Goal: Task Accomplishment & Management: Manage account settings

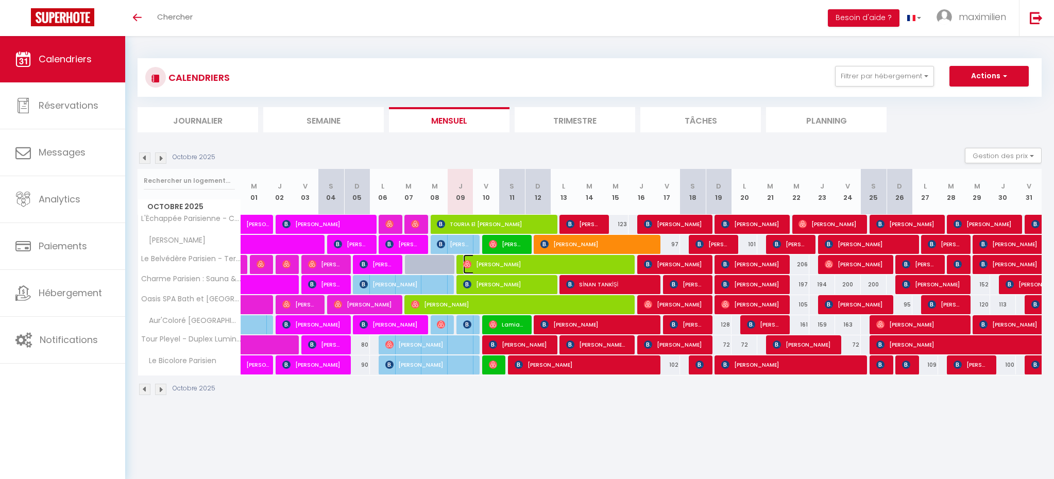
click at [521, 267] on span "[PERSON_NAME]" at bounding box center [544, 265] width 163 height 20
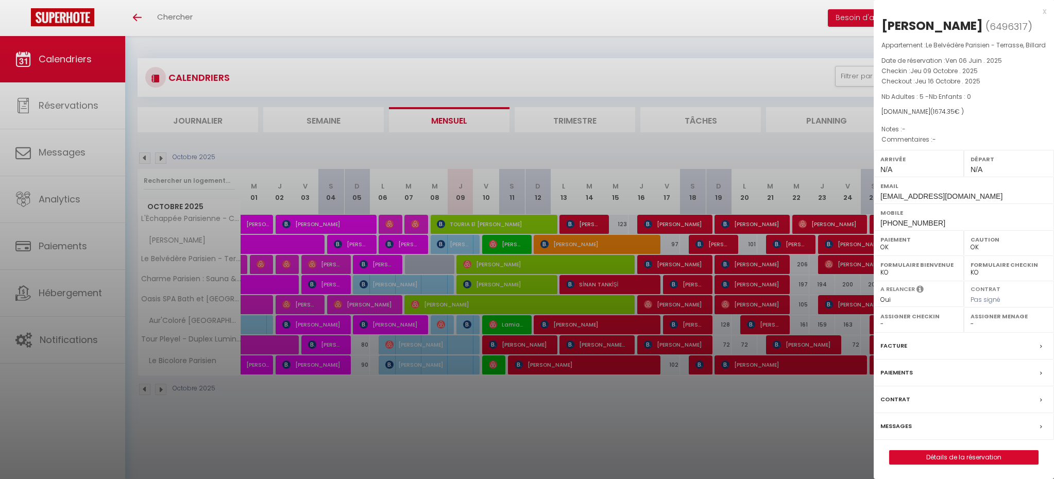
click at [892, 432] on label "Messages" at bounding box center [896, 426] width 31 height 11
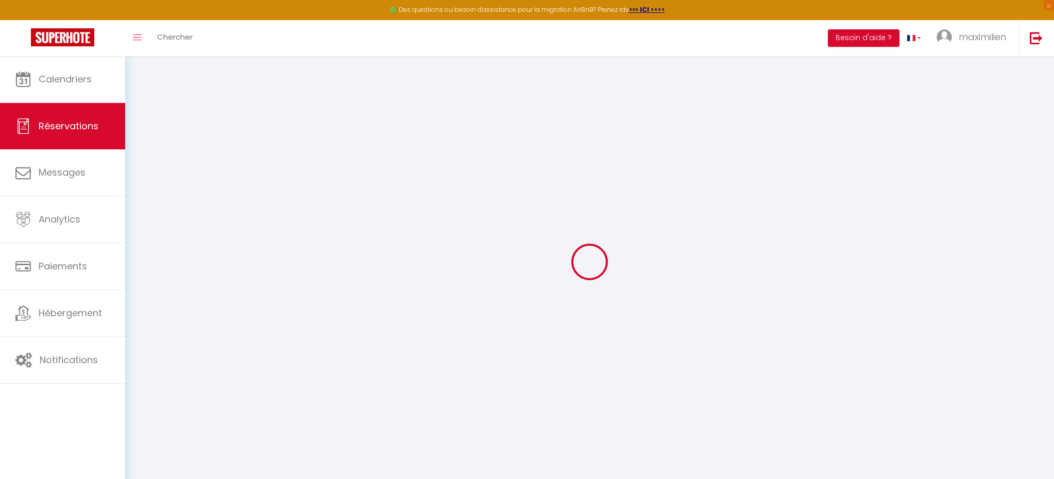
select select
checkbox input "false"
select select
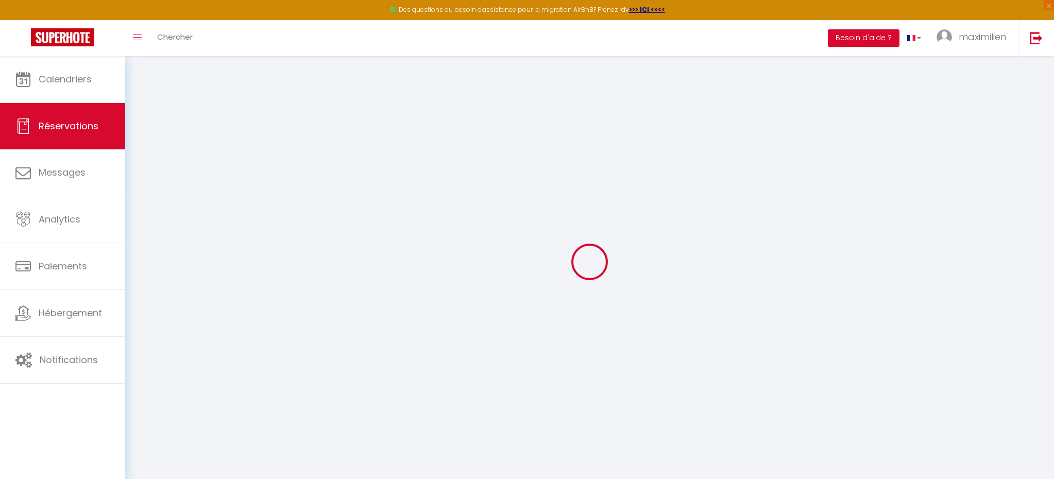
select select
checkbox input "false"
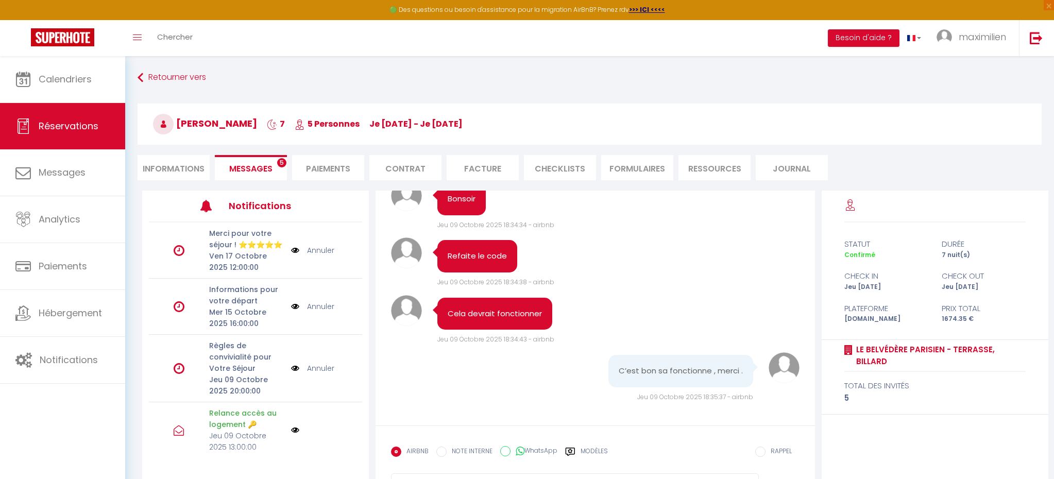
scroll to position [2868, 0]
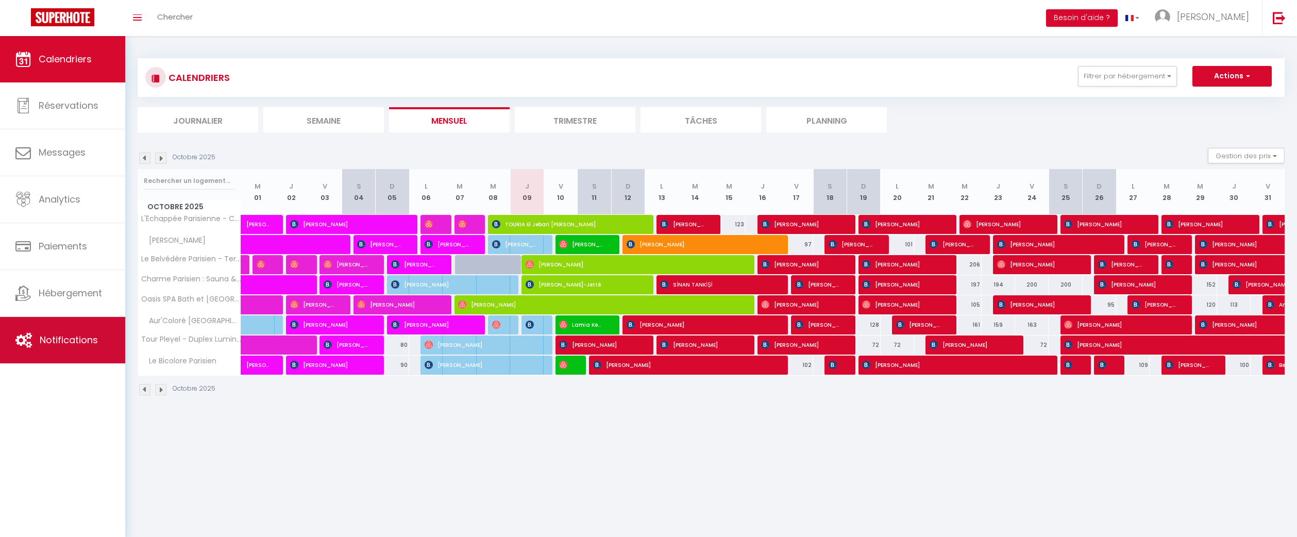
click at [70, 350] on link "Notifications" at bounding box center [62, 340] width 125 height 46
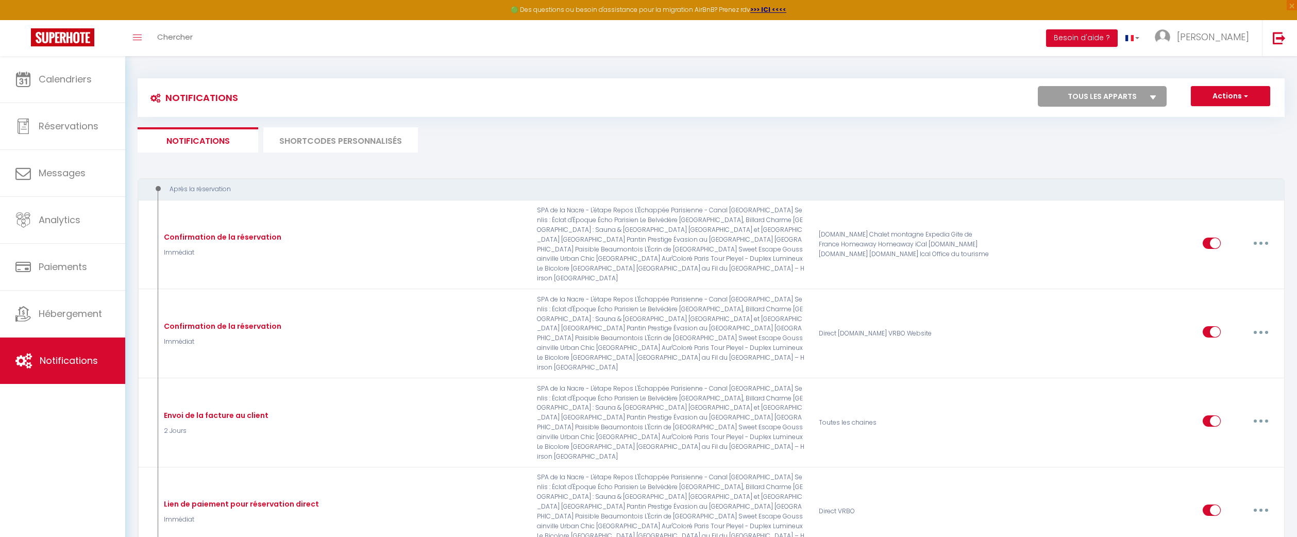
click at [350, 136] on li "SHORTCODES PERSONNALISÉS" at bounding box center [340, 139] width 155 height 25
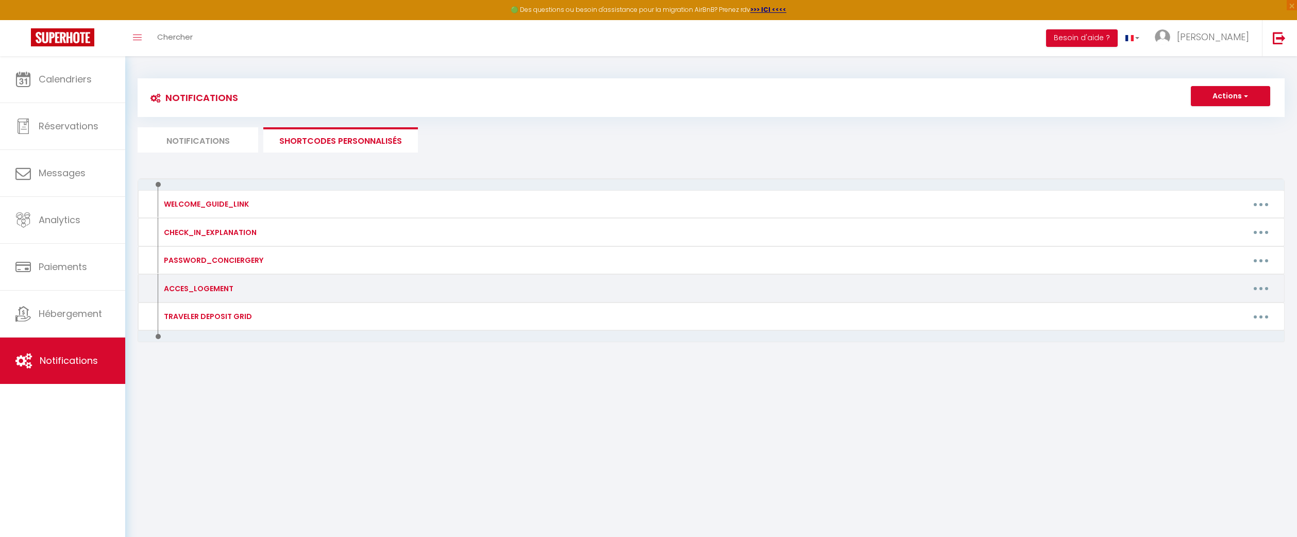
click at [1265, 287] on button "button" at bounding box center [1261, 288] width 29 height 16
click at [1238, 308] on link "Editer" at bounding box center [1234, 312] width 76 height 18
type input "ACCES_LOGEMENT"
type textarea "Lien d'accès au logement"
type textarea "https://conciergery.fr/access-to-the-accommodation-2/"
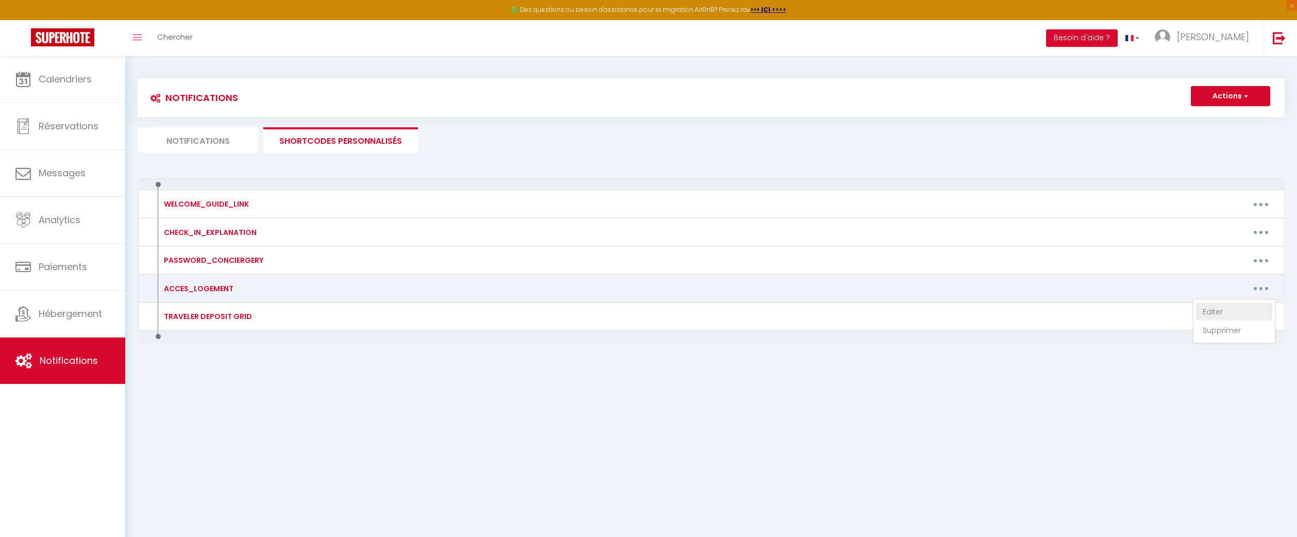
type textarea "https://conciergery.fr/easily-access-your-accommodation-in-aubervilliers-evasio…"
type textarea "https://conciergery.fr/instructions-for-accessing-the-accommodation/"
type textarea "https://conciergery.fr/easily-access-your-accommodation-in-aubervilliers-lecrin…"
type textarea "https://conciergery.fr/access-to-the-accommodation-wi-fi-information/"
type textarea "https://conciergery.fr/access-to-the-accommodation-wi-fi-information-2/"
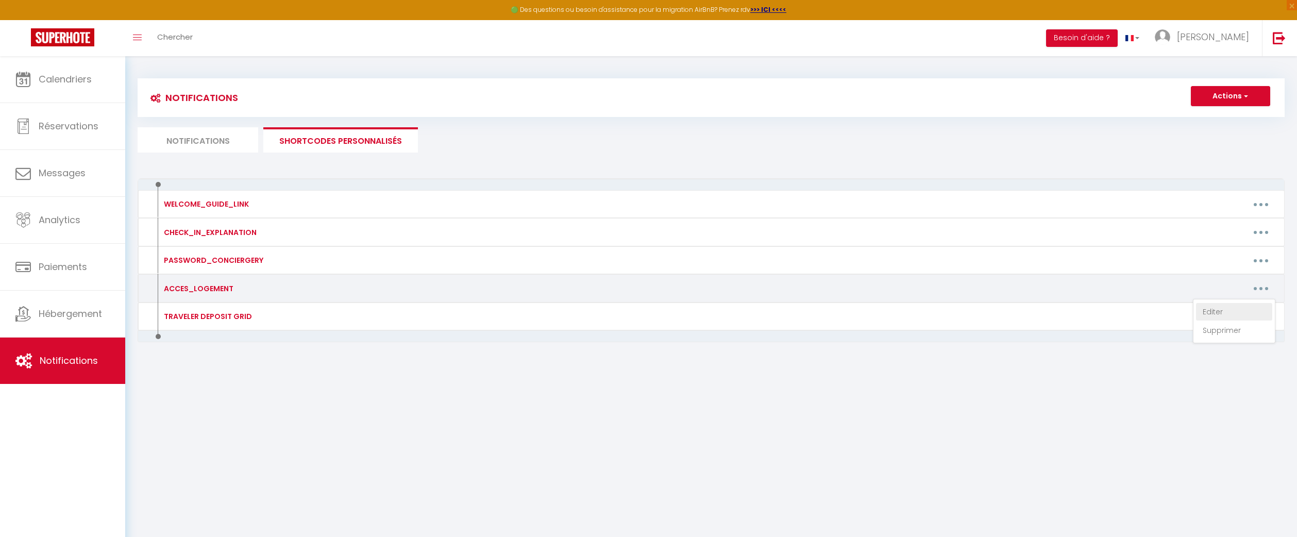
type textarea "https://conciergery.fr/easily-access-your-accommodation-in-sweet-escape-goussai…"
type textarea "https://conciergery.fr/access-to-the-accommodation-5/"
type textarea "https://conciergery.fr/access-to-the-accommodation-parking-wi-fi-information-2/"
type textarea "https://conciergery.fr/access-to-the-accommodation-parking-wi-fi-information-3/"
type textarea "https://conciergery.fr/1685-2/"
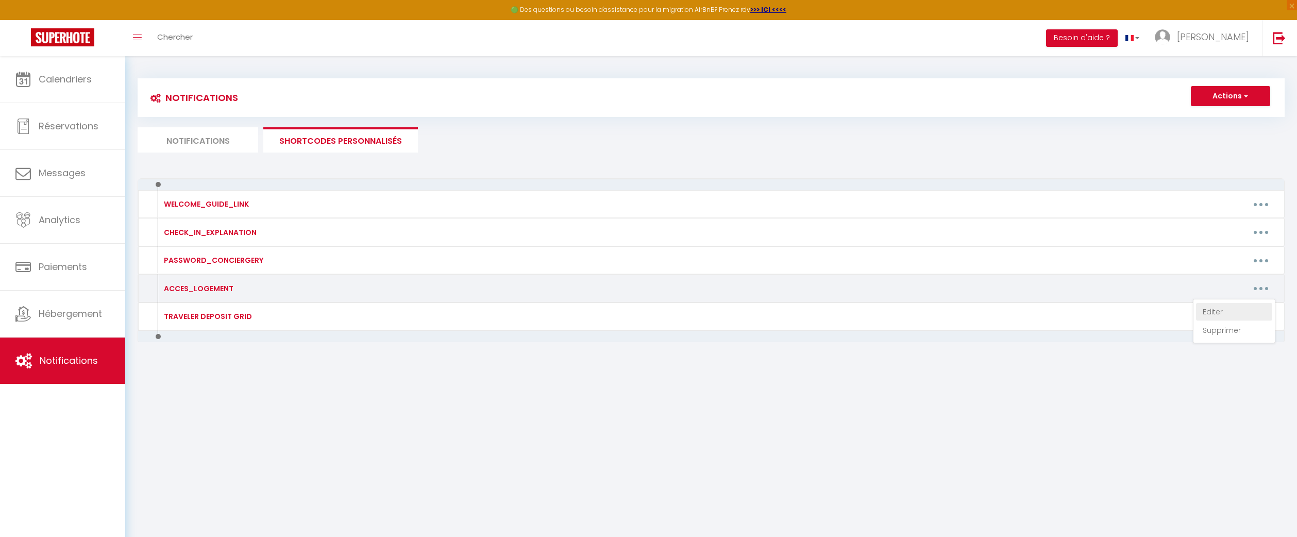
type textarea "➡️ Jardin suspendu (numéro 38) ➜ https://conciergery.fr/1685-2/ ➡️ Spa de la na…"
type textarea "https://conciergery.fr/easily-access-your-accommodation-in-aubervilliers-oasis-…"
type textarea "https://conciergery.fr/easily-access-your-accommodation-in-aubervilliers-charme…"
type textarea "https://conciergery.fr/easily-access-your-accommodation-in-aubervilliers-le-bel…"
type textarea "https://conciergery.fr/easily-access-your-accommodation-in-aubervilliers-echo-p…"
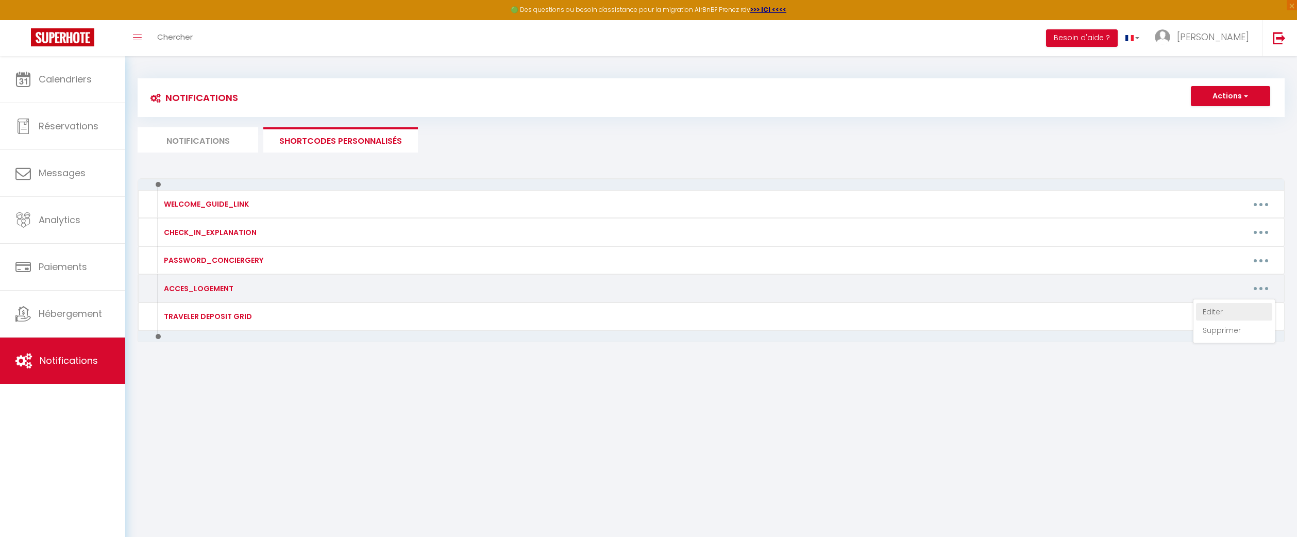
type textarea "https://conciergery.fr/easily-access-your-accommodation-in-aubervilliers-lechap…"
type textarea "https://conciergery.fr/access-to-the-accommodation-6/"
type textarea "https://conciergery.fr/access-to-the-accommodation-3/"
type textarea "https://conciergery.fr/access-to-the-accommodation-parking-wi-fi-information/"
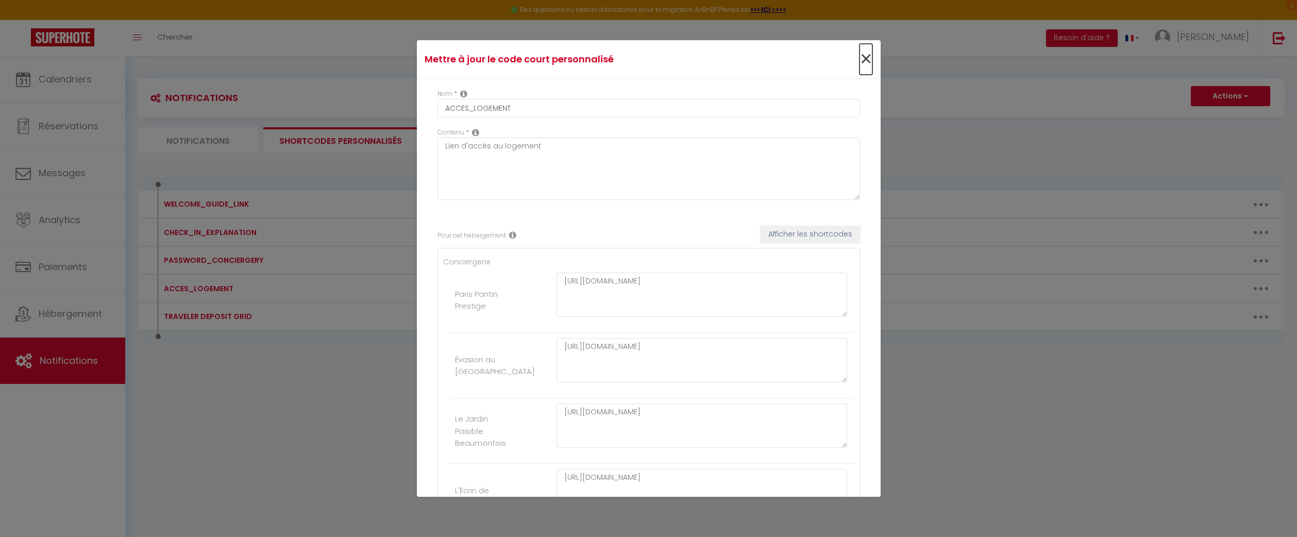
click at [863, 55] on span "×" at bounding box center [866, 59] width 13 height 31
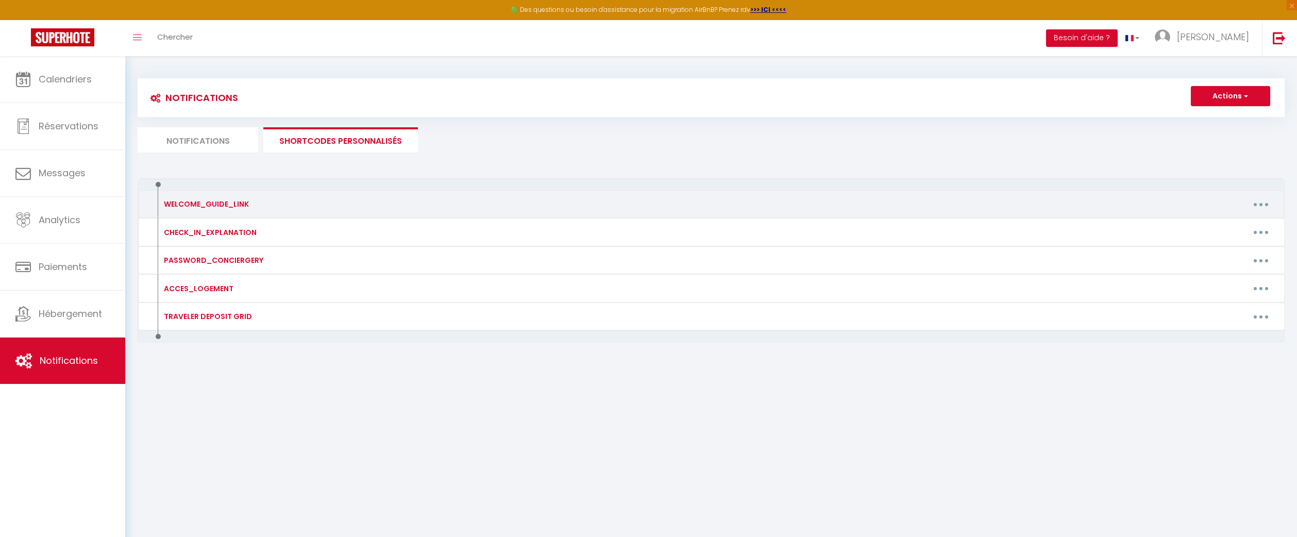
click at [1272, 205] on button "button" at bounding box center [1261, 204] width 29 height 16
click at [1244, 220] on link "Editer" at bounding box center [1234, 228] width 76 height 18
type input "WELCOME_GUIDE_LINK"
type textarea "."
type textarea "https://conciergery.fr/welcome-guide-paris-pantin-prestige/"
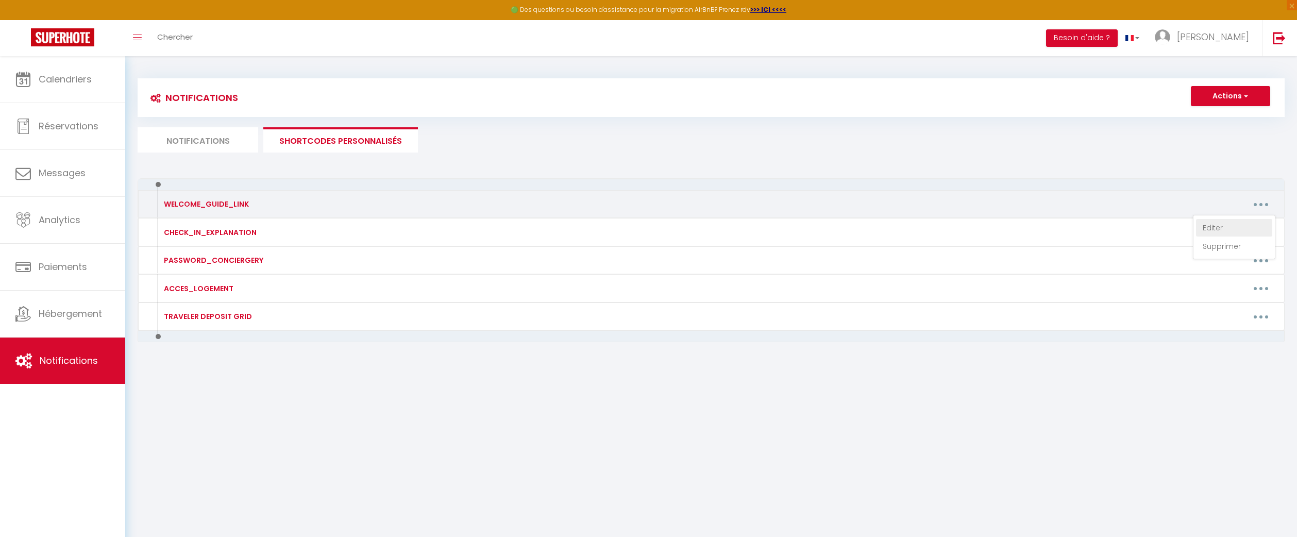
type textarea "https://conciergery.fr/welcome-guide-evasion-au-chateau-ravenel/"
type textarea "https://conciergery.fr/welcome-guide-le-jardin-paisible-beaumontois/"
type textarea "https://conciergery.fr/welcome-guide-lecrin-de-goussainville/"
type textarea "https://conciergery.fr/welcome-guide-senlis-eclat-depoque/"
type textarea "https://conciergery.fr/welcome-guide-spa-de-la-nacre/"
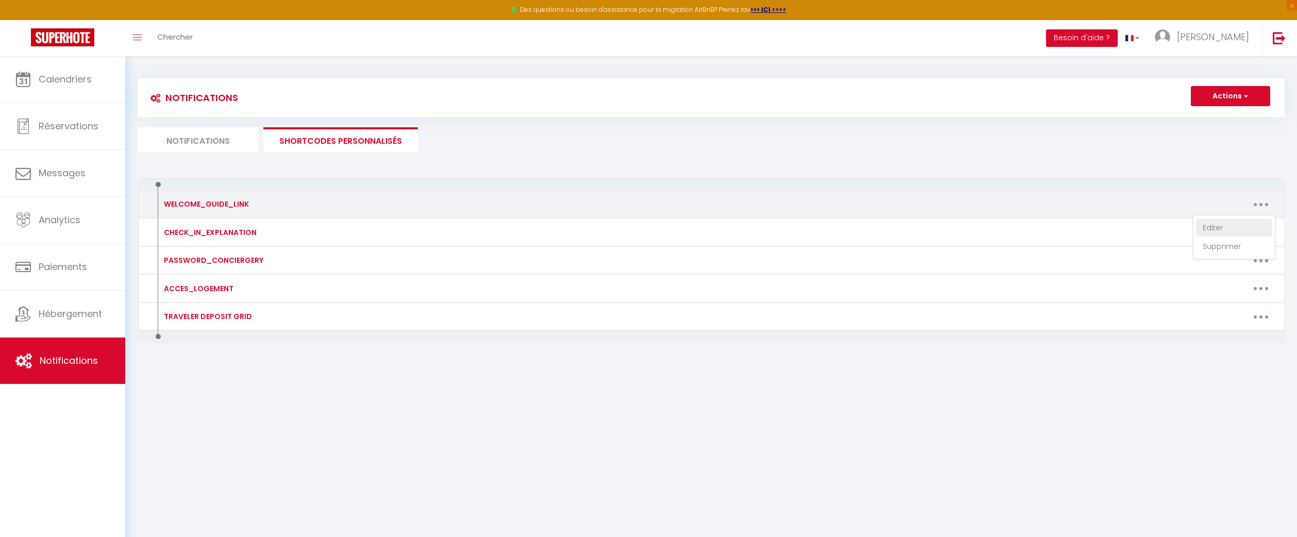
type textarea "https://conciergery.fr/welcome-guide-sweet-escape-goussainville/"
type textarea "https://conciergery.fr/welcome-guide-urban-chic-paris/"
type textarea "https://conciergery.fr/welcome-guide-la-grange-au-fil-du-parc/"
type textarea "https://conciergery.fr/welcome-guide-la-casa-duplex-hirson/"
type textarea "https://conciergery.fr/welcome-guide-le-jardin-suspendu/"
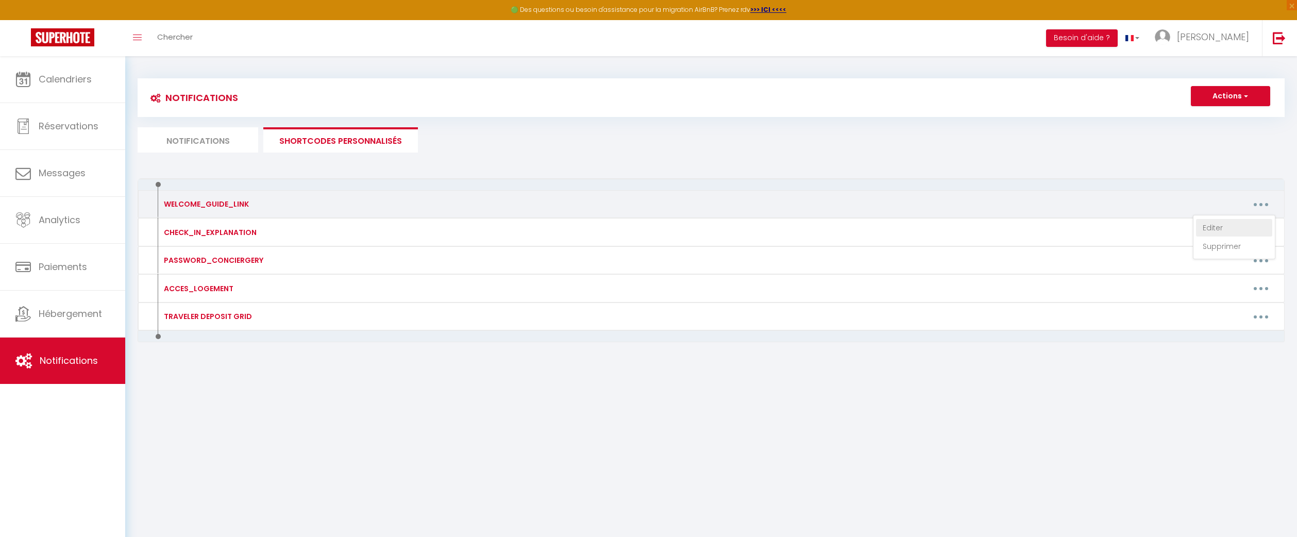
type textarea "➡️ Jardin suspendu (numéro 38) : https://conciergery.fr/welcome-guide-le-jardin…"
type textarea "https://conciergery.fr/welcome-guide-oasis-spa-bath-et-jardin-parisien/"
type textarea "https://conciergery.fr/welcome-guide-charme-parisien-sauna-jardin/"
type textarea "https://conciergery.fr/le-belvedere-parisien-terrace-billiards/"
type textarea "https://conciergery.fr/welcome-guide-echo-parisien/"
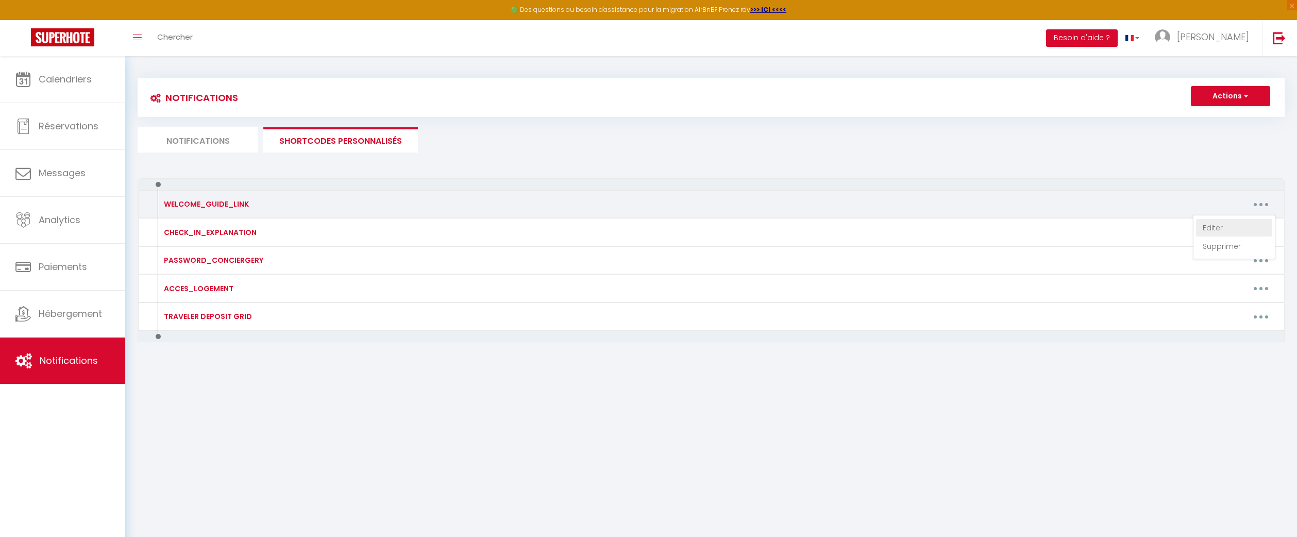
type textarea "https://conciergery.fr/welcome-guide-lechappee-parisienne/"
type textarea "https://conciergery.fr/welcome-guide-aurcolore-paris/"
type textarea "https://conciergery.fr/welcome-guide-tour-pleyel-duplex-lumineux/"
type textarea "https://conciergery.fr/welcome-guide-bicolore-parisienne/"
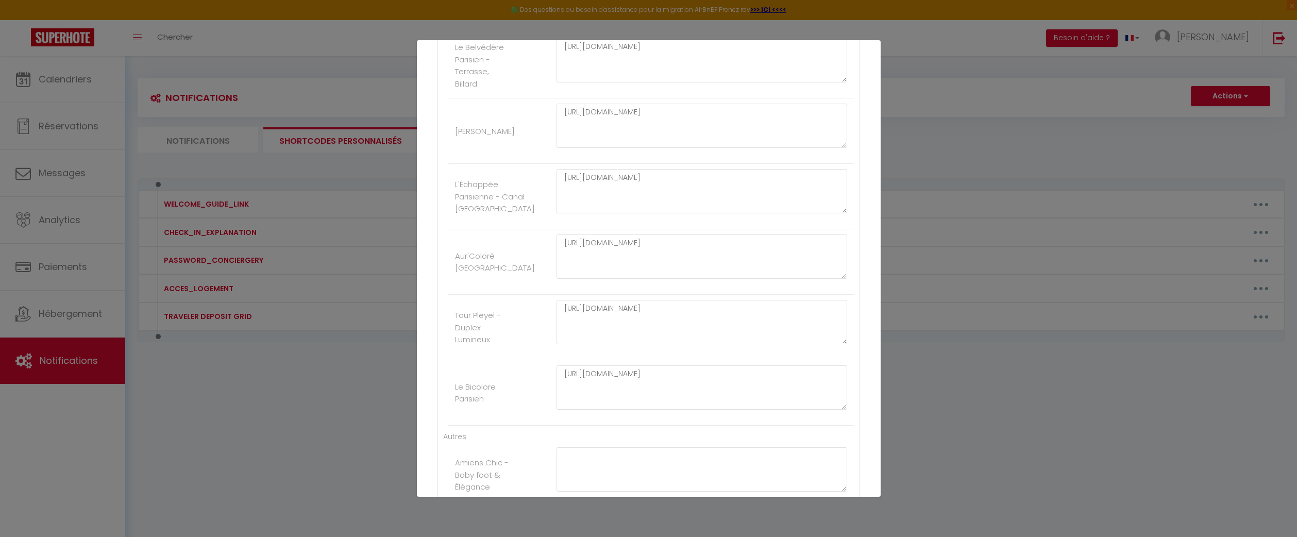
scroll to position [1281, 0]
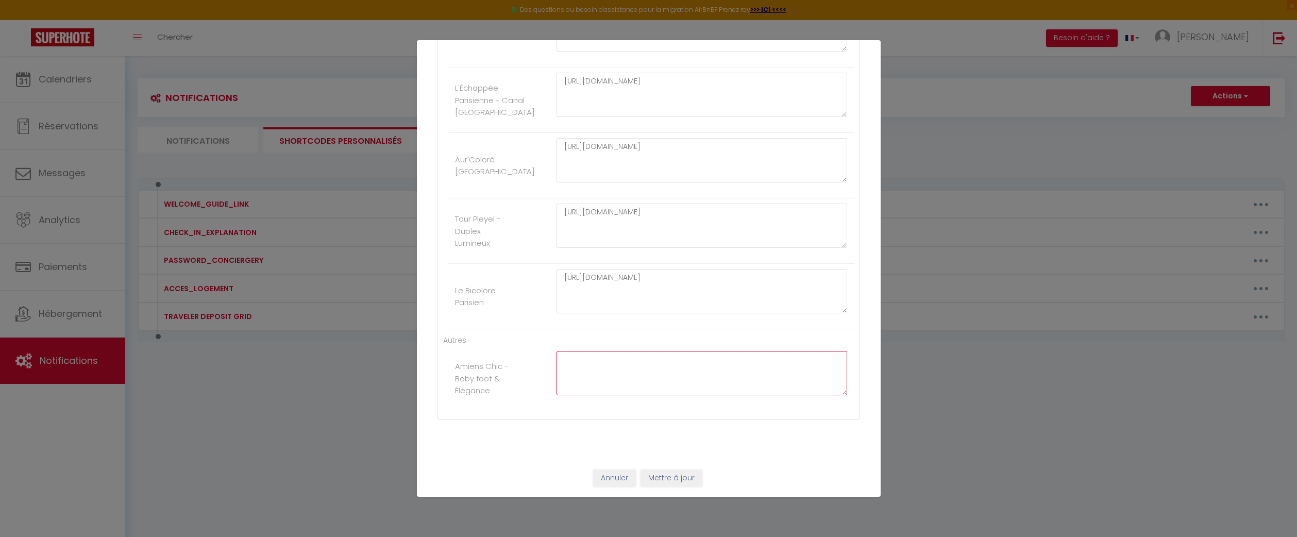
click at [655, 355] on textarea at bounding box center [702, 373] width 291 height 44
paste textarea "https://conciergery.fr/welcome-guide-amiens-chic-baby-foot-elegance/"
type textarea "https://conciergery.fr/welcome-guide-amiens-chic-baby-foot-elegance/"
click at [678, 474] on button "Mettre à jour" at bounding box center [672, 478] width 62 height 18
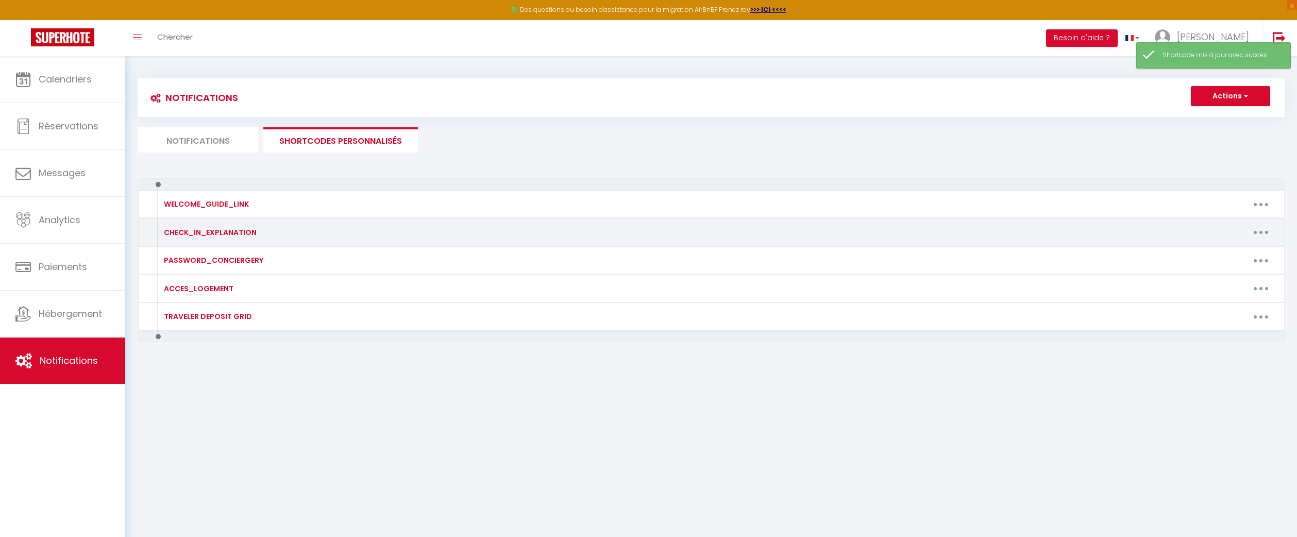
click at [1259, 237] on button "button" at bounding box center [1261, 232] width 29 height 16
click at [1251, 249] on link "Editer" at bounding box center [1234, 256] width 76 height 18
type input "CHECK_IN_EXPLANATION"
type textarea "Explications accès logement sécurisé 2J avant check in pour toutes les platefor…"
type textarea "➡️ Accès au Logement : ​​- Adresse : 11 Avenue Édouard Vaillant, 93500 Pantin ➡…"
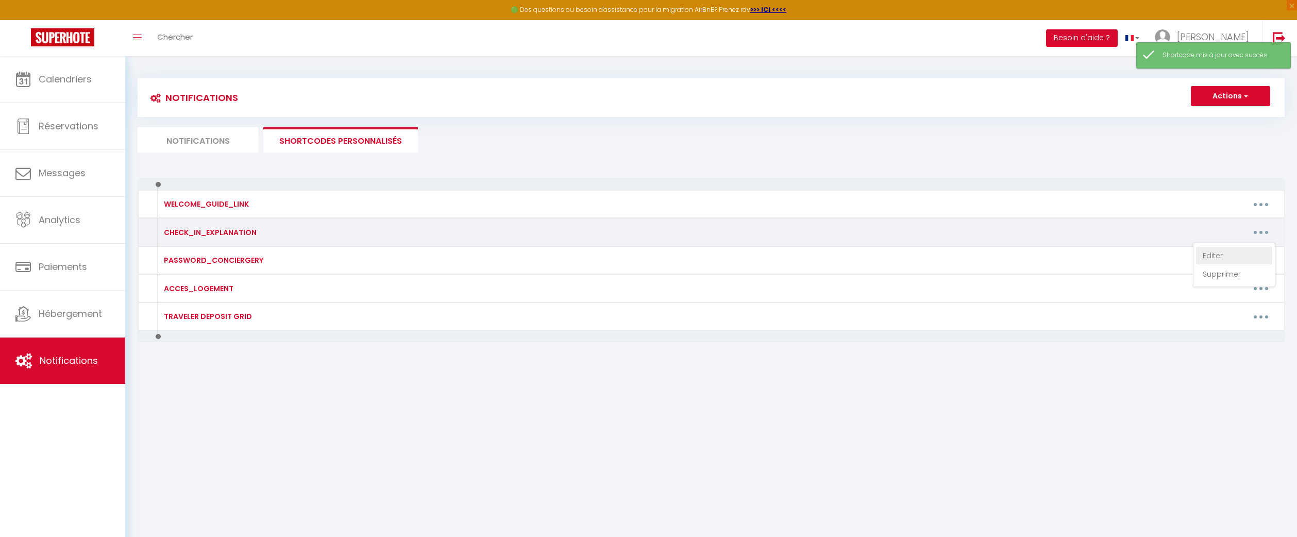
type textarea "➡️ Accès au Logement : - Adresse : 2 Rue du Château, 60130 Ravenel ➡️ Accéder à…"
type textarea "➡️ Accès au Logement : - Adresse : 3 rue de l'Orme, à Beaumont-sur-Oise ➡️ Accé…"
type textarea "➡️ Accès au Logement : - Adresse : 16 Rue Henriette, 95190 Goussainville ➡️ Acc…"
type textarea "➡️ Accès au Logement : - Adresse : 43 Bd Pasteur, 60300 Senlis ➡️ Accéder à l'a…"
type textarea "➡️ Accès au Logement Adresse : 36 rue Jean Jaurès, 60570 Andeville ➡️ Accéder à…"
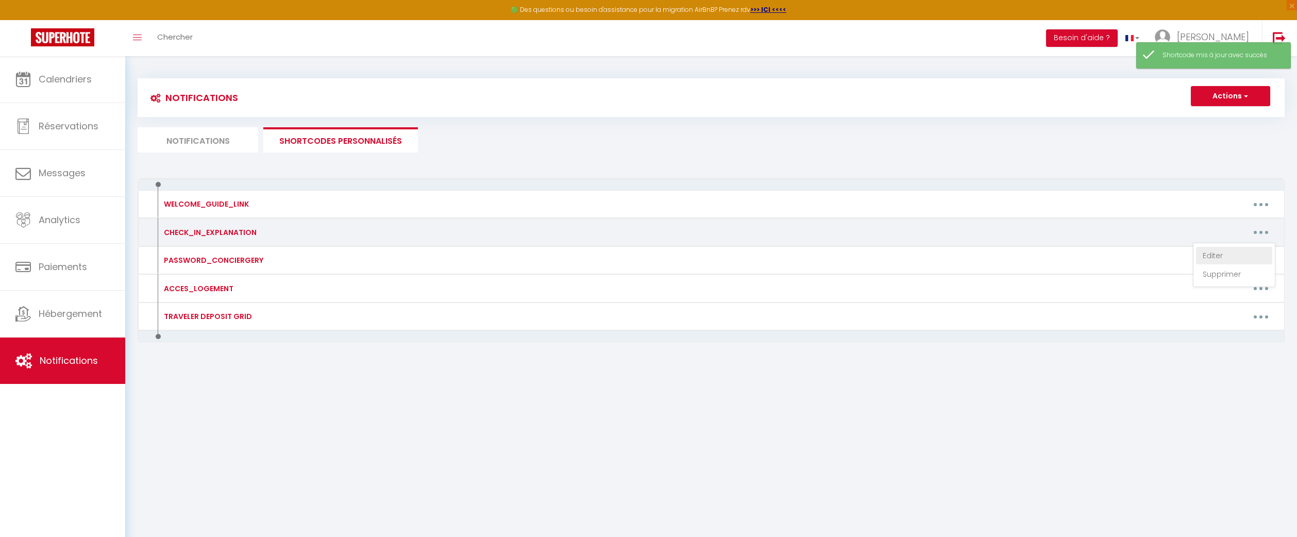
type textarea "➡️ Accès au Logement : - Adresse : 16 Rue Madeleine, 95190 Goussainville ➡️ Acc…"
type textarea "➡️ Accès au logement Adresse : 115 Rue de Noisy-le-Sec, 93260 Les Lilas ➡️ Accé…"
type textarea "➡️ Accès au logement 📍 Adresse : 3 Rue du Four à Chaux, 60950 Ermenonville → Po…"
type textarea "🔑 Accès au logement Adresse : 3 rue de la Verrerie, 02500 Hirson ➡️ Comment acc…"
type textarea "➡️ Accès au Logement Adresse : 38 rue Jean Jaurès, 60570 Andeville ➡️ Comment a…"
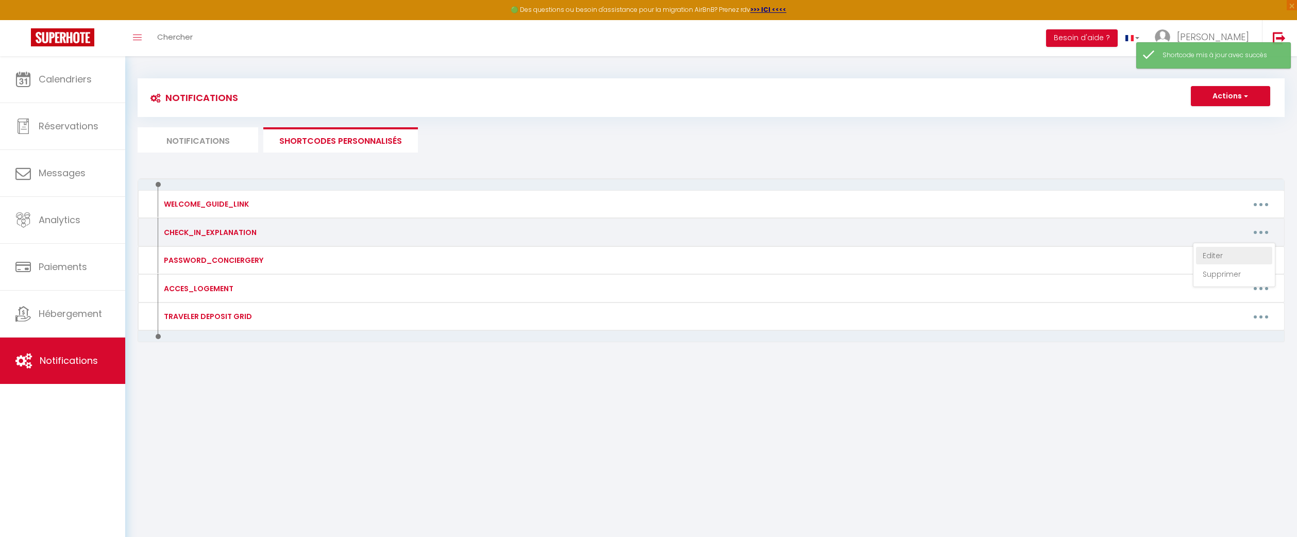
type textarea "📍 Adresse : 36 & 38 rue Jean Jaurès, 60570 Andeville 🔑 Codes et emplacements Lo…"
type textarea "➡️ Accès au Logement : - Adresse : 18 rue Crèvecoeur, 93300 Aubervilliers ➡️ Ac…"
type textarea "➡️ Accès au Logement : - 68 rue des écoles, 93300 Aubervilliers ➡️ Accéder à l'…"
type textarea "➡️ Accès au Logement : - Adresse : 12 rue pierre larousse, 93300 Aubervilliers …"
type textarea "➡️ Accès au Logement : - Adresse : 62 Av. du Président Roosevelt, 93300 Aubervi…"
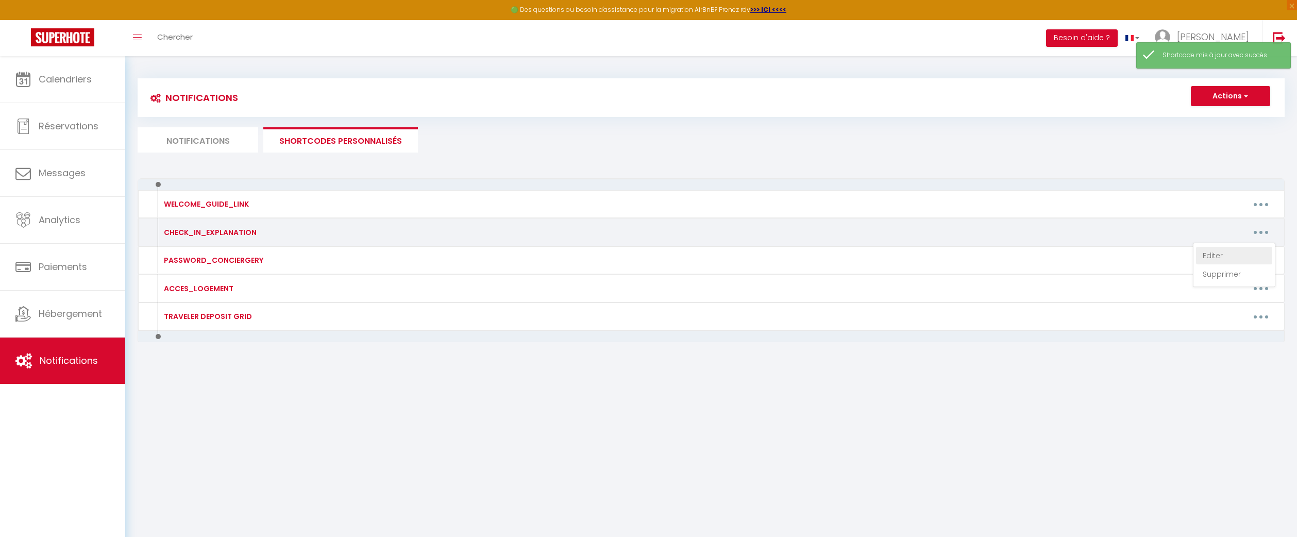
type textarea "➡️ Accès au Logement : - Adresse : 12 rue pierre larousse, 93300 Aubervilliers …"
type textarea "➡️ Accès au Logement : - Adresse : 59 rue des écoles, 93300 Aubervilliers ➡️ Ac…"
type textarea "➡️ Accès au Logement : 18 Rue Jules Genovesi, 93200 Saint-Denis. ➡️ Accéder à l…"
type textarea "➡️ Accès au Logement : - Adresse : 12 rue pierre larousse, 93300 Aubervilliers …"
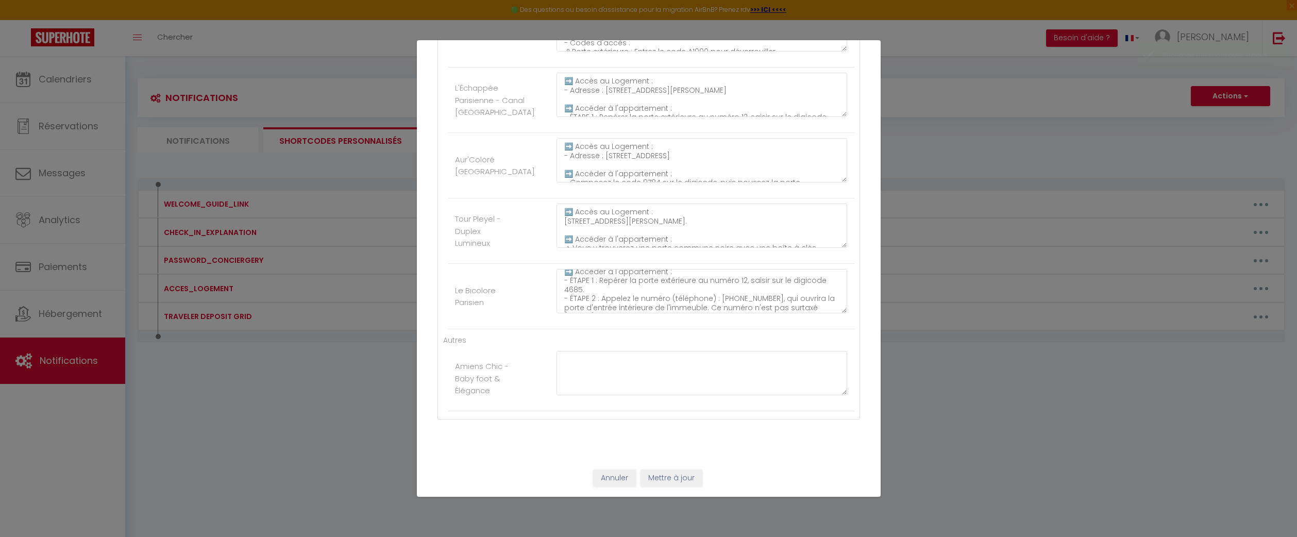
scroll to position [0, 0]
drag, startPoint x: 562, startPoint y: 272, endPoint x: 634, endPoint y: 340, distance: 99.5
click at [815, 297] on textarea "➡️ Accès au Logement : - Adresse : 12 rue pierre larousse, 93300 Aubervilliers …" at bounding box center [702, 291] width 291 height 44
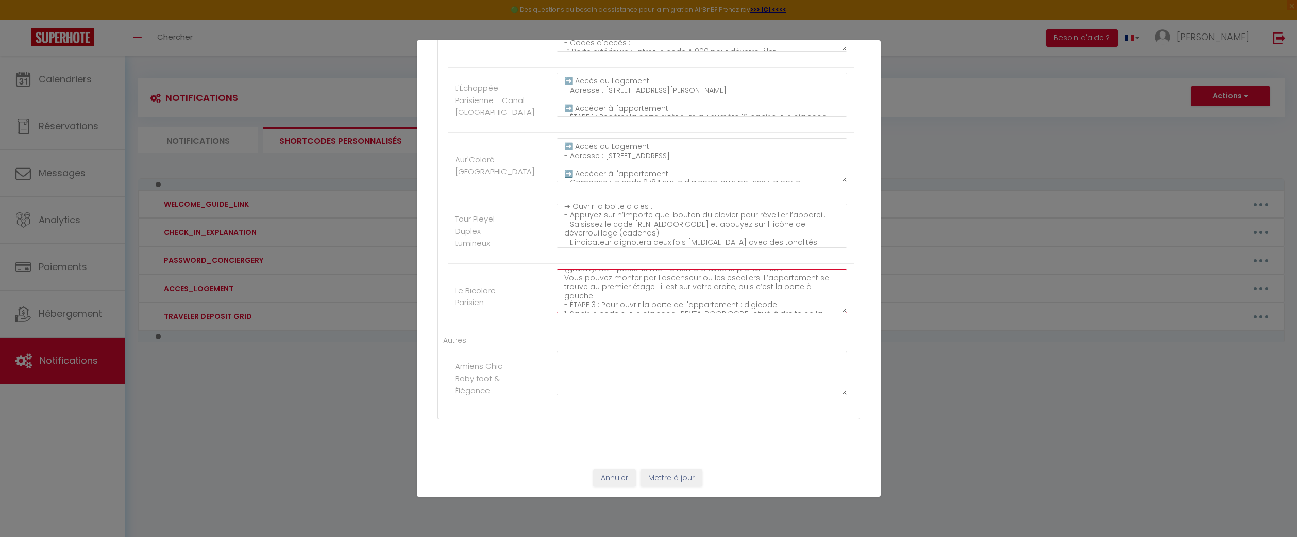
scroll to position [50, 0]
click at [818, 298] on textarea "➡️ Accès au Logement : - Adresse : 12 rue pierre larousse, 93300 Aubervilliers …" at bounding box center [702, 291] width 291 height 44
drag, startPoint x: 563, startPoint y: 276, endPoint x: 604, endPoint y: 326, distance: 64.8
click at [604, 326] on li "Le Bicolore Parisien ➡️ Accès au Logement : - Adresse : 12 rue pierre larousse,…" at bounding box center [651, 296] width 406 height 65
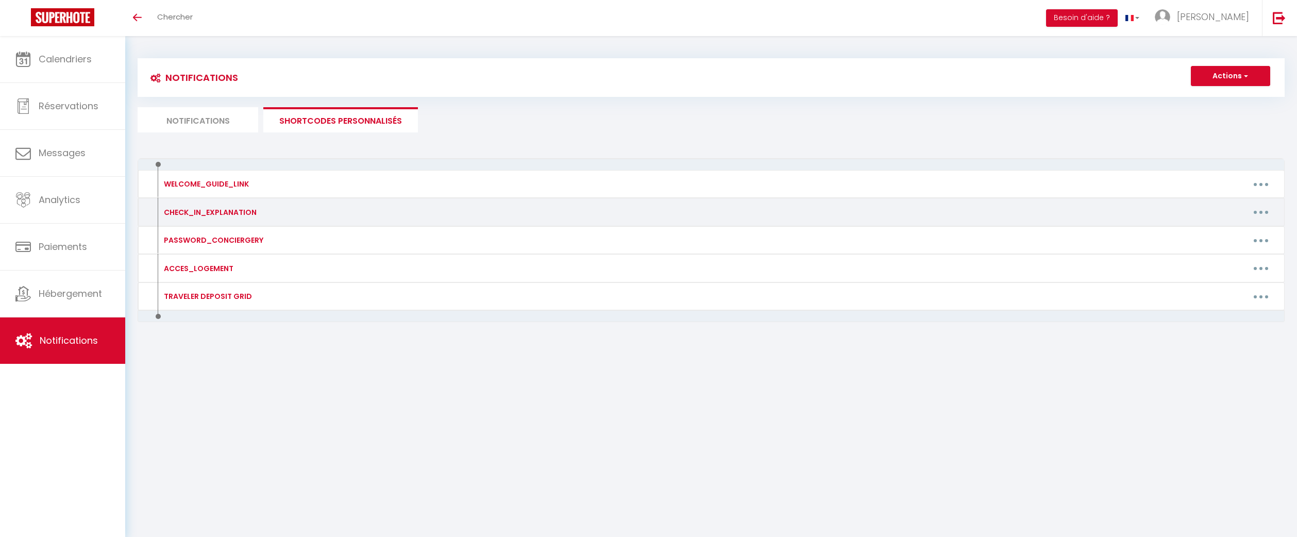
click at [1263, 213] on button "button" at bounding box center [1261, 212] width 29 height 16
click at [1249, 230] on link "Editer" at bounding box center [1234, 236] width 76 height 18
type input "CHECK_IN_EXPLANATION"
type textarea "Explications accès logement sécurisé 2J avant check in pour toutes les platefor…"
type textarea "➡️ Accès au Logement : ​​- Adresse : [STREET_ADDRESS][PERSON_NAME] ➡️ Accéder à…"
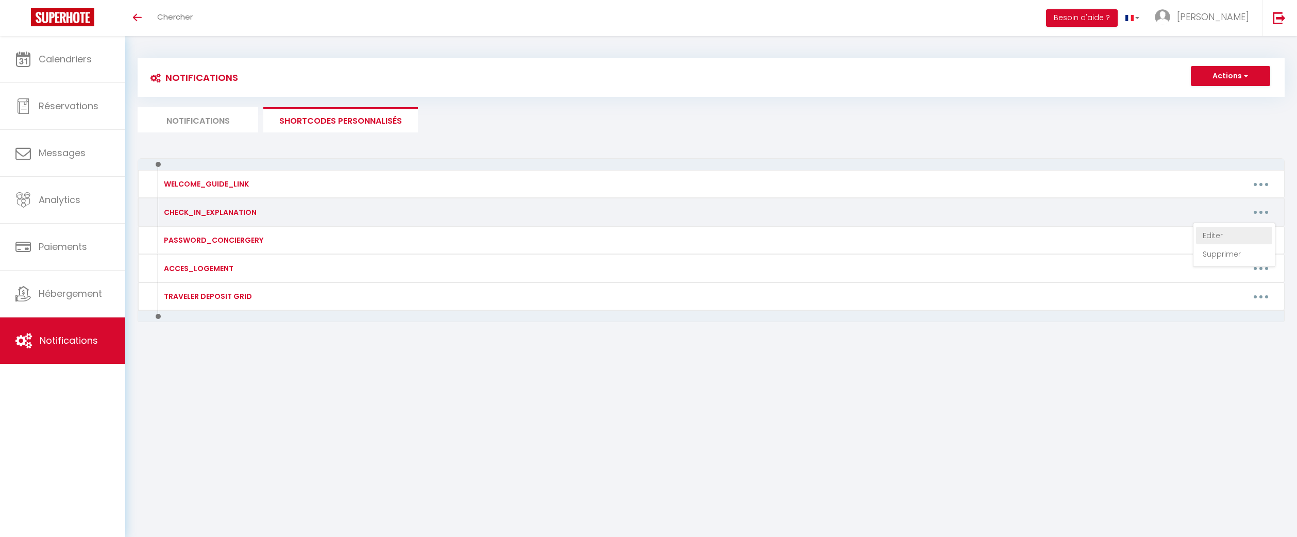
type textarea "➡️ Accès au Logement : - Adresse : [STREET_ADDRESS] ➡️ Accéder à l'appartement …"
type textarea "➡️ Accès au Logement : - Adresse : [STREET_ADDRESS][PERSON_NAME] ➡️ Accéder à l…"
type textarea "➡️ Accès au Logement : - Adresse : [STREET_ADDRESS] ➡️ Accéder à l'appartement …"
type textarea "➡️ Lorem ip Dolorsit Ametcon : 99 adi Elit Seddoe, 48166 Temporinc ➡️ Utlabor e…"
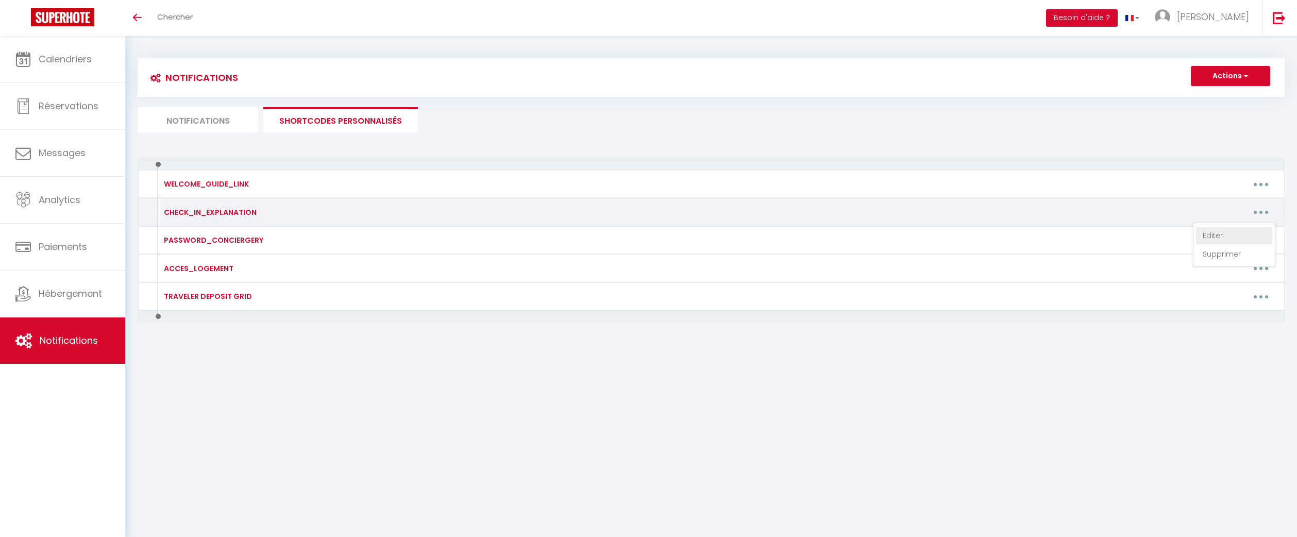
type textarea "➡️ Accès au Logement : - Adresse : [STREET_ADDRESS] ➡️ Accéder à l'appartement …"
type textarea "➡️ Lorem ip dolorsit Ametcon : 559 Adi el Seddo-ei-Tem, 30483 Inc Utlab ➡️ Etdo…"
type textarea "➡️ Accès au logement 📍 Adresse : [STREET_ADDRESS] → Portail d’entrée : Tapez 11…"
type textarea "🔑 Accès au logement Adresse : [STREET_ADDRESS] ➡️ Comment accéder au logement :…"
type textarea "➡️ Accès au Logement Adresse : [STREET_ADDRESS][PERSON_NAME] ➡️ Comment accéder…"
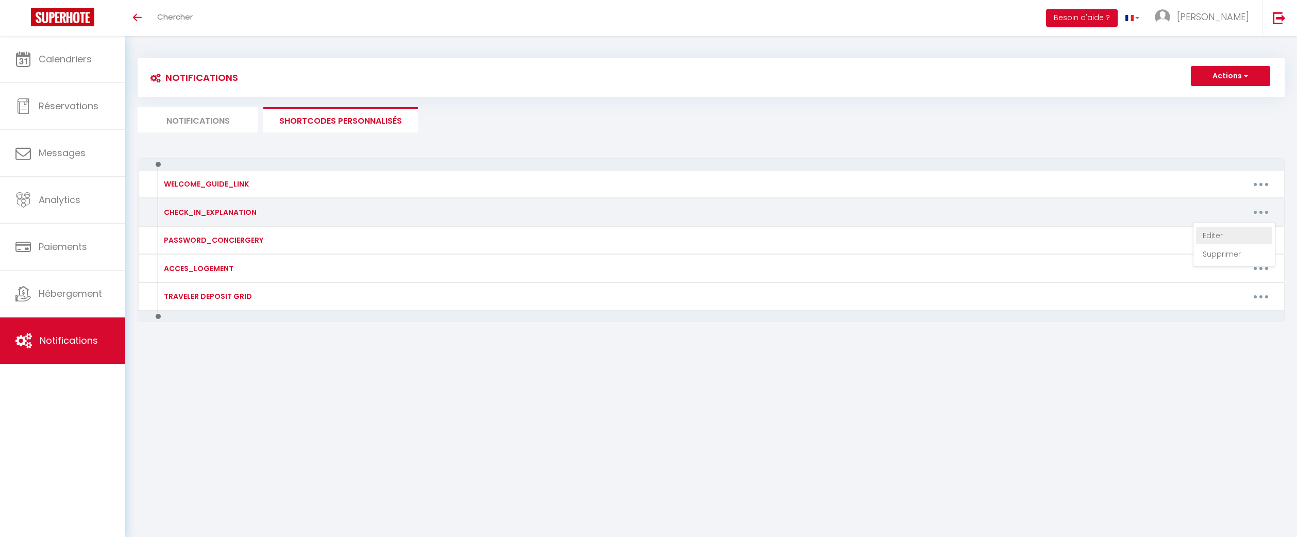
type textarea "📍 Loremip : 20 & 65 dol Sita Consec, 76417 Adipiscin 🔑 Elits do eiusmodtempo In…"
type textarea "➡️ Accès au Logement : - Adresse : [STREET_ADDRESS] ➡️ Accéder à l'appartement …"
type textarea "➡️ Accès au Logement : - [STREET_ADDRESS] ➡️ Accéder à l'appartement : 1. Accéd…"
type textarea "➡️ Accès au Logement : - Adresse : [STREET_ADDRESS][PERSON_NAME] ➡️ Accéder à l…"
type textarea "➡️ Accès au Logement : - Adresse : [STREET_ADDRESS] du Président [PERSON_NAME],…"
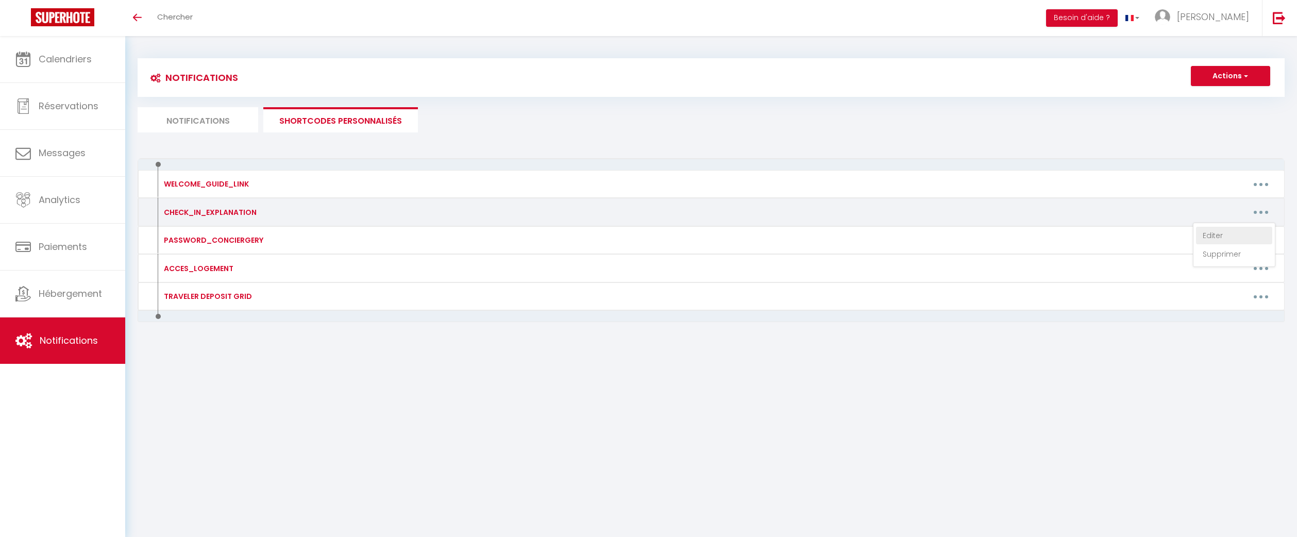
type textarea "➡️ Accès au Logement : - Adresse : [STREET_ADDRESS][PERSON_NAME] ➡️ Accéder à l…"
type textarea "➡️ Accès au Logement : - Adresse : [STREET_ADDRESS] ➡️ Accéder à l'appartement …"
type textarea "➡️ Accès au Logement : [STREET_ADDRESS][PERSON_NAME]. ➡️ Accéder à l'appartemen…"
type textarea "➡️ Accès au Logement : - Adresse : [STREET_ADDRESS][PERSON_NAME] ➡️ Accéder à l…"
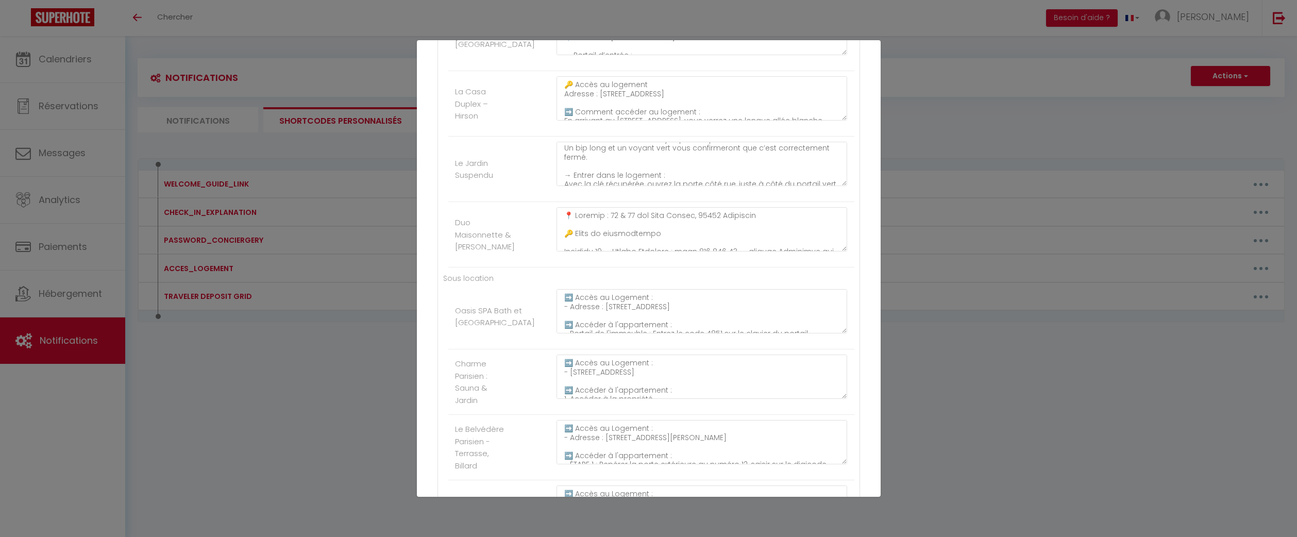
scroll to position [1281, 0]
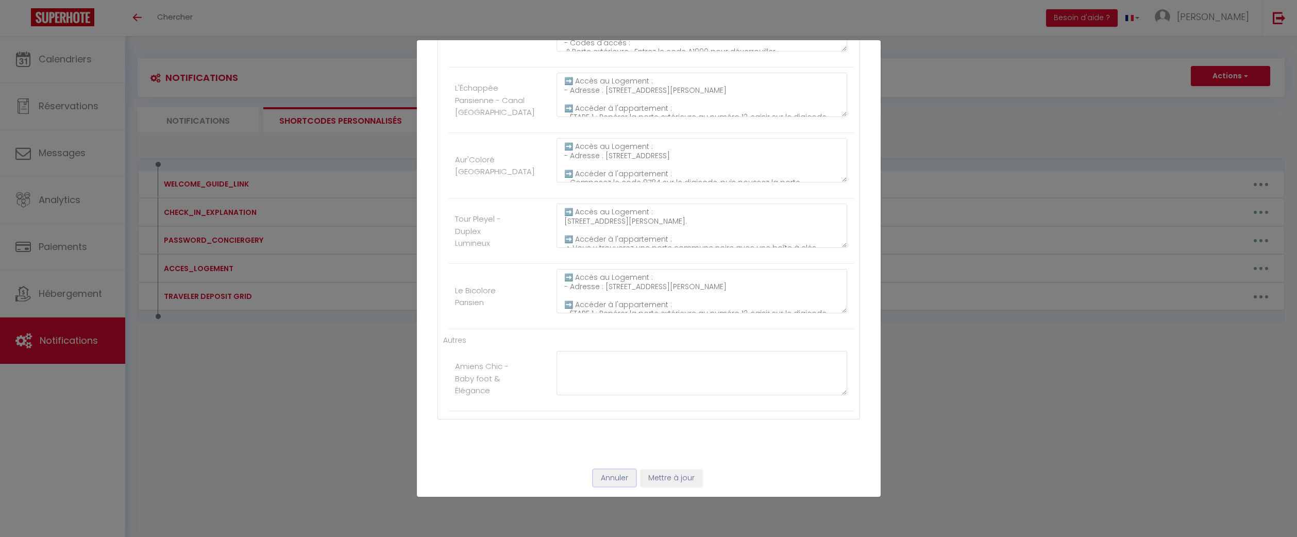
click at [609, 477] on button "Annuler" at bounding box center [614, 478] width 43 height 18
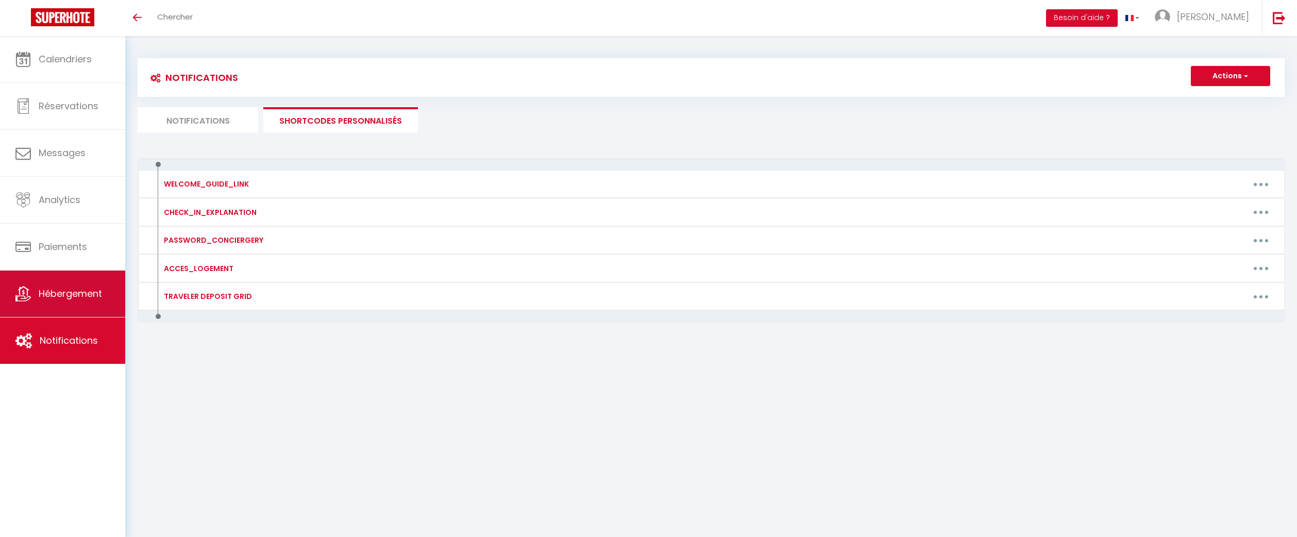
click at [86, 289] on span "Hébergement" at bounding box center [70, 293] width 63 height 13
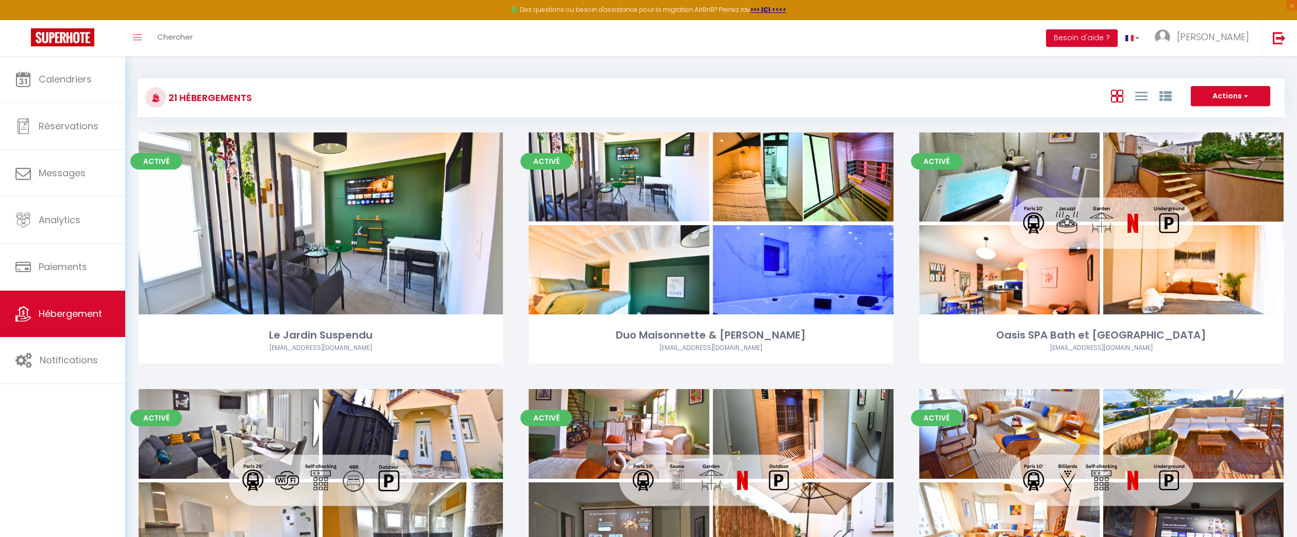
click at [1151, 102] on div at bounding box center [1141, 96] width 71 height 20
click at [1166, 102] on icon at bounding box center [1165, 96] width 12 height 12
checkbox Suspendu "false"
checkbox Jacuzzi "false"
checkbox Parisien "false"
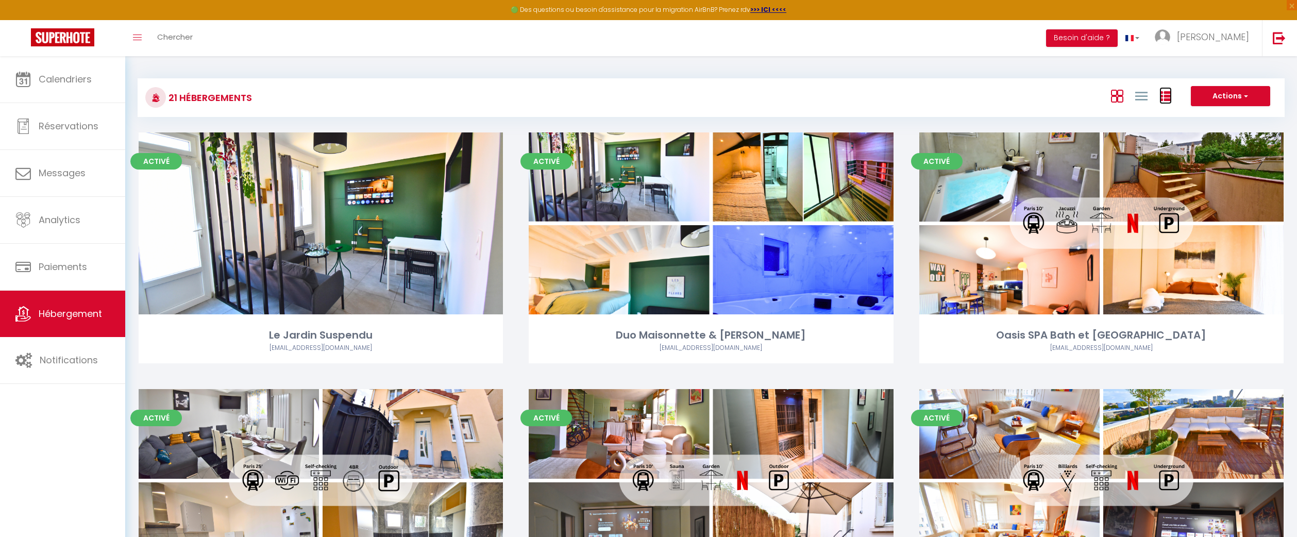
checkbox Goussainville "false"
checkbox Jardin "false"
checkbox Billard "false"
checkbox d\'Époque "false"
checkbox Parisien "false"
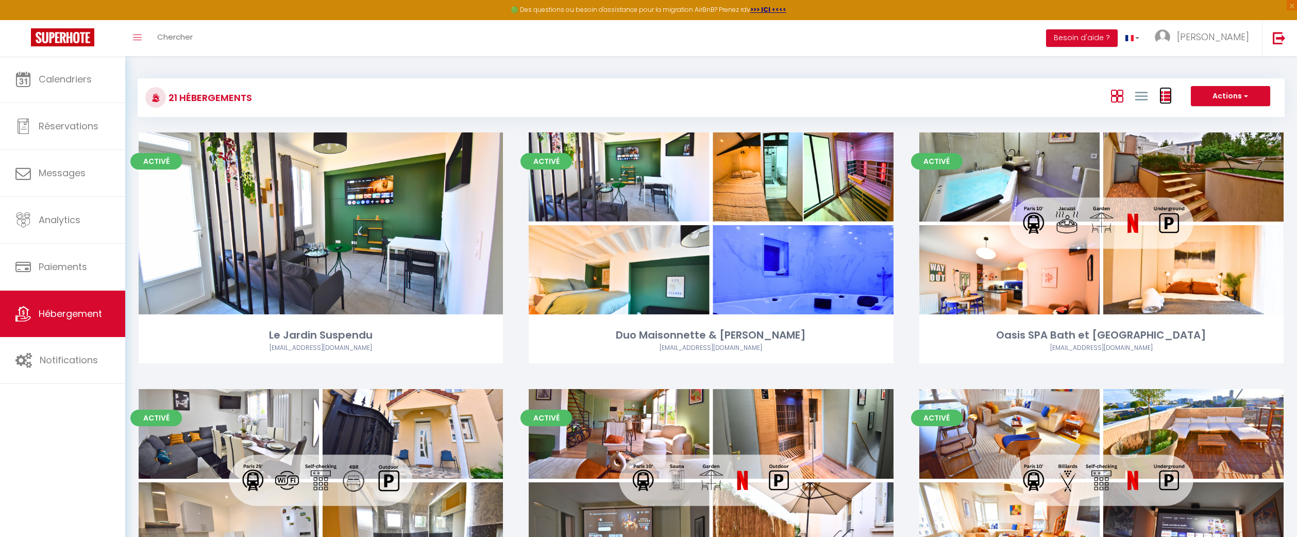
checkbox Repos "false"
checkbox St-Denis "false"
checkbox Parc "false"
checkbox Beaumontois "false"
checkbox Hirson "false"
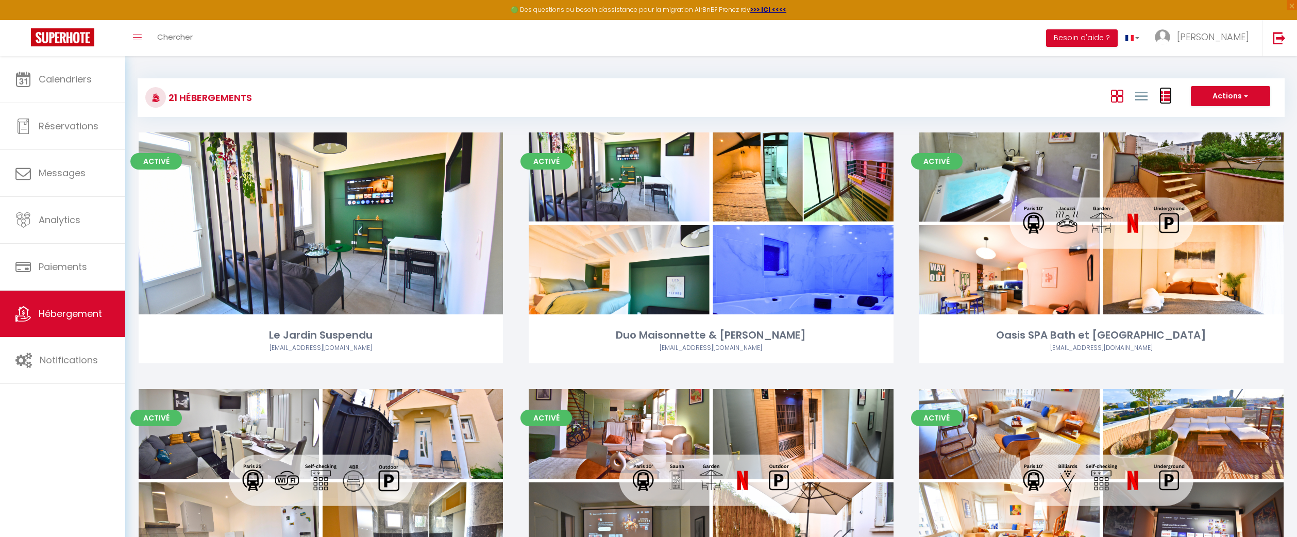
checkbox Goussainville "false"
checkbox Lumineux "false"
checkbox Paris "false"
checkbox Parisien "false"
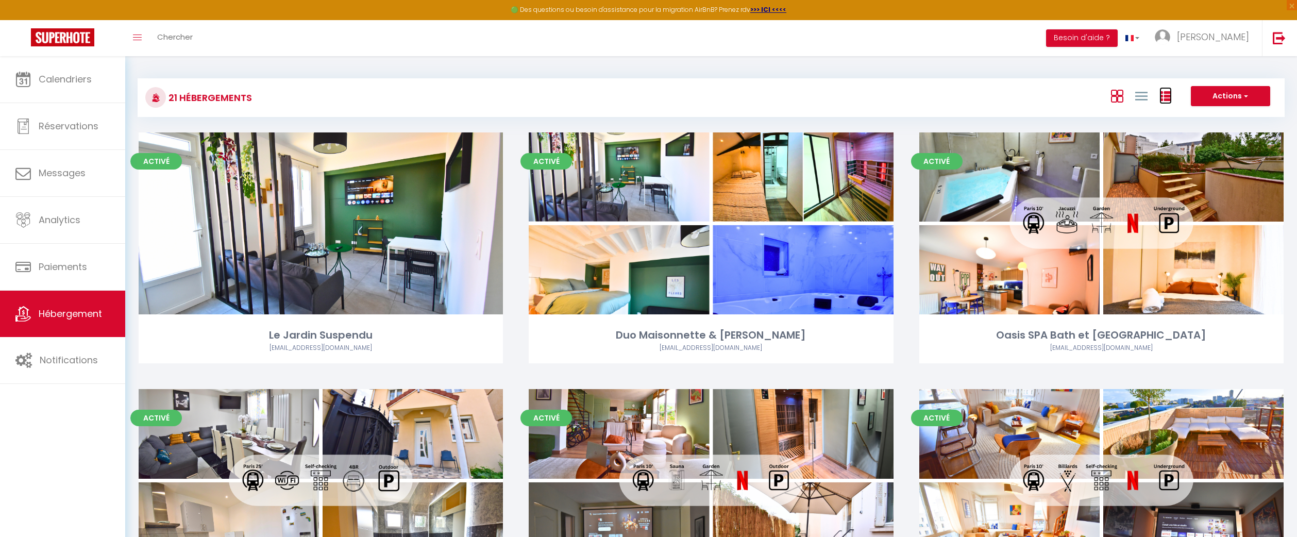
checkbox Ravenel "false"
checkbox Prestige "false"
checkbox Élégance "false"
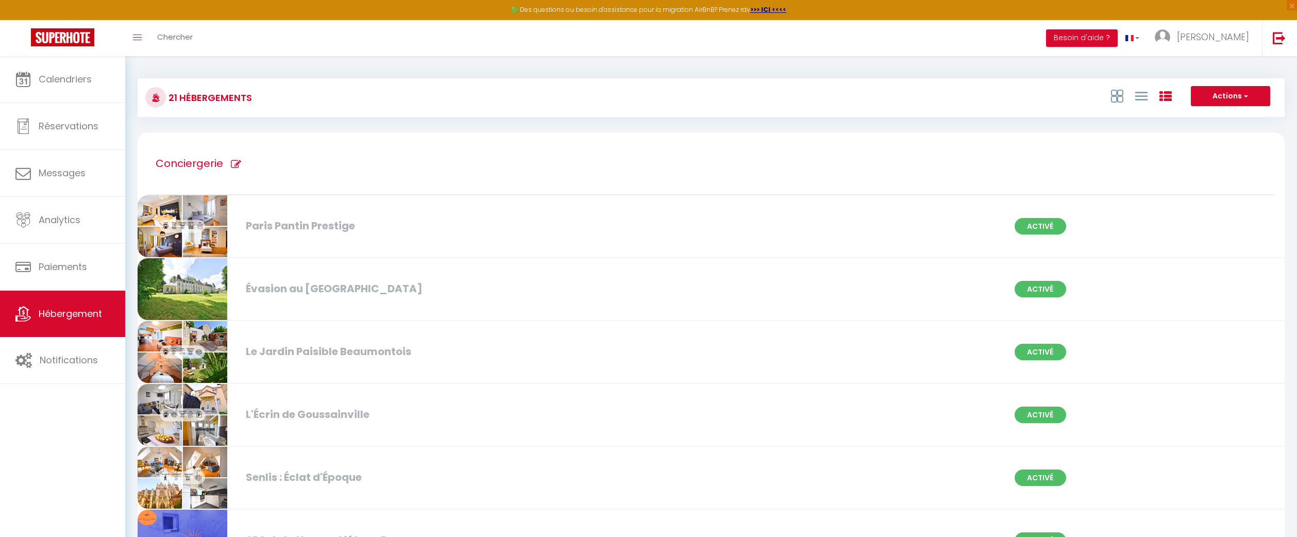
click at [223, 162] on span at bounding box center [232, 164] width 18 height 10
type input "Conciergerie"
checkbox Suspendu "true"
checkbox Jacuzzi "true"
checkbox Goussainville "true"
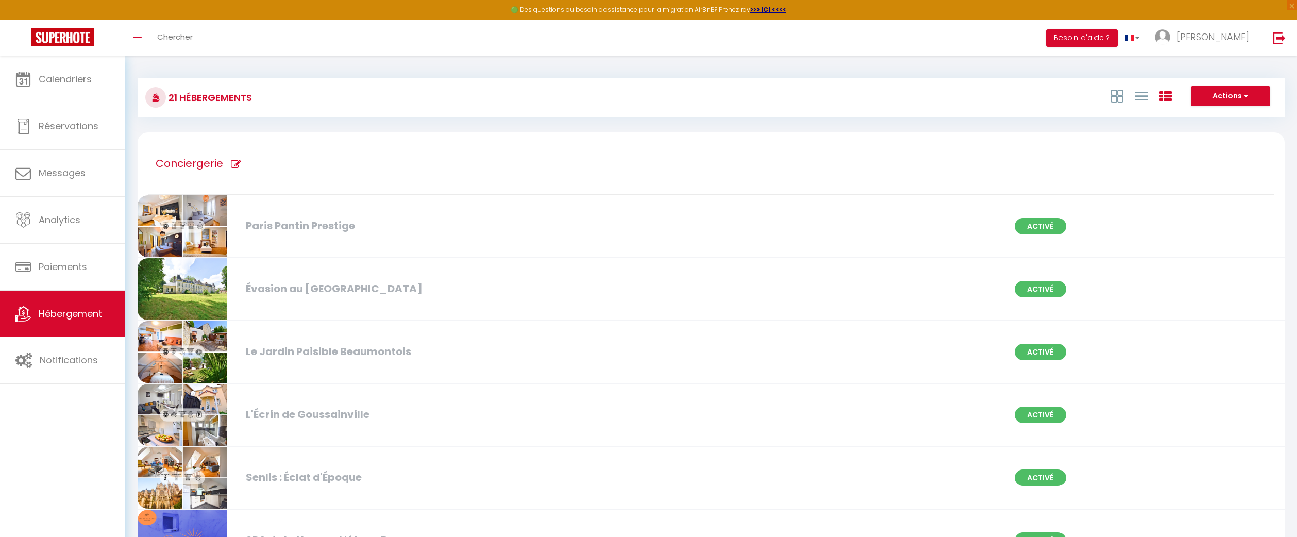
checkbox d\'Époque "true"
checkbox Repos "true"
checkbox Parc "true"
checkbox Beaumontois "true"
checkbox Hirson "true"
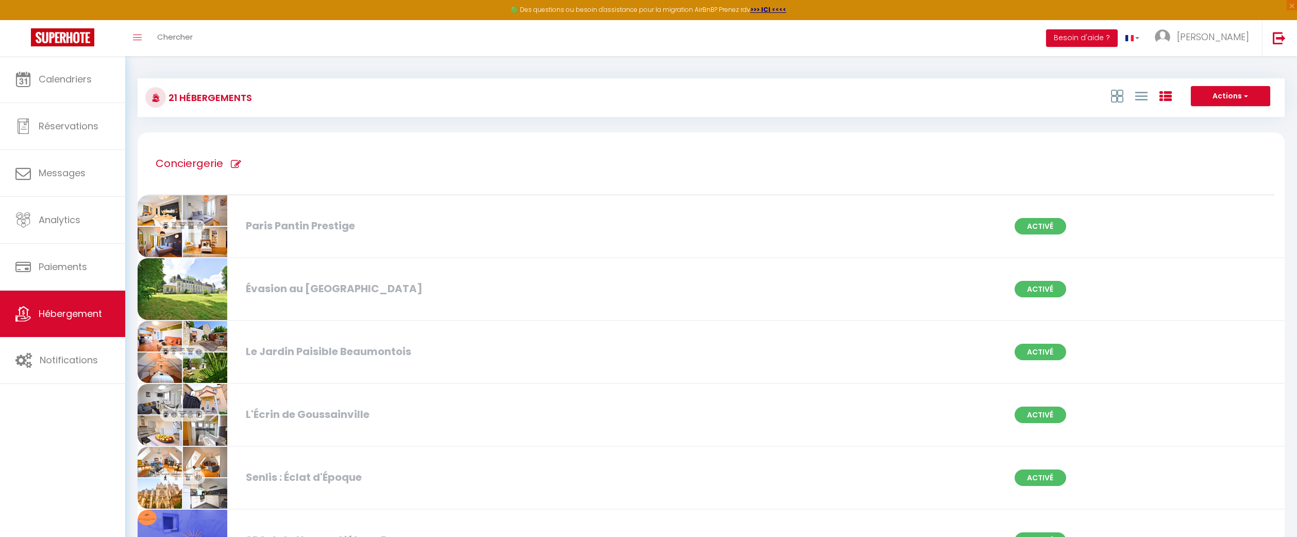
checkbox Goussainville "true"
checkbox Paris "true"
checkbox Ravenel "true"
checkbox Prestige "true"
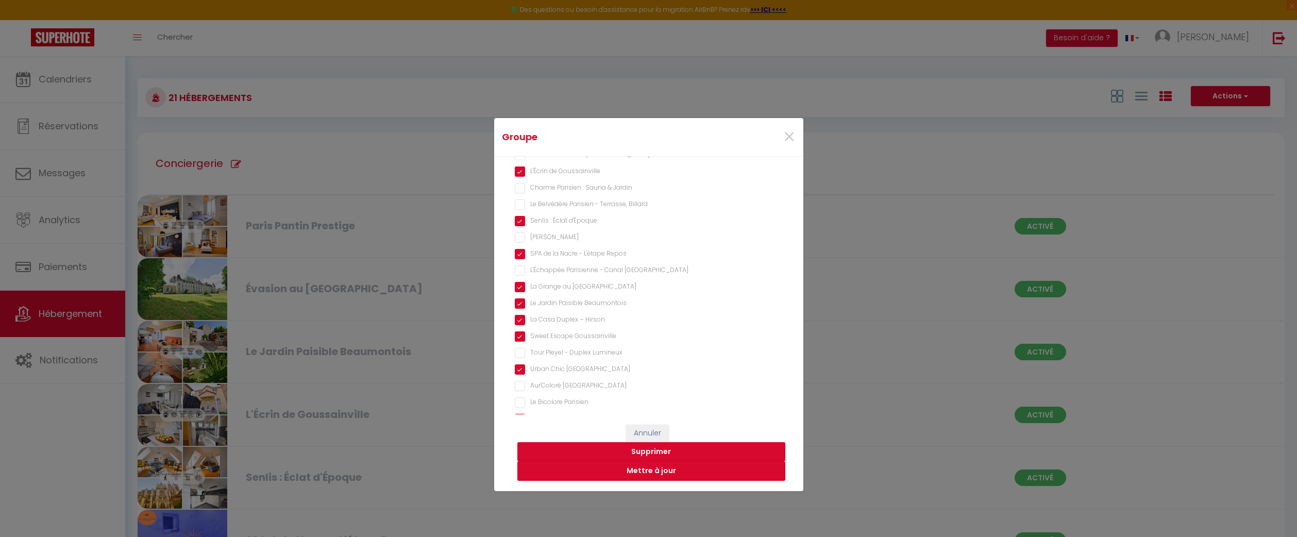
scroll to position [167, 0]
click at [519, 384] on Élégance "Amiens Chic - Baby foot & Élégance" at bounding box center [649, 388] width 268 height 10
checkbox Élégance "true"
click at [657, 475] on button "Mettre à jour" at bounding box center [651, 471] width 268 height 20
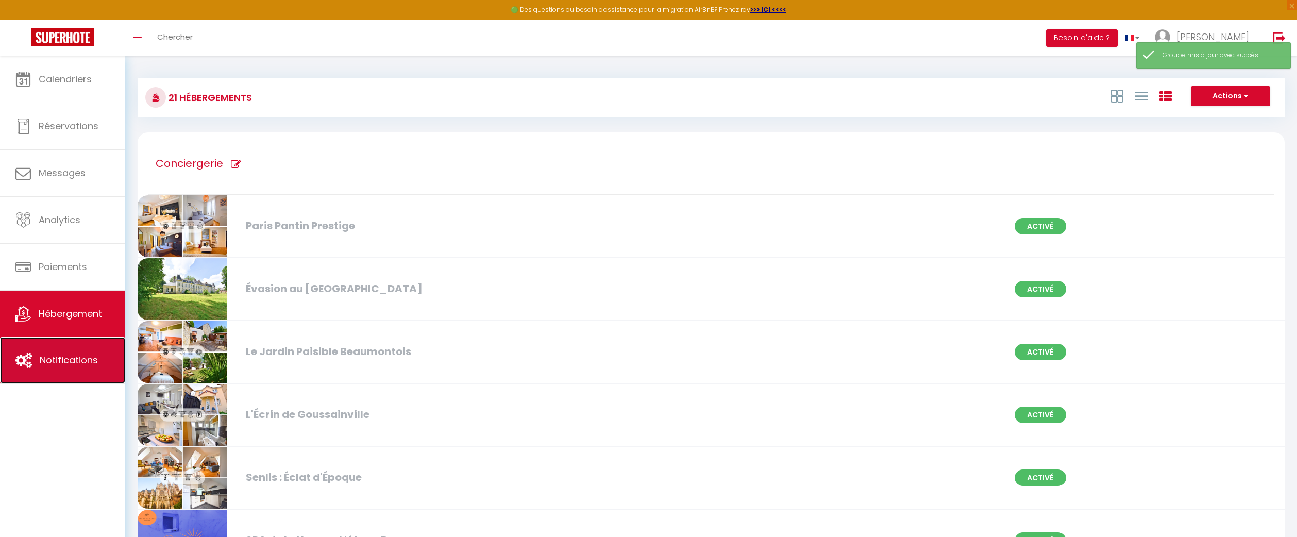
click at [68, 359] on span "Notifications" at bounding box center [69, 360] width 58 height 13
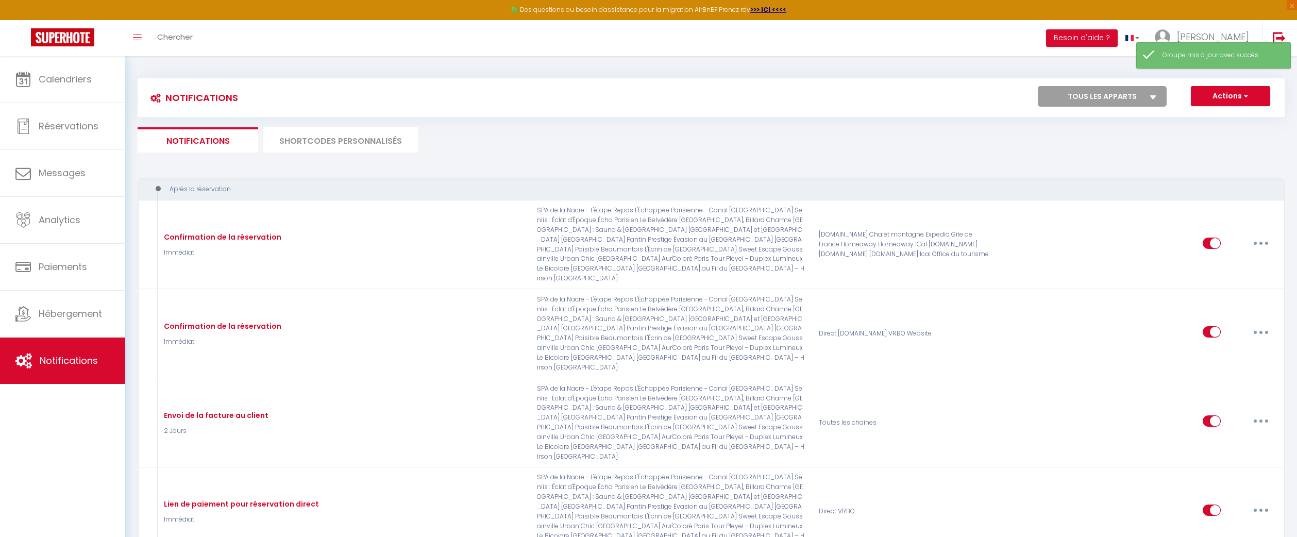
click at [1136, 97] on select "Tous les apparts Le Jardin Suspendu Duo Maisonnette & Jacuzzi Oasis SPA Bath et…" at bounding box center [1102, 96] width 129 height 21
click at [393, 144] on li "SHORTCODES PERSONNALISÉS" at bounding box center [340, 139] width 155 height 25
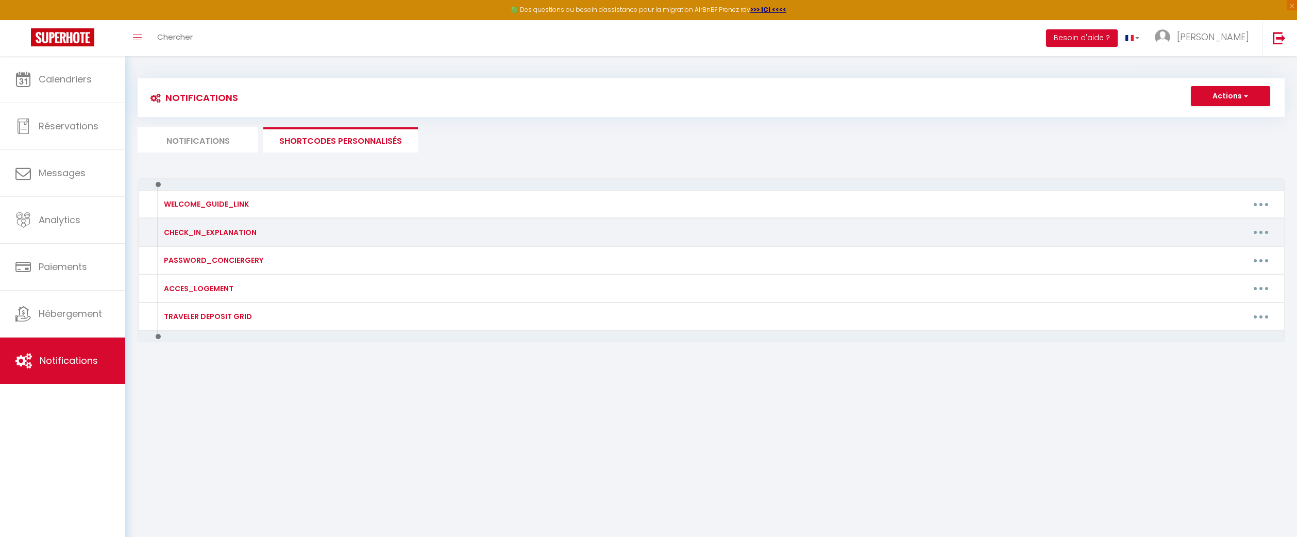
click at [1268, 233] on button "button" at bounding box center [1261, 232] width 29 height 16
click at [1233, 257] on link "Editer" at bounding box center [1234, 256] width 76 height 18
type input "CHECK_IN_EXPLANATION"
type textarea "Explications accès logement sécurisé 2J avant check in pour toutes les platefor…"
type textarea "➡️ Accès au Logement : ​​- Adresse : 11 Avenue Édouard Vaillant, 93500 Pantin ➡…"
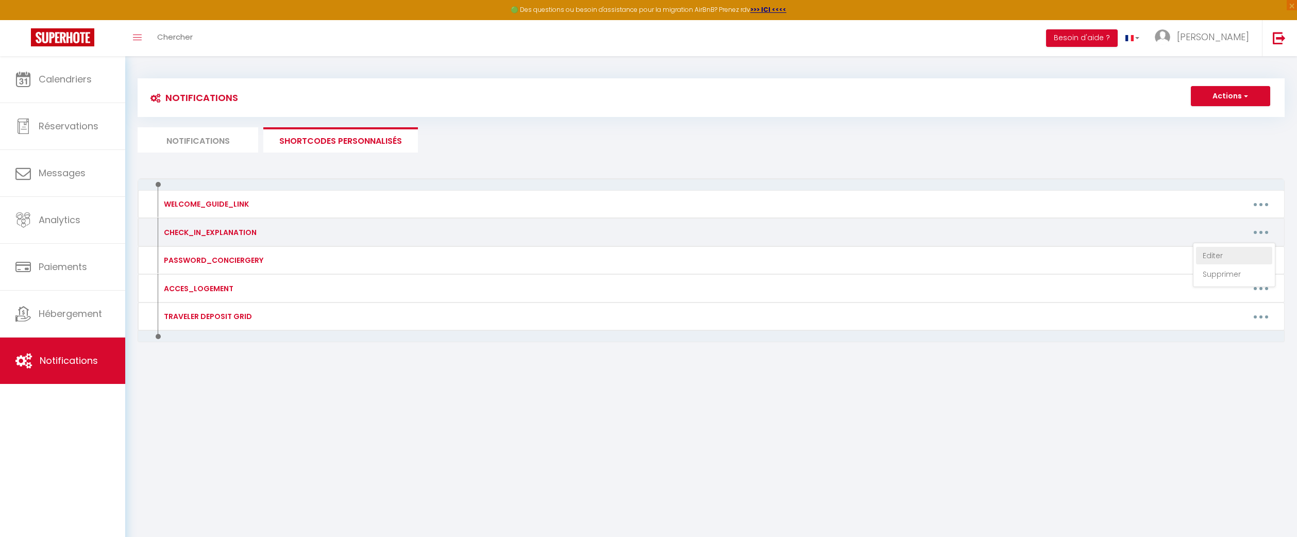
type textarea "➡️ Accès au Logement : - Adresse : 2 Rue du Château, 60130 Ravenel ➡️ Accéder à…"
type textarea "➡️ Accès au Logement : - Adresse : 3 rue de l'Orme, à Beaumont-sur-Oise ➡️ Accé…"
type textarea "➡️ Accès au Logement : - Adresse : 16 Rue Henriette, 95190 Goussainville ➡️ Acc…"
type textarea "➡️ Accès au Logement : - Adresse : 43 Bd Pasteur, 60300 Senlis ➡️ Accéder à l'a…"
type textarea "➡️ Accès au Logement Adresse : 36 rue Jean Jaurès, 60570 Andeville ➡️ Accéder à…"
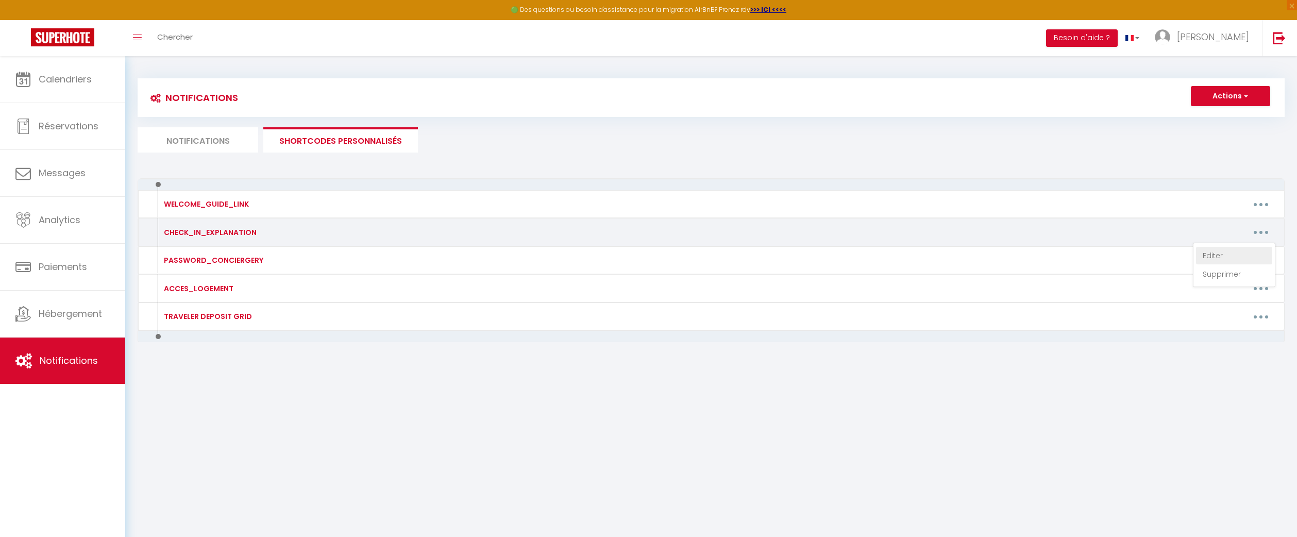
type textarea "➡️ Accès au Logement : - Adresse : 16 Rue Madeleine, 95190 Goussainville ➡️ Acc…"
type textarea "➡️ Accès au logement Adresse : 115 Rue de Noisy-le-Sec, 93260 Les Lilas ➡️ Accé…"
type textarea "➡️ Accès au logement 📍 Adresse : 3 Rue du Four à Chaux, 60950 Ermenonville → Po…"
type textarea "🔑 Accès au logement Adresse : 3 rue de la Verrerie, 02500 Hirson ➡️ Comment acc…"
type textarea "➡️ Accès au Logement Adresse : 38 rue Jean Jaurès, 60570 Andeville ➡️ Comment a…"
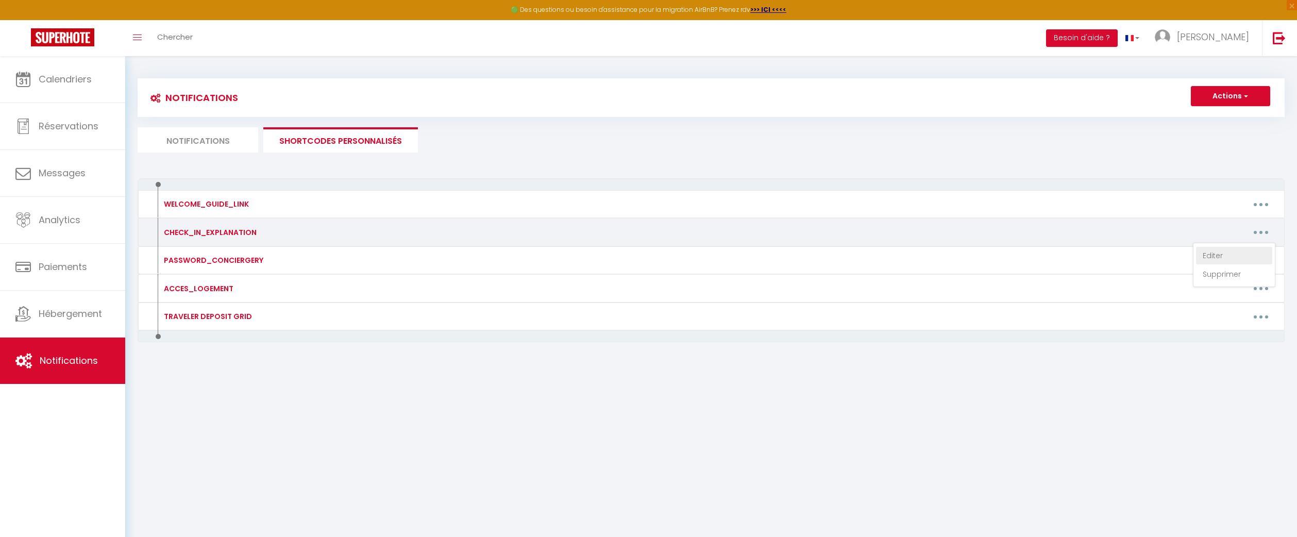
type textarea "📍 Adresse : 36 & 38 rue Jean Jaurès, 60570 Andeville 🔑 Codes et emplacements Lo…"
type textarea "➡️ Accès au Logement : - Adresse : 18 rue Crèvecoeur, 93300 Aubervilliers ➡️ Ac…"
type textarea "➡️ Accès au Logement : - 68 rue des écoles, 93300 Aubervilliers ➡️ Accéder à l'…"
type textarea "➡️ Accès au Logement : - Adresse : 12 rue pierre larousse, 93300 Aubervilliers …"
type textarea "➡️ Accès au Logement : - Adresse : 62 Av. du Président Roosevelt, 93300 Aubervi…"
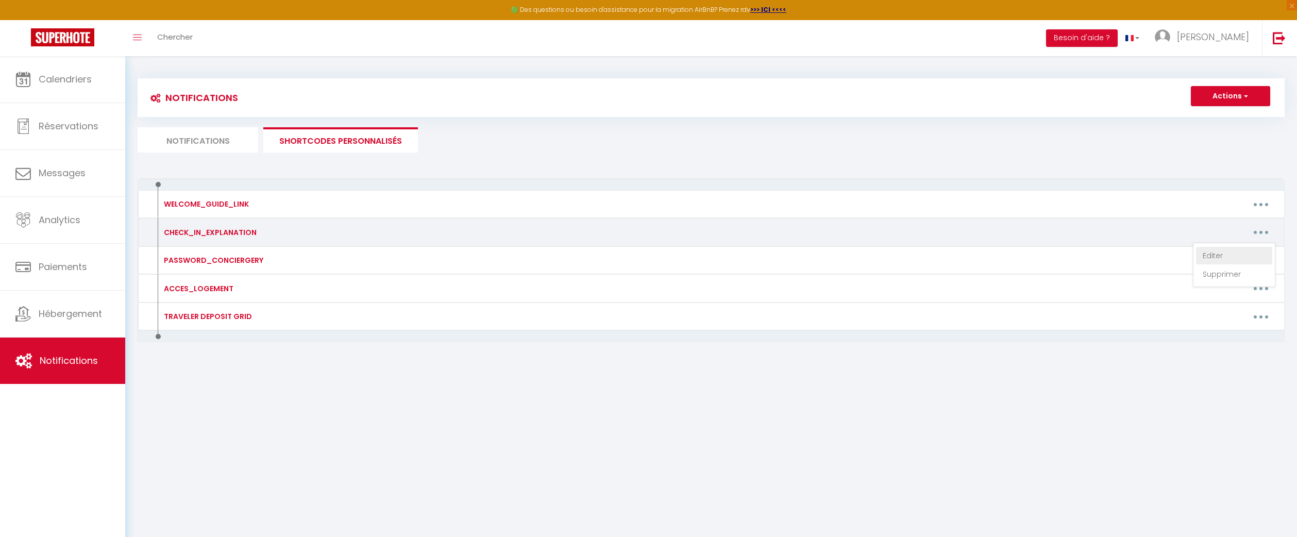
type textarea "➡️ Accès au Logement : - Adresse : 12 rue pierre larousse, 93300 Aubervilliers …"
type textarea "➡️ Accès au Logement : - Adresse : 59 rue des écoles, 93300 Aubervilliers ➡️ Ac…"
type textarea "➡️ Accès au Logement : 18 Rue Jules Genovesi, 93200 Saint-Denis. ➡️ Accéder à l…"
type textarea "➡️ Accès au Logement : - Adresse : 12 rue pierre larousse, 93300 Aubervilliers …"
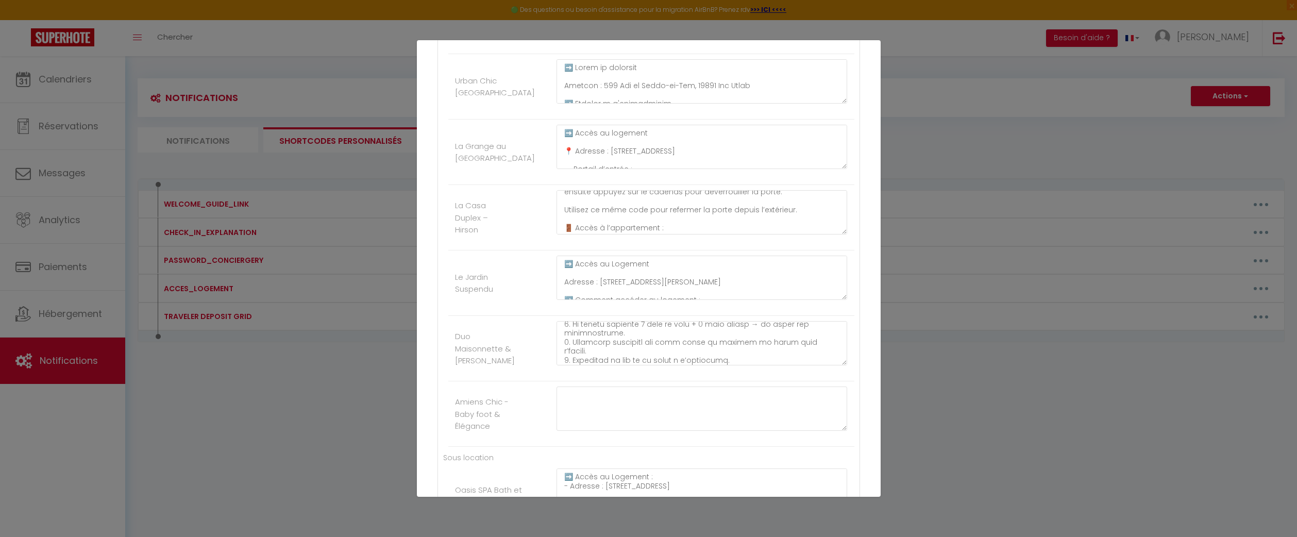
scroll to position [171, 0]
drag, startPoint x: 626, startPoint y: 236, endPoint x: 541, endPoint y: 166, distance: 109.9
click at [541, 166] on ul "Conciergerie Paris Pantin Prestige ➡️ Accès au Logement : ​​- Adresse : 11 Aven…" at bounding box center [648, 16] width 411 height 862
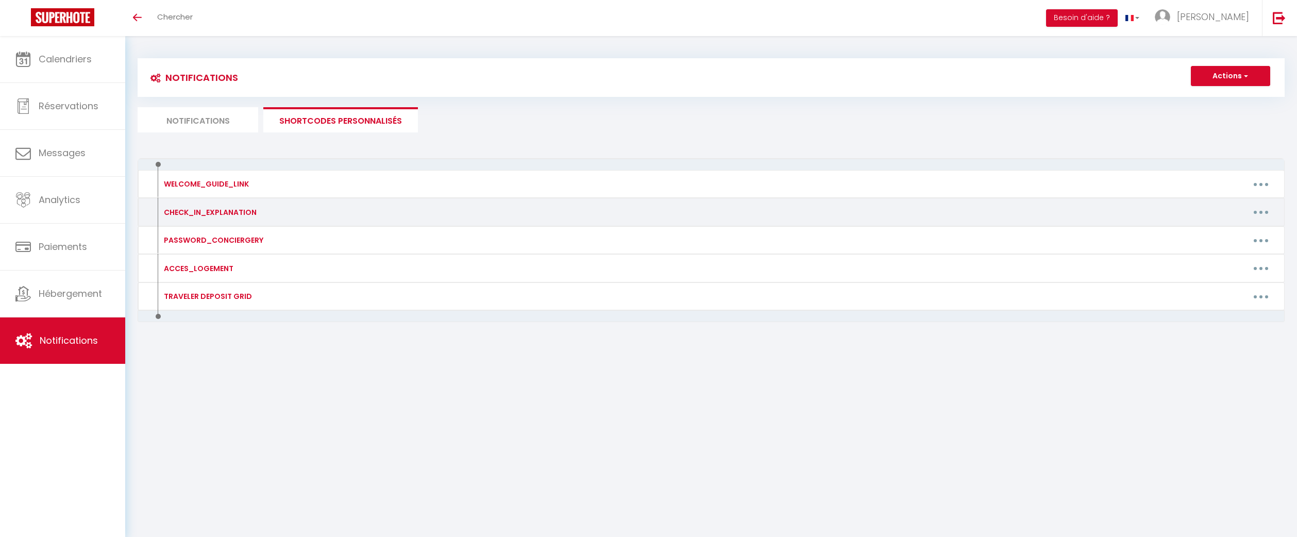
click at [1266, 212] on button "button" at bounding box center [1261, 212] width 29 height 16
click at [1234, 231] on link "Editer" at bounding box center [1234, 236] width 76 height 18
type input "CHECK_IN_EXPLANATION"
type textarea "Explications accès logement sécurisé 2J avant check in pour toutes les platefor…"
type textarea "➡️ Accès au Logement : ​​- Adresse : [STREET_ADDRESS][PERSON_NAME] ➡️ Accéder à…"
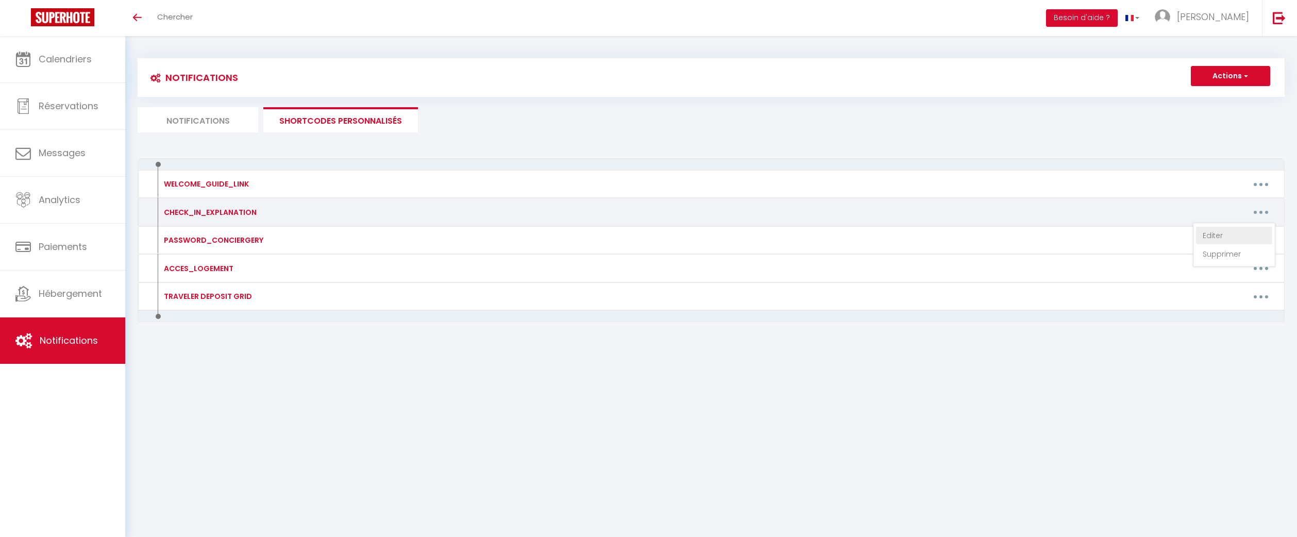
type textarea "➡️ Accès au Logement : - Adresse : [STREET_ADDRESS] ➡️ Accéder à l'appartement …"
type textarea "➡️ Accès au Logement : - Adresse : [STREET_ADDRESS][PERSON_NAME] ➡️ Accéder à l…"
type textarea "➡️ Accès au Logement : - Adresse : [STREET_ADDRESS] ➡️ Accéder à l'appartement …"
type textarea "➡️ Lorem ip Dolorsit Ametcon : 99 adi Elit Seddoe, 48166 Temporinc ➡️ Utlabor e…"
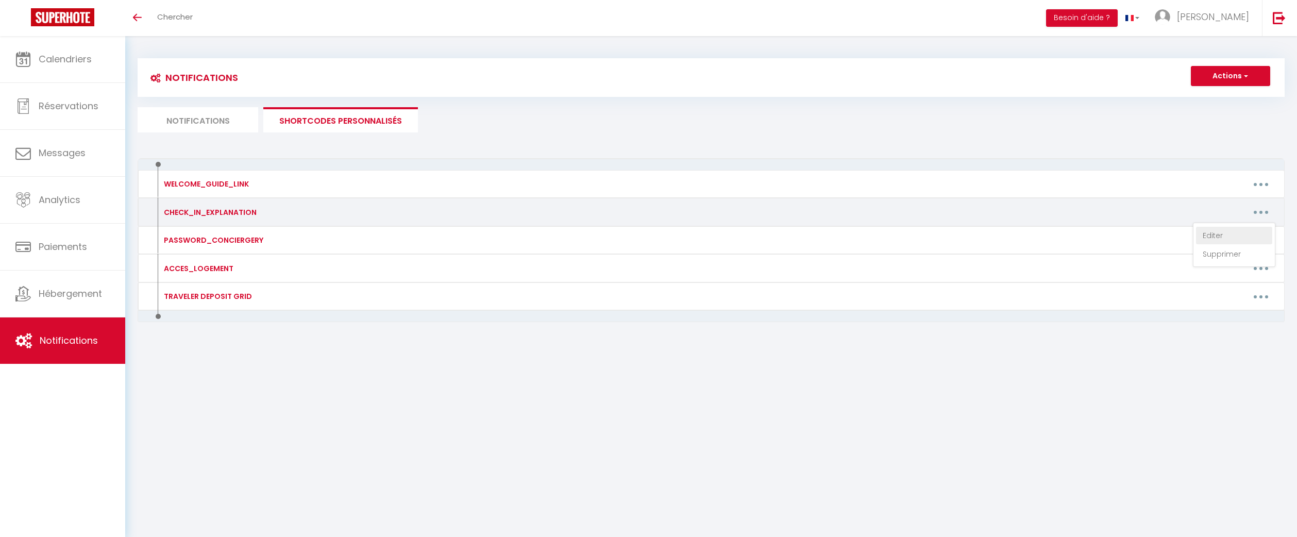
type textarea "➡️ Accès au Logement : - Adresse : [STREET_ADDRESS] ➡️ Accéder à l'appartement …"
type textarea "➡️ Lorem ip dolorsit Ametcon : 559 Adi el Seddo-ei-Tem, 30483 Inc Utlab ➡️ Etdo…"
type textarea "➡️ Accès au logement 📍 Adresse : [STREET_ADDRESS] → Portail d’entrée : Tapez 11…"
type textarea "🔑 Accès au logement Adresse : [STREET_ADDRESS] ➡️ Comment accéder au logement :…"
type textarea "➡️ Accès au Logement Adresse : [STREET_ADDRESS][PERSON_NAME] ➡️ Comment accéder…"
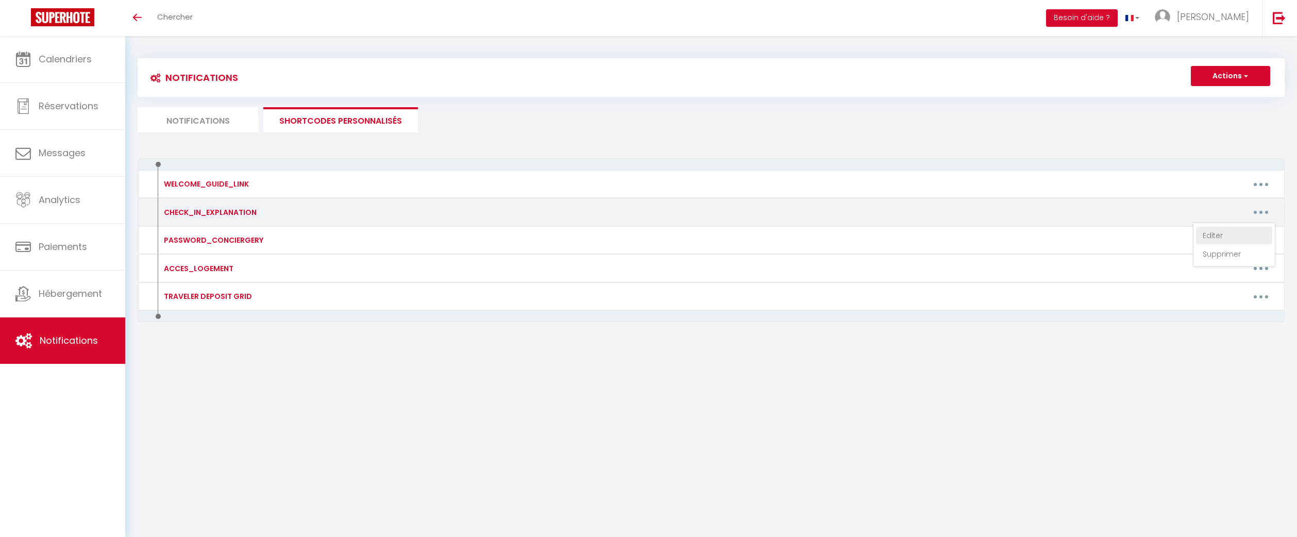
type textarea "📍 Loremip : 20 & 65 dol Sita Consec, 76417 Adipiscin 🔑 Elits do eiusmodtempo In…"
type textarea "➡️ Accès au Logement : - Adresse : [STREET_ADDRESS] ➡️ Accéder à l'appartement …"
type textarea "➡️ Accès au Logement : - [STREET_ADDRESS] ➡️ Accéder à l'appartement : 1. Accéd…"
type textarea "➡️ Accès au Logement : - Adresse : [STREET_ADDRESS][PERSON_NAME] ➡️ Accéder à l…"
type textarea "➡️ Accès au Logement : - Adresse : [STREET_ADDRESS] du Président [PERSON_NAME],…"
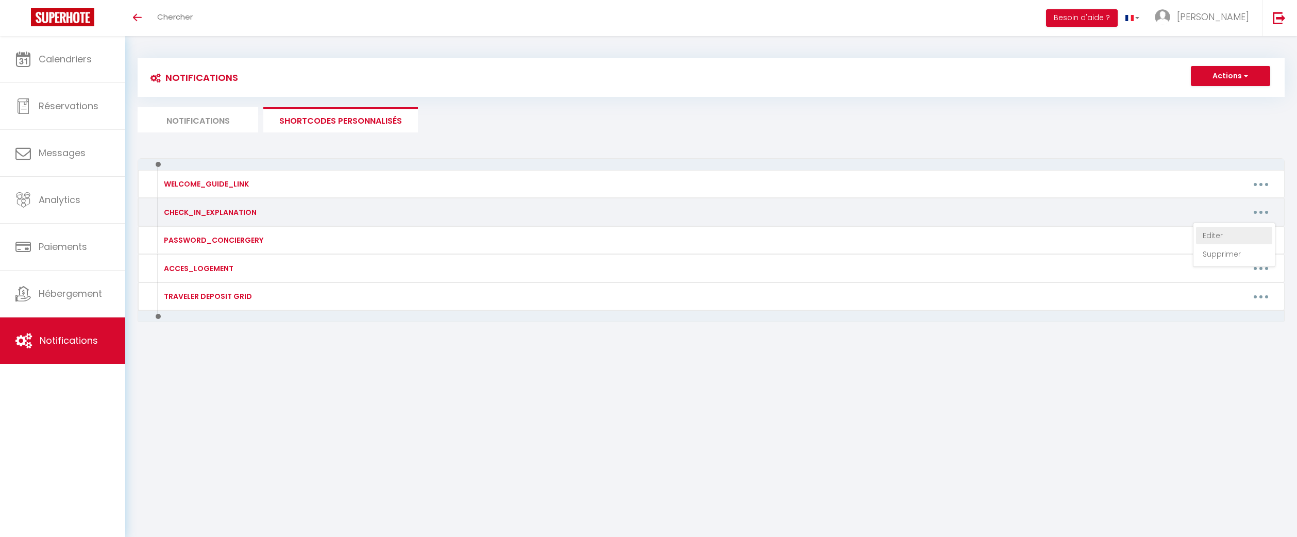
type textarea "➡️ Accès au Logement : - Adresse : [STREET_ADDRESS][PERSON_NAME] ➡️ Accéder à l…"
type textarea "➡️ Accès au Logement : - Adresse : [STREET_ADDRESS] ➡️ Accéder à l'appartement …"
type textarea "➡️ Accès au Logement : [STREET_ADDRESS][PERSON_NAME]. ➡️ Accéder à l'appartemen…"
type textarea "➡️ Accès au Logement : - Adresse : [STREET_ADDRESS][PERSON_NAME] ➡️ Accéder à l…"
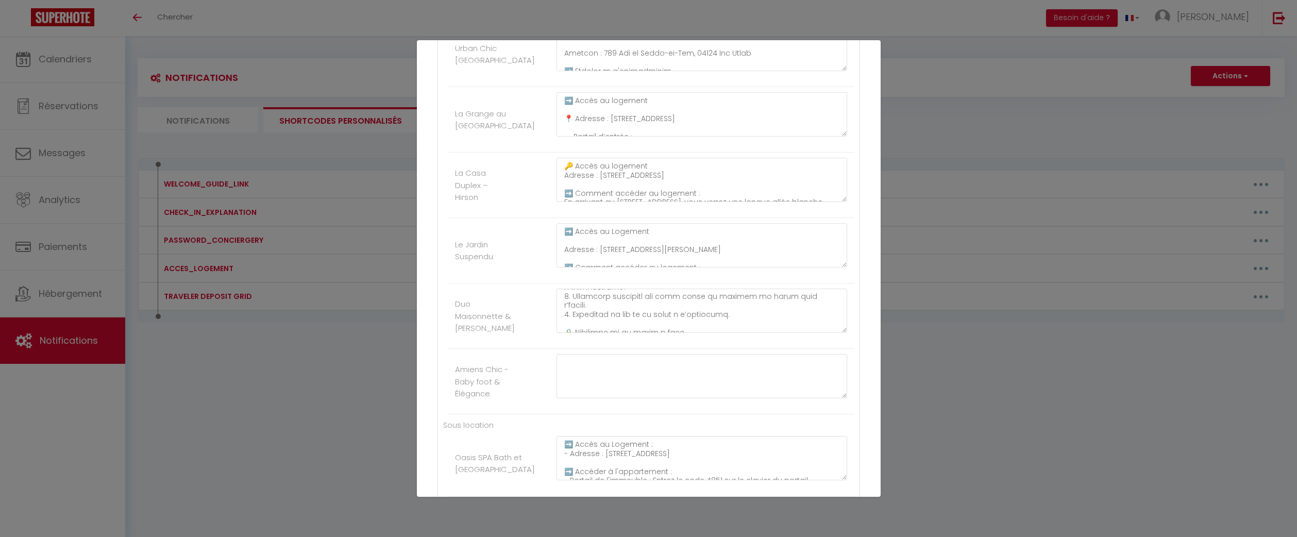
scroll to position [171, 0]
click at [621, 202] on textarea "🔑 Accès au logement Adresse : [STREET_ADDRESS] ➡️ Comment accéder au logement :…" at bounding box center [702, 180] width 291 height 44
drag, startPoint x: 621, startPoint y: 202, endPoint x: 551, endPoint y: 144, distance: 91.2
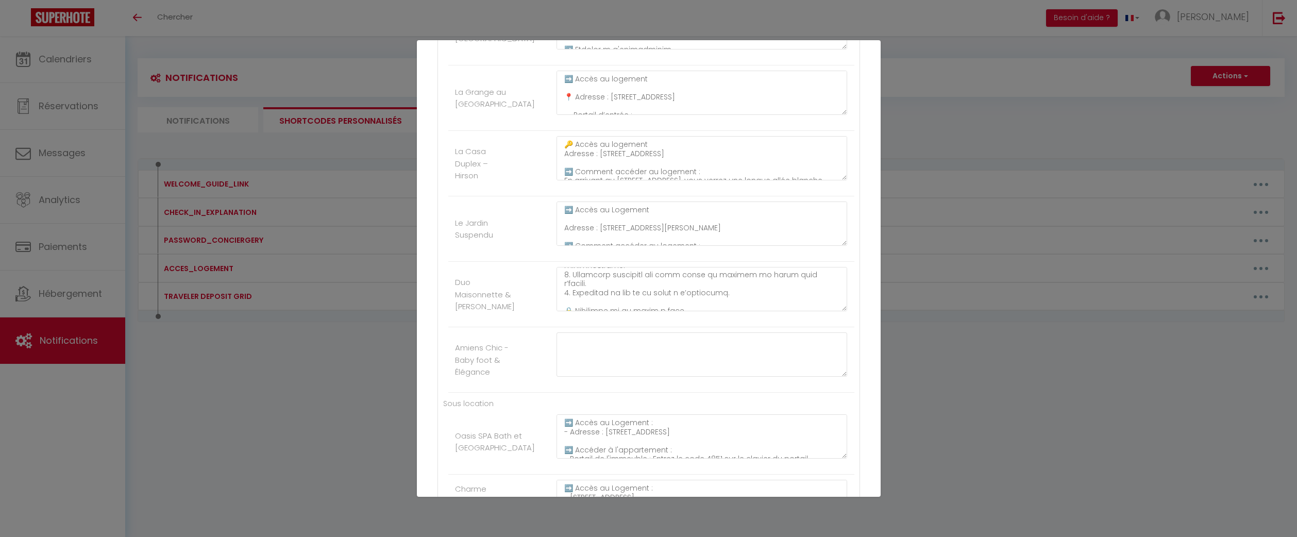
scroll to position [743, 0]
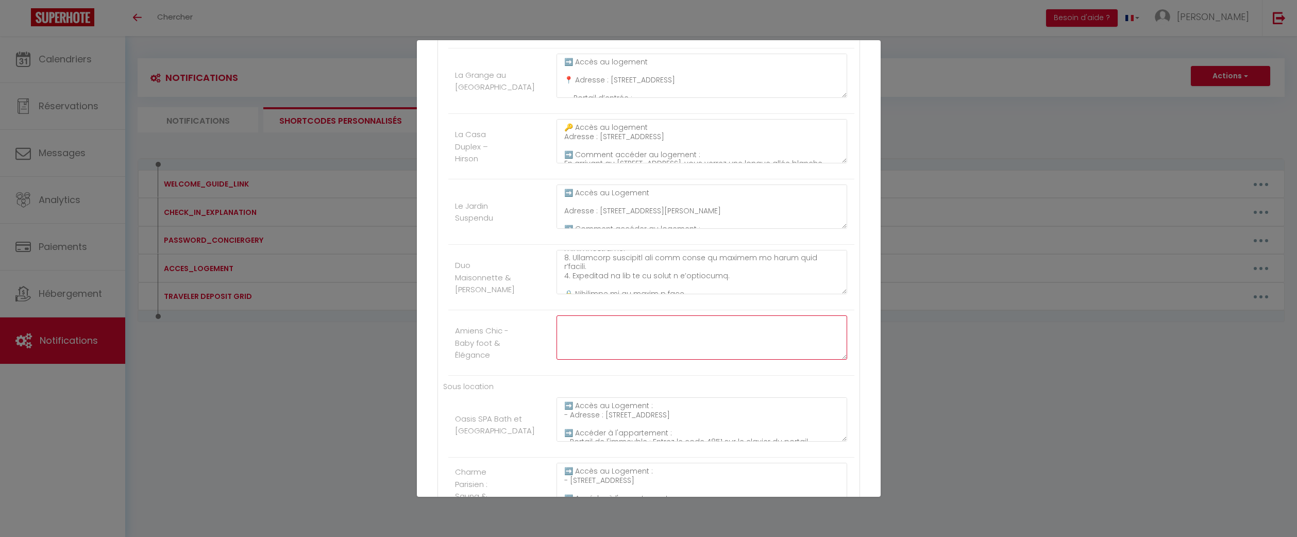
click at [626, 340] on textarea at bounding box center [702, 337] width 291 height 44
paste textarea "🔑 Accès au logement Adresse : 2 Rue des Francs Juges, 80080 Amiens ➡️ Comment a…"
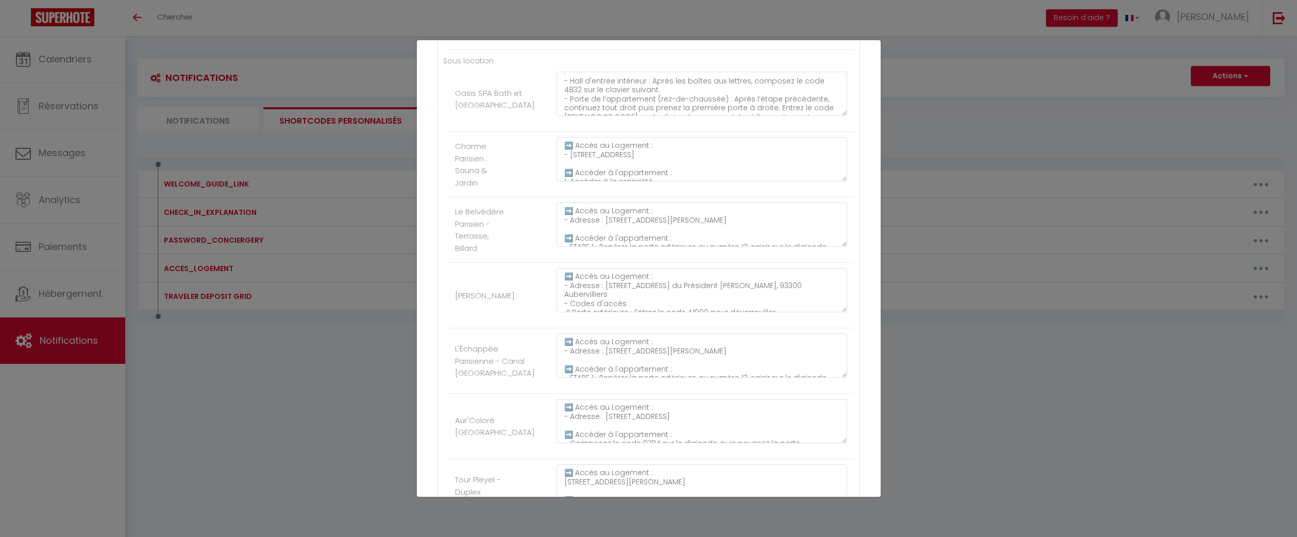
scroll to position [1264, 0]
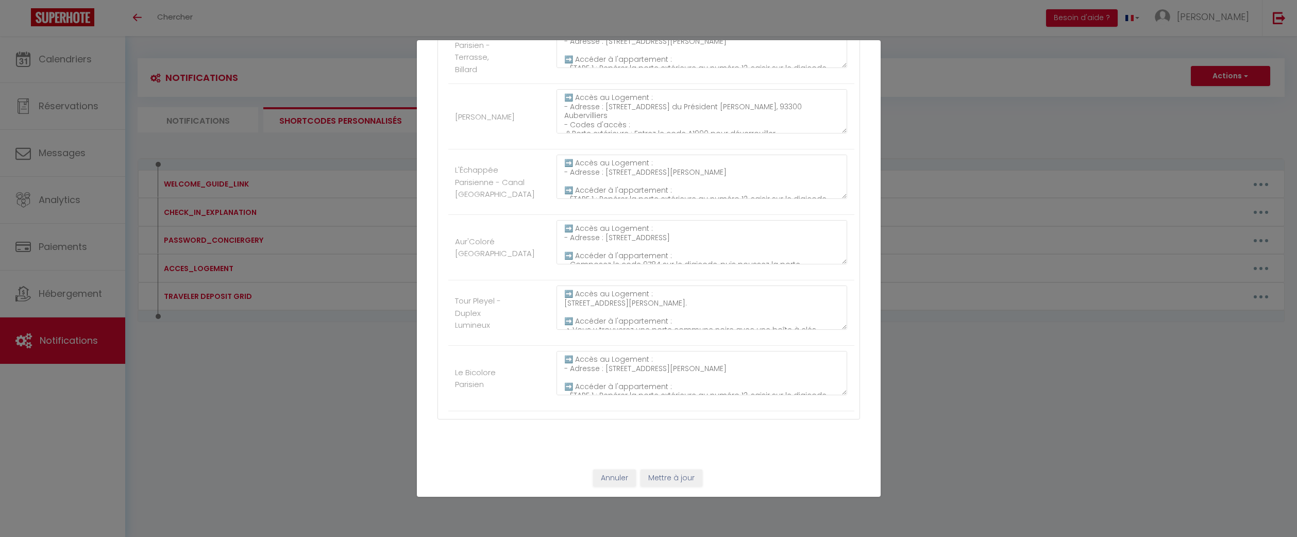
type textarea "🔑 Accès au logement Adresse : 2 Rue des Francs Juges, 80080 Amiens ➡️ Comment a…"
click at [685, 477] on button "Mettre à jour" at bounding box center [672, 478] width 62 height 18
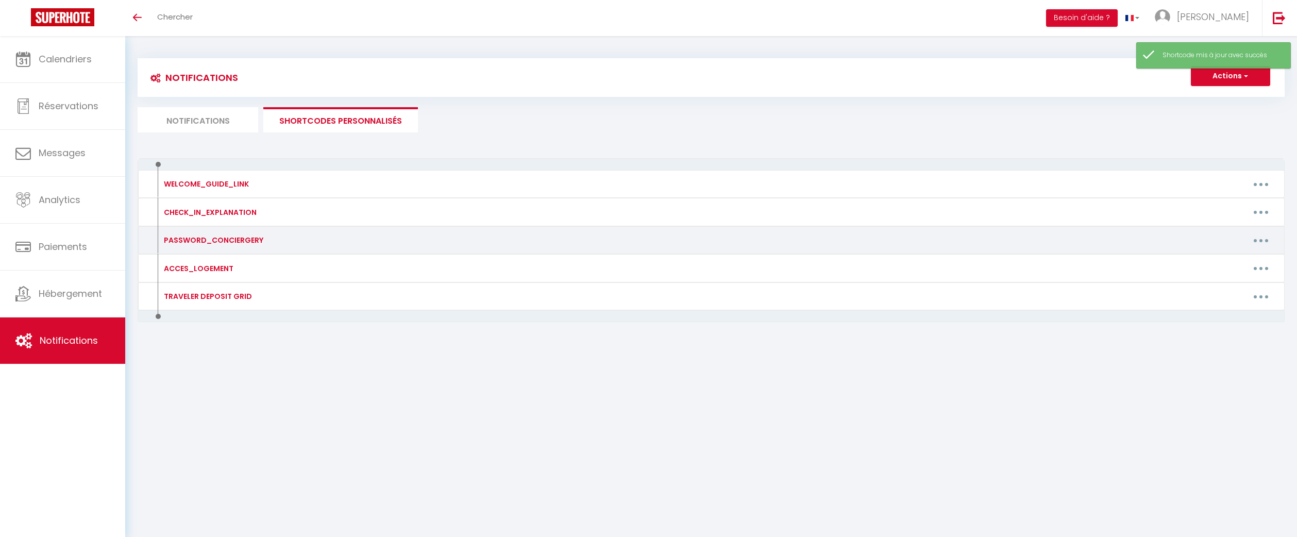
click at [1261, 243] on button "button" at bounding box center [1261, 240] width 29 height 16
click at [1246, 261] on link "Editer" at bounding box center [1234, 264] width 76 height 18
type input "PASSWORD_CONCIERGERY"
type textarea ".Mot de passe article sécurisé conciergery.fr"
type textarea "pantin1"
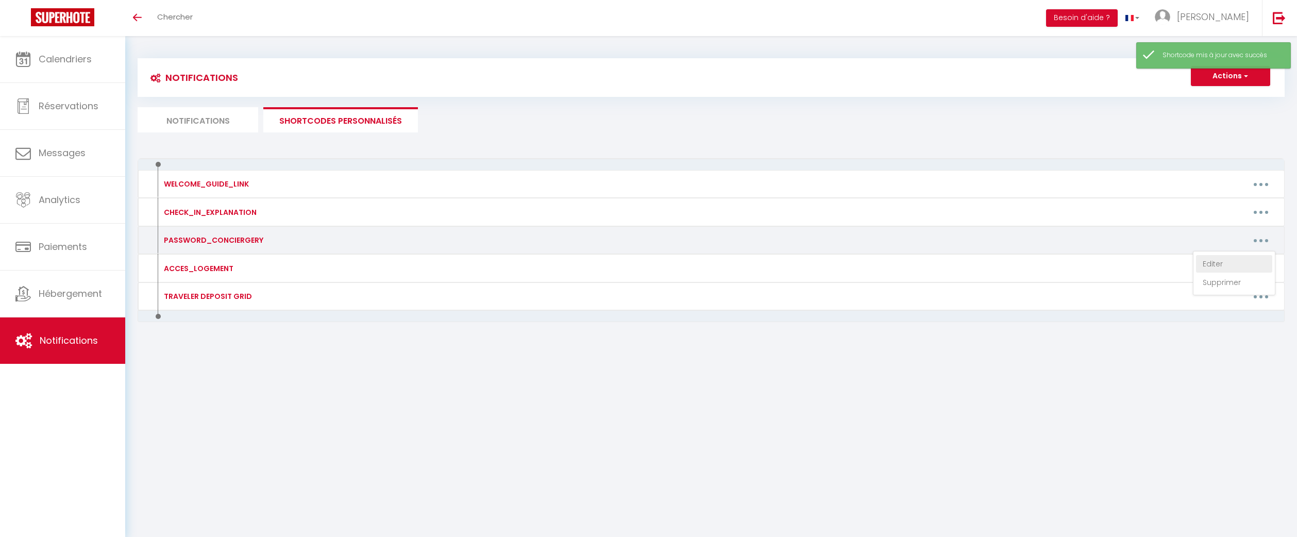
type textarea "chateau60"
type textarea "bso95"
type textarea "goussain95"
type textarea "senlis30"
type textarea "spa605"
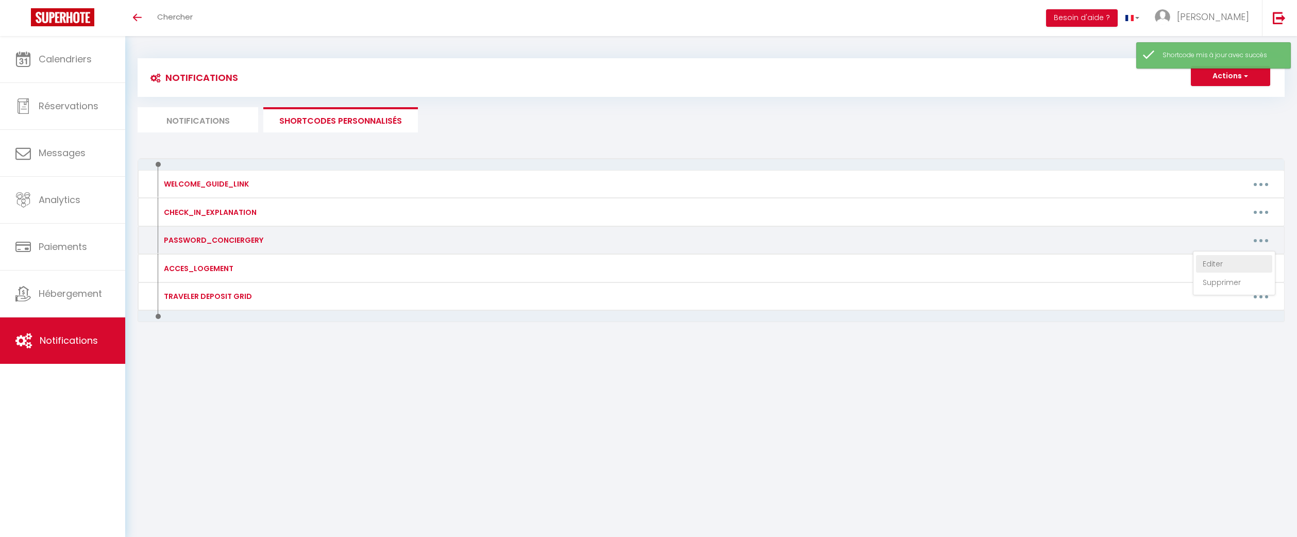
type textarea "sweet134"
type textarea "chic93"
type textarea "grange12"
type textarea "casa025"
type textarea "jardin605"
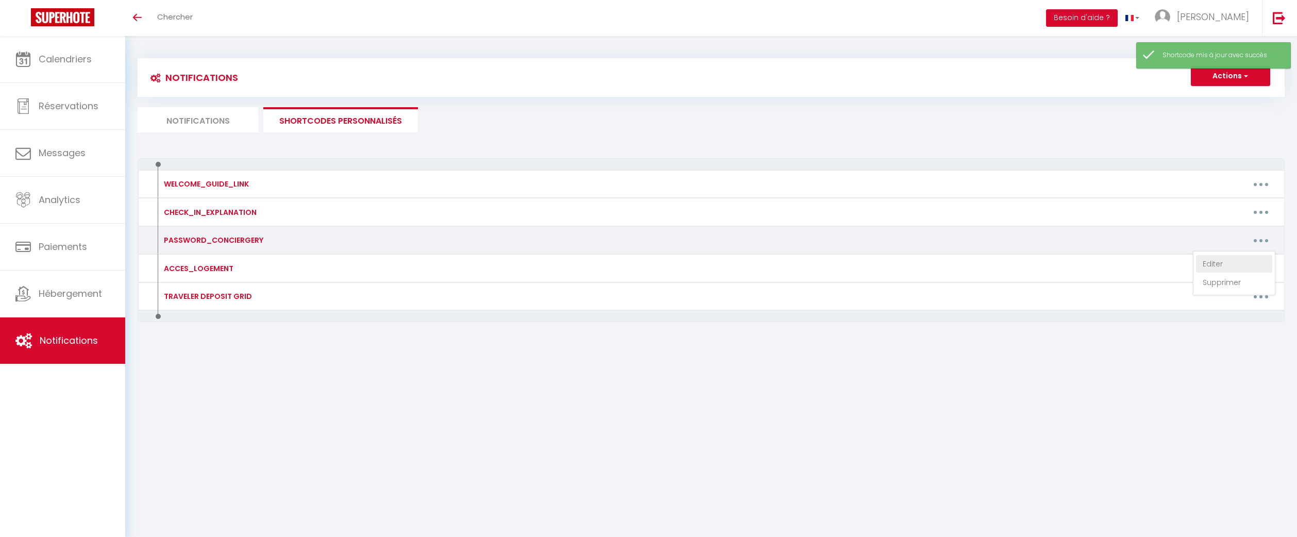
type textarea "➡️ Jardin suspendu (numéro 38) ➜ jardin605 ➡️ Spa de la nacre (numéro 36) ➜ spa…"
type textarea "oasis931"
type textarea "charme98"
type textarea "belve90"
type textarea "echo77"
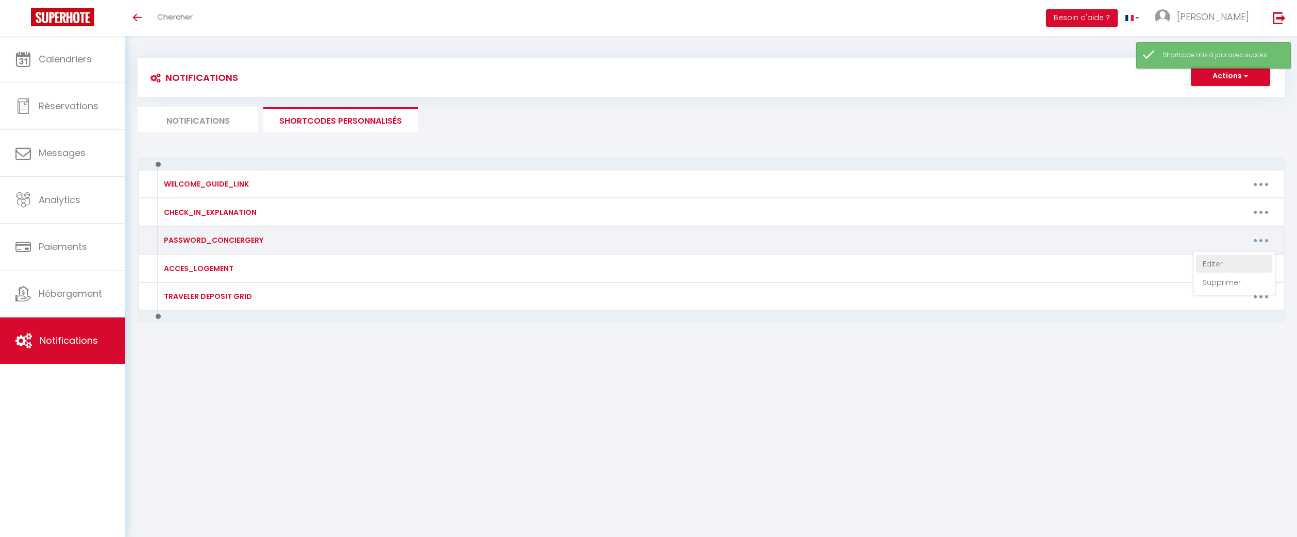
type textarea "echap54"
type textarea "color932"
type textarea "tour4455"
type textarea "bicolor933"
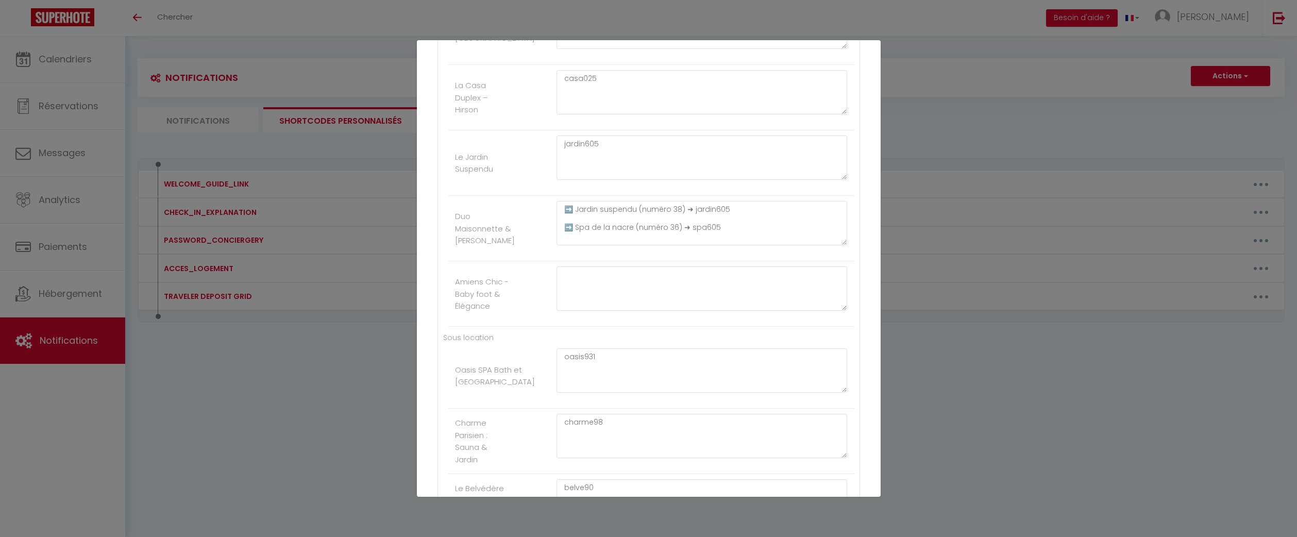
scroll to position [783, 0]
click at [662, 317] on textarea at bounding box center [702, 297] width 291 height 44
paste textarea "amiens998"
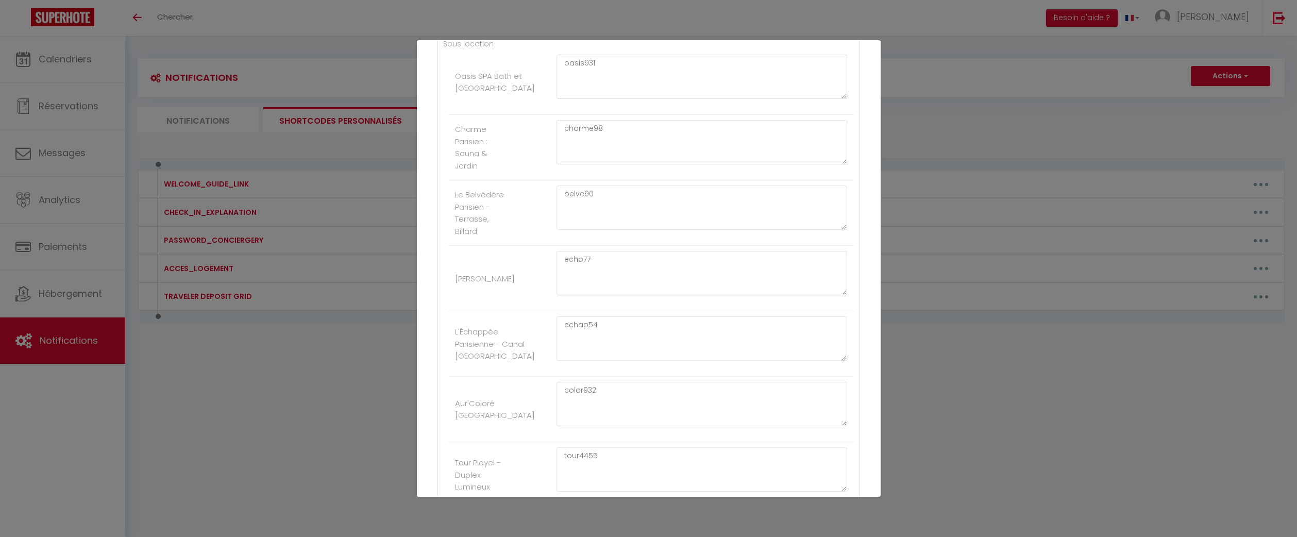
scroll to position [1264, 0]
type textarea "amiens998"
click at [676, 473] on button "Mettre à jour" at bounding box center [672, 478] width 62 height 18
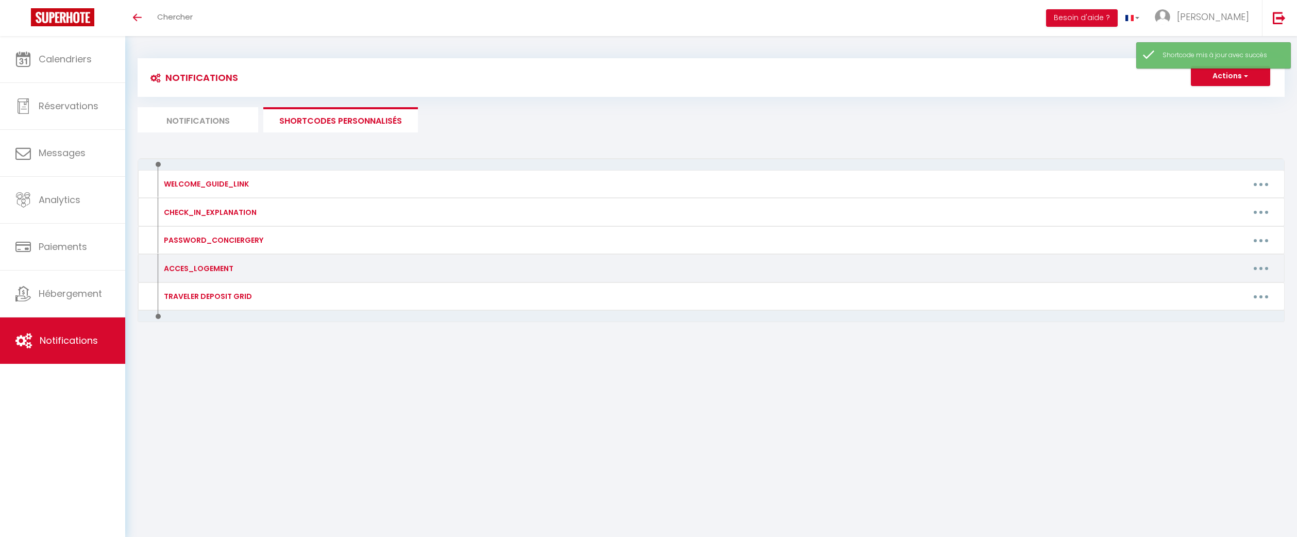
click at [1263, 268] on button "button" at bounding box center [1261, 268] width 29 height 16
click at [1242, 288] on link "Editer" at bounding box center [1234, 292] width 76 height 18
type input "ACCES_LOGEMENT"
type textarea "Lien d'accès au logement"
type textarea "https://conciergery.fr/access-to-the-accommodation-2/"
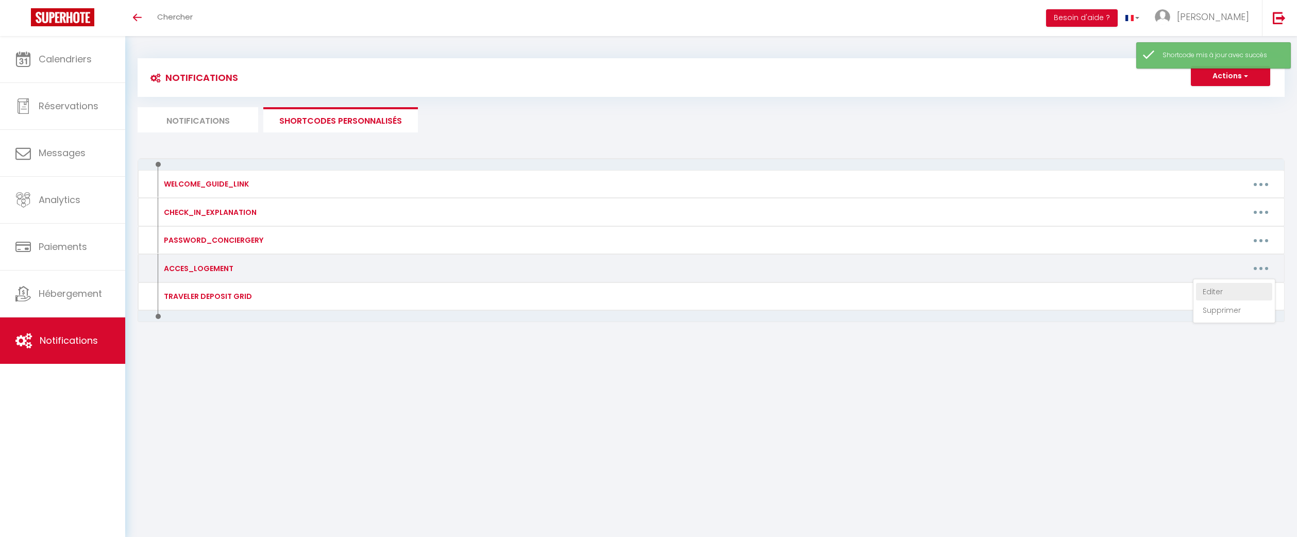
type textarea "https://conciergery.fr/easily-access-your-accommodation-in-aubervilliers-evasio…"
type textarea "https://conciergery.fr/instructions-for-accessing-the-accommodation/"
type textarea "https://conciergery.fr/easily-access-your-accommodation-in-aubervilliers-lecrin…"
type textarea "https://conciergery.fr/access-to-the-accommodation-wi-fi-information/"
type textarea "https://conciergery.fr/access-to-the-accommodation-wi-fi-information-2/"
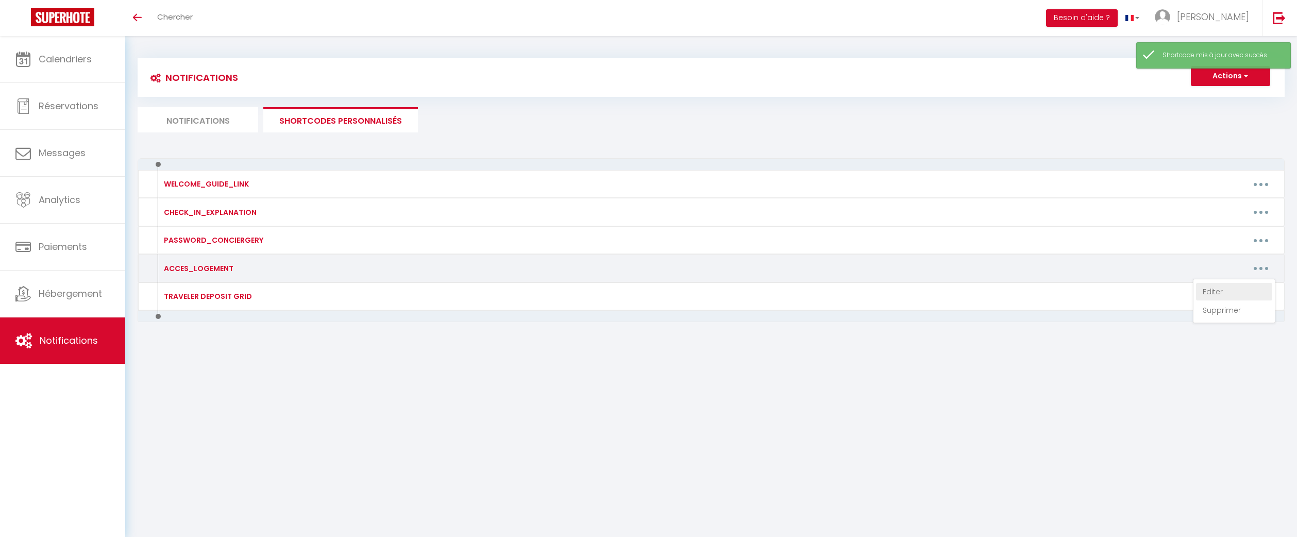
type textarea "https://conciergery.fr/easily-access-your-accommodation-in-sweet-escape-goussai…"
type textarea "https://conciergery.fr/access-to-the-accommodation-5/"
type textarea "https://conciergery.fr/access-to-the-accommodation-parking-wi-fi-information-2/"
type textarea "https://conciergery.fr/access-to-the-accommodation-parking-wi-fi-information-3/"
type textarea "https://conciergery.fr/1685-2/"
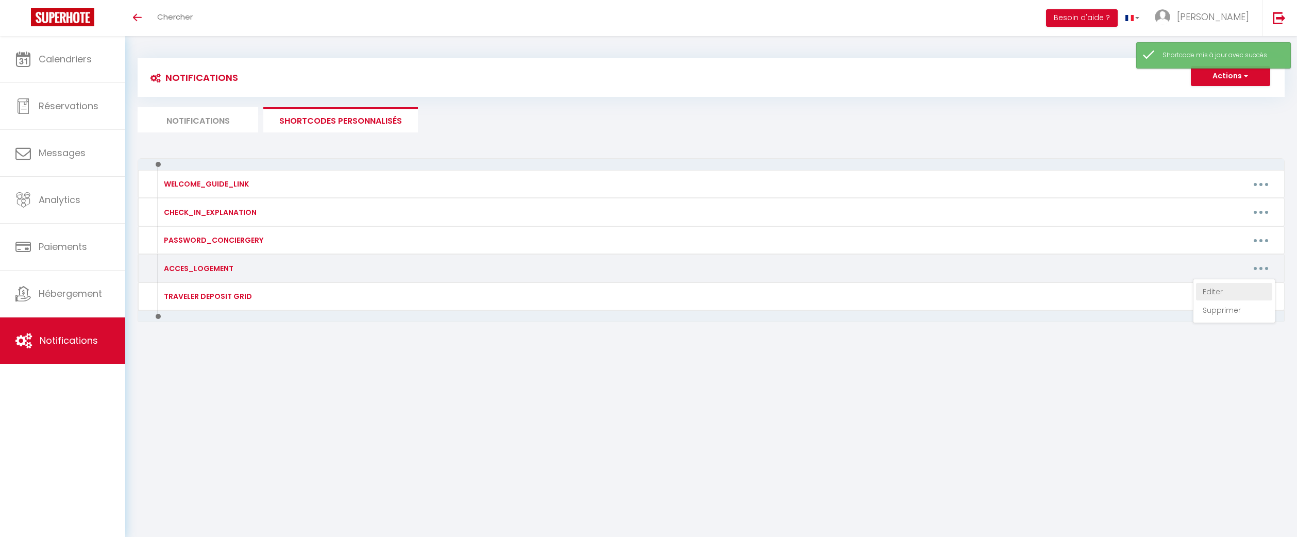
type textarea "➡️ Jardin suspendu (numéro 38) ➜ https://conciergery.fr/1685-2/ ➡️ Spa de la na…"
type textarea "https://conciergery.fr/easily-access-your-accommodation-in-aubervilliers-oasis-…"
type textarea "https://conciergery.fr/easily-access-your-accommodation-in-aubervilliers-charme…"
type textarea "https://conciergery.fr/easily-access-your-accommodation-in-aubervilliers-le-bel…"
type textarea "https://conciergery.fr/easily-access-your-accommodation-in-aubervilliers-echo-p…"
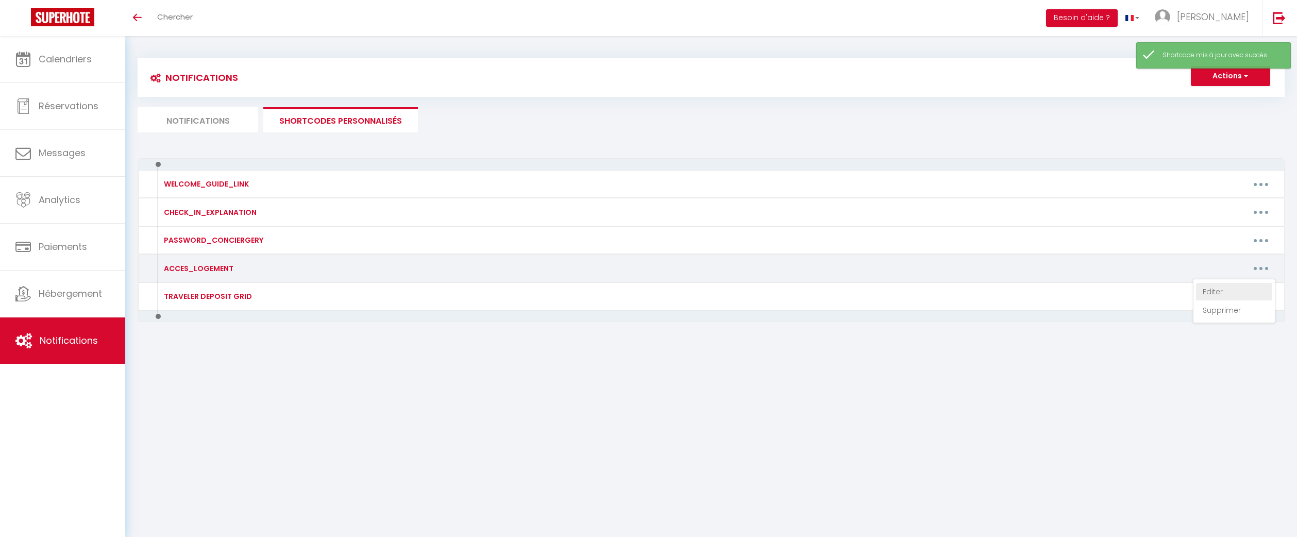
type textarea "https://conciergery.fr/easily-access-your-accommodation-in-aubervilliers-lechap…"
type textarea "https://conciergery.fr/access-to-the-accommodation-6/"
type textarea "https://conciergery.fr/access-to-the-accommodation-3/"
type textarea "https://conciergery.fr/access-to-the-accommodation-parking-wi-fi-information/"
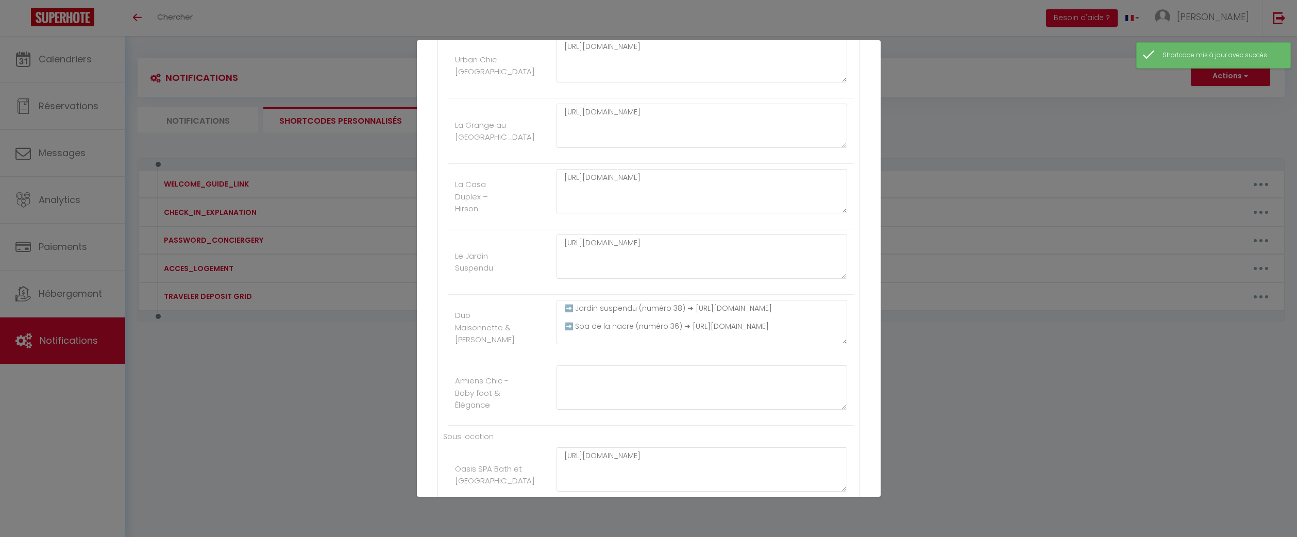
scroll to position [755, 0]
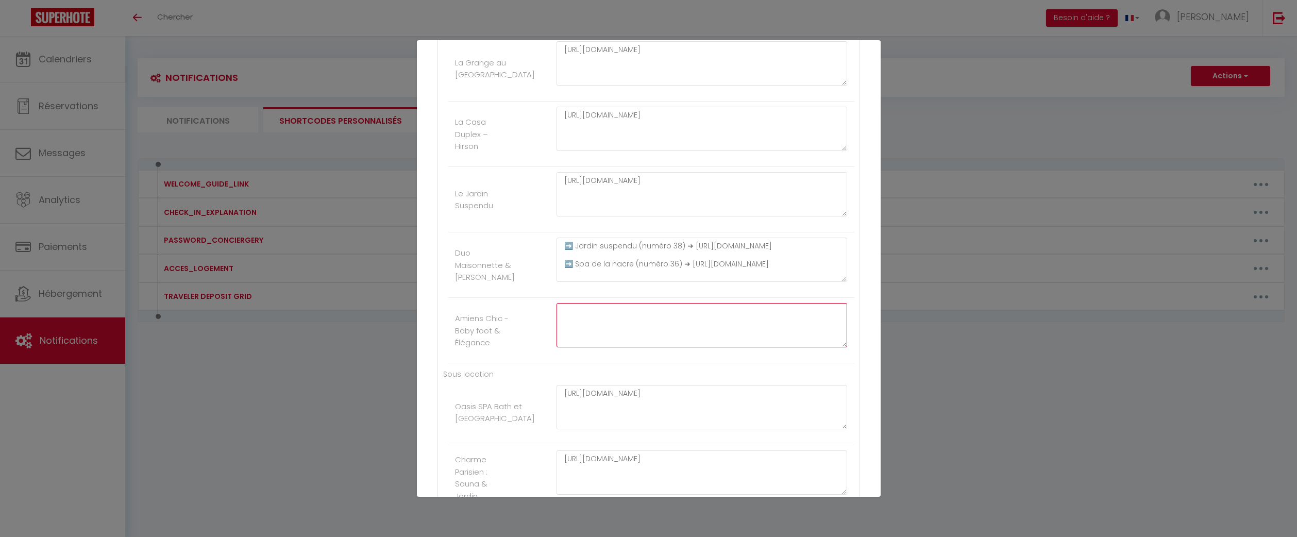
click at [635, 336] on textarea at bounding box center [702, 325] width 291 height 44
paste textarea "https://conciergery.fr/access-to-the-accommodation-parking-wifi/"
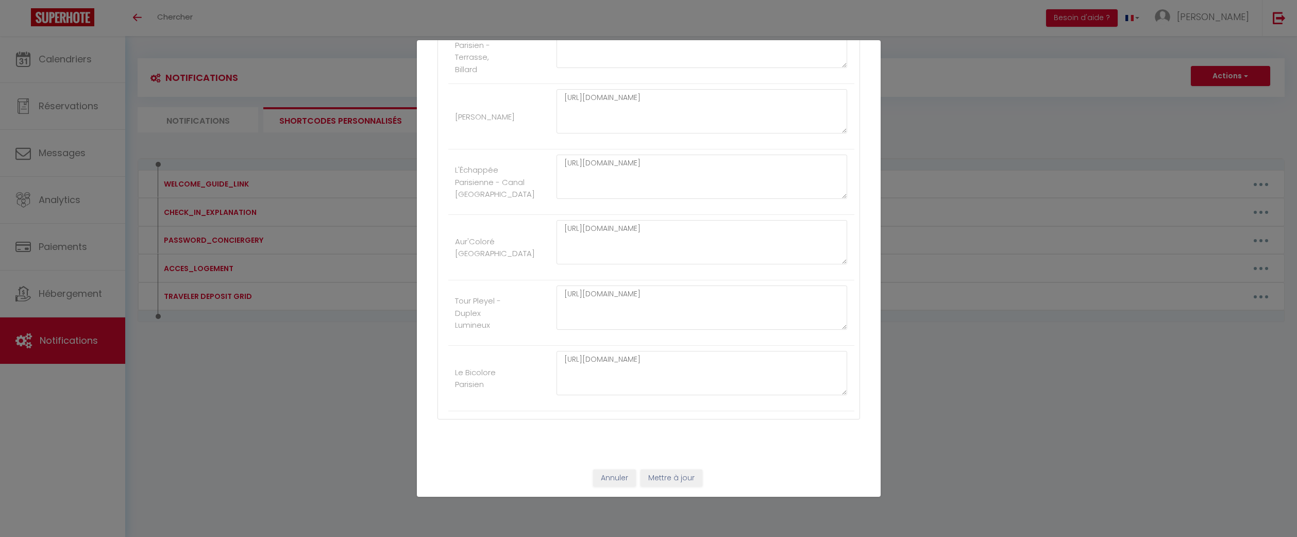
type textarea "https://conciergery.fr/access-to-the-accommodation-parking-wifi/"
click at [666, 480] on button "Mettre à jour" at bounding box center [672, 478] width 62 height 18
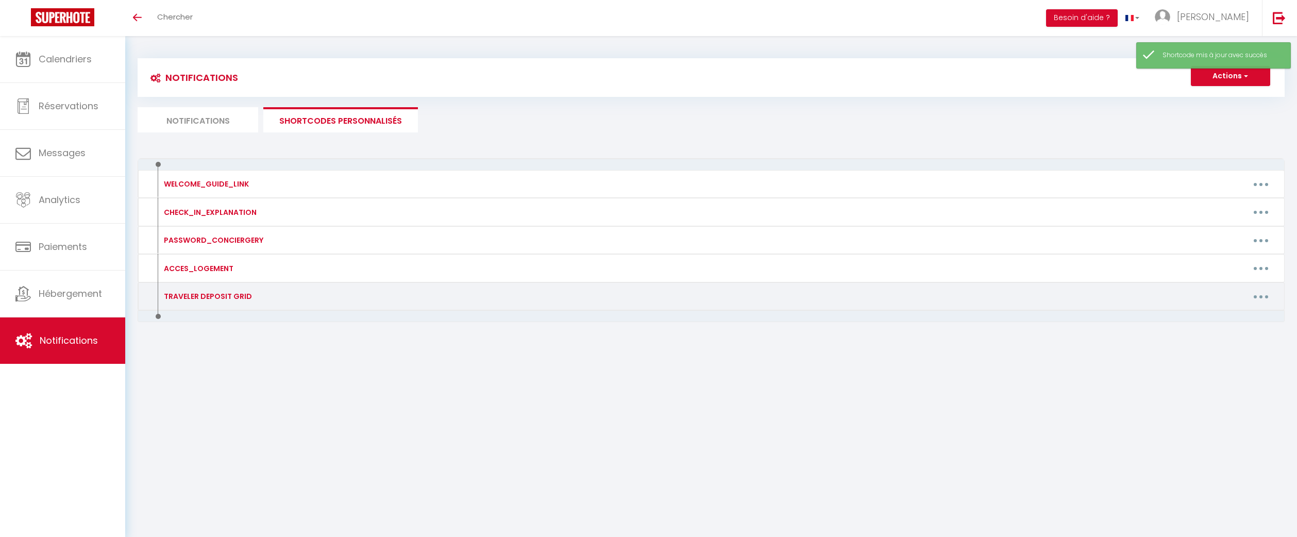
click at [1263, 299] on button "button" at bounding box center [1261, 296] width 29 height 16
click at [1237, 317] on link "Editer" at bounding box center [1234, 320] width 76 height 18
type input "TRAVELER DEPOSIT GRID"
type textarea "Lien règles de la maison avec grille tarifaire caution"
type textarea "https://conciergery.fr/reglement-interieur-des-logements/"
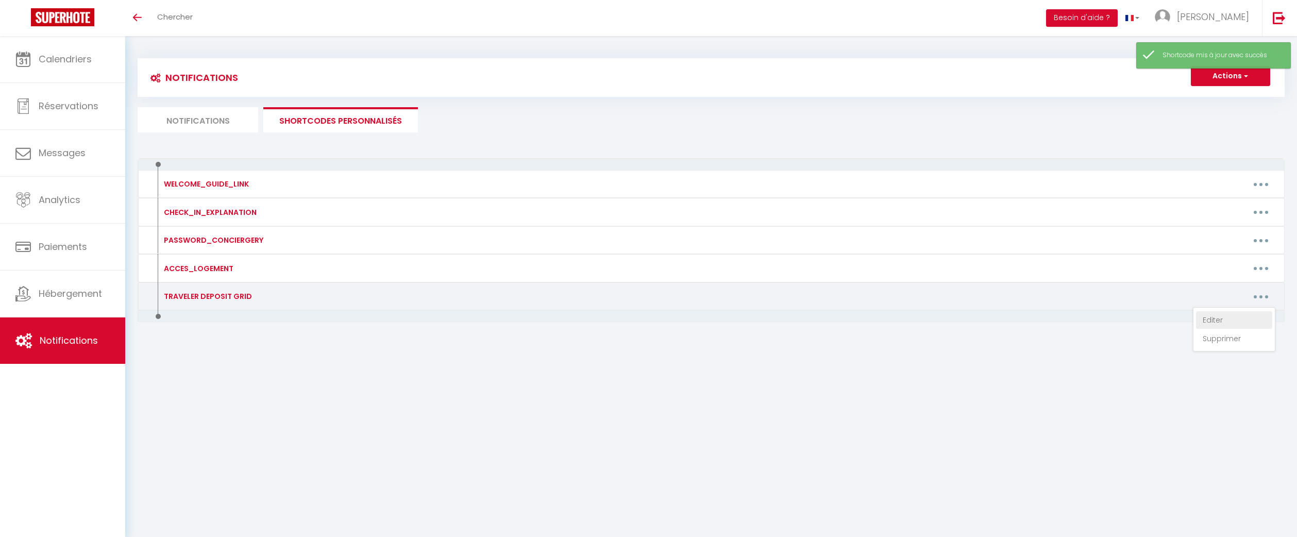
type textarea "https://conciergery.fr/reglement-interieur-des-logements/"
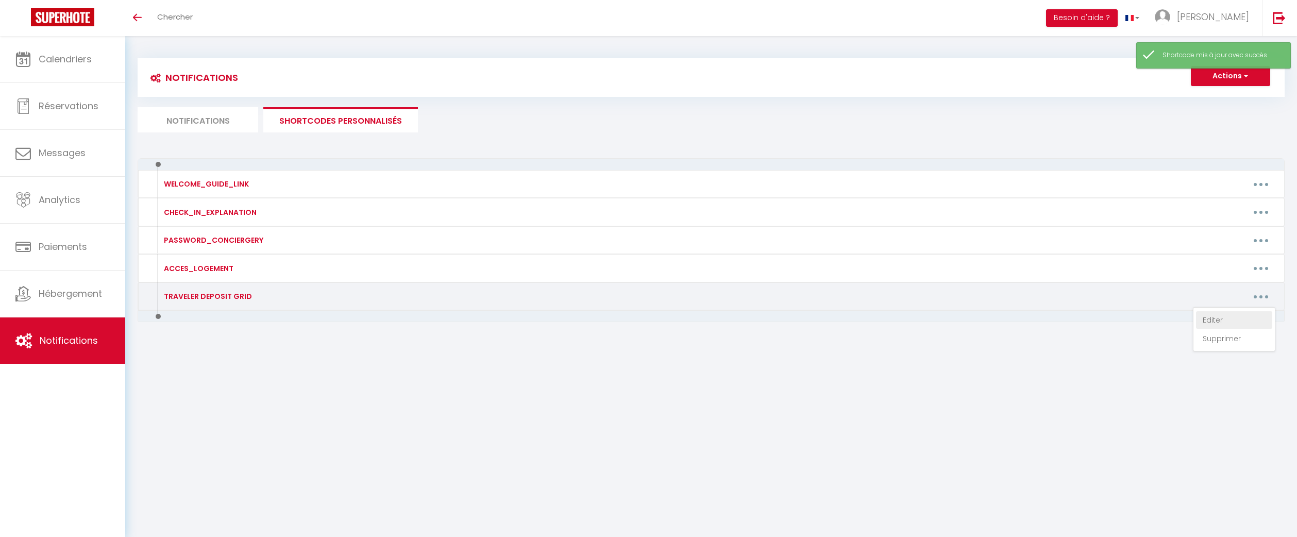
type textarea "https://conciergery.fr/reglement-interieur-des-logements/"
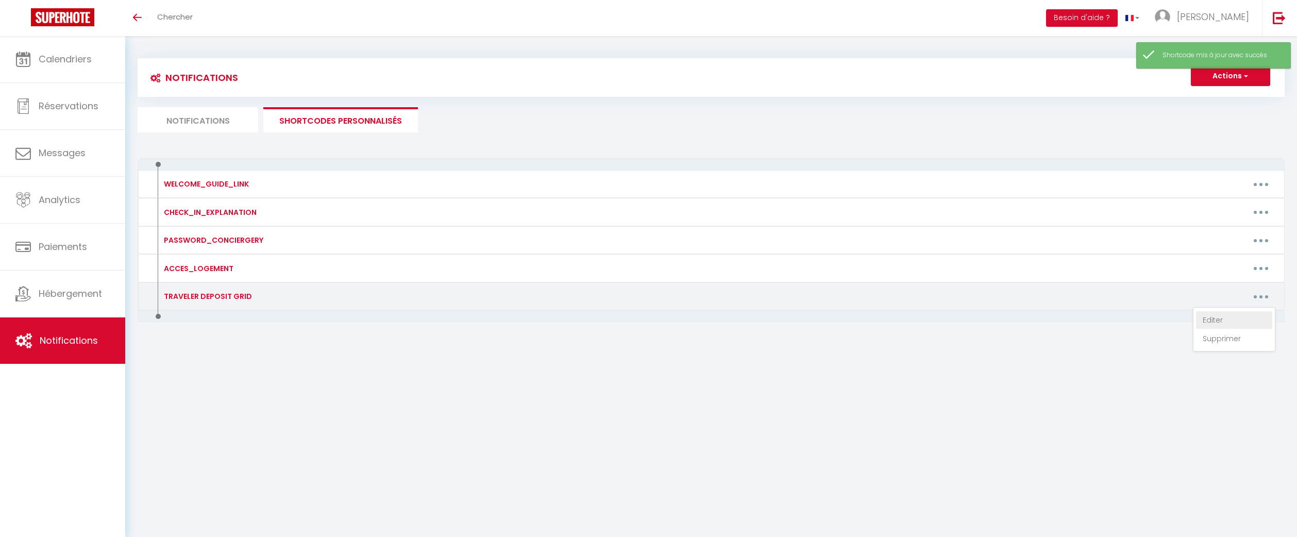
type textarea "https://conciergery.fr/reglement-interieur-des-logements/"
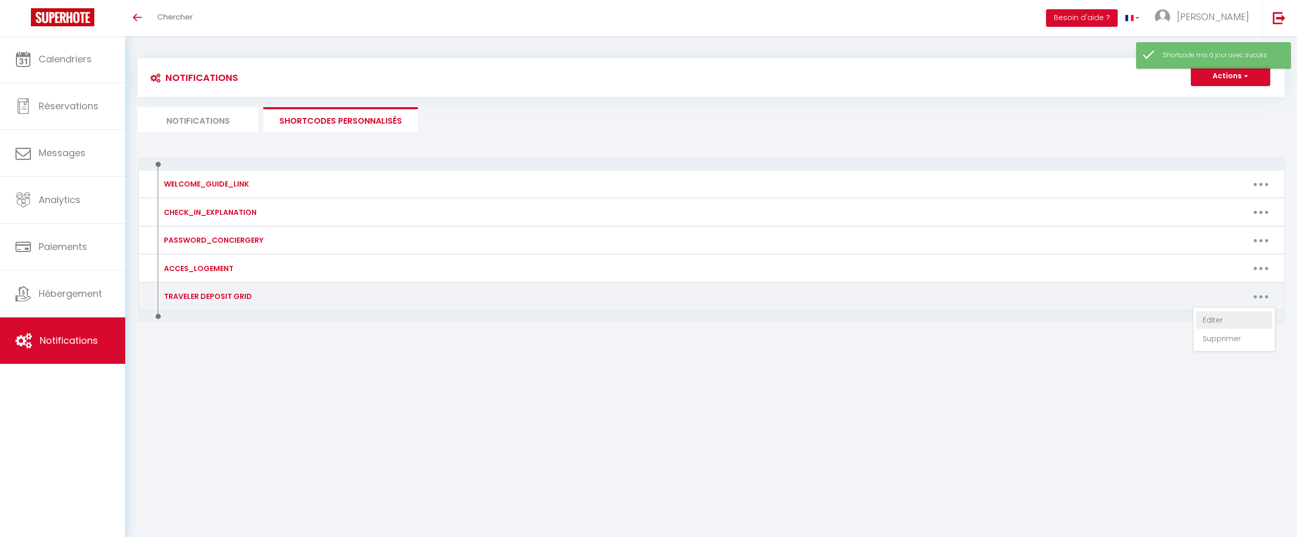
type textarea "https://conciergery.fr/reglement-interieur-des-logements/"
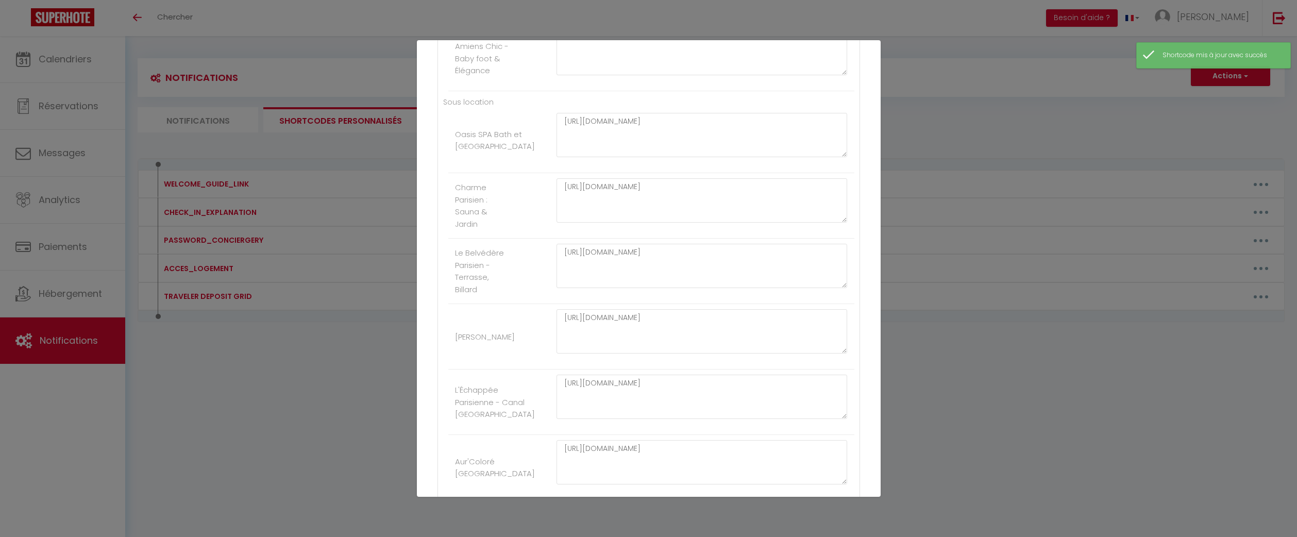
scroll to position [949, 0]
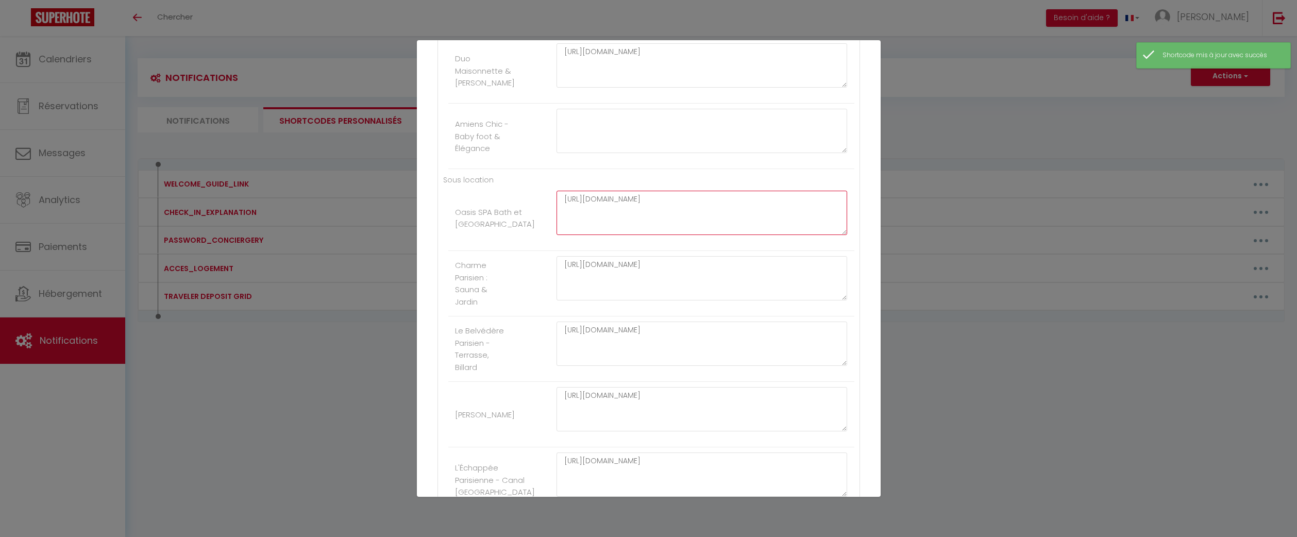
click at [770, 214] on textarea "https://conciergery.fr/reglement-interieur-des-logements/" at bounding box center [702, 213] width 291 height 44
click at [736, 141] on textarea at bounding box center [702, 131] width 291 height 44
paste textarea "https://conciergery.fr/reglement-interieur-des-logements/"
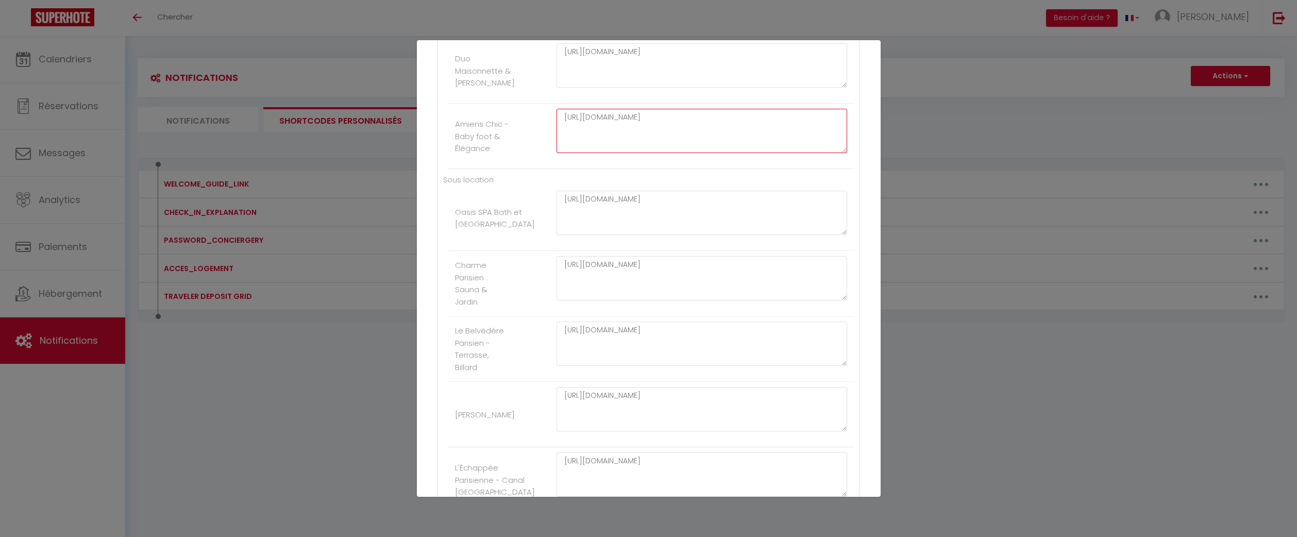
scroll to position [1264, 0]
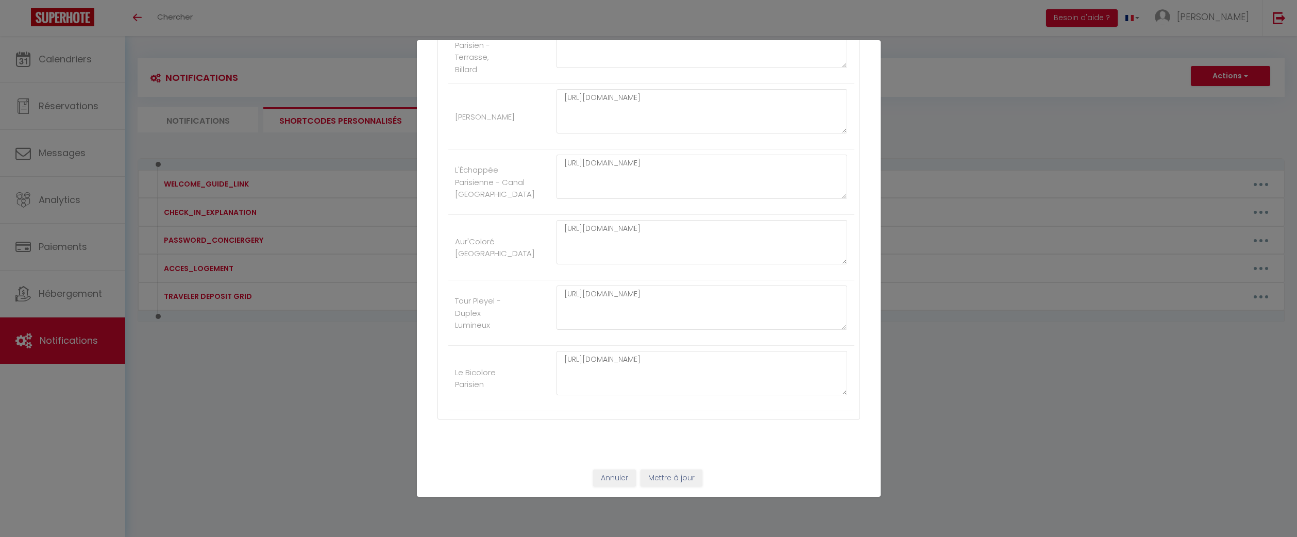
type textarea "https://conciergery.fr/reglement-interieur-des-logements/"
click at [676, 485] on button "Mettre à jour" at bounding box center [672, 478] width 62 height 18
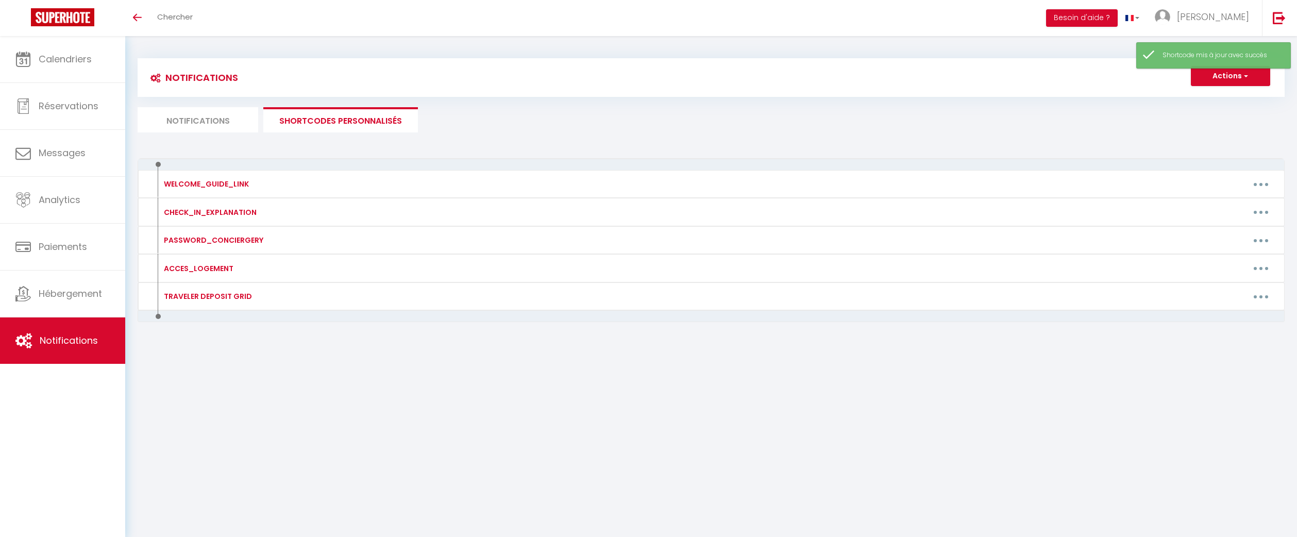
click at [253, 128] on li "Notifications" at bounding box center [198, 119] width 121 height 25
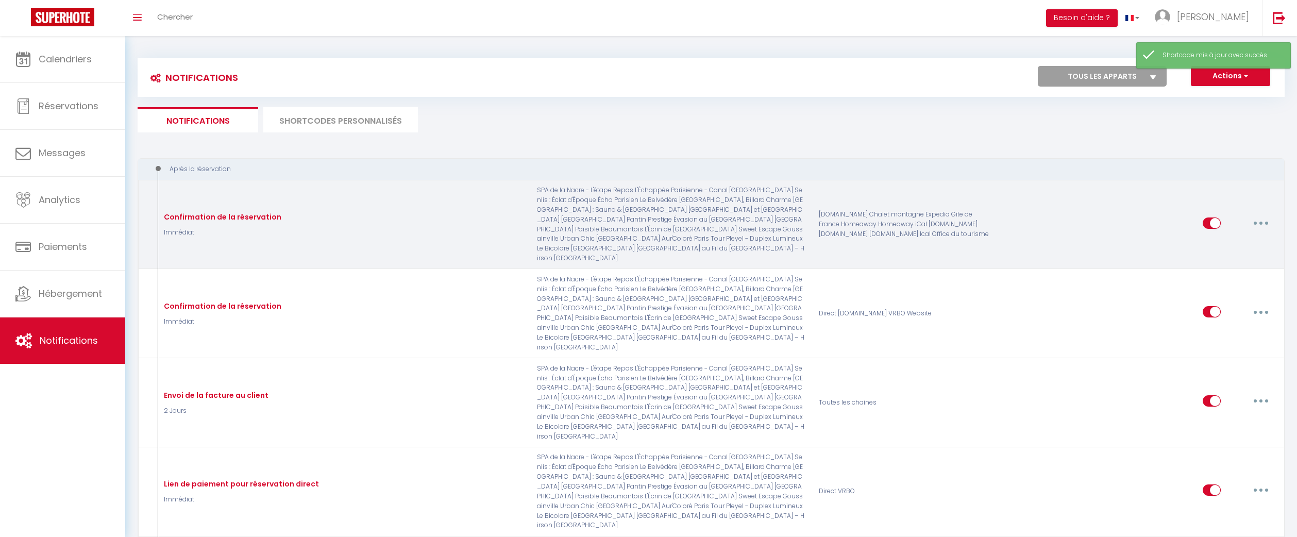
click at [1261, 215] on button "button" at bounding box center [1261, 223] width 29 height 16
click at [1229, 238] on link "Editer" at bounding box center [1234, 247] width 76 height 18
type input "Confirmation de la réservation"
checkbox input "true"
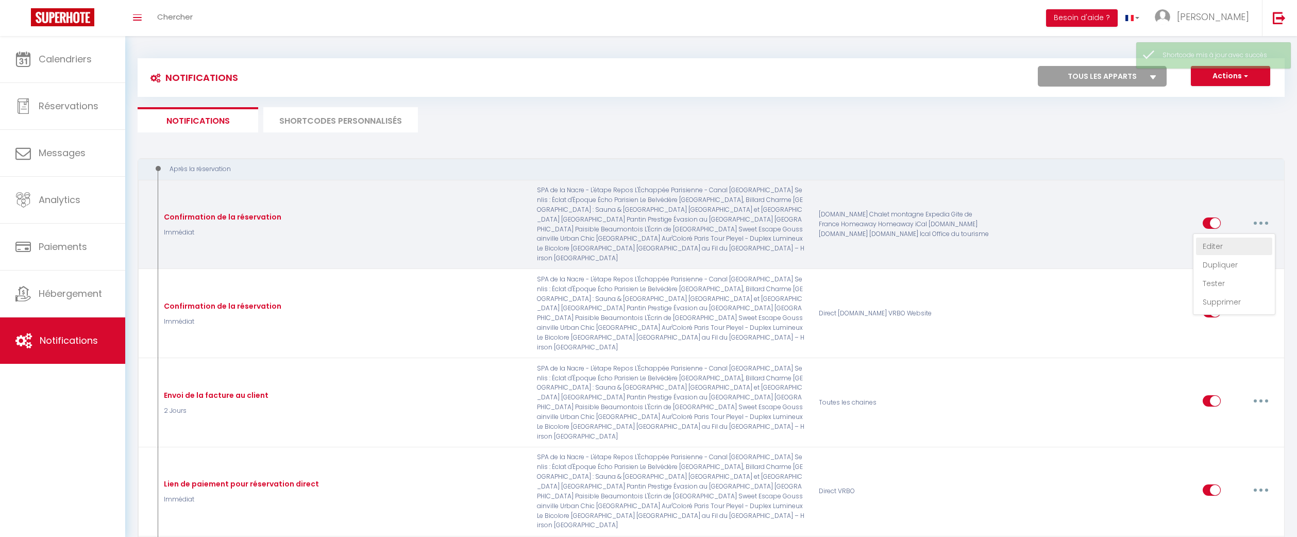
checkbox input "true"
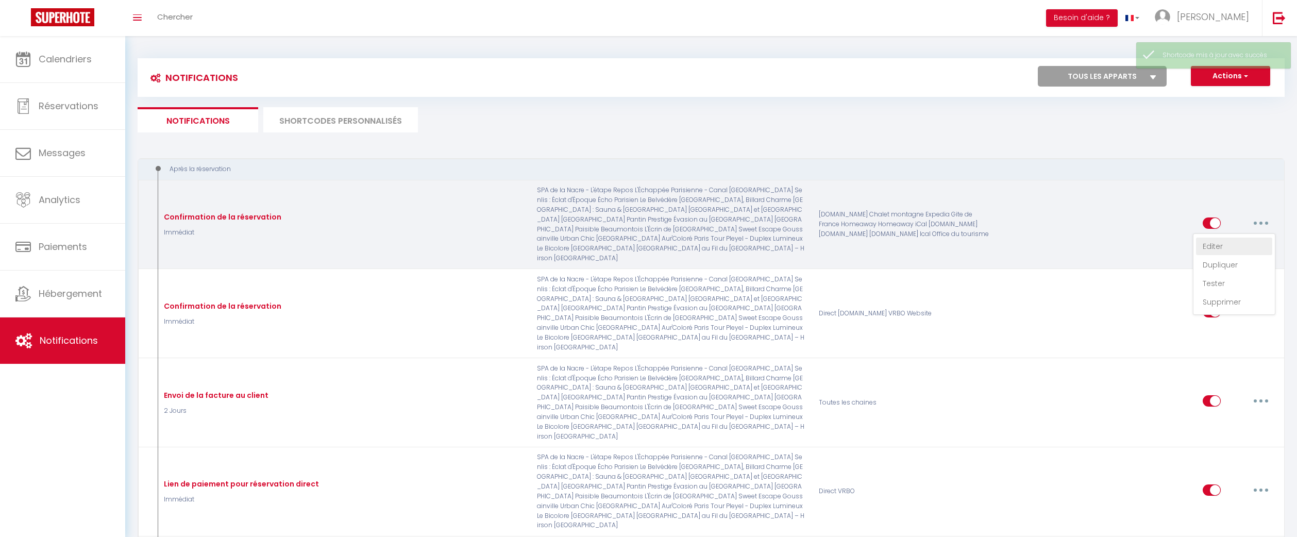
checkbox input "true"
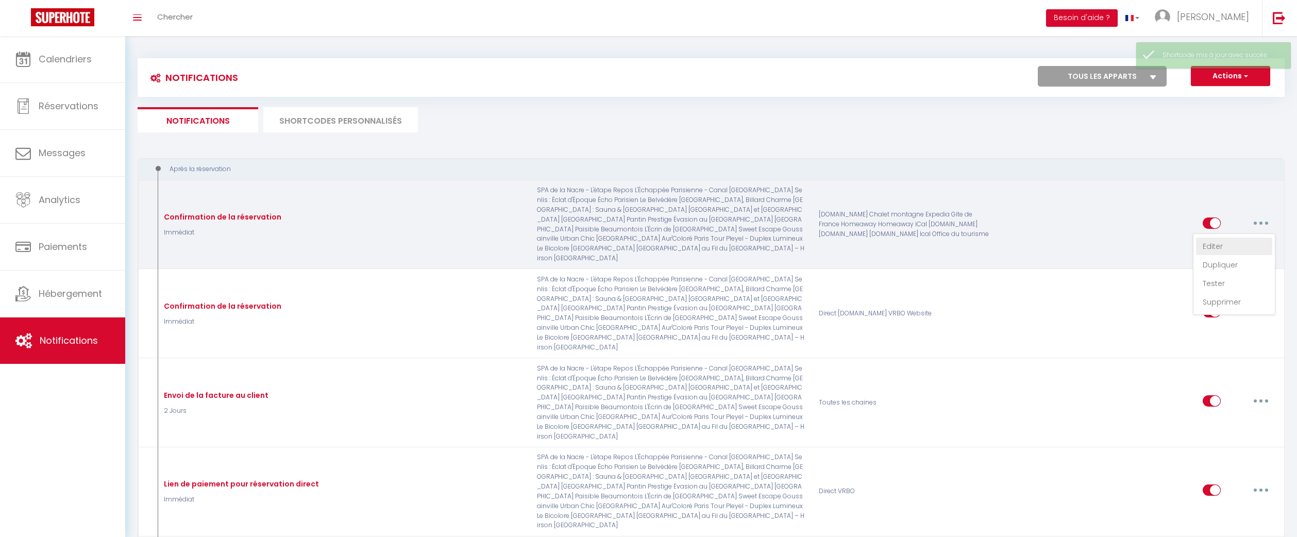
checkbox input "false"
checkbox input "true"
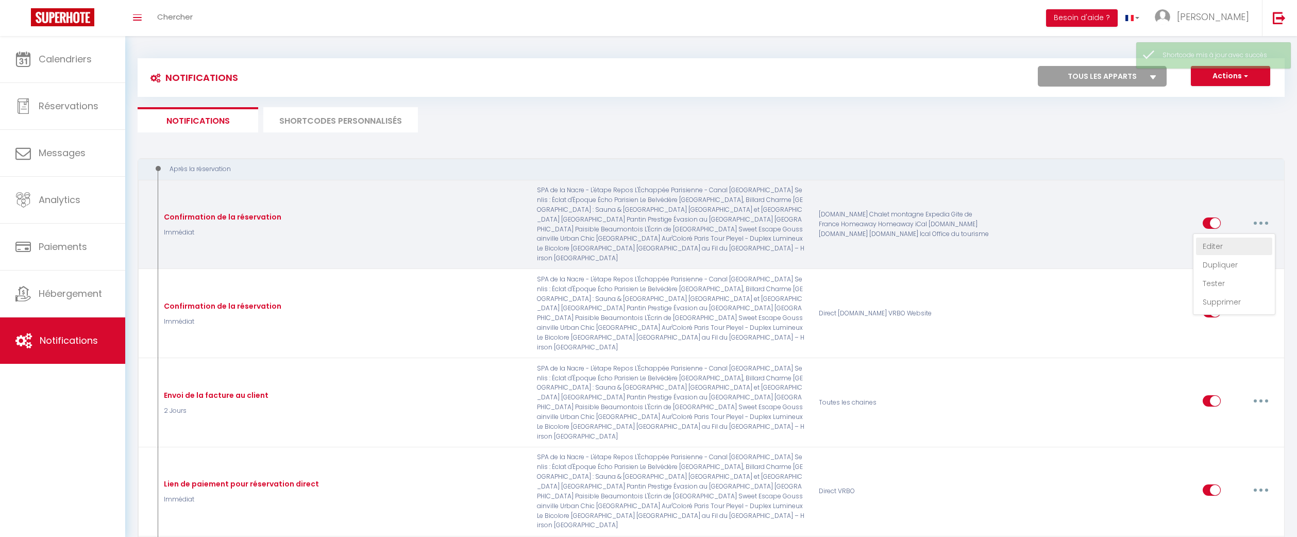
checkbox input "true"
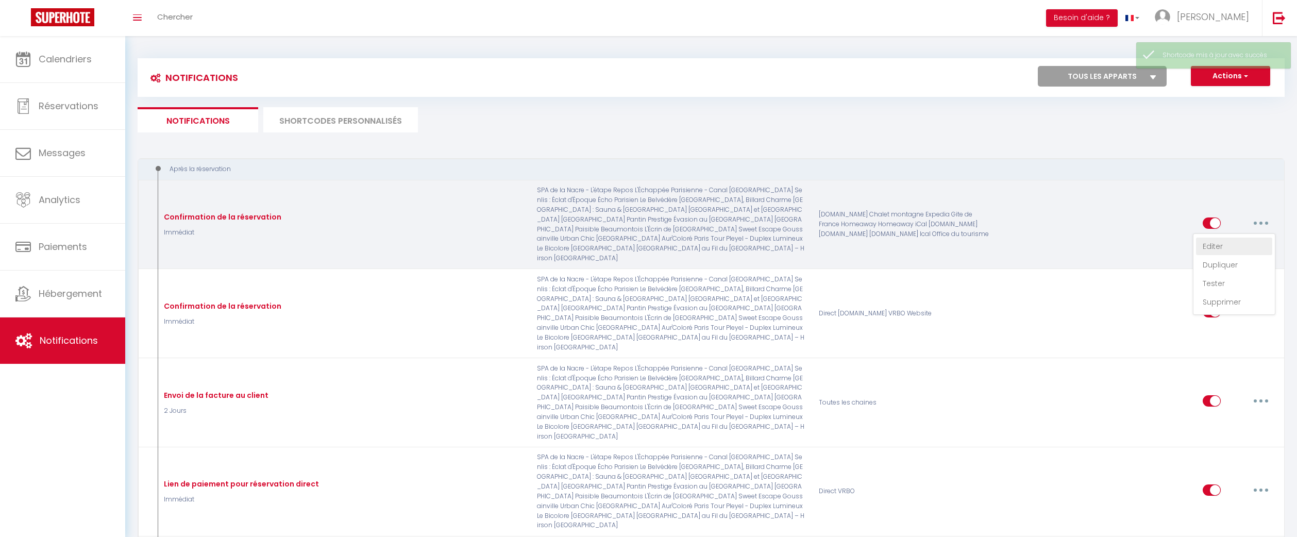
select select "Immédiat"
select select "if_deposit_is_paid"
checkbox input "true"
checkbox input "false"
checkbox input "true"
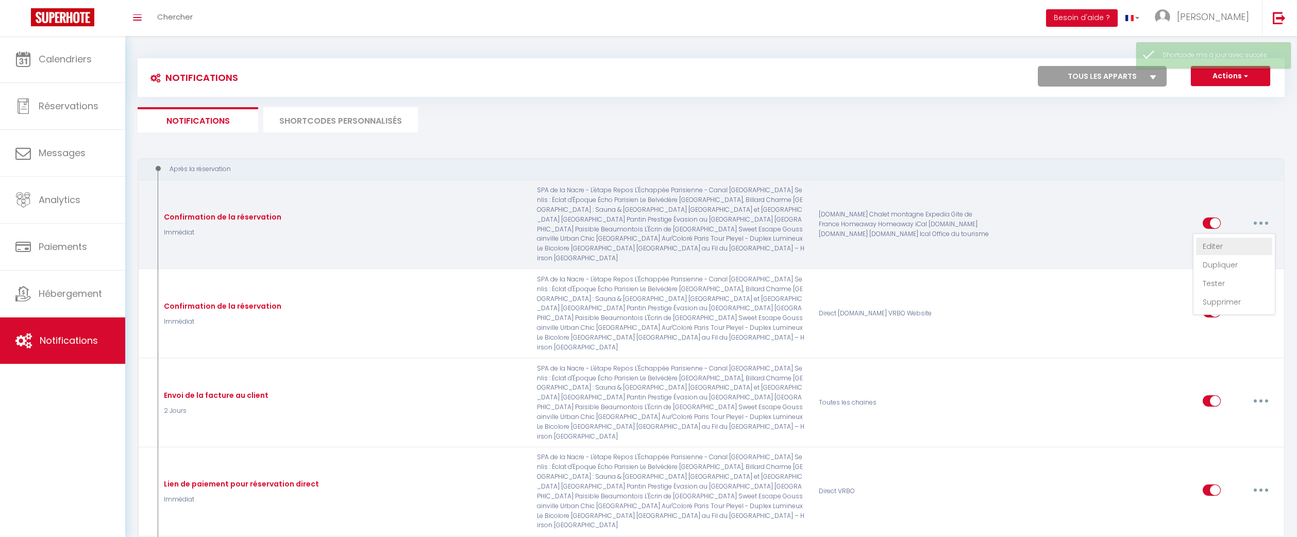
radio input "true"
type input "Bienvenue à [RENTAL:CITY] ✨"
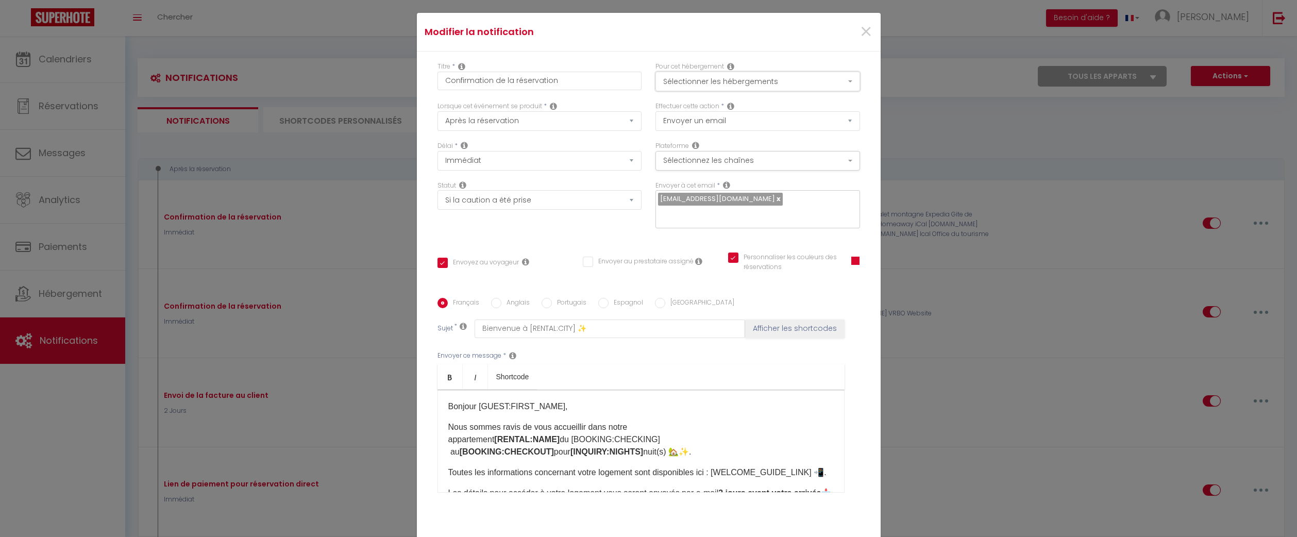
click at [785, 78] on button "Sélectionner les hébergements" at bounding box center [757, 82] width 205 height 20
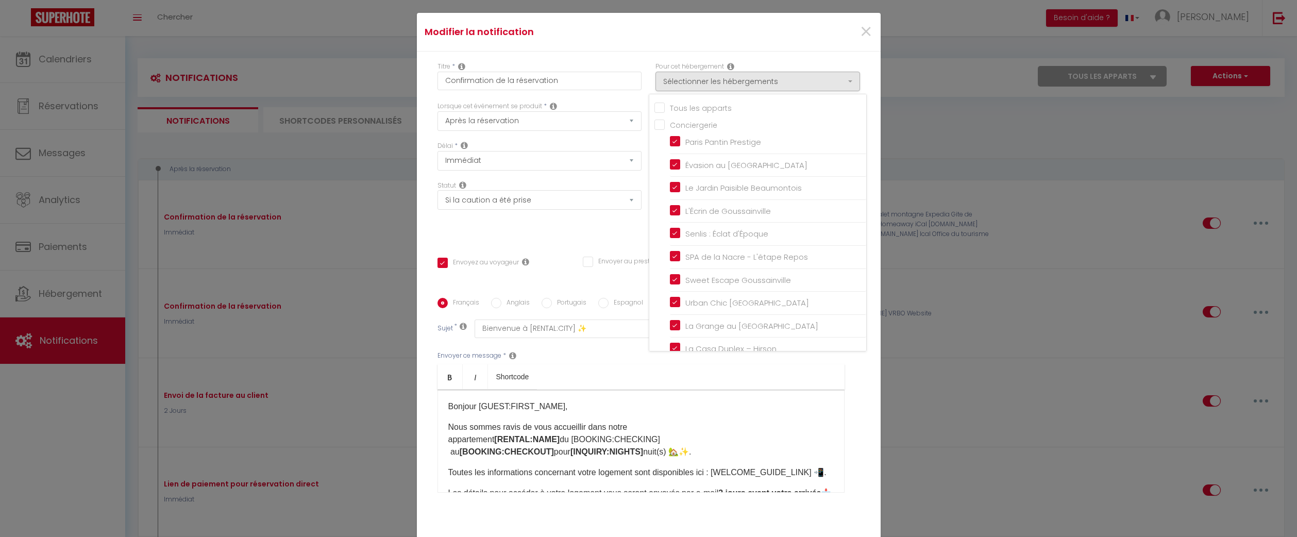
click at [661, 110] on input "Tous les apparts" at bounding box center [760, 107] width 212 height 10
checkbox input "true"
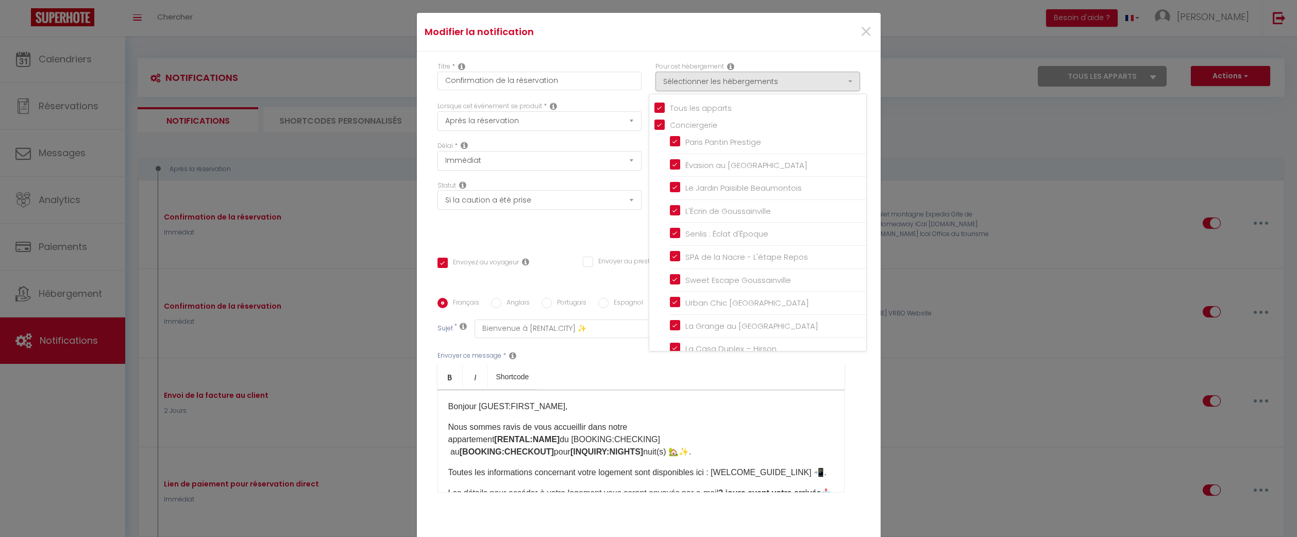
checkbox input "false"
checkbox input "true"
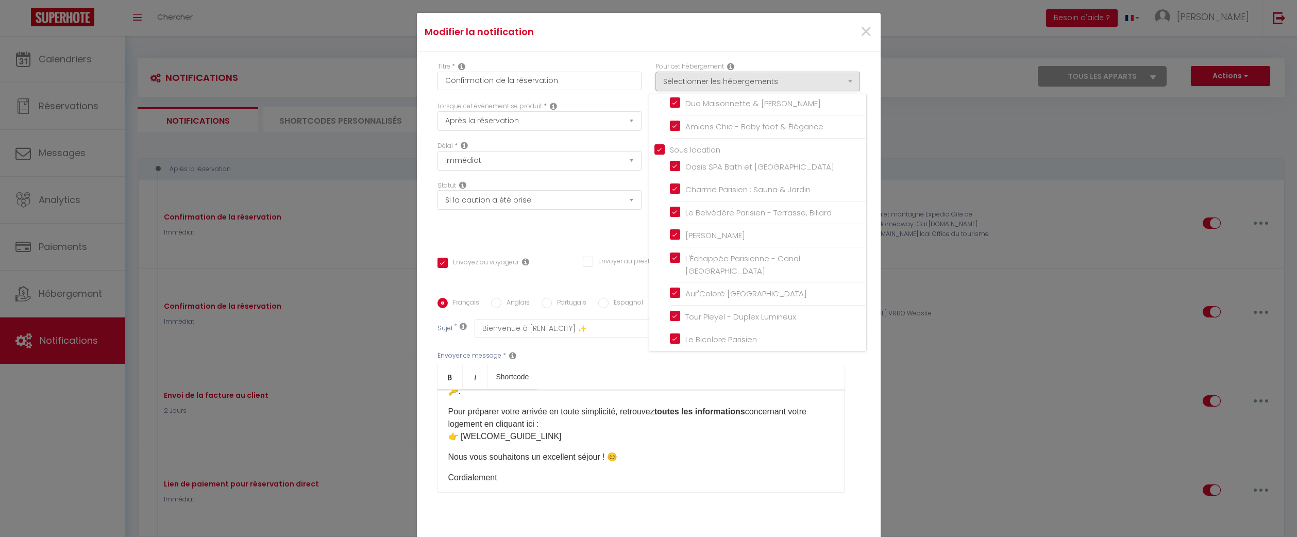
scroll to position [78, 0]
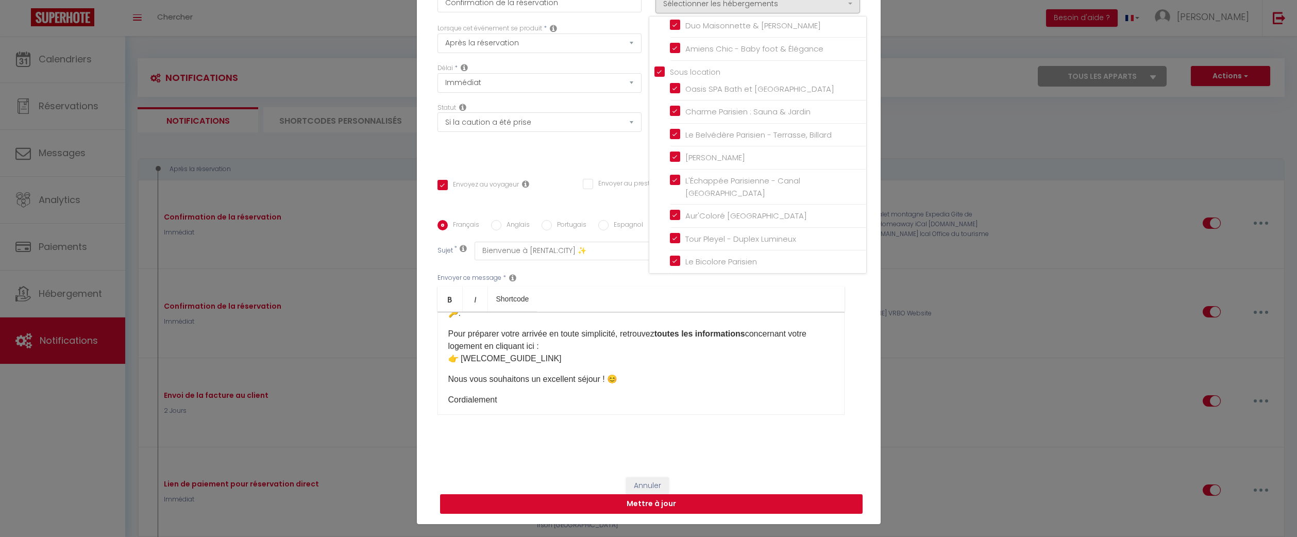
click at [685, 498] on button "Mettre à jour" at bounding box center [651, 504] width 423 height 20
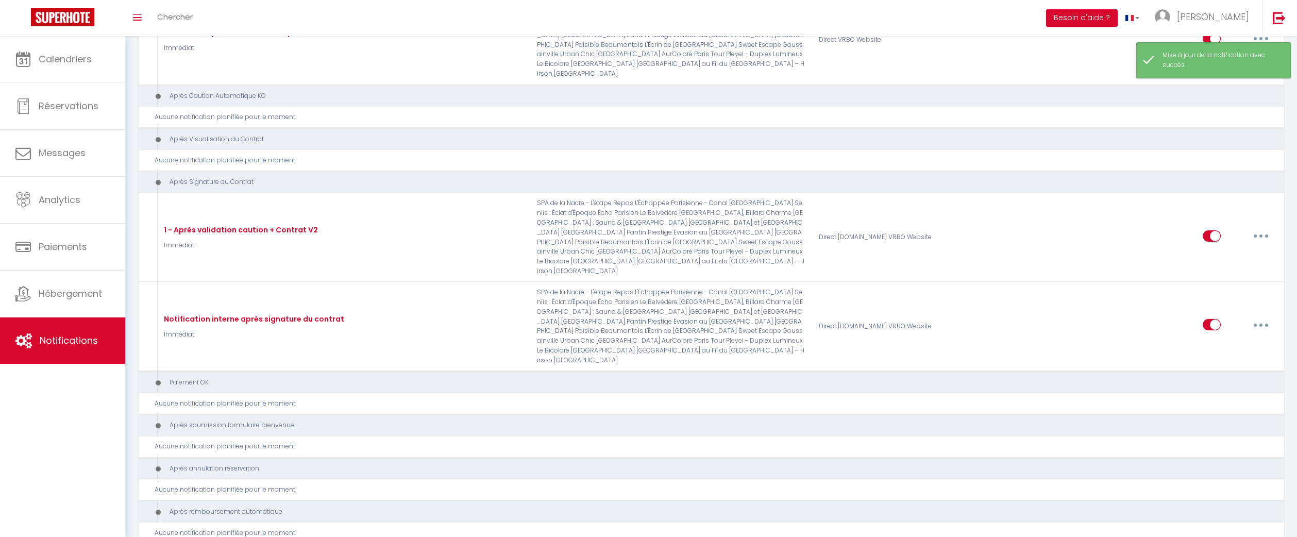
scroll to position [0, 0]
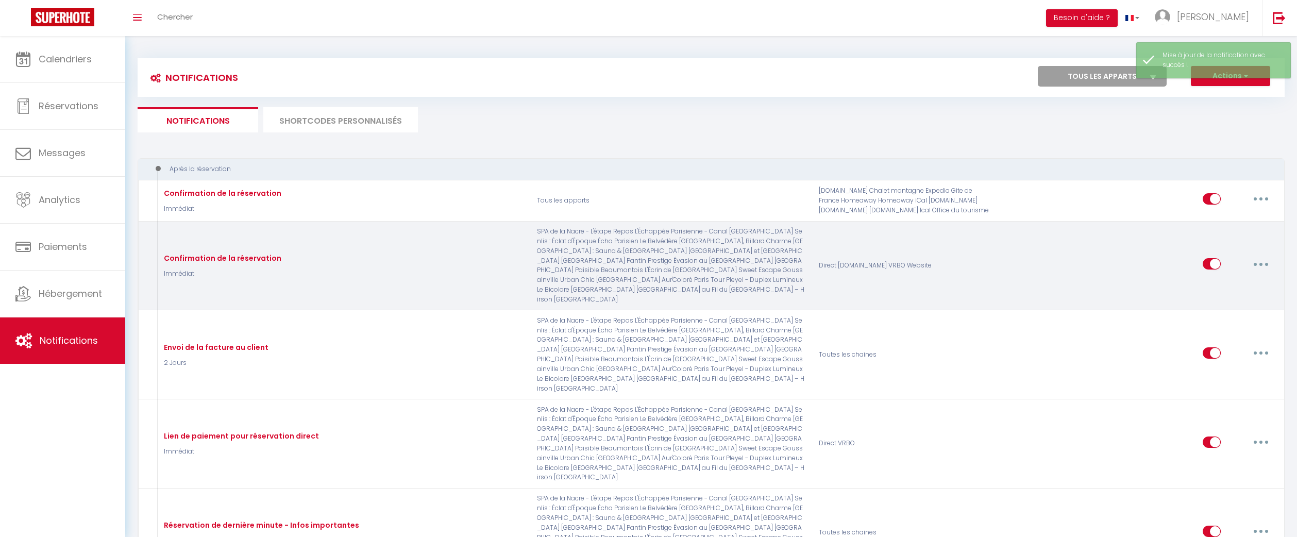
click at [1260, 261] on button "button" at bounding box center [1261, 264] width 29 height 16
click at [1229, 279] on link "Editer" at bounding box center [1234, 288] width 76 height 18
type input "Confirmation de la réservation"
select select "Immédiat"
select select "if_booking_is_paid"
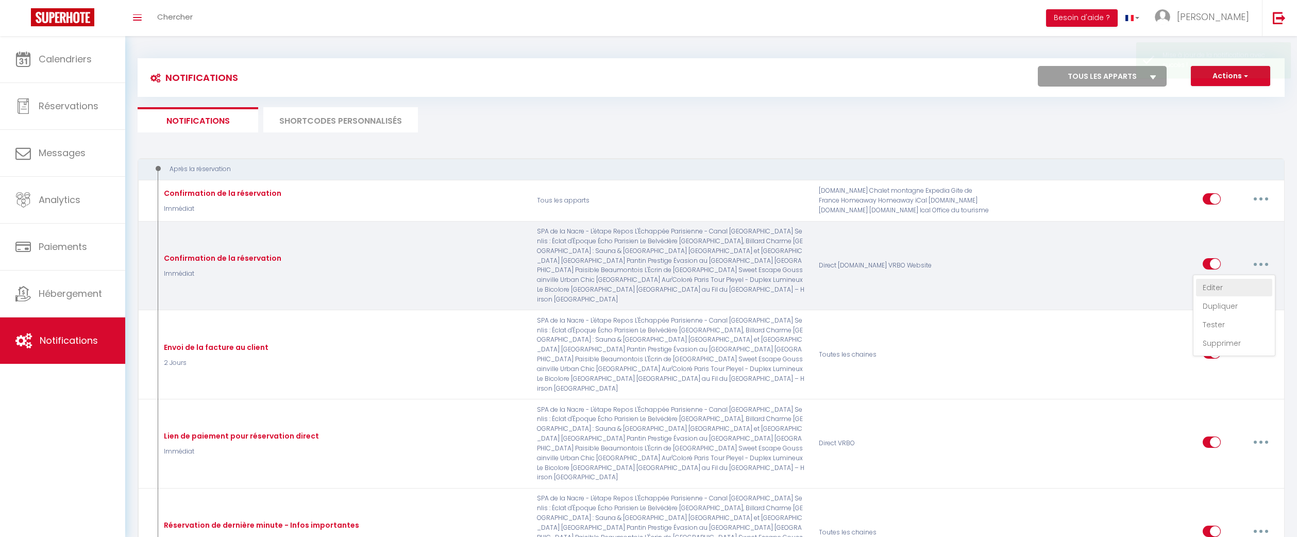
checkbox input "true"
checkbox input "false"
checkbox input "true"
radio input "true"
type input "Bienvenue à [RENTAL:CITY] ✨"
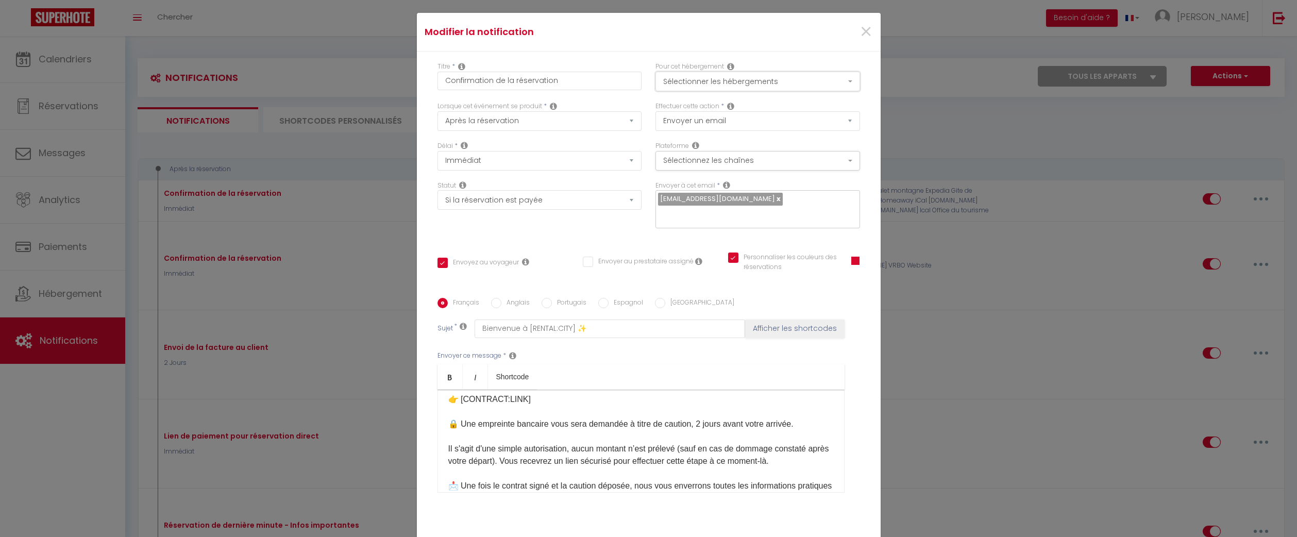
click at [781, 80] on button "Sélectionner les hébergements" at bounding box center [757, 82] width 205 height 20
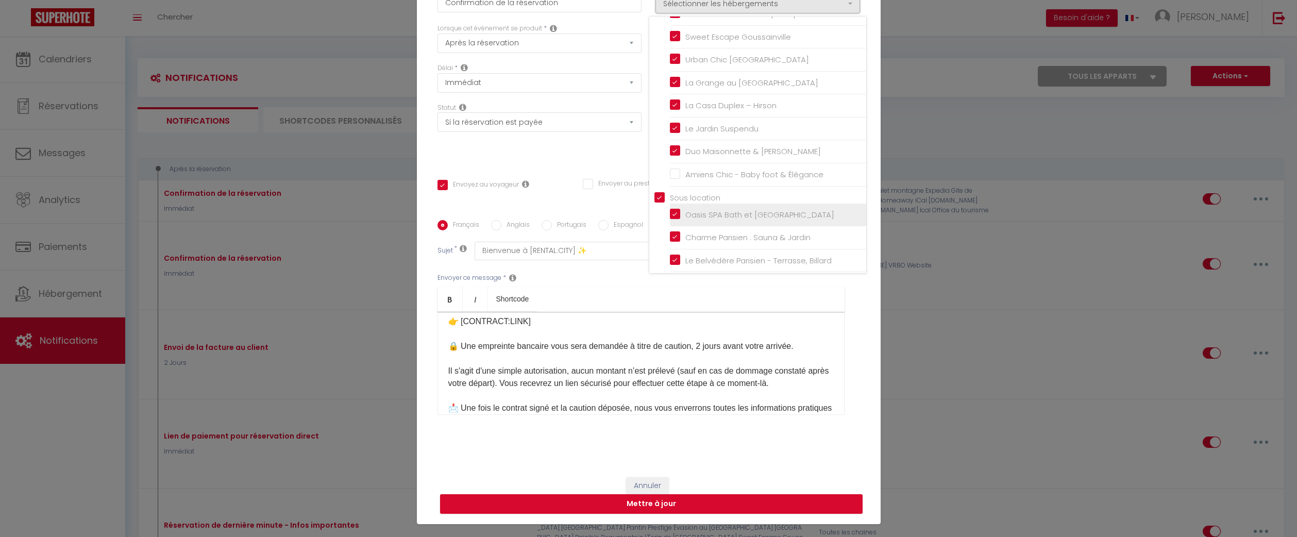
scroll to position [291, 0]
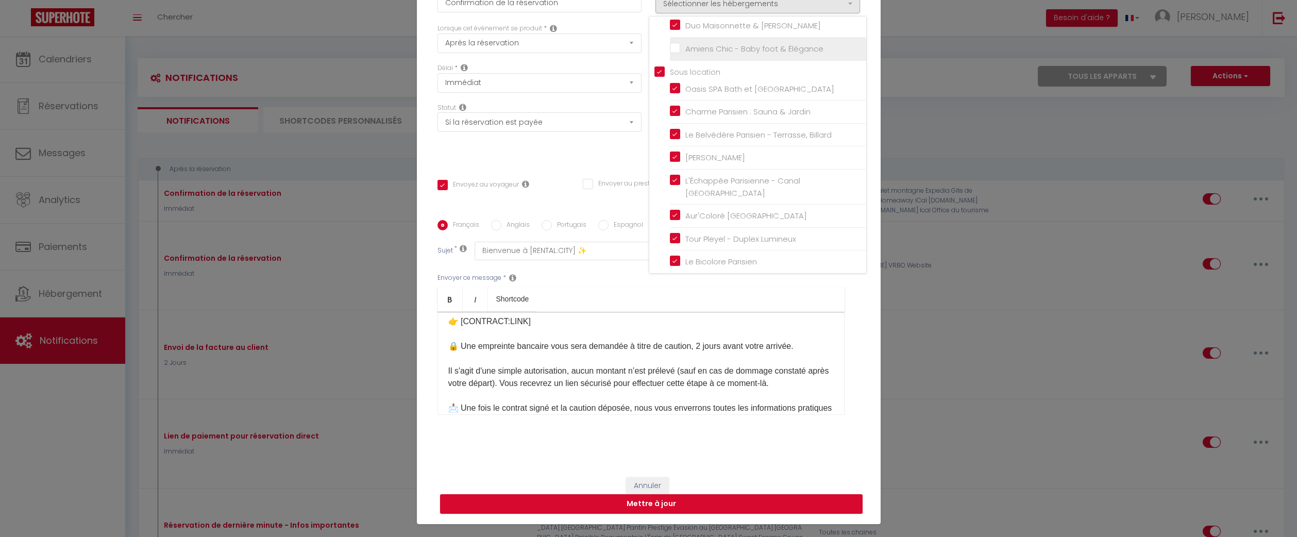
click at [681, 54] on input "Amiens Chic - Baby foot & Élégance" at bounding box center [768, 49] width 196 height 10
checkbox input "true"
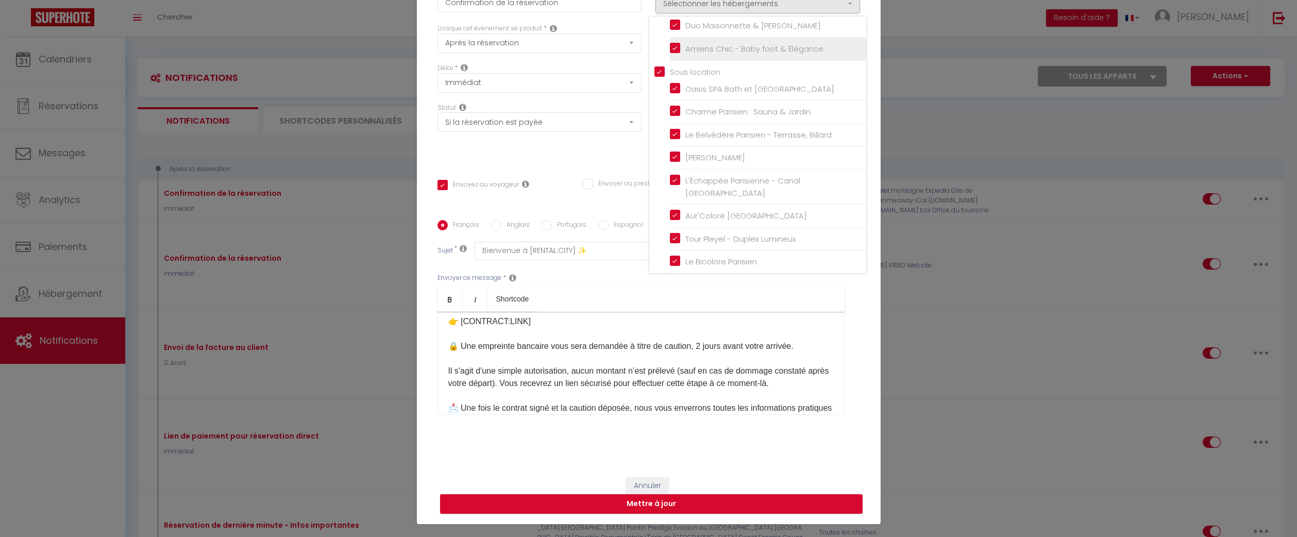
checkbox input "false"
checkbox input "true"
click at [708, 494] on button "Mettre à jour" at bounding box center [651, 504] width 423 height 20
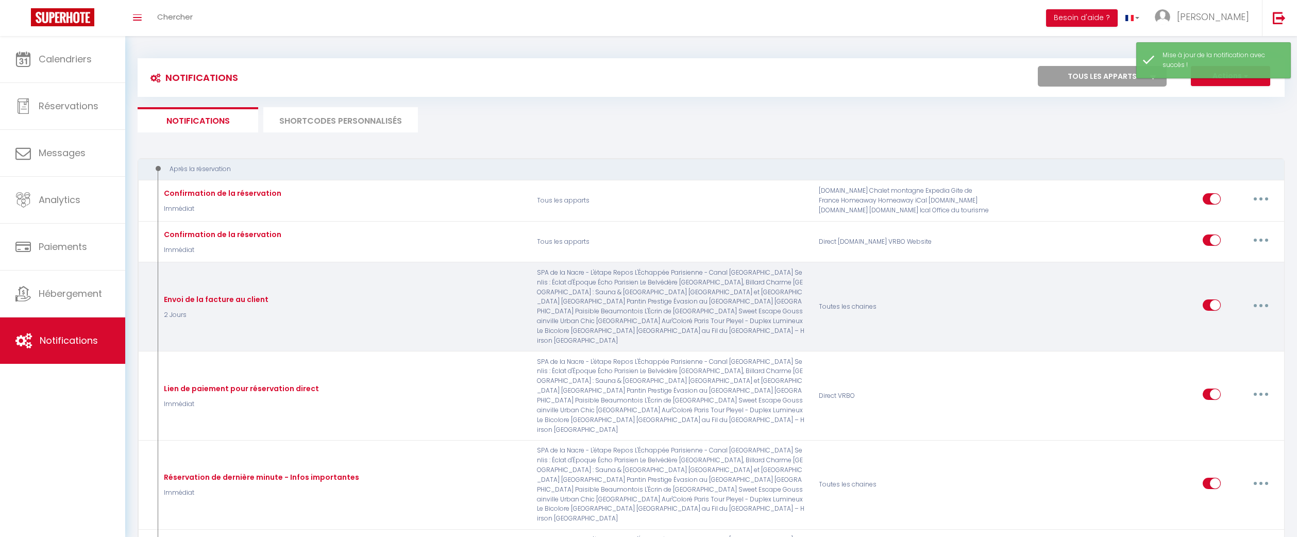
click at [1255, 304] on button "button" at bounding box center [1261, 305] width 29 height 16
click at [1223, 322] on link "Editer" at bounding box center [1234, 329] width 76 height 18
type input "Envoi de la facture au client"
checkbox input "false"
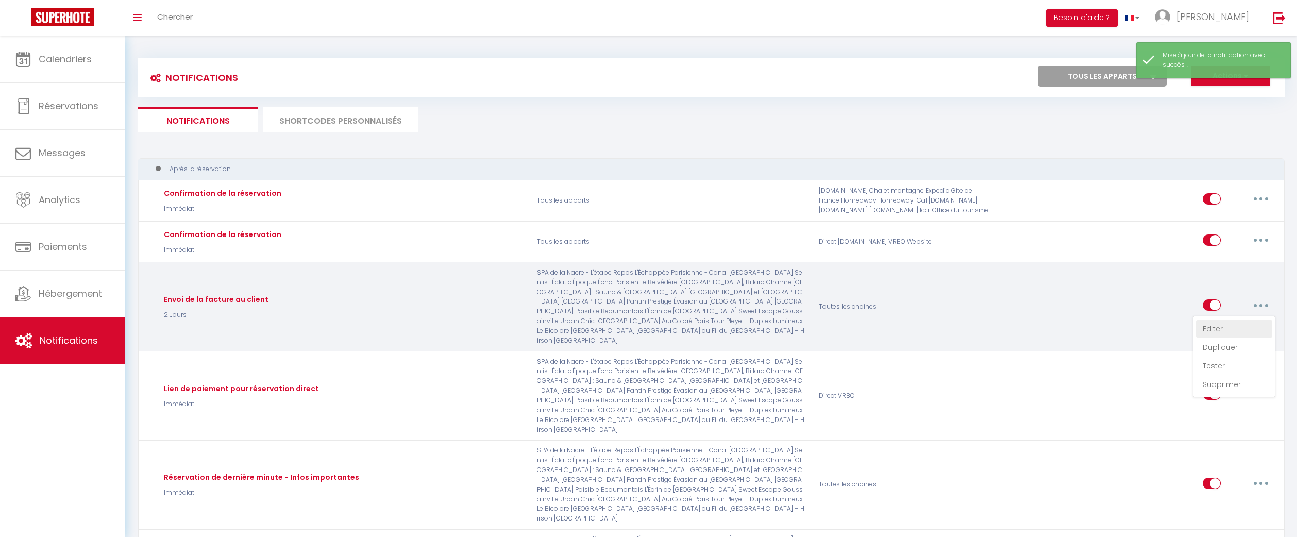
checkbox input "false"
select select "2 Jours"
select select "if_booking_is_paid"
checkbox input "false"
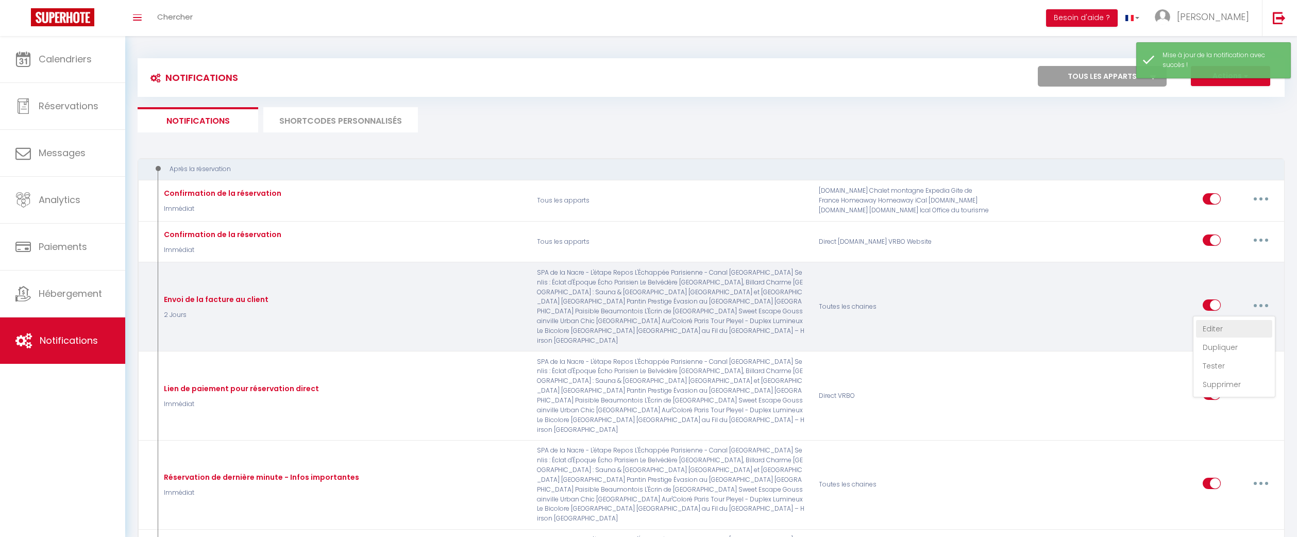
checkbox input "false"
radio input "true"
type input "Votre facture pour votre séjour"
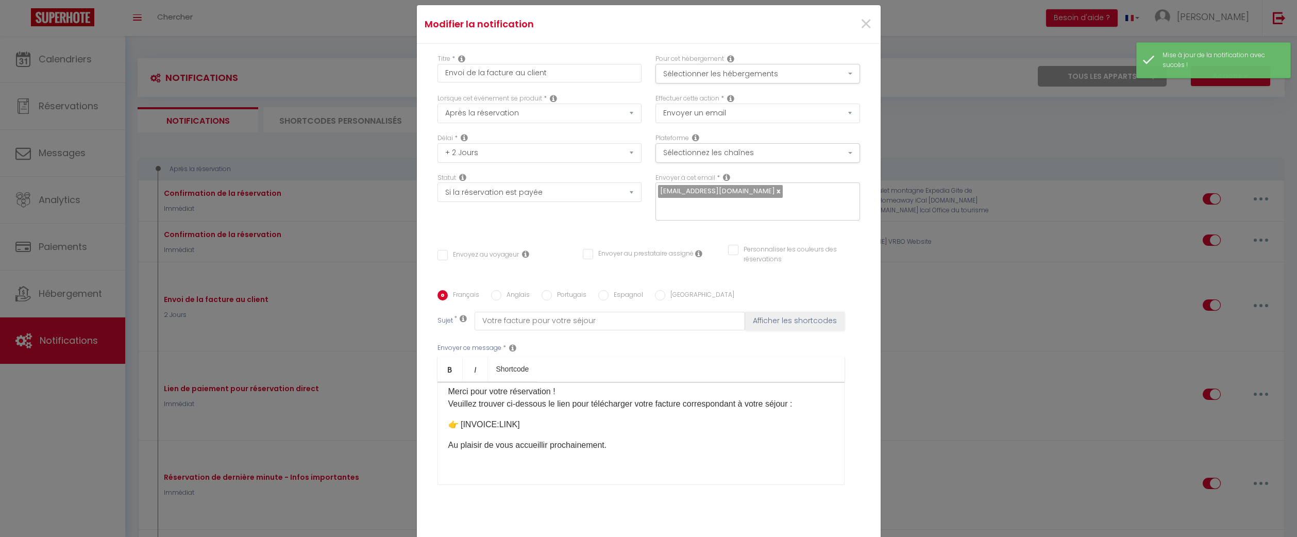
scroll to position [11, 0]
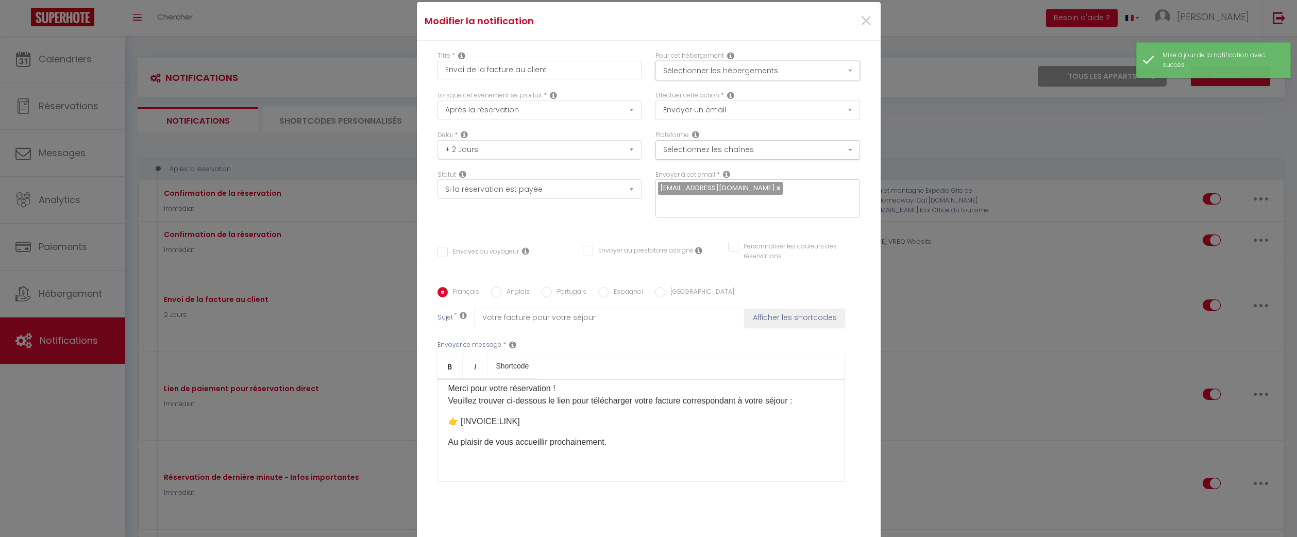
click at [745, 80] on button "Sélectionner les hébergements" at bounding box center [757, 71] width 205 height 20
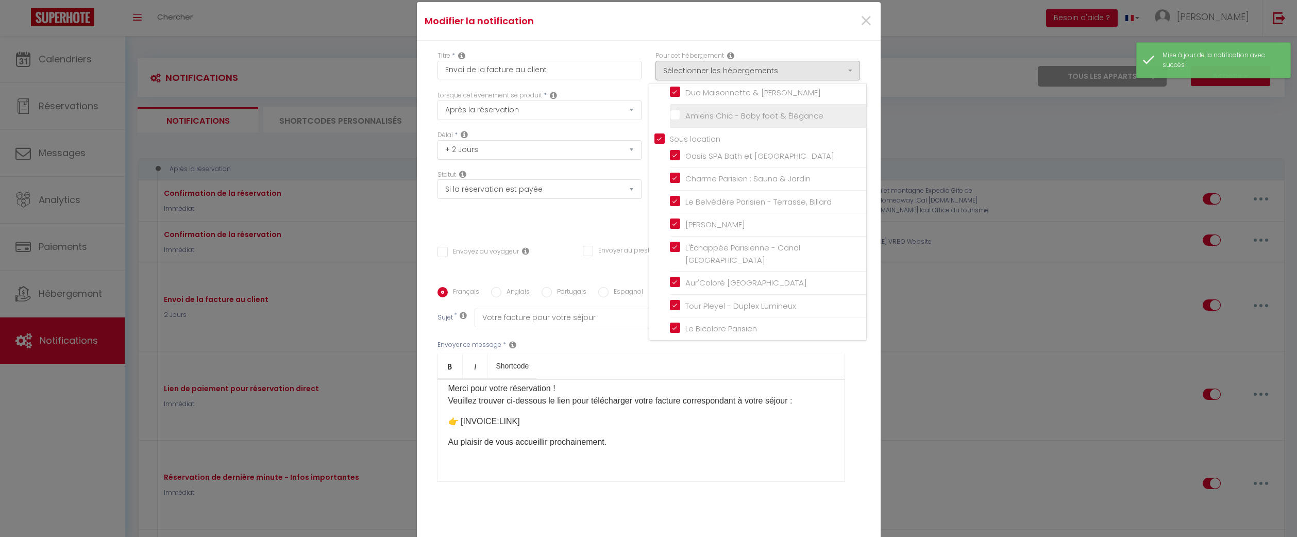
click at [672, 121] on input "Amiens Chic - Baby foot & Élégance" at bounding box center [768, 116] width 196 height 10
checkbox input "true"
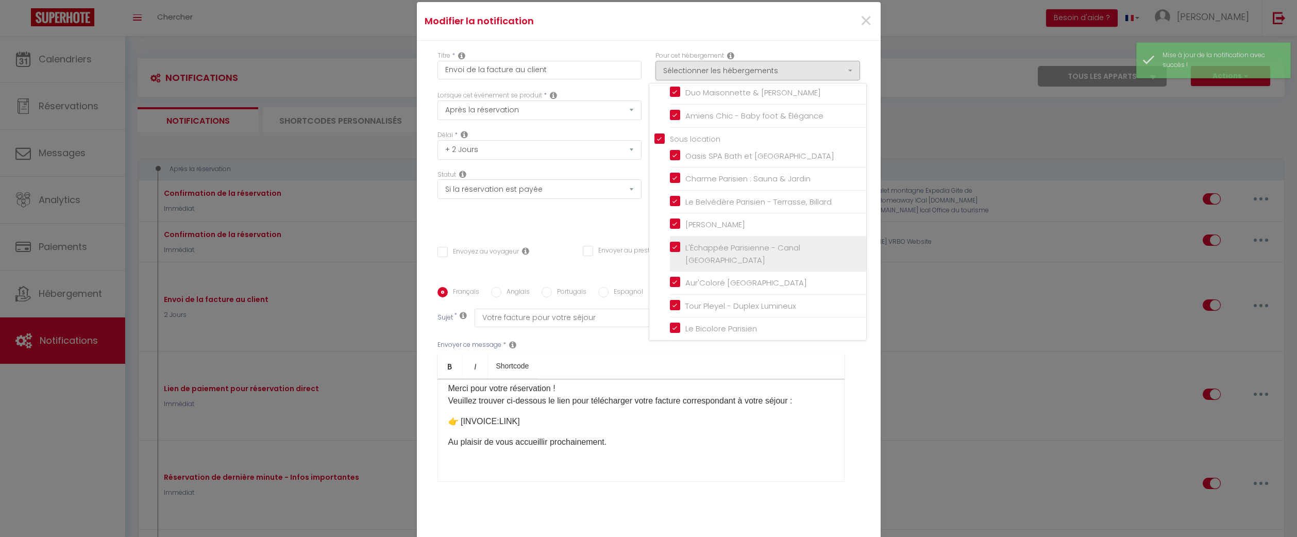
scroll to position [78, 0]
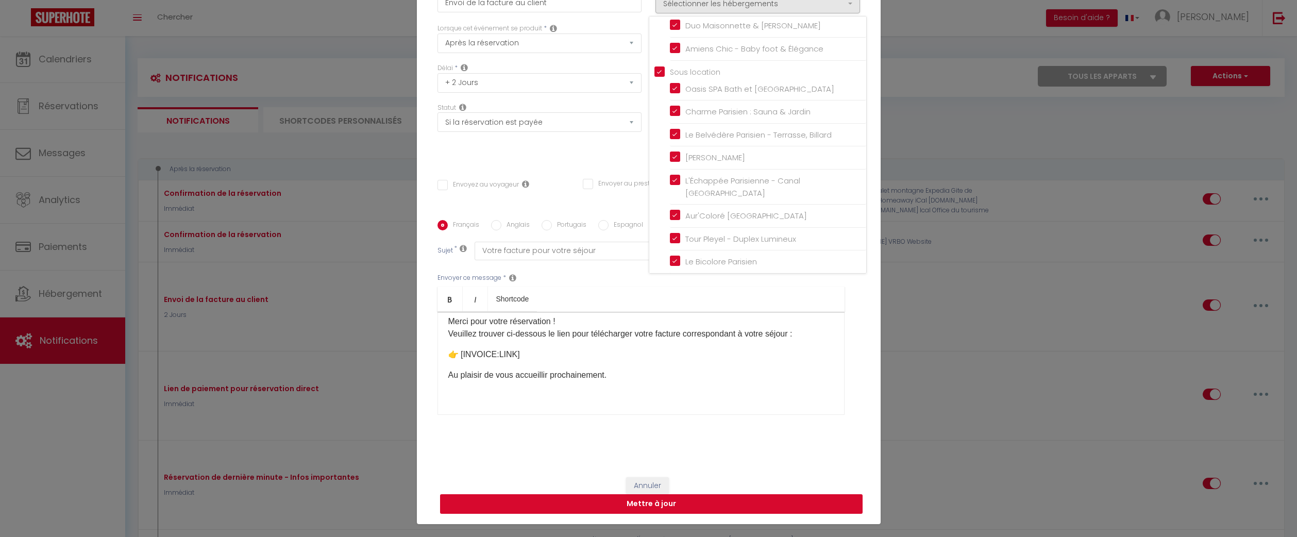
click at [743, 495] on button "Mettre à jour" at bounding box center [651, 504] width 423 height 20
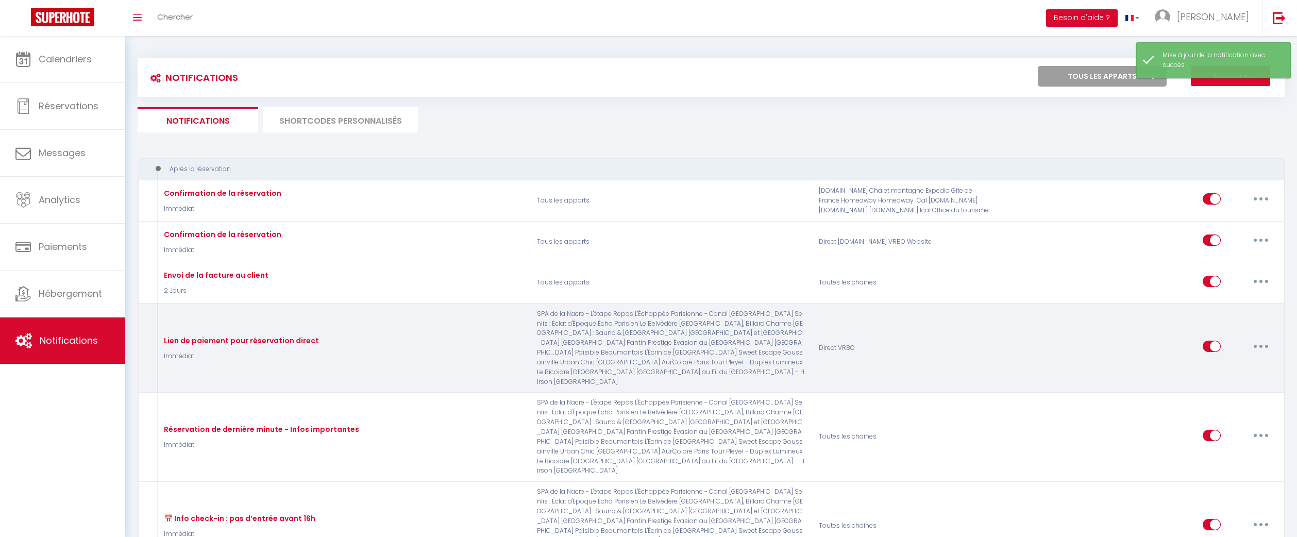
click at [1256, 346] on button "button" at bounding box center [1261, 346] width 29 height 16
click at [1230, 364] on link "Editer" at bounding box center [1234, 370] width 76 height 18
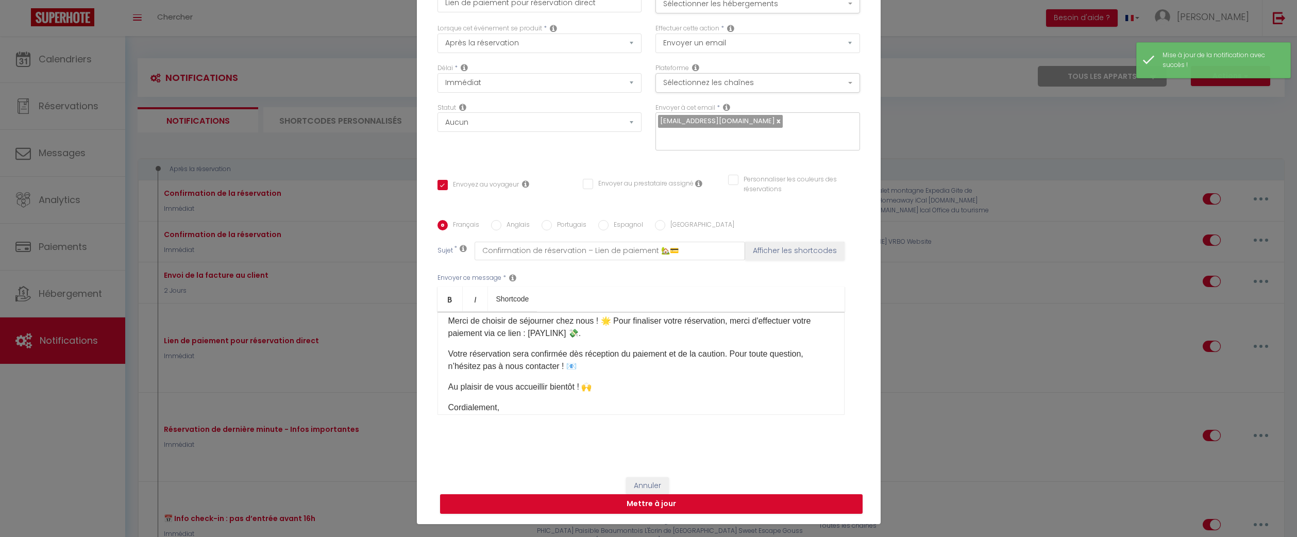
scroll to position [20, 0]
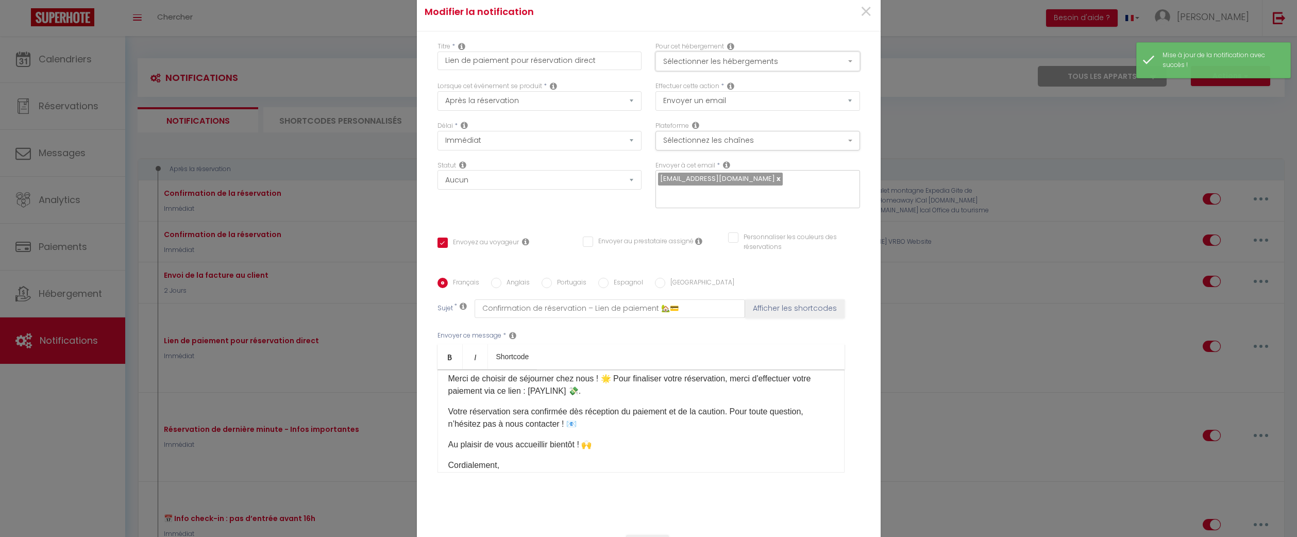
click at [740, 64] on button "Sélectionner les hébergements" at bounding box center [757, 62] width 205 height 20
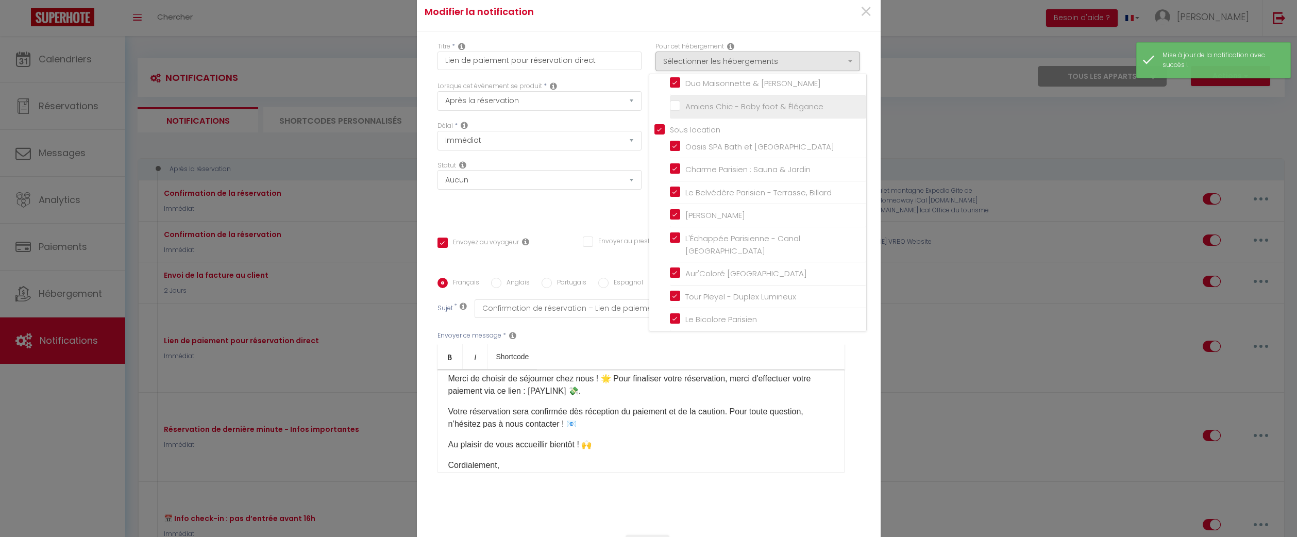
click at [677, 112] on input "Amiens Chic - Baby foot & Élégance" at bounding box center [768, 107] width 196 height 10
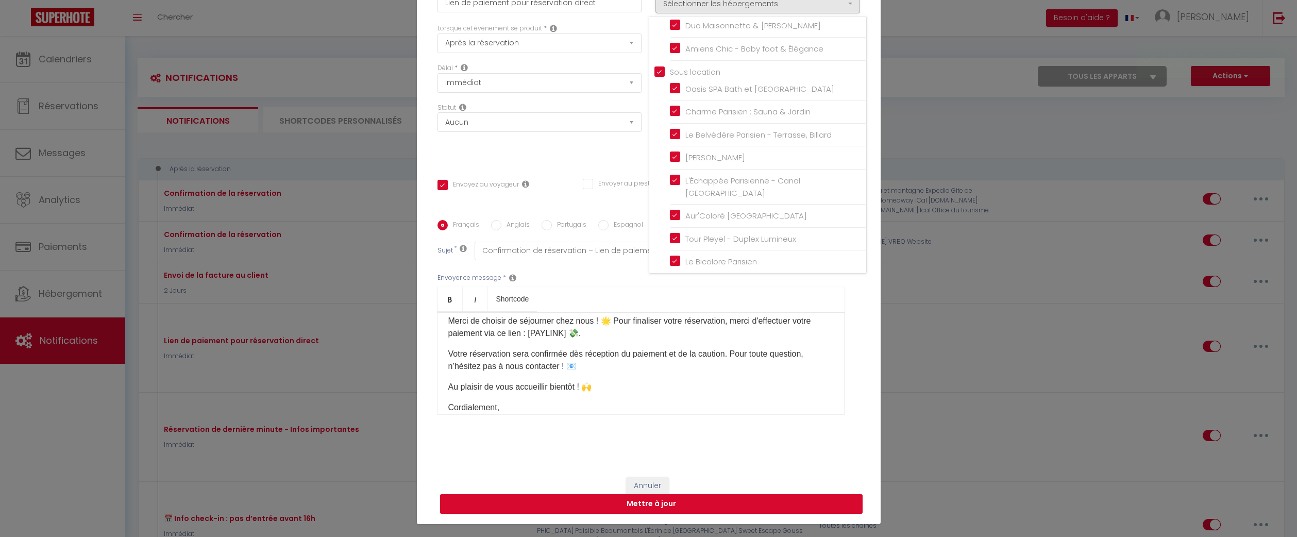
click at [731, 497] on button "Mettre à jour" at bounding box center [651, 504] width 423 height 20
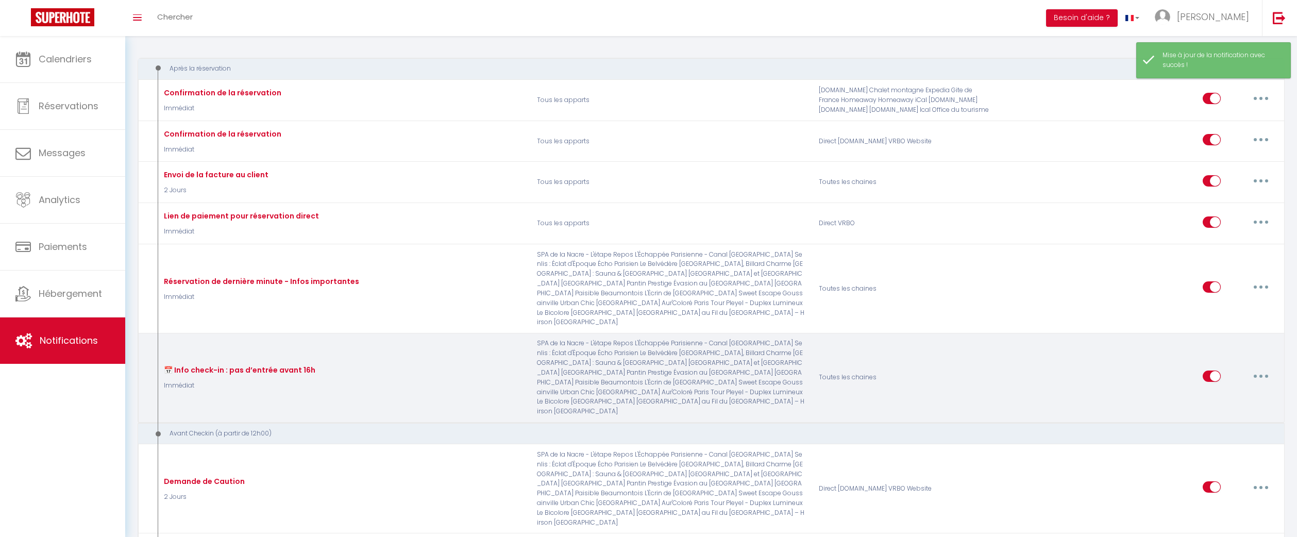
scroll to position [110, 0]
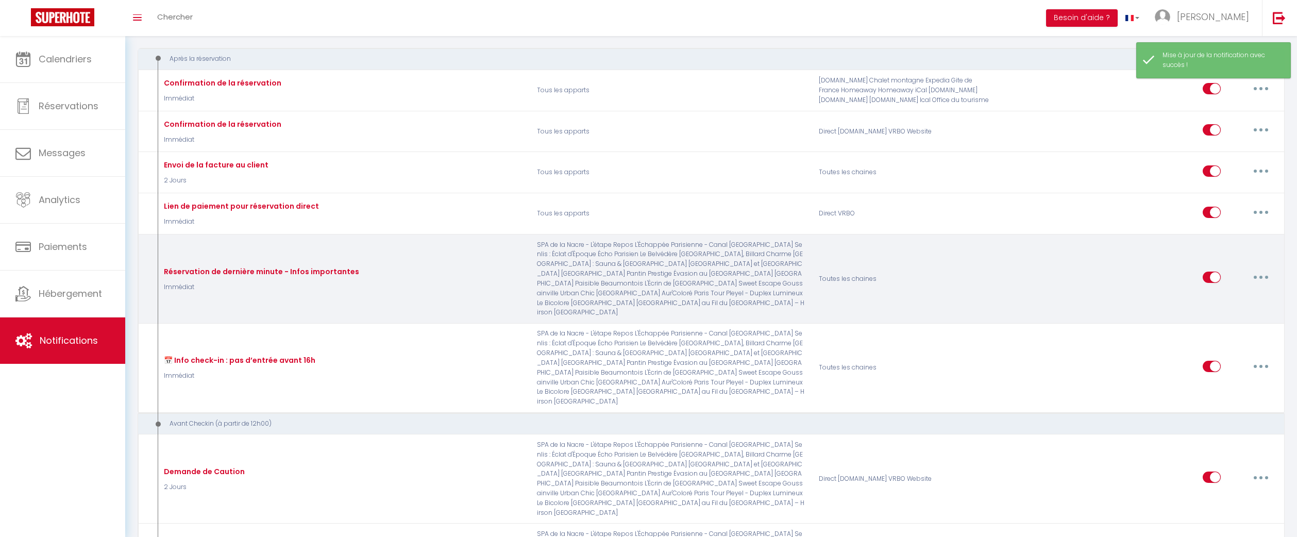
click at [1257, 284] on div "Editer Dupliquer Tester Supprimer" at bounding box center [1239, 279] width 73 height 30
click at [1258, 273] on button "button" at bounding box center [1261, 277] width 29 height 16
click at [1234, 300] on link "Editer" at bounding box center [1234, 301] width 76 height 18
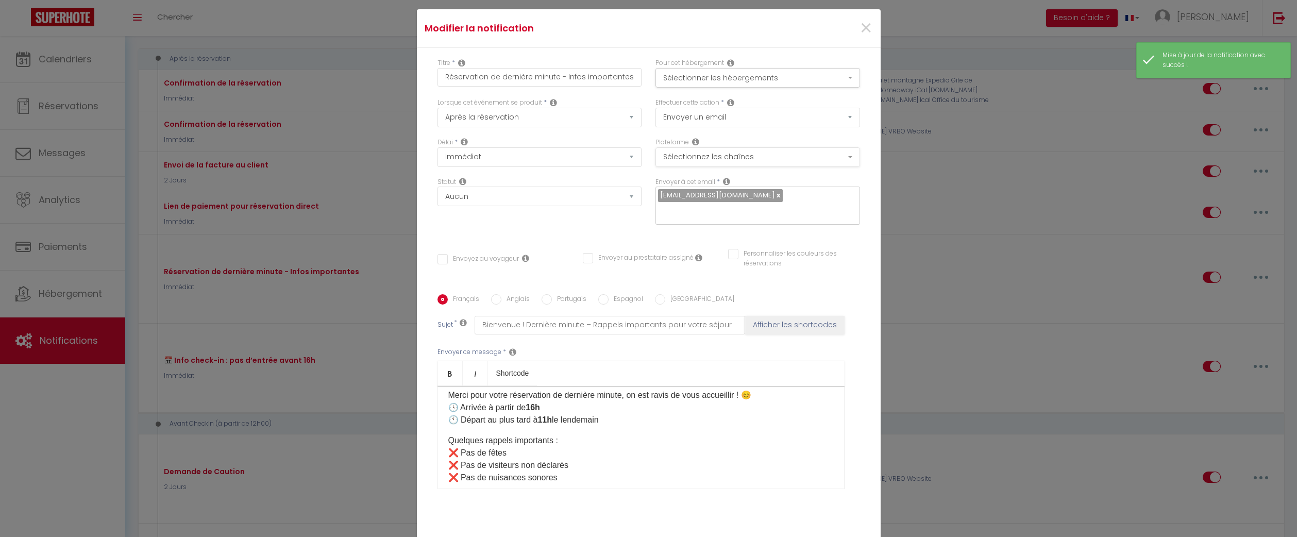
scroll to position [1, 0]
click at [762, 88] on button "Sélectionner les hébergements" at bounding box center [757, 81] width 205 height 20
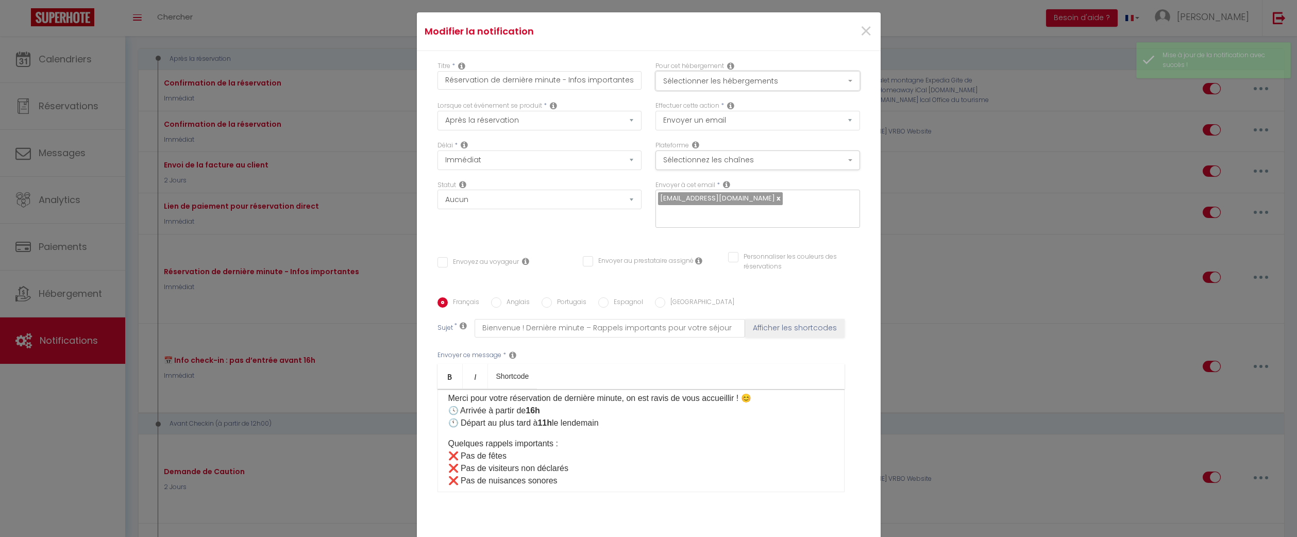
click at [718, 91] on button "Sélectionner les hébergements" at bounding box center [757, 81] width 205 height 20
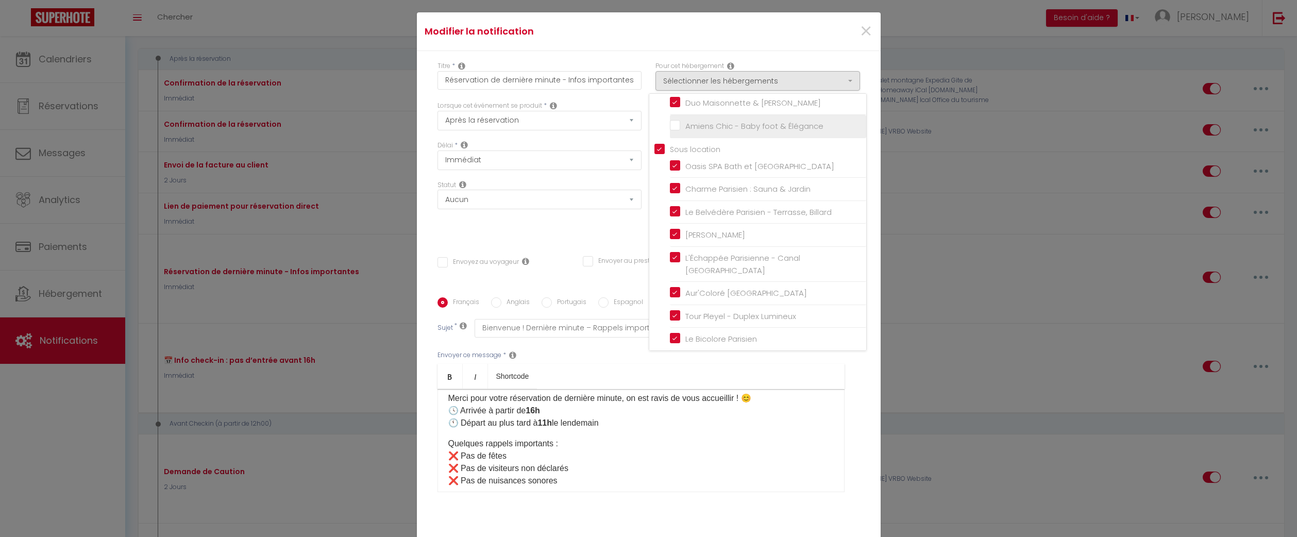
click at [677, 131] on input "Amiens Chic - Baby foot & Élégance" at bounding box center [768, 126] width 196 height 10
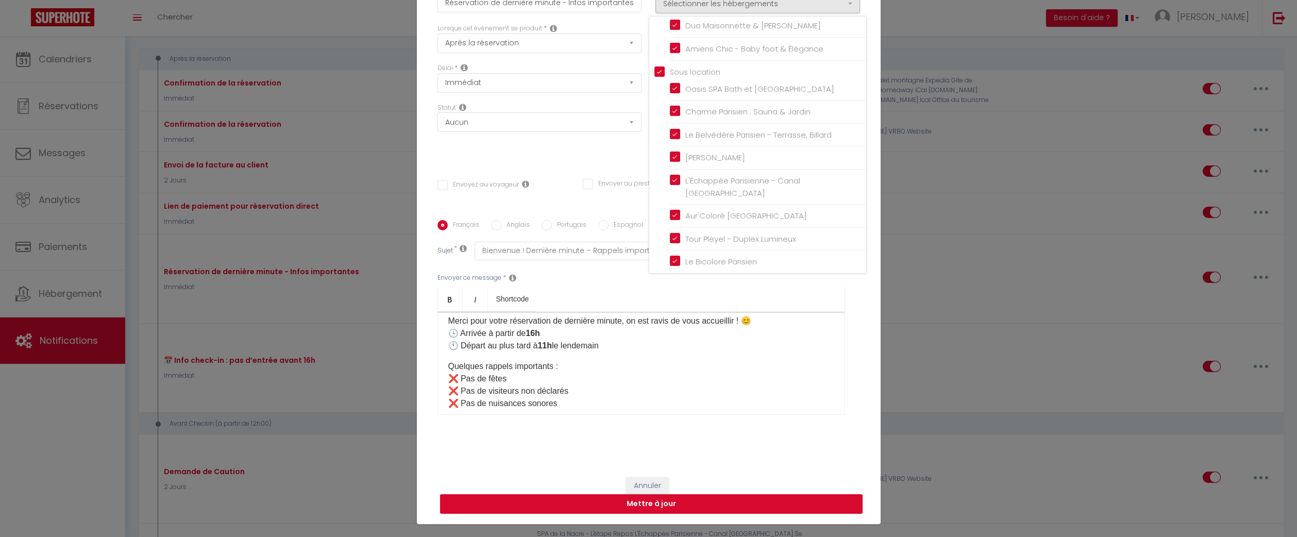
click at [774, 494] on button "Mettre à jour" at bounding box center [651, 504] width 423 height 20
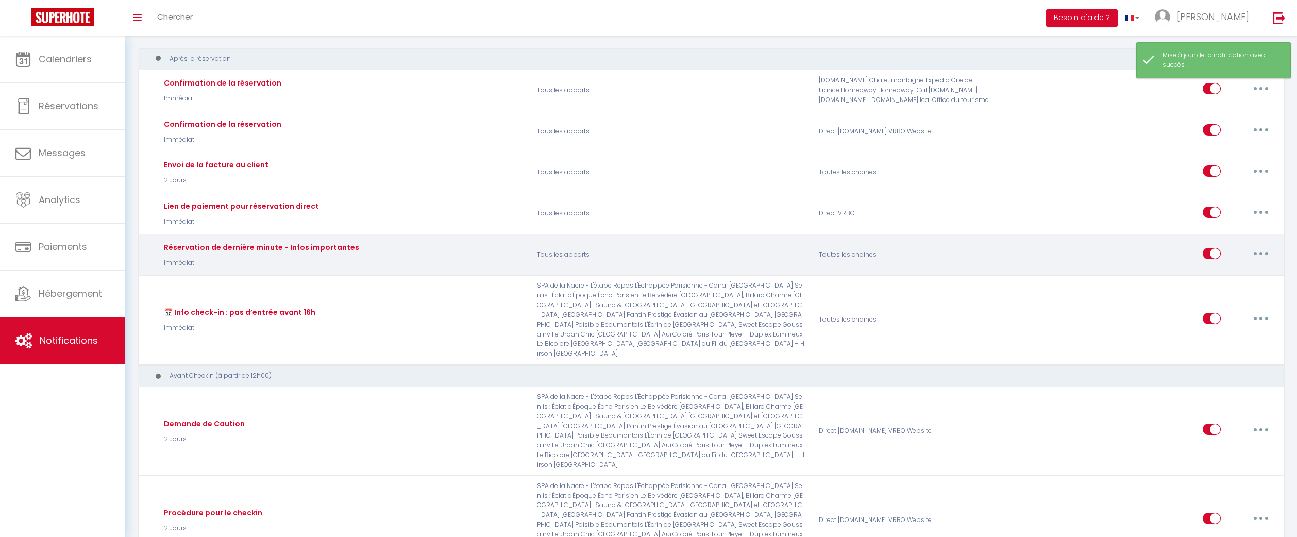
click at [1261, 255] on icon "button" at bounding box center [1260, 253] width 3 height 3
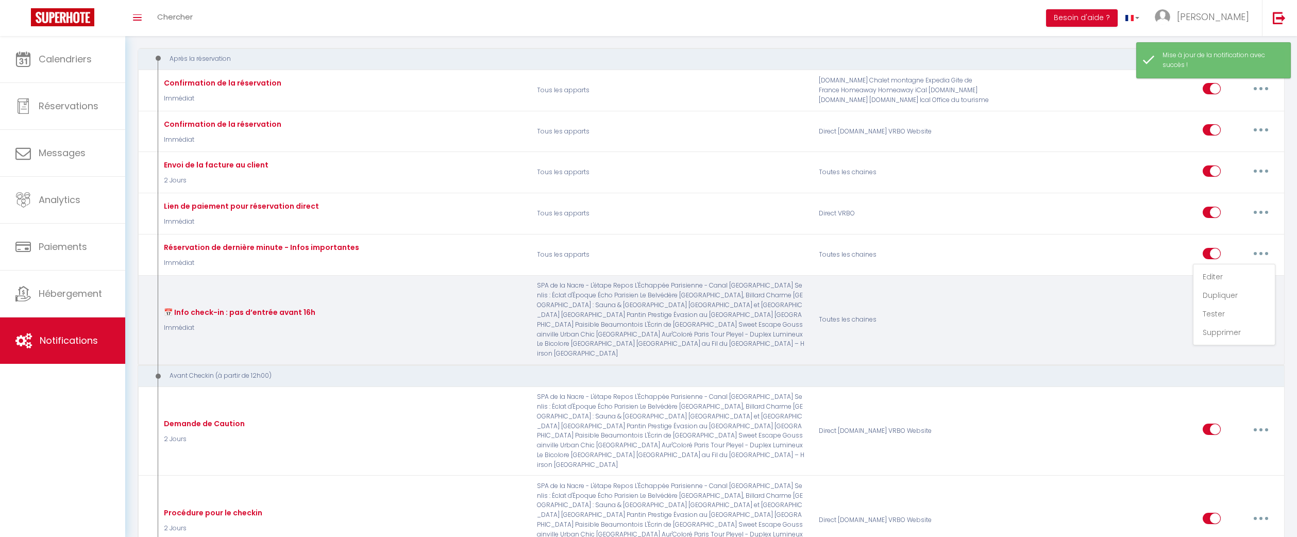
click at [1135, 335] on div "Editer Dupliquer Tester Supprimer" at bounding box center [1141, 320] width 282 height 78
click at [1254, 317] on button "button" at bounding box center [1261, 318] width 29 height 16
click at [1226, 345] on link "Editer" at bounding box center [1234, 342] width 76 height 18
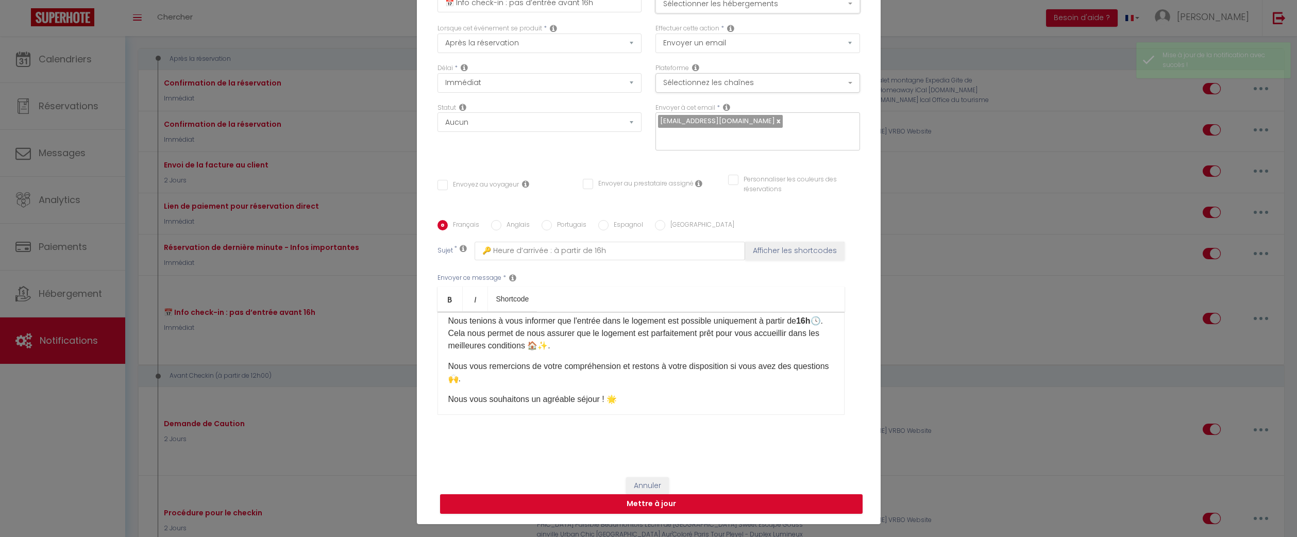
click at [789, 10] on button "Sélectionner les hébergements" at bounding box center [757, 4] width 205 height 20
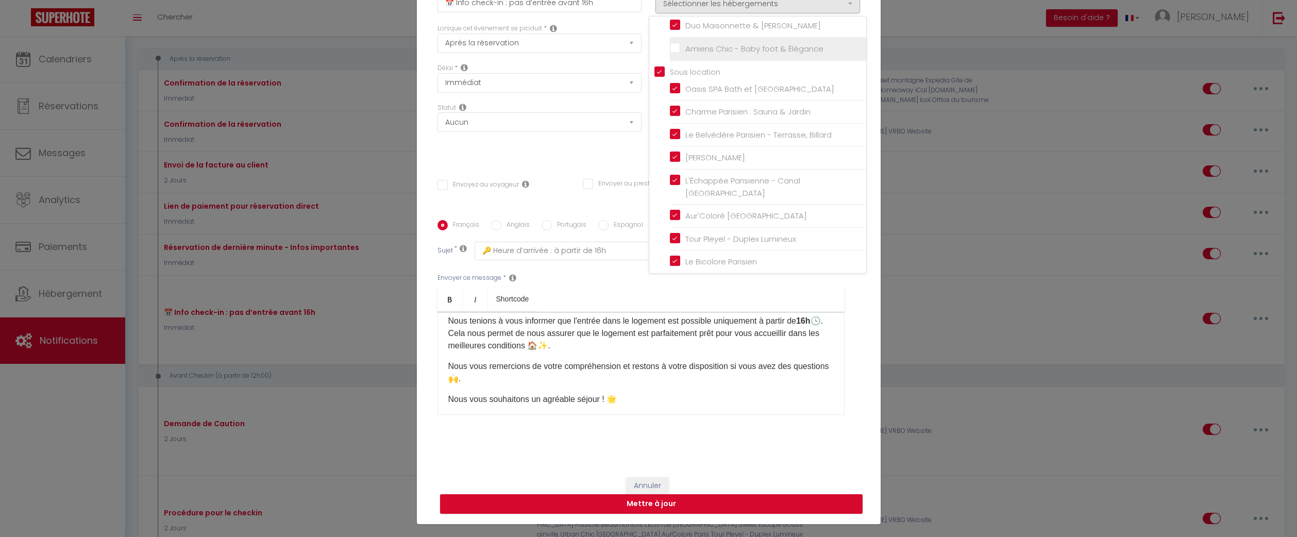
click at [679, 54] on input "Amiens Chic - Baby foot & Élégance" at bounding box center [768, 49] width 196 height 10
click at [770, 494] on button "Mettre à jour" at bounding box center [651, 504] width 423 height 20
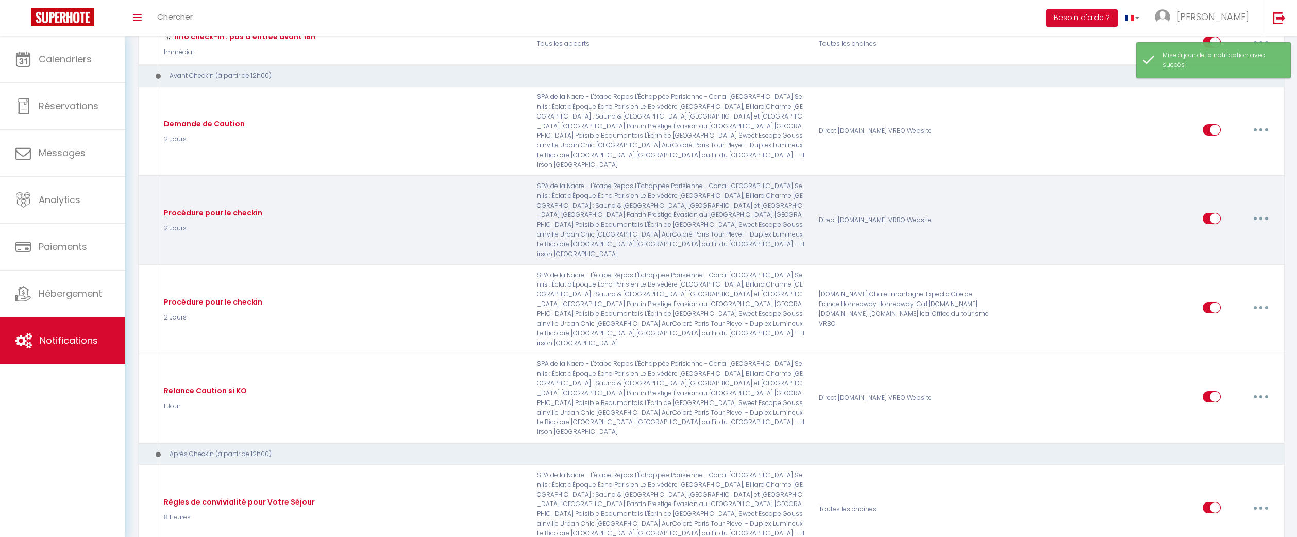
scroll to position [341, 0]
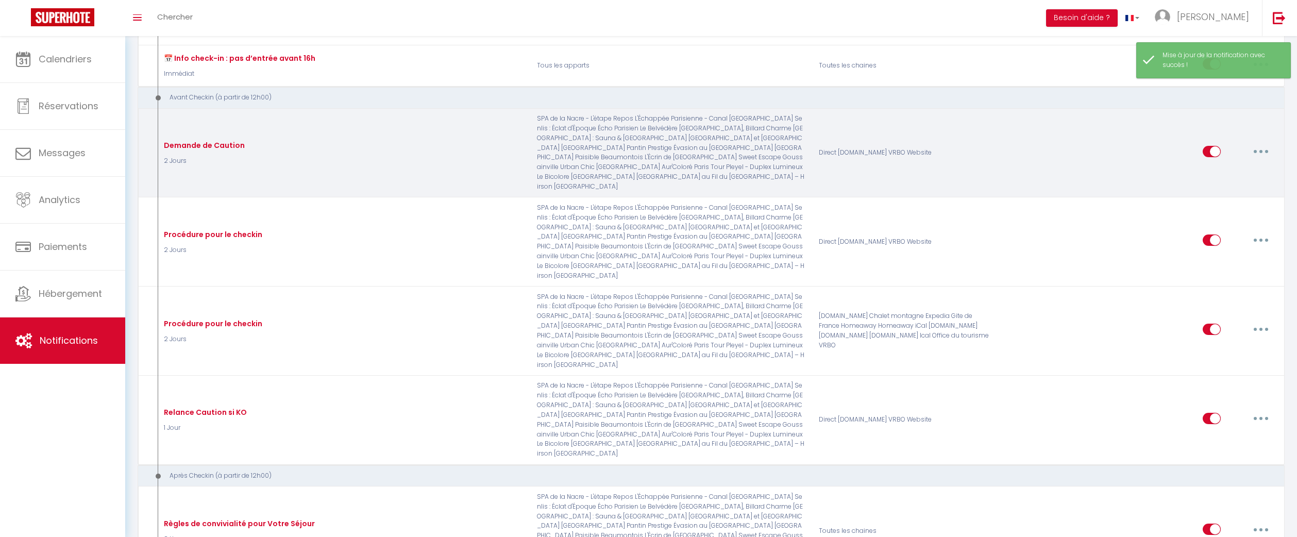
click at [1259, 154] on button "button" at bounding box center [1261, 151] width 29 height 16
click at [1243, 176] on link "Editer" at bounding box center [1234, 175] width 76 height 18
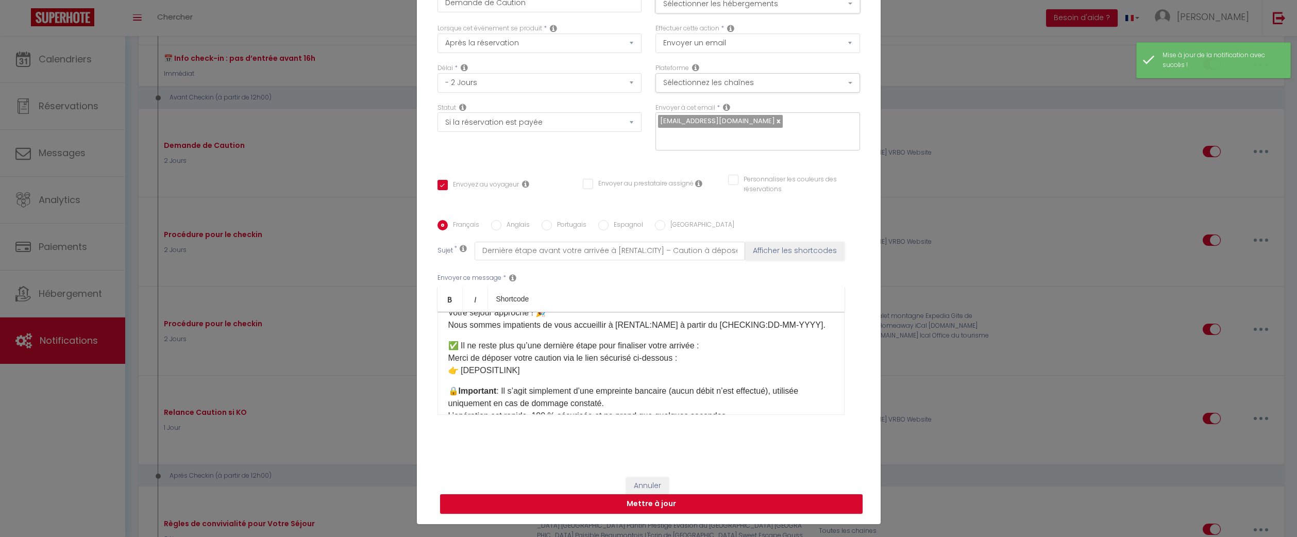
click at [803, 8] on button "Sélectionner les hébergements" at bounding box center [757, 4] width 205 height 20
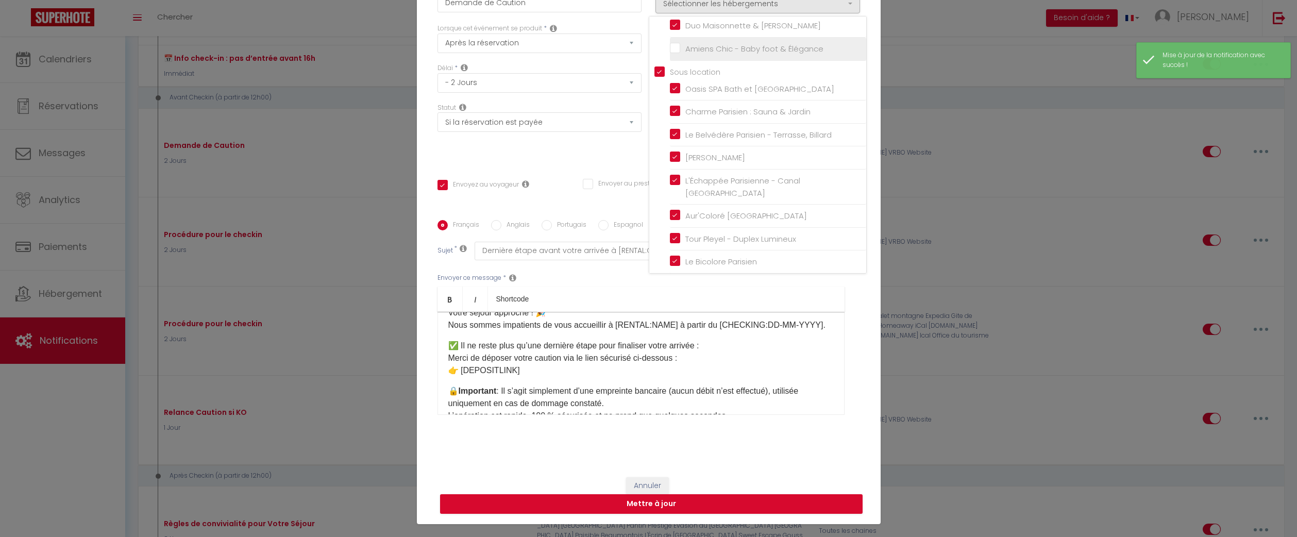
click at [678, 54] on input "Amiens Chic - Baby foot & Élégance" at bounding box center [768, 49] width 196 height 10
click at [776, 499] on button "Mettre à jour" at bounding box center [651, 504] width 423 height 20
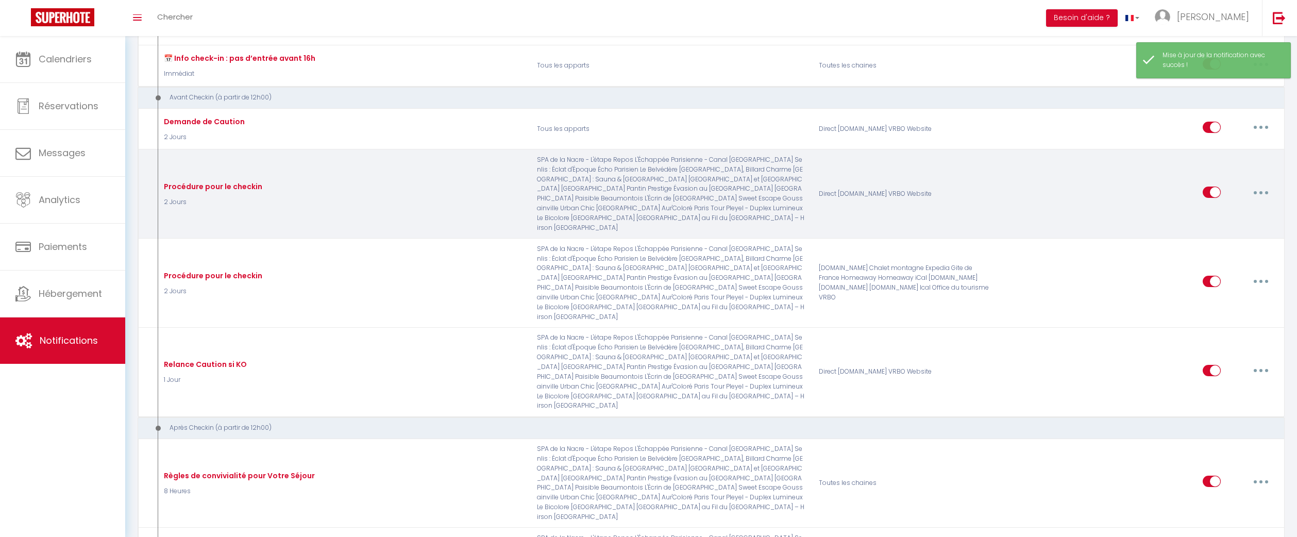
click at [1262, 192] on button "button" at bounding box center [1261, 192] width 29 height 16
click at [1221, 216] on link "Editer" at bounding box center [1234, 216] width 76 height 18
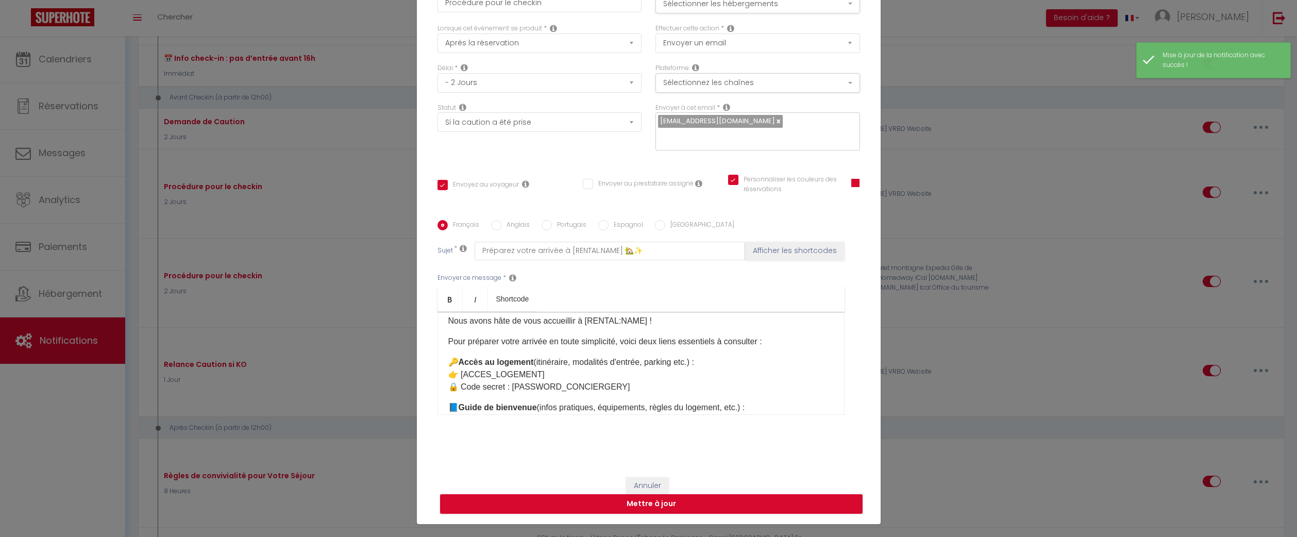
scroll to position [38, 0]
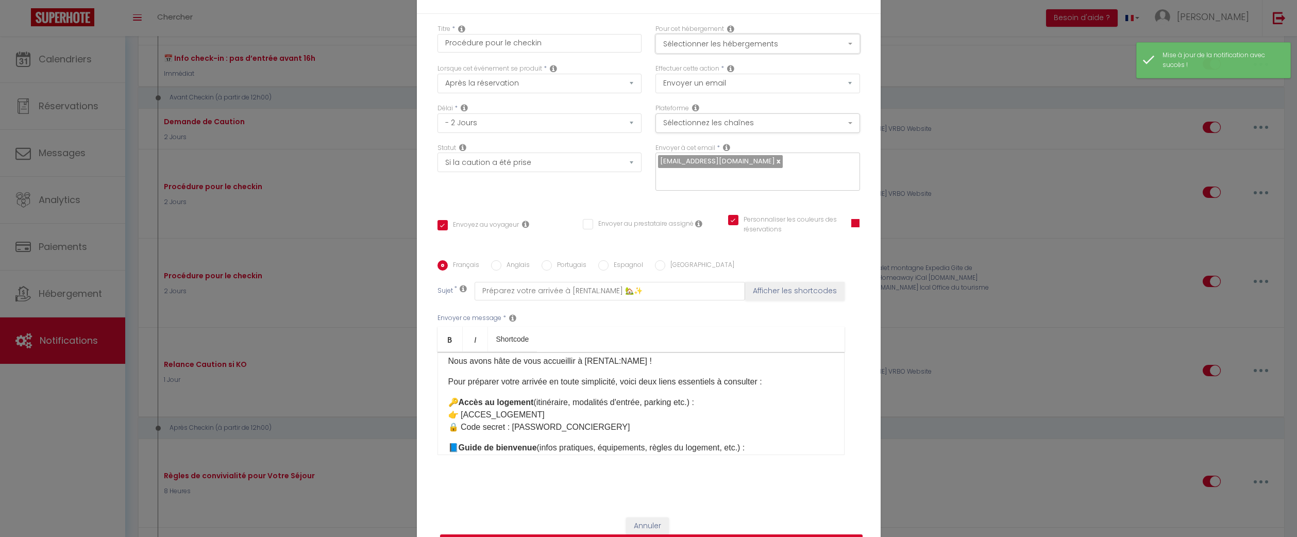
click at [767, 51] on button "Sélectionner les hébergements" at bounding box center [757, 44] width 205 height 20
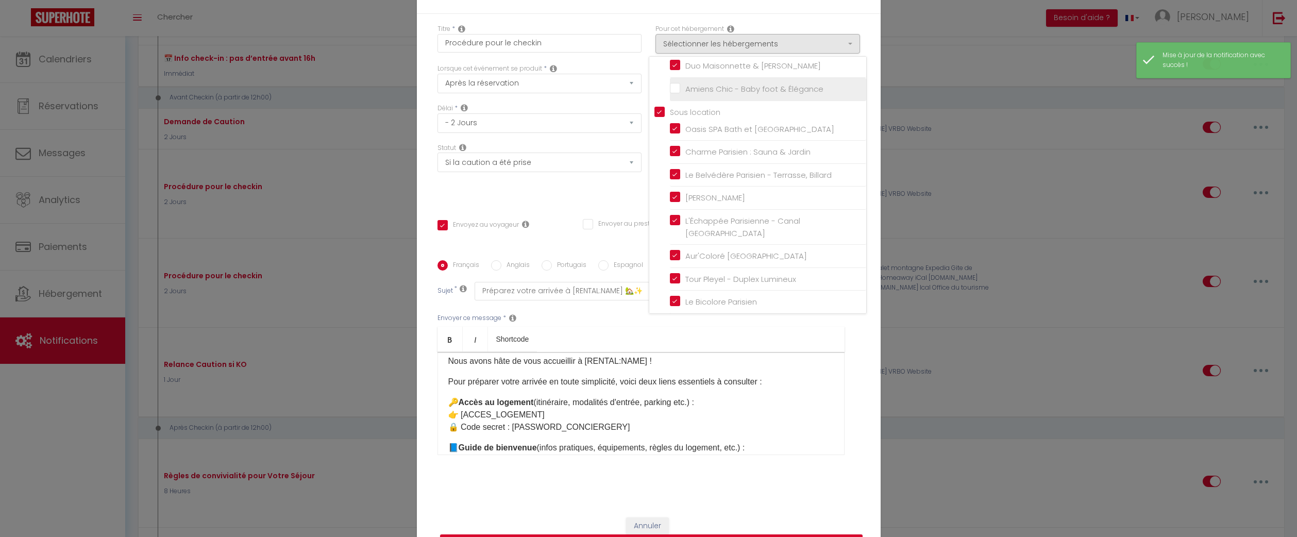
click at [679, 94] on input "Amiens Chic - Baby foot & Élégance" at bounding box center [768, 89] width 196 height 10
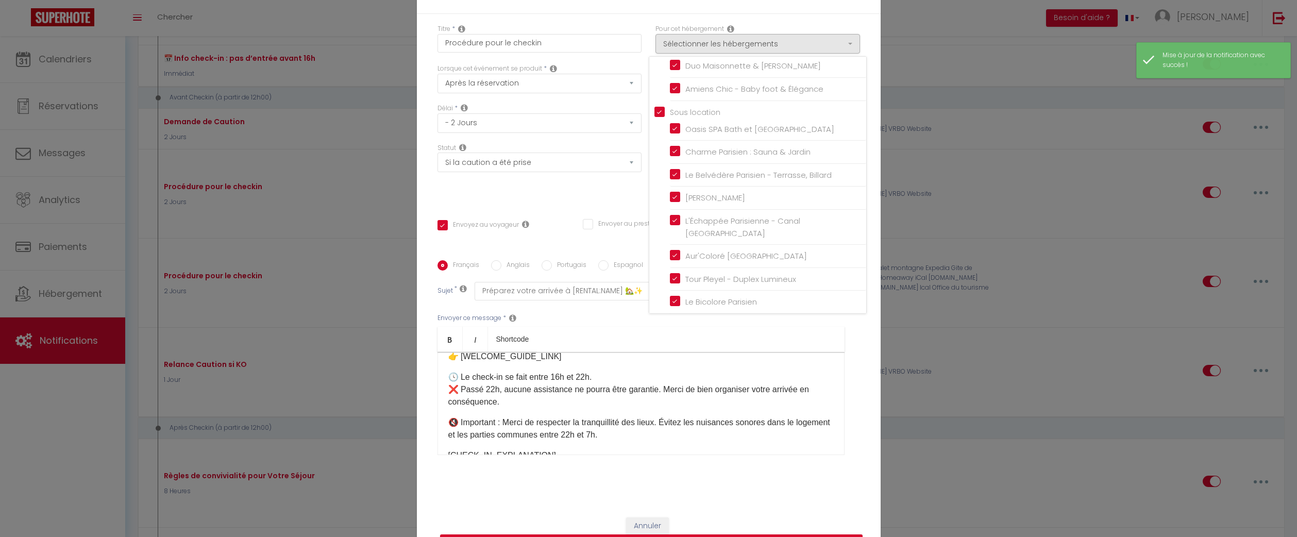
scroll to position [193, 0]
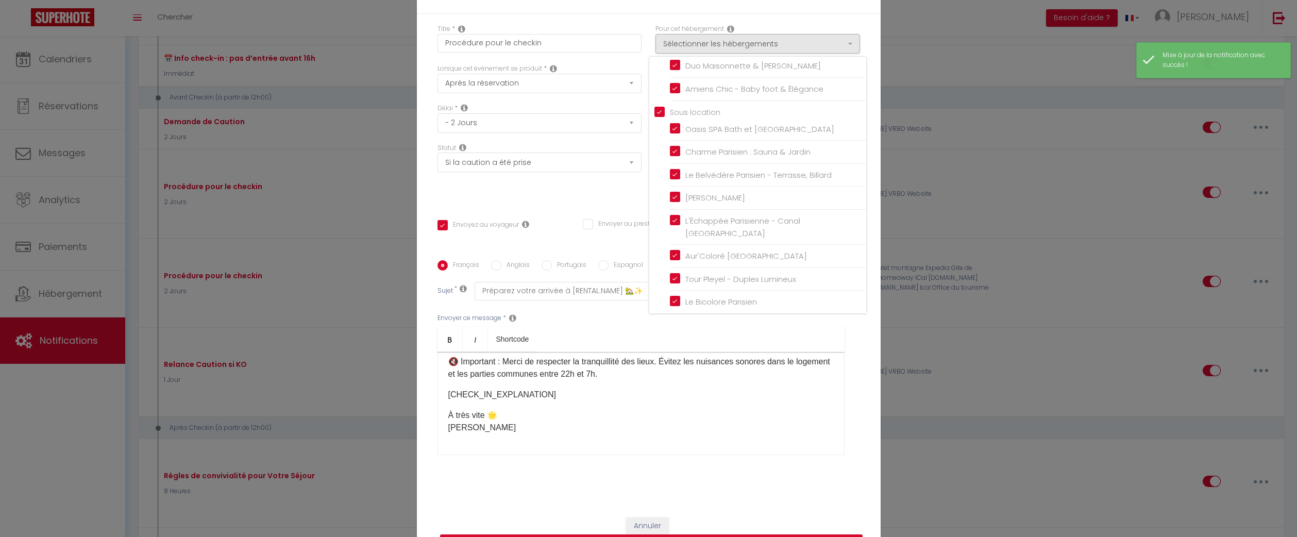
click at [753, 535] on button "Mettre à jour" at bounding box center [651, 544] width 423 height 20
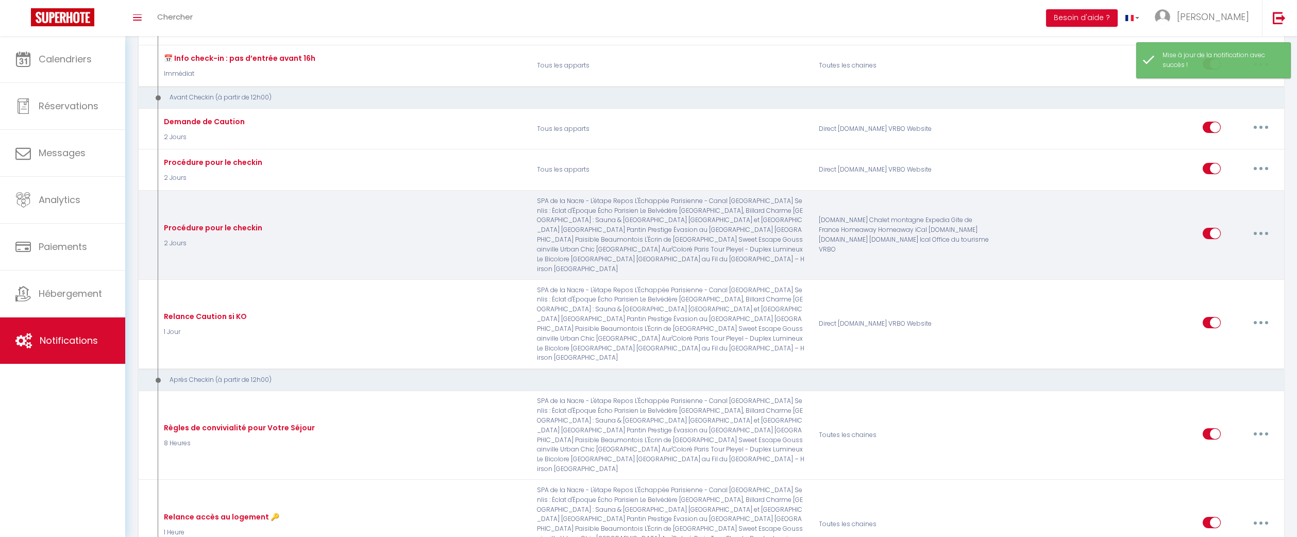
click at [1266, 237] on button "button" at bounding box center [1261, 233] width 29 height 16
click at [1217, 259] on link "Editer" at bounding box center [1234, 257] width 76 height 18
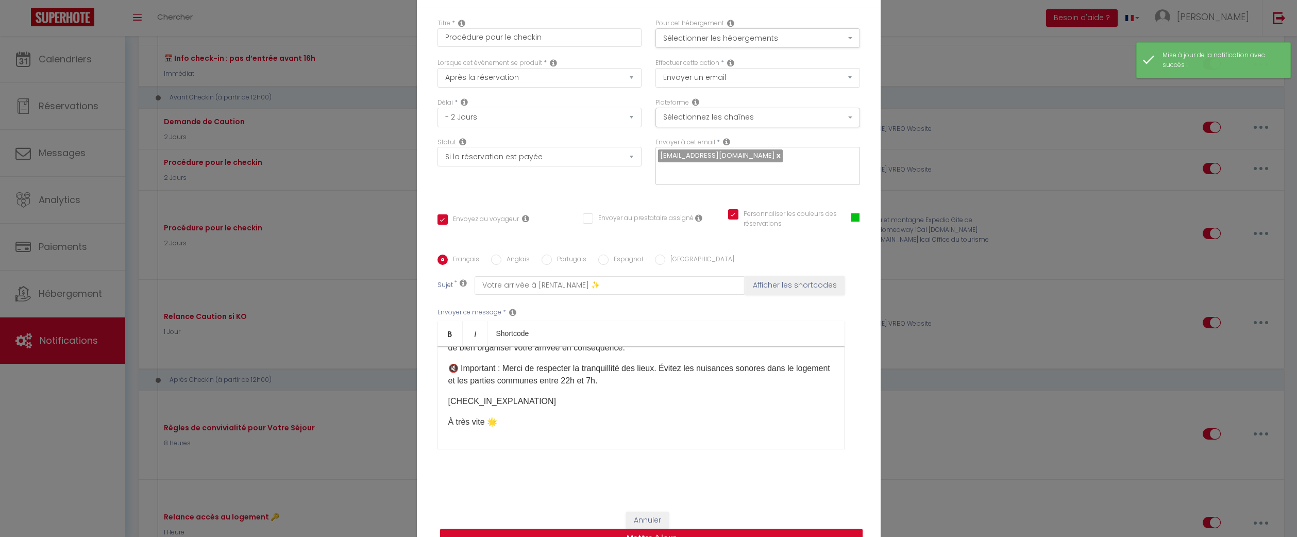
scroll to position [164, 0]
click at [830, 35] on button "Sélectionner les hébergements" at bounding box center [757, 38] width 205 height 20
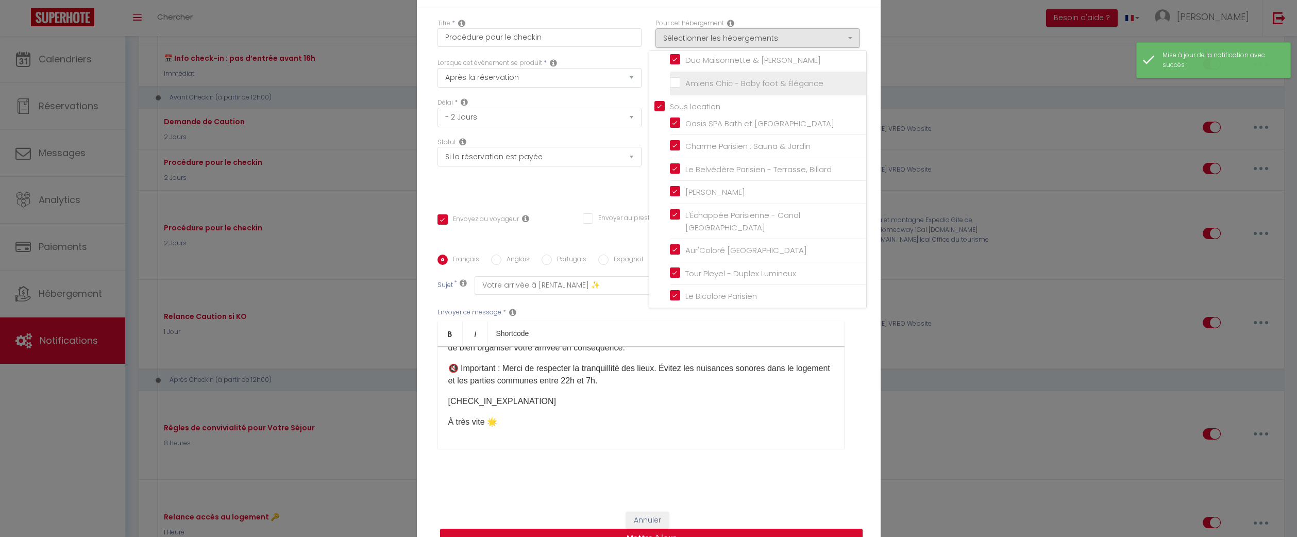
click at [675, 82] on li "Amiens Chic - Baby foot & Élégance" at bounding box center [768, 83] width 196 height 23
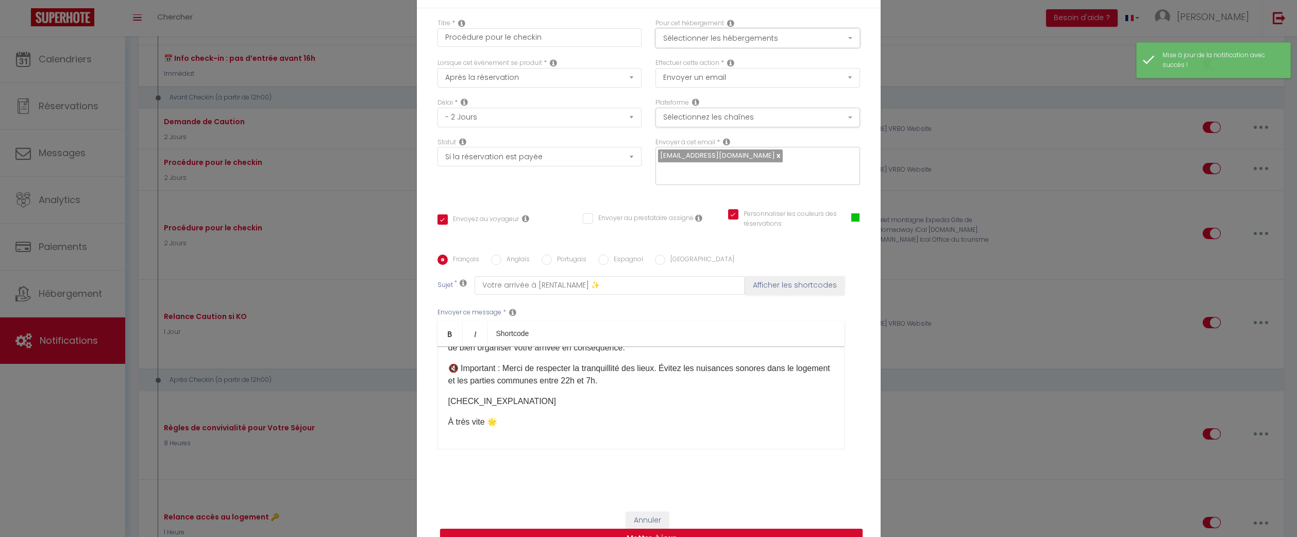
click at [736, 37] on button "Sélectionner les hébergements" at bounding box center [757, 38] width 205 height 20
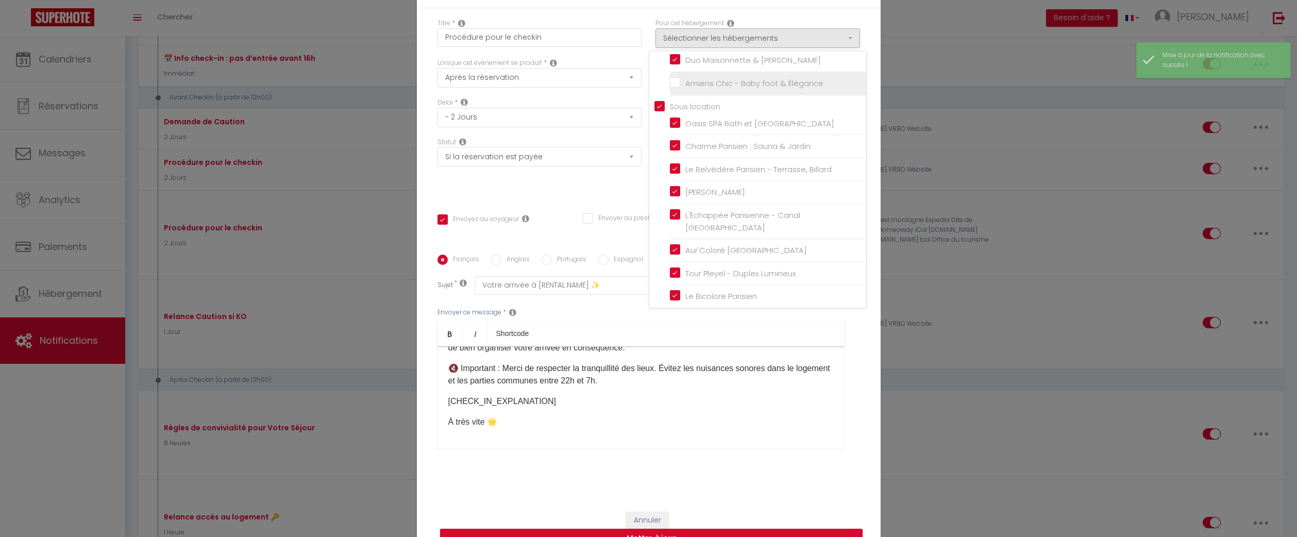
click at [677, 89] on input "Amiens Chic - Baby foot & Élégance" at bounding box center [768, 83] width 196 height 10
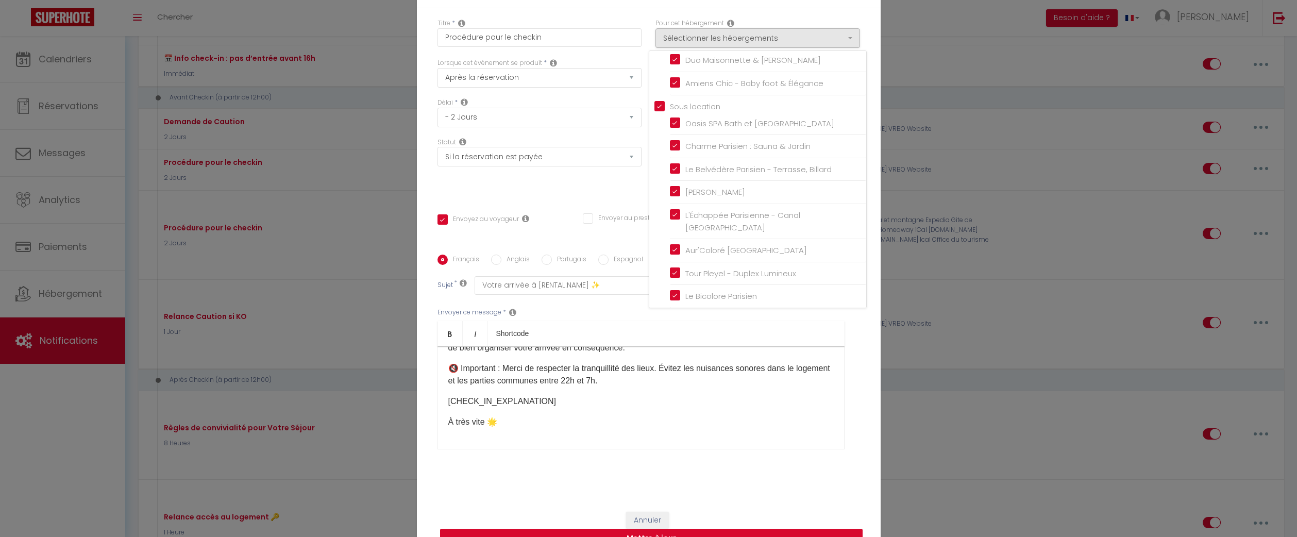
click at [810, 533] on button "Mettre à jour" at bounding box center [651, 539] width 423 height 20
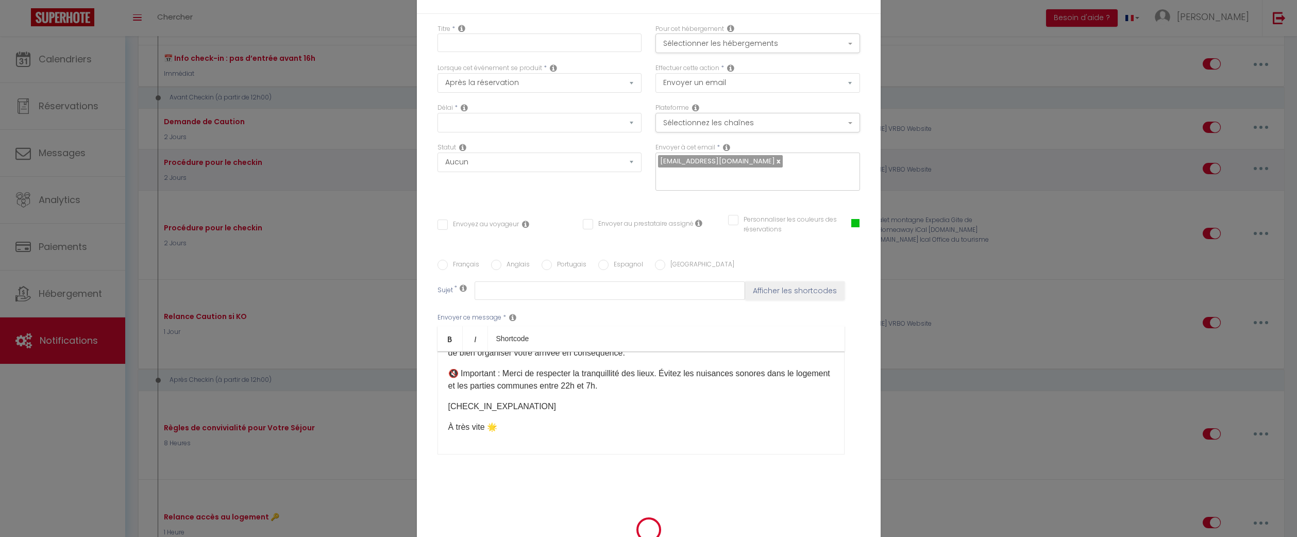
scroll to position [0, 0]
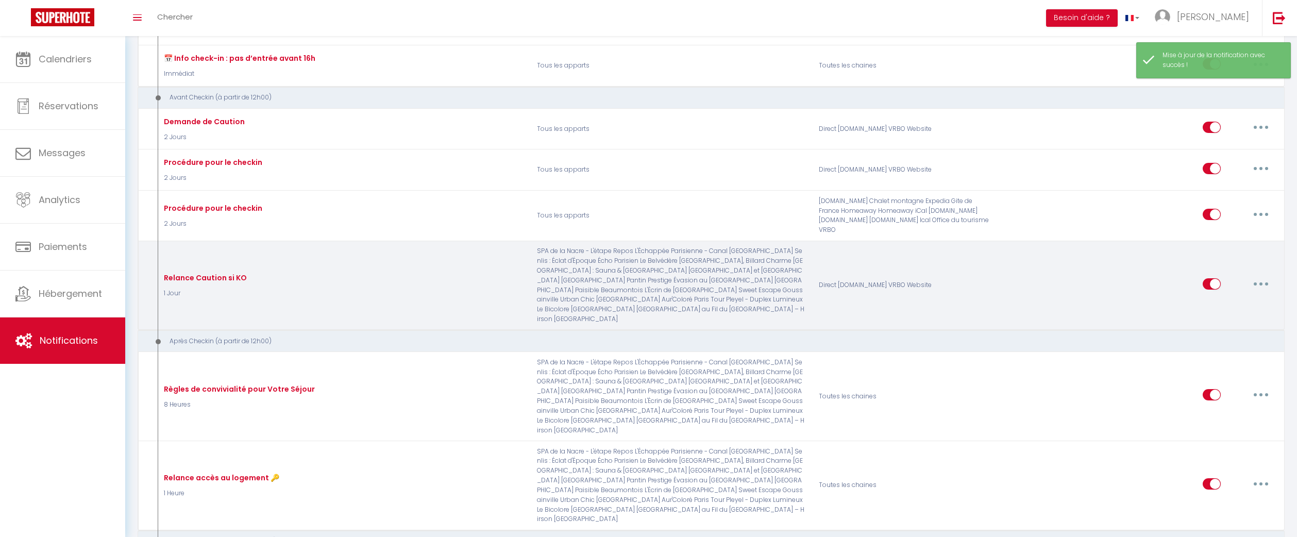
click at [1257, 281] on button "button" at bounding box center [1261, 284] width 29 height 16
click at [1248, 305] on link "Editer" at bounding box center [1234, 307] width 76 height 18
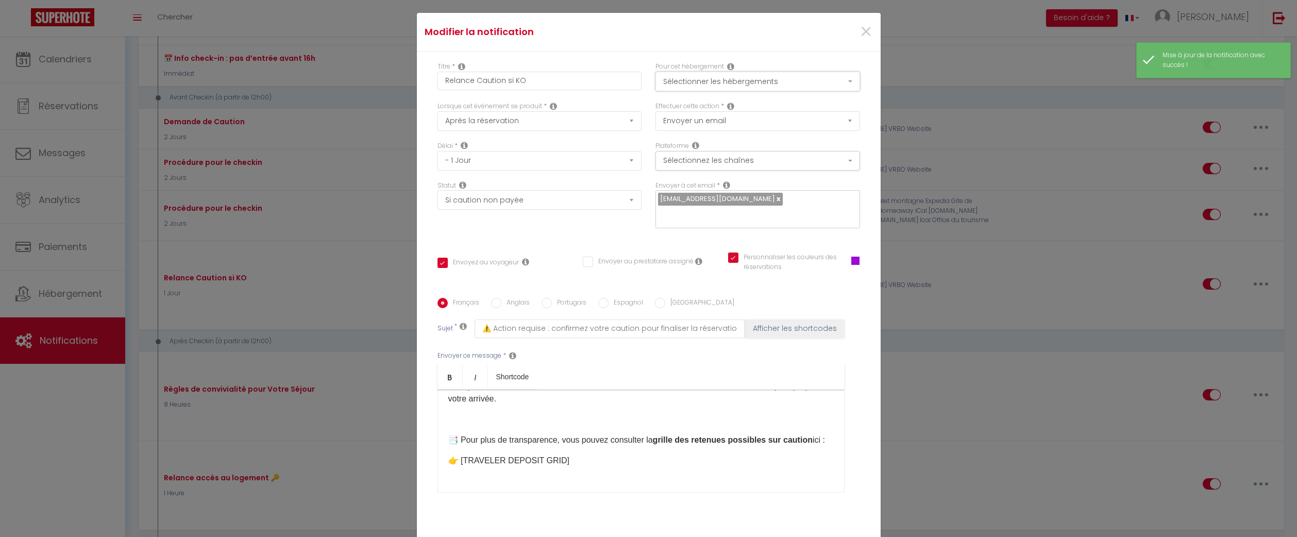
click at [836, 72] on button "Sélectionner les hébergements" at bounding box center [757, 82] width 205 height 20
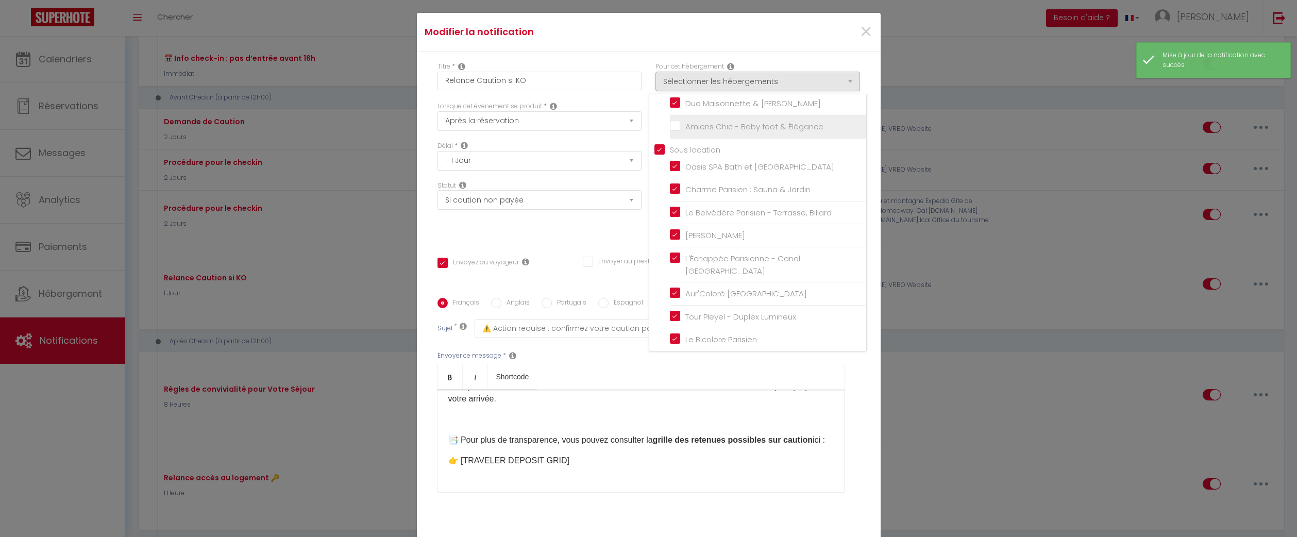
click at [675, 115] on li "Amiens Chic - Baby foot & Élégance" at bounding box center [768, 126] width 196 height 23
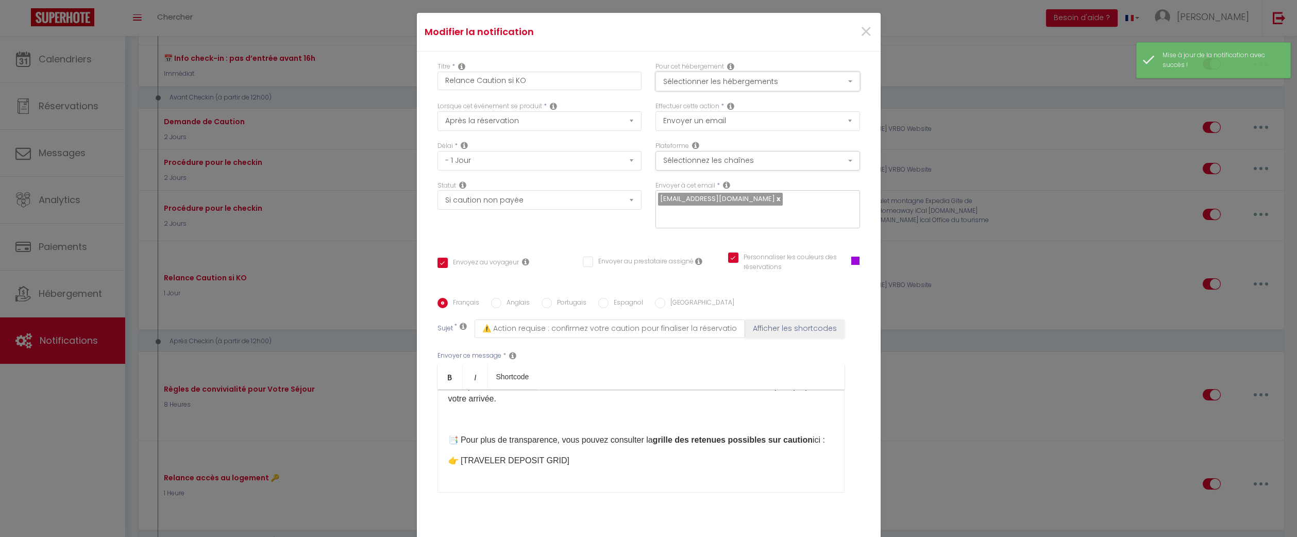
click at [720, 72] on button "Sélectionner les hébergements" at bounding box center [757, 82] width 205 height 20
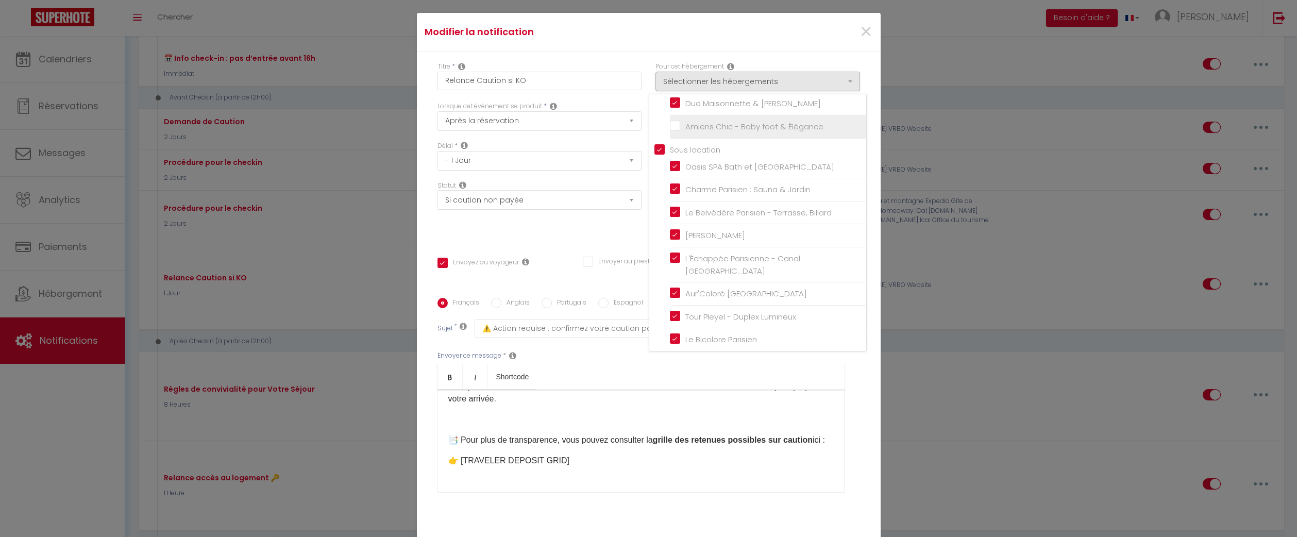
click at [675, 122] on input "Amiens Chic - Baby foot & Élégance" at bounding box center [768, 127] width 196 height 10
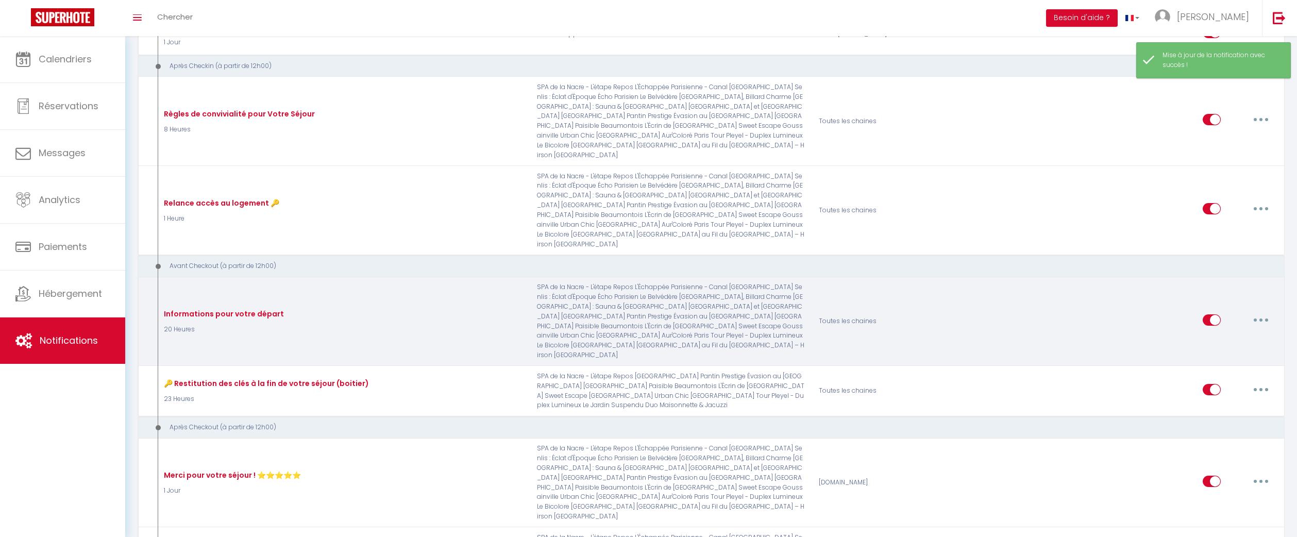
scroll to position [591, 0]
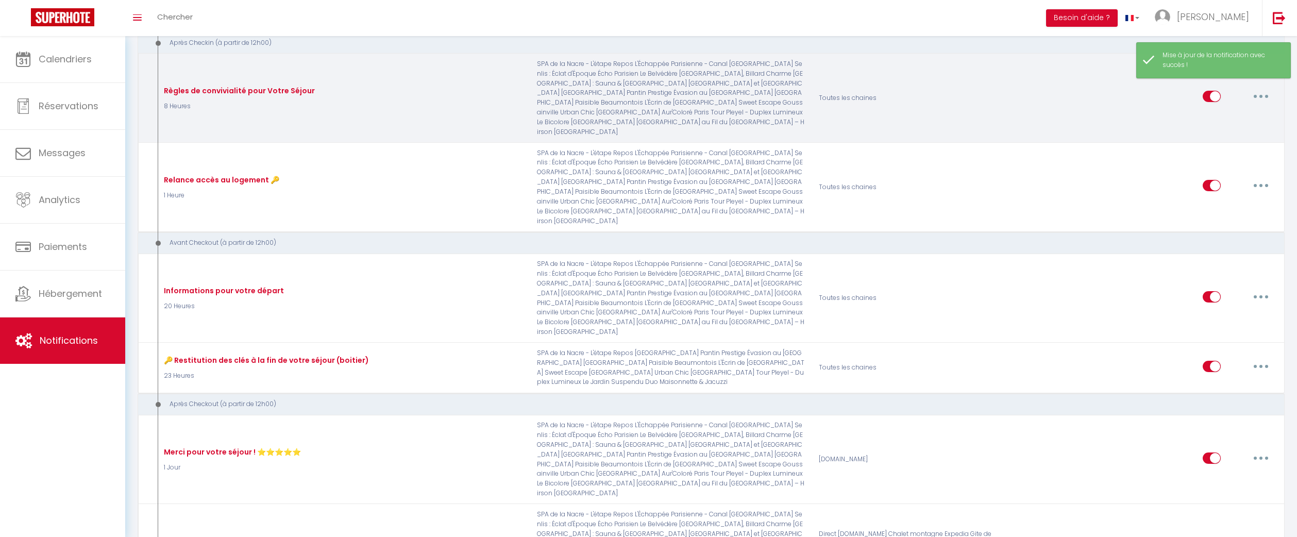
click at [1258, 93] on button "button" at bounding box center [1261, 96] width 29 height 16
click at [1227, 116] on link "Editer" at bounding box center [1234, 120] width 76 height 18
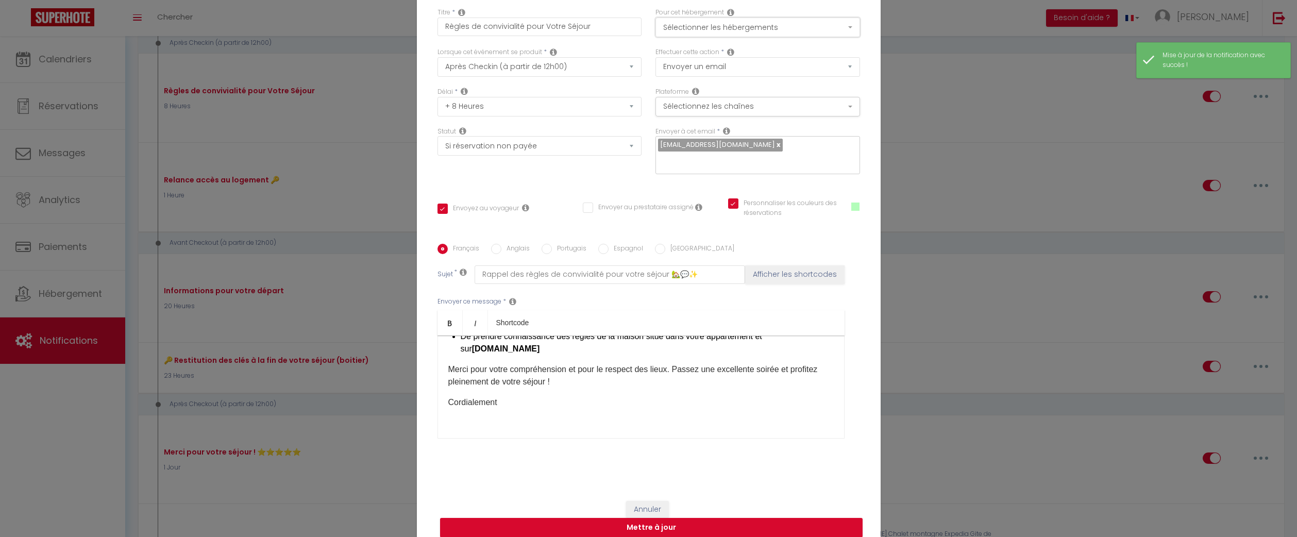
click at [800, 37] on button "Sélectionner les hébergements" at bounding box center [757, 28] width 205 height 20
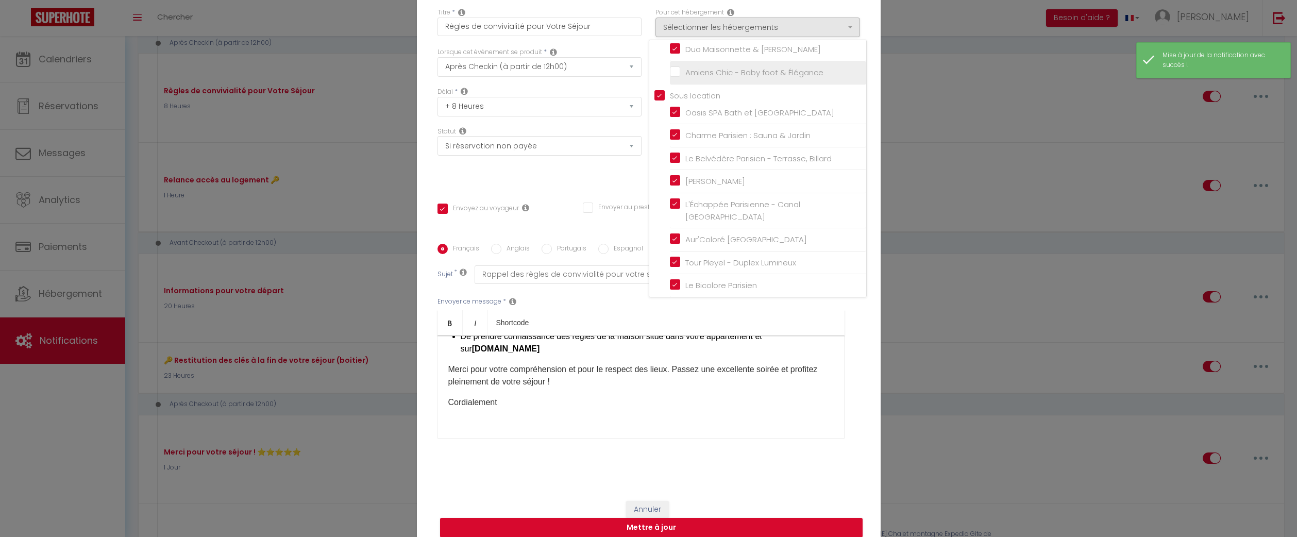
click at [677, 78] on input "Amiens Chic - Baby foot & Élégance" at bounding box center [768, 73] width 196 height 10
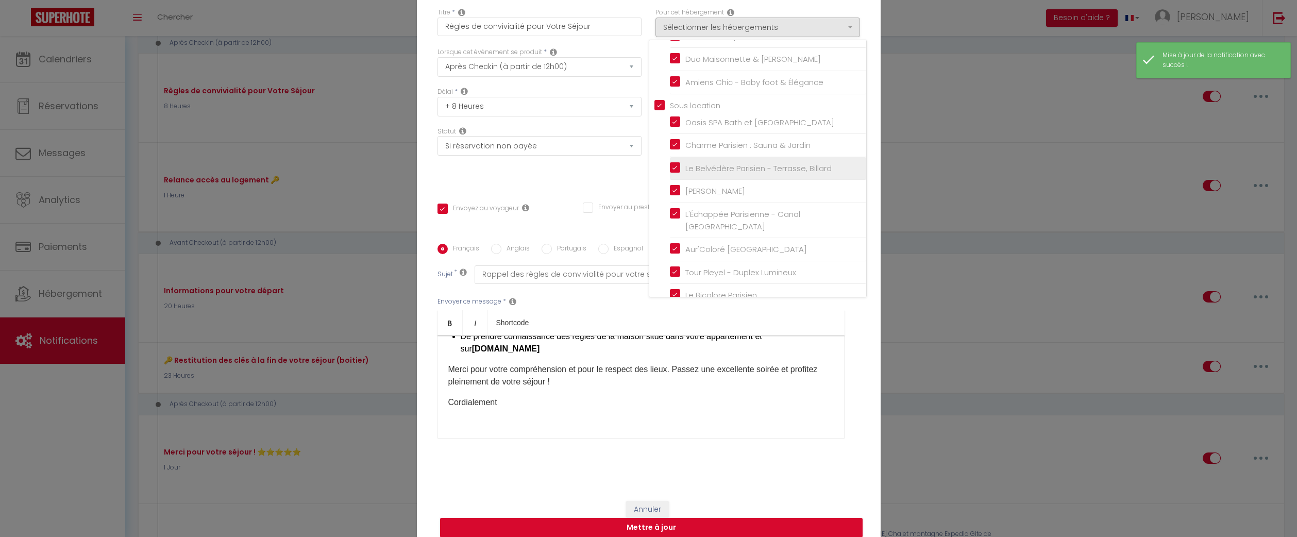
scroll to position [291, 0]
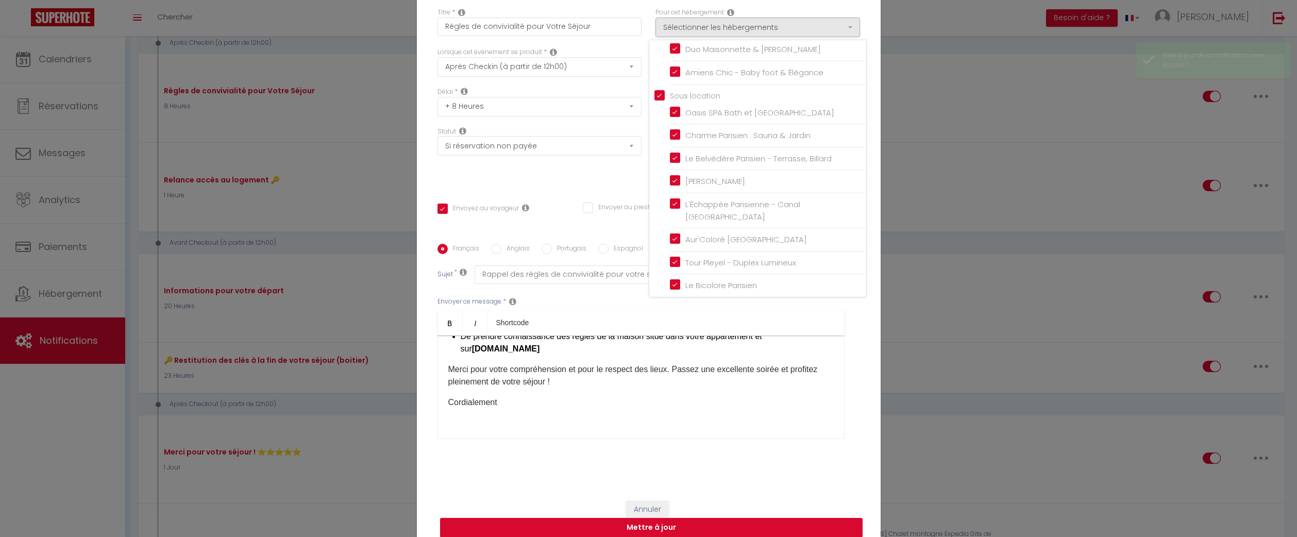
click at [732, 521] on button "Mettre à jour" at bounding box center [651, 528] width 423 height 20
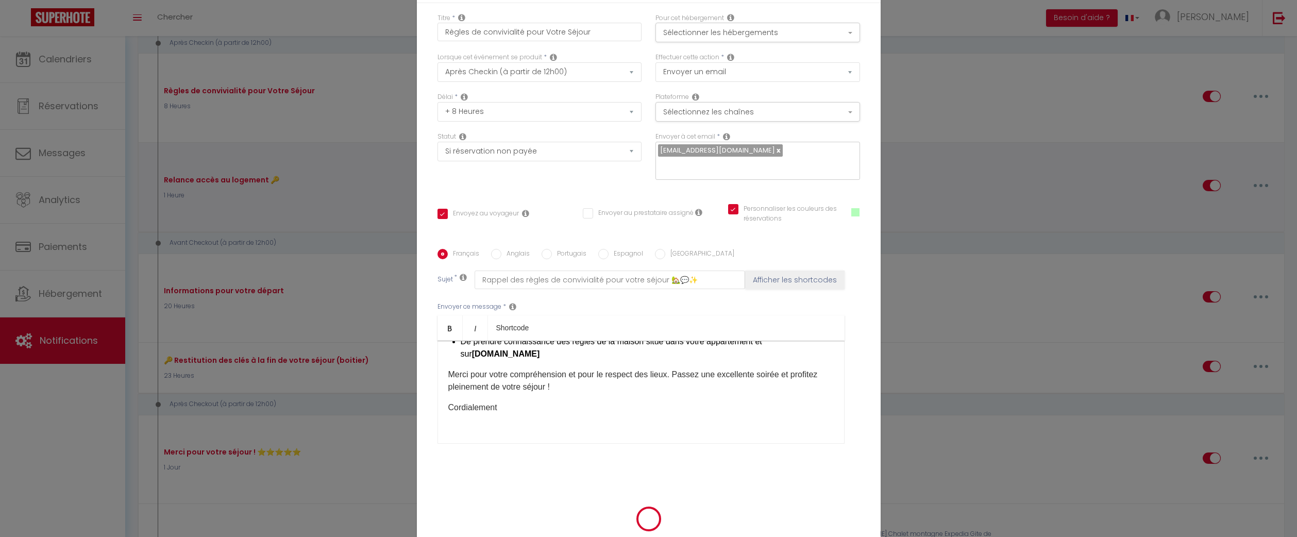
scroll to position [59, 0]
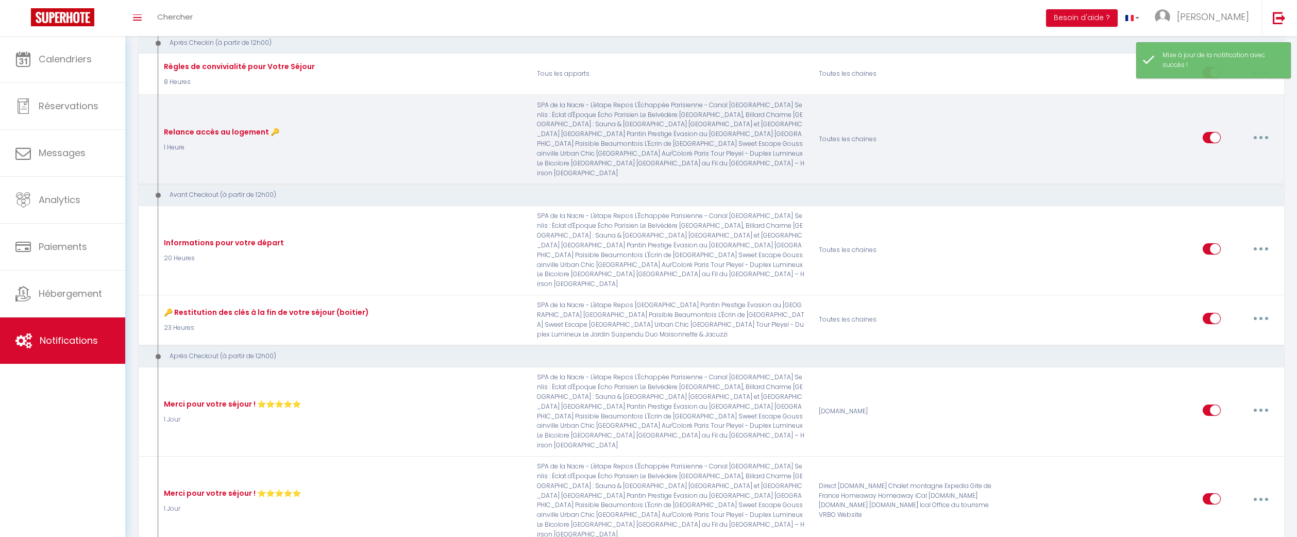
click at [1255, 132] on button "button" at bounding box center [1261, 137] width 29 height 16
click at [1231, 148] on div "Editer Dupliquer Tester Supprimer" at bounding box center [1234, 188] width 82 height 81
click at [1262, 129] on button "button" at bounding box center [1261, 137] width 29 height 16
click at [1238, 148] on div "Editer Dupliquer Tester Supprimer" at bounding box center [1234, 188] width 82 height 81
click at [1260, 136] on icon "button" at bounding box center [1260, 137] width 3 height 3
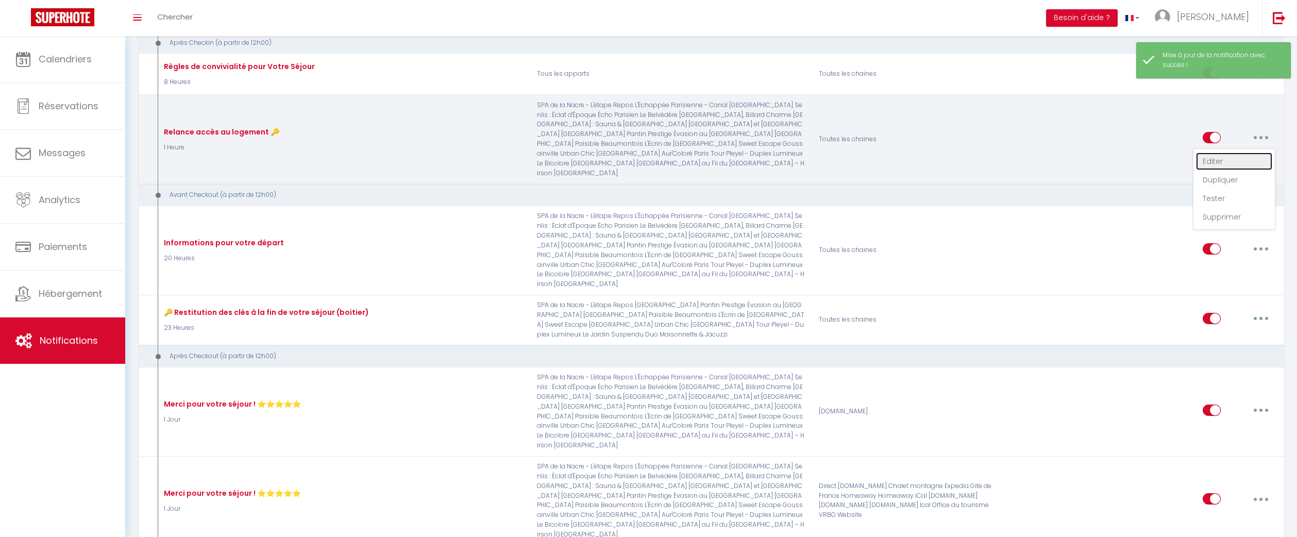
click at [1220, 158] on link "Editer" at bounding box center [1234, 162] width 76 height 18
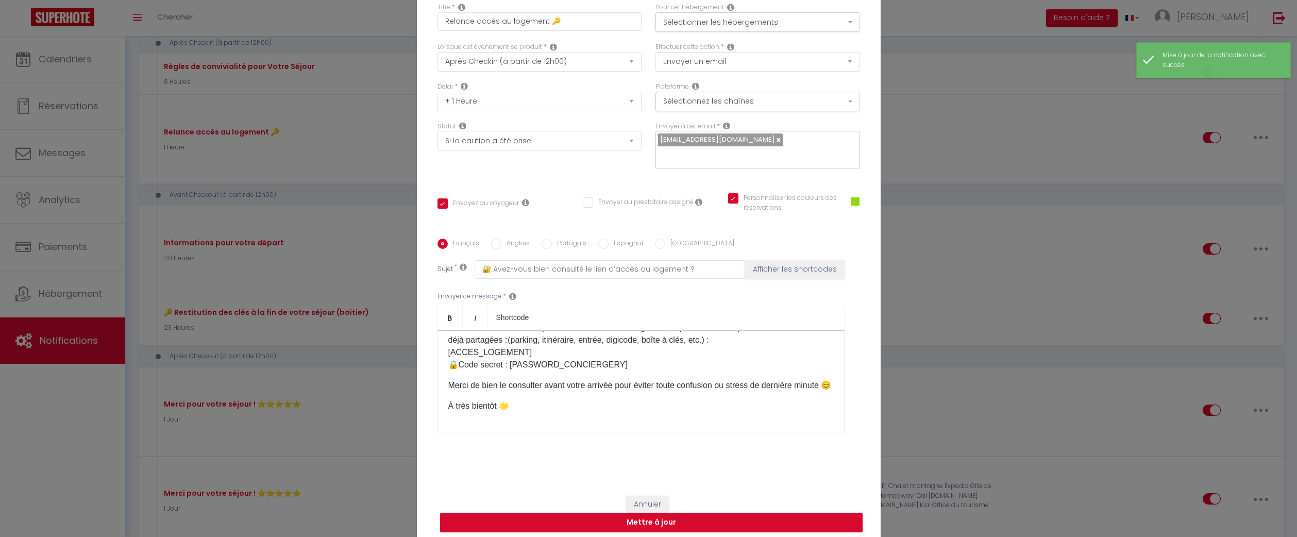
scroll to position [74, 0]
click at [748, 32] on button "Sélectionner les hébergements" at bounding box center [757, 22] width 205 height 20
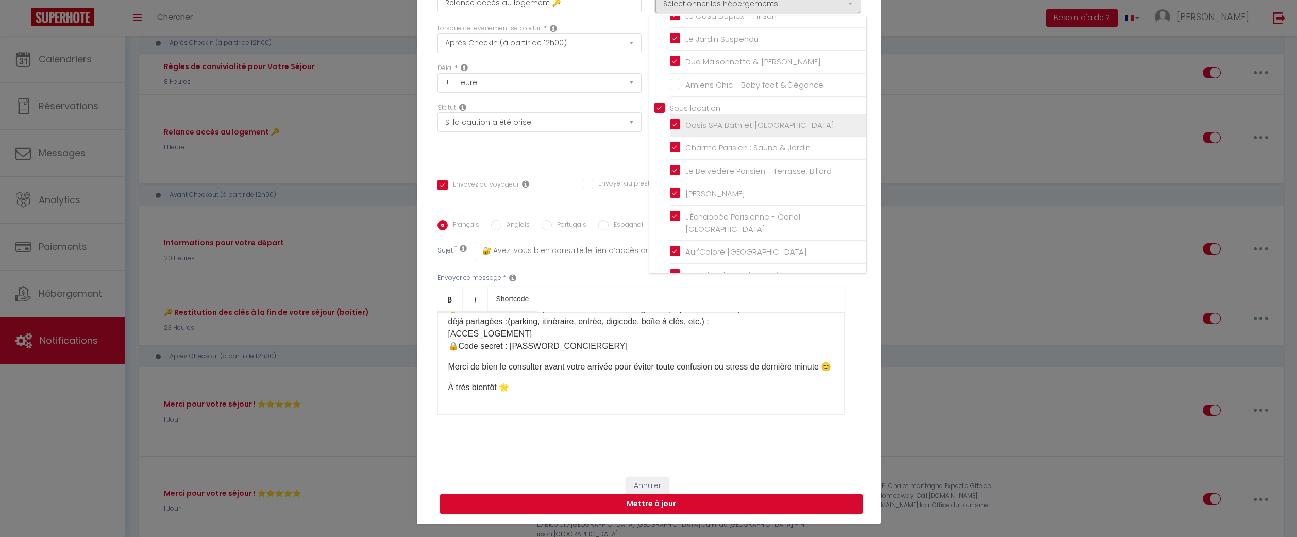
scroll to position [291, 0]
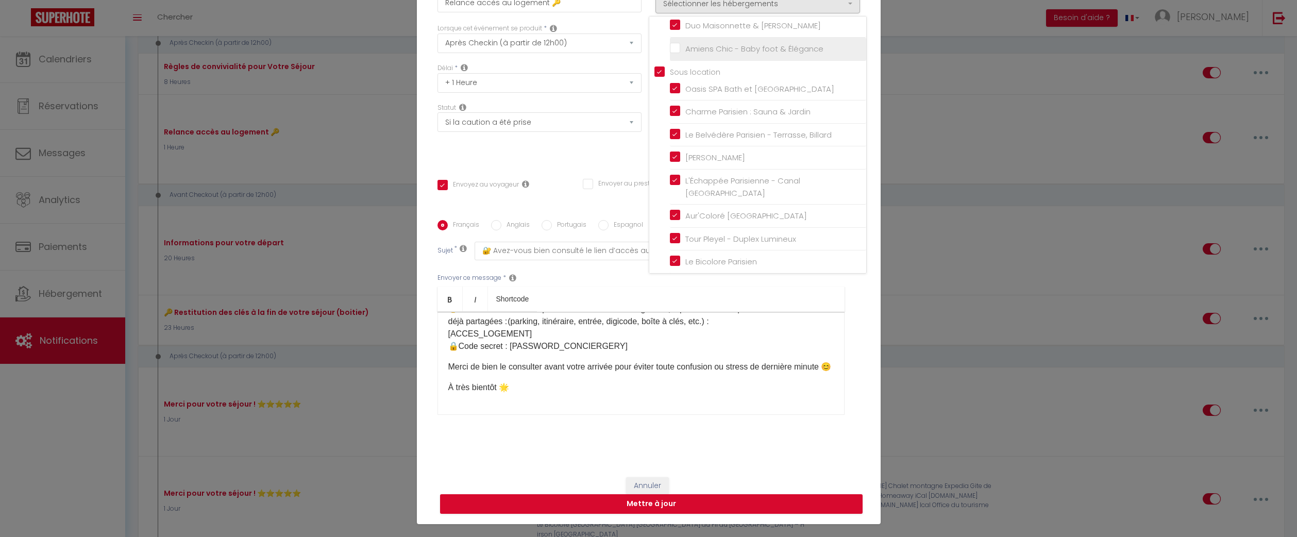
click at [673, 54] on input "Amiens Chic - Baby foot & Élégance" at bounding box center [768, 49] width 196 height 10
click at [742, 494] on button "Mettre à jour" at bounding box center [651, 504] width 423 height 20
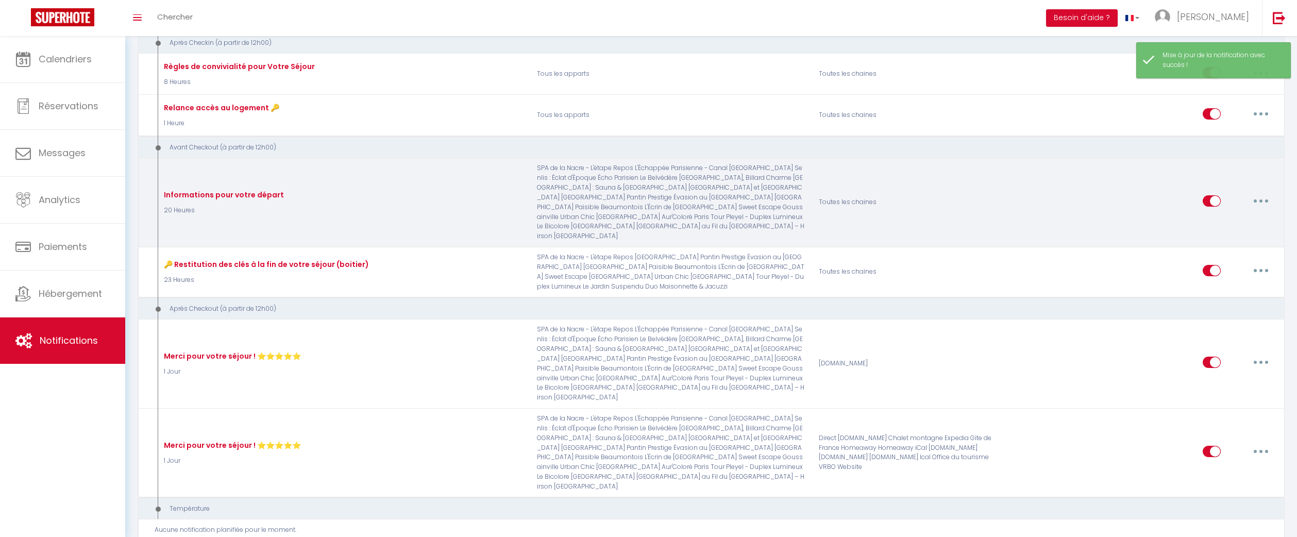
click at [1261, 199] on icon "button" at bounding box center [1260, 200] width 3 height 3
click at [1233, 221] on link "Editer" at bounding box center [1234, 224] width 76 height 18
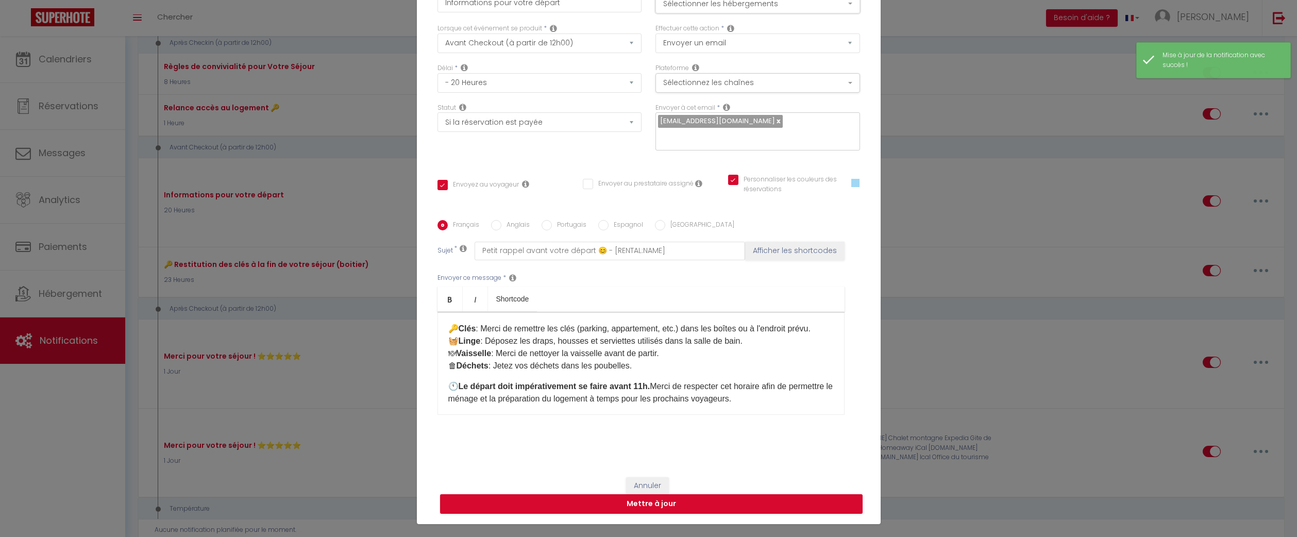
click at [725, 13] on button "Sélectionner les hébergements" at bounding box center [757, 4] width 205 height 20
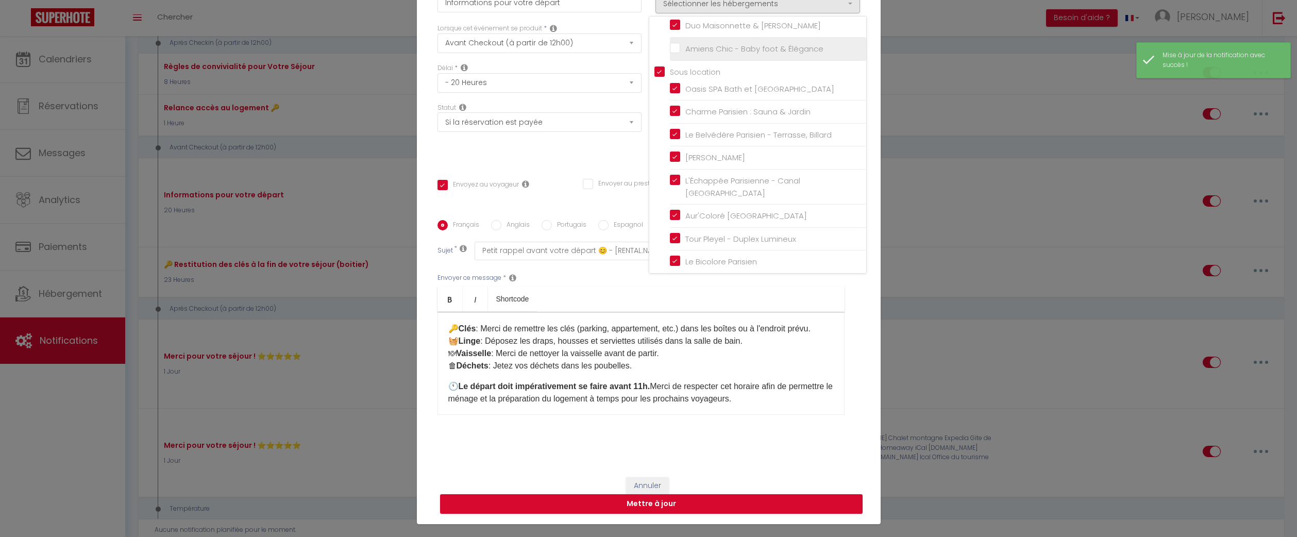
click at [674, 54] on input "Amiens Chic - Baby foot & Élégance" at bounding box center [768, 49] width 196 height 10
click at [742, 503] on button "Mettre à jour" at bounding box center [651, 504] width 423 height 20
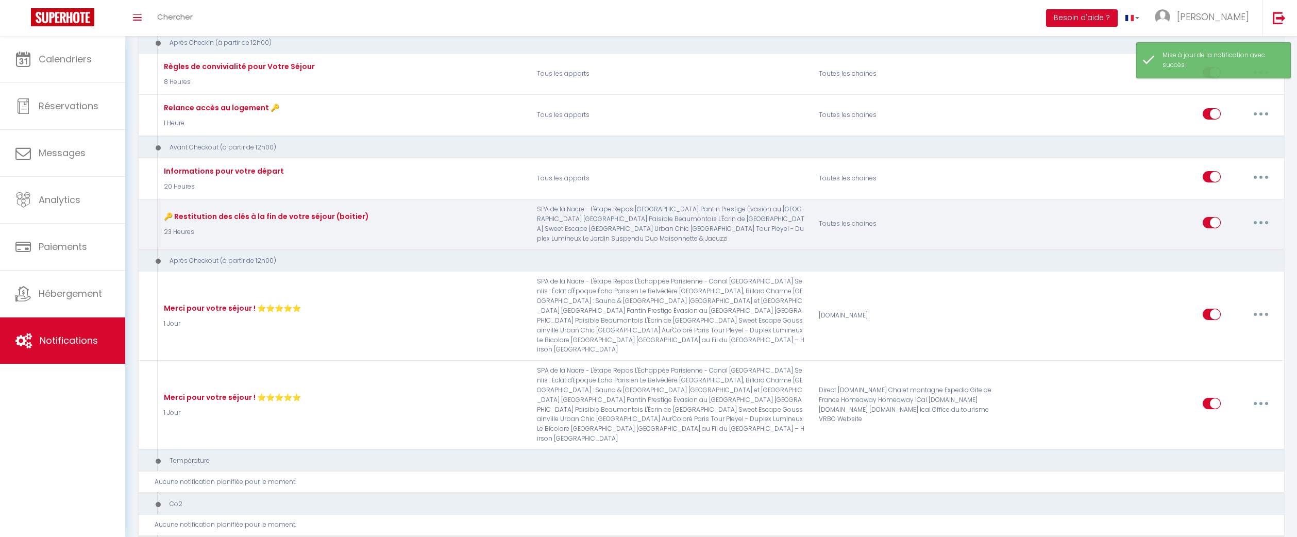
click at [1259, 219] on button "button" at bounding box center [1261, 222] width 29 height 16
click at [1210, 242] on link "Editer" at bounding box center [1234, 246] width 76 height 18
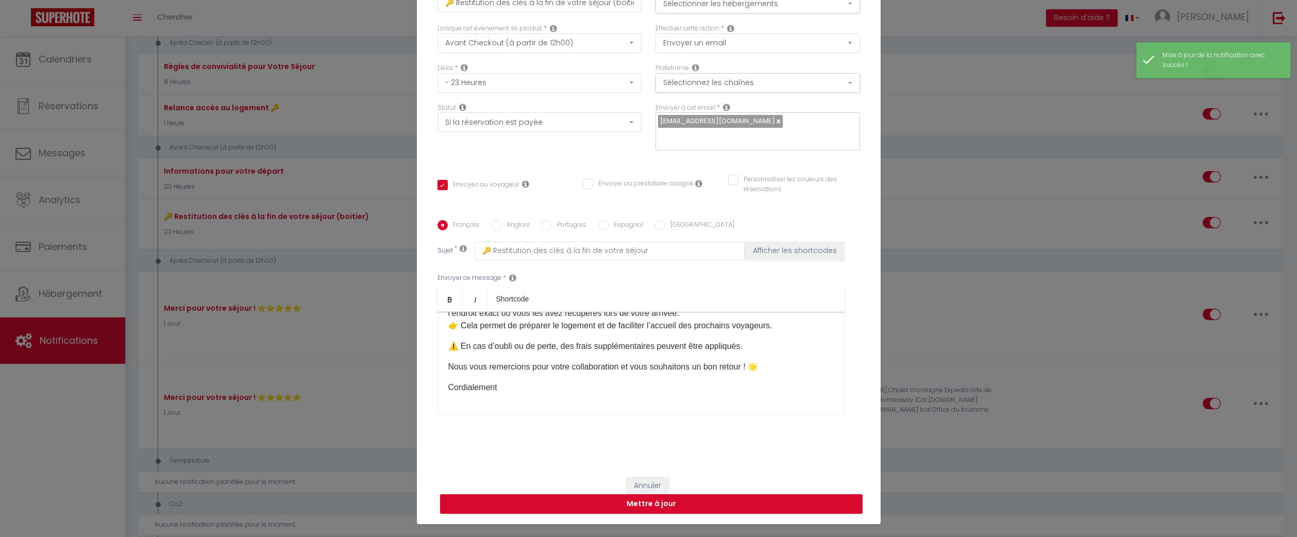
scroll to position [70, 0]
click at [824, 11] on button "Sélectionner les hébergements" at bounding box center [757, 4] width 205 height 20
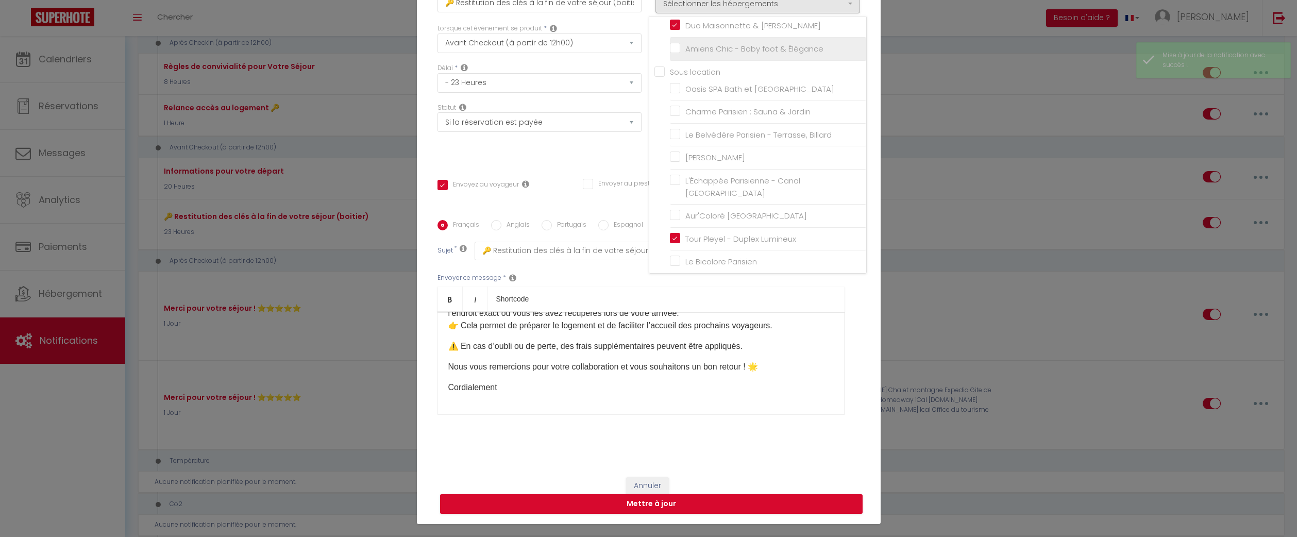
click at [679, 54] on input "Amiens Chic - Baby foot & Élégance" at bounding box center [768, 49] width 196 height 10
click at [705, 498] on button "Mettre à jour" at bounding box center [651, 504] width 423 height 20
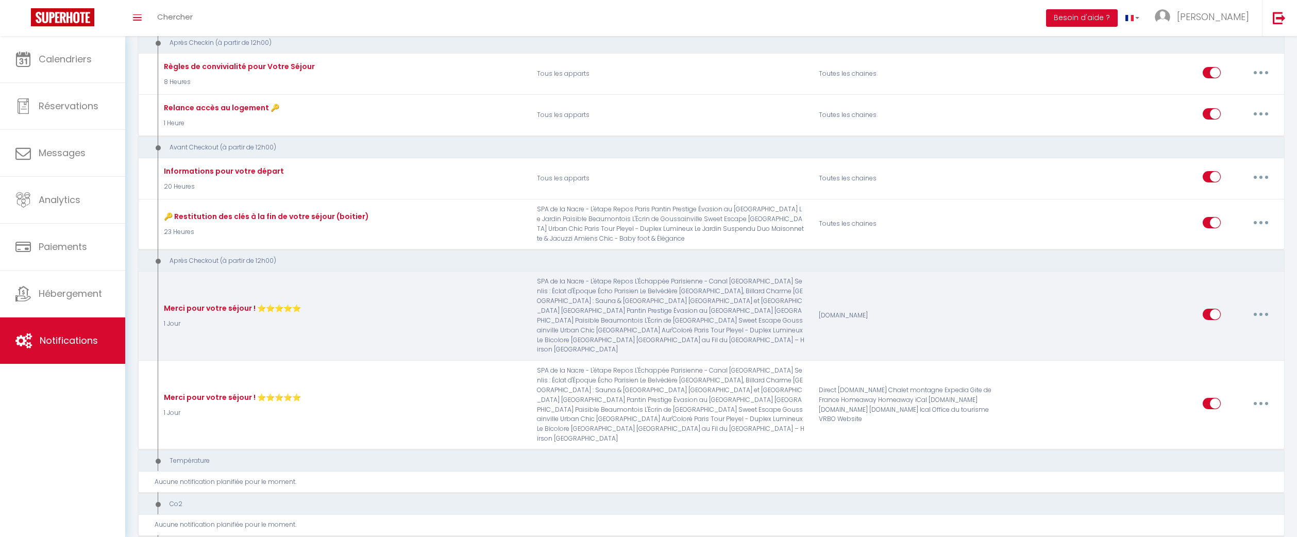
scroll to position [631, 0]
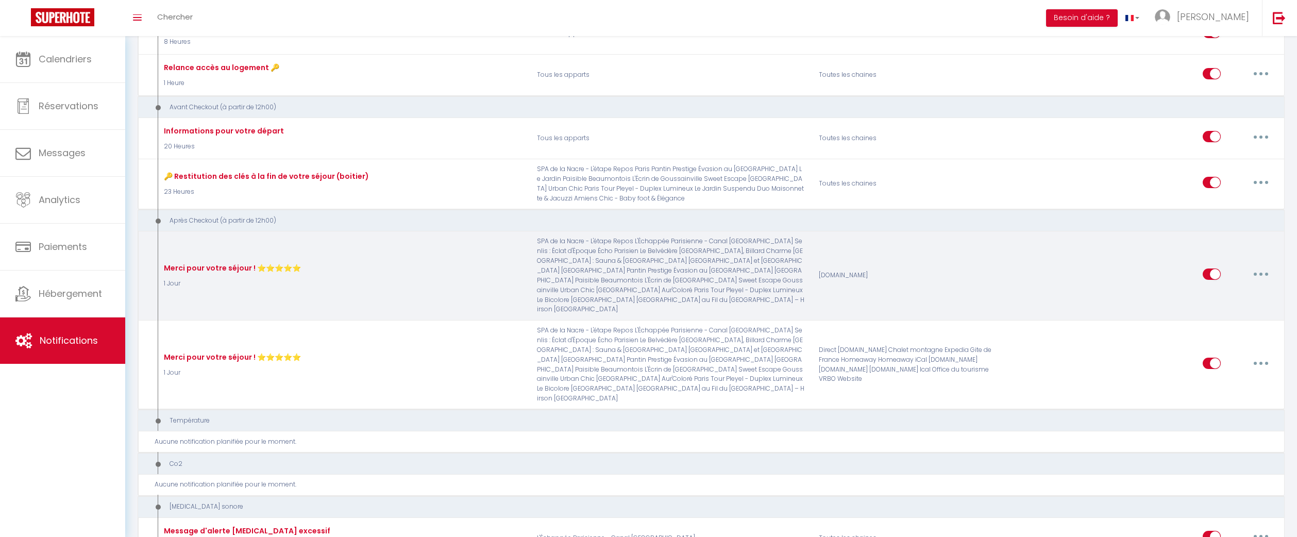
click at [1271, 271] on button "button" at bounding box center [1261, 274] width 29 height 16
click at [1231, 292] on link "Editer" at bounding box center [1234, 298] width 76 height 18
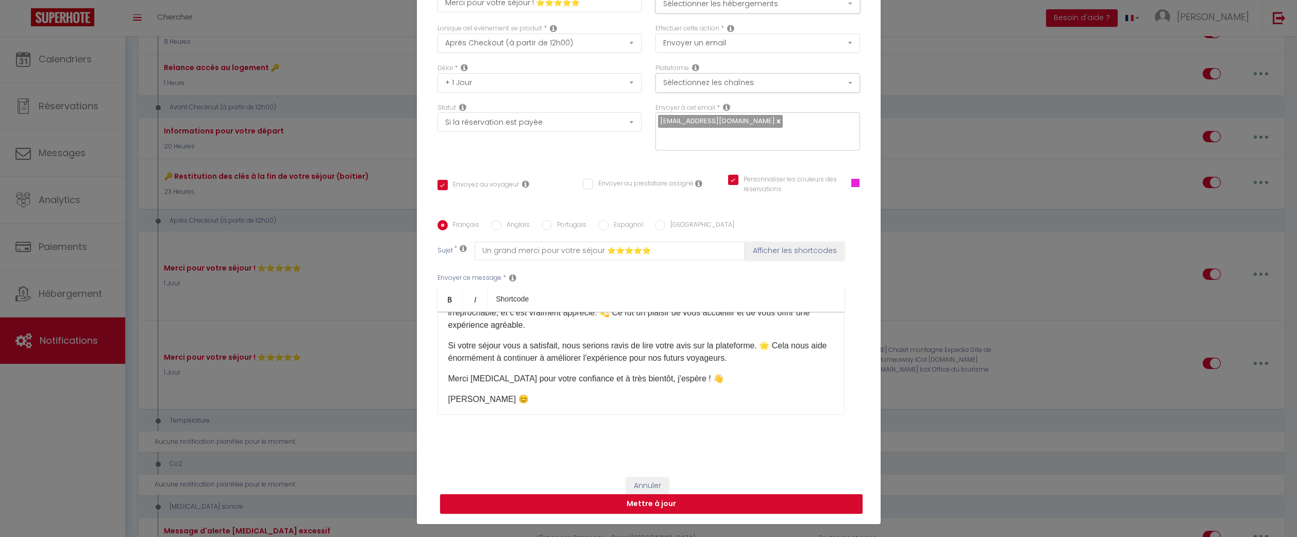
click at [823, 8] on button "Sélectionner les hébergements" at bounding box center [757, 4] width 205 height 20
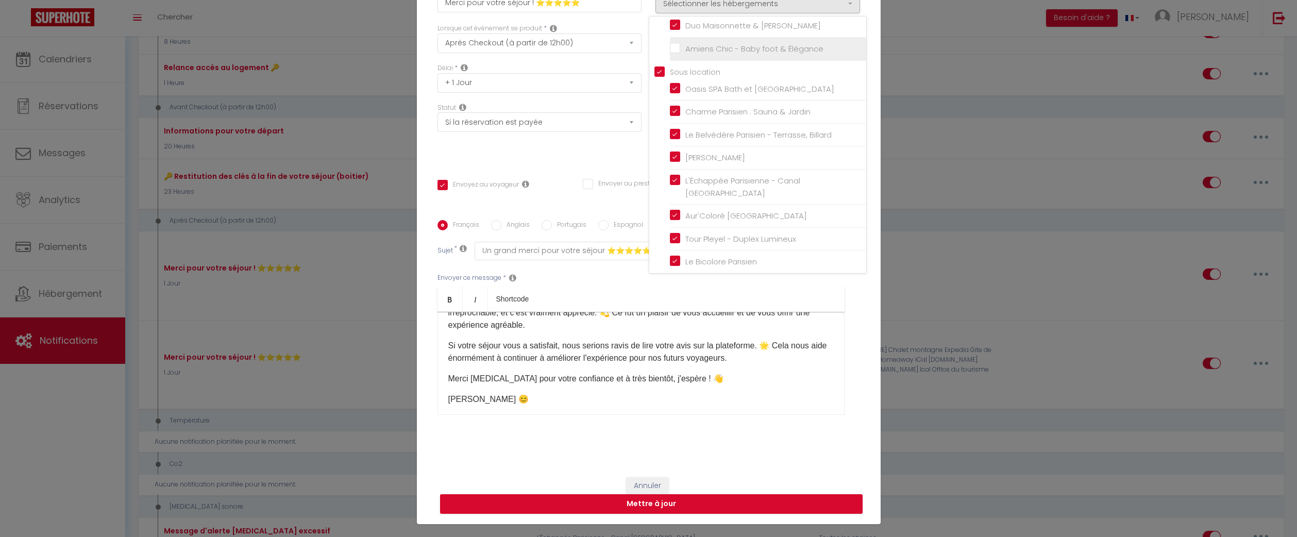
click at [675, 54] on input "Amiens Chic - Baby foot & Élégance" at bounding box center [768, 49] width 196 height 10
click at [771, 498] on button "Mettre à jour" at bounding box center [651, 504] width 423 height 20
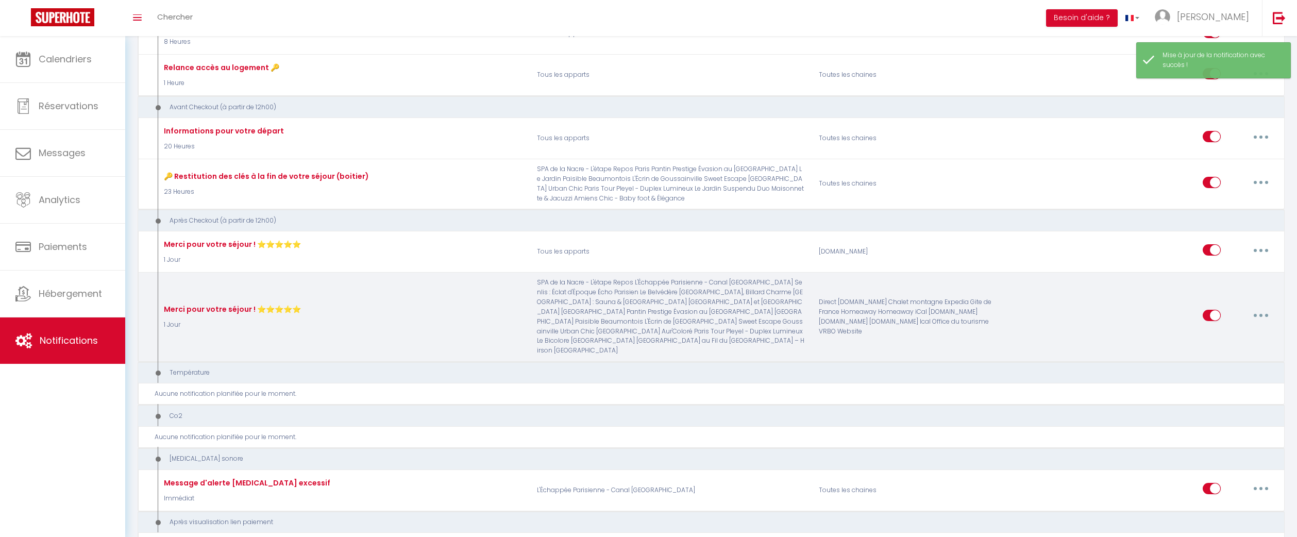
click at [1264, 323] on div "Editer Dupliquer Tester Supprimer" at bounding box center [1239, 317] width 73 height 30
click at [1263, 317] on button "button" at bounding box center [1261, 315] width 29 height 16
click at [1218, 332] on link "Editer" at bounding box center [1234, 339] width 76 height 18
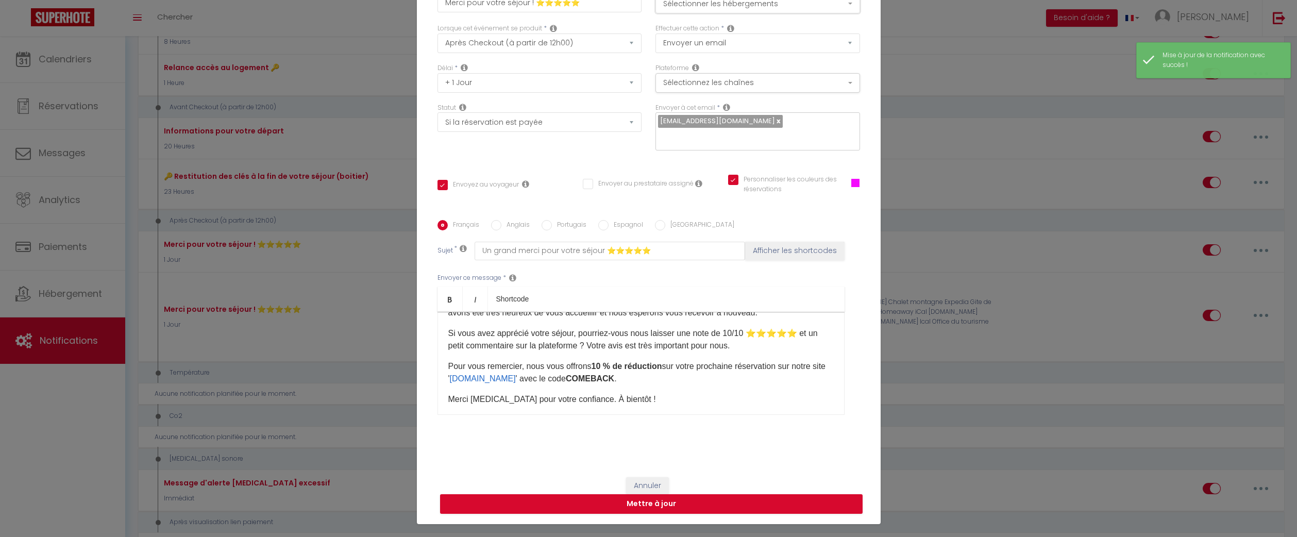
click at [821, 13] on button "Sélectionner les hébergements" at bounding box center [757, 4] width 205 height 20
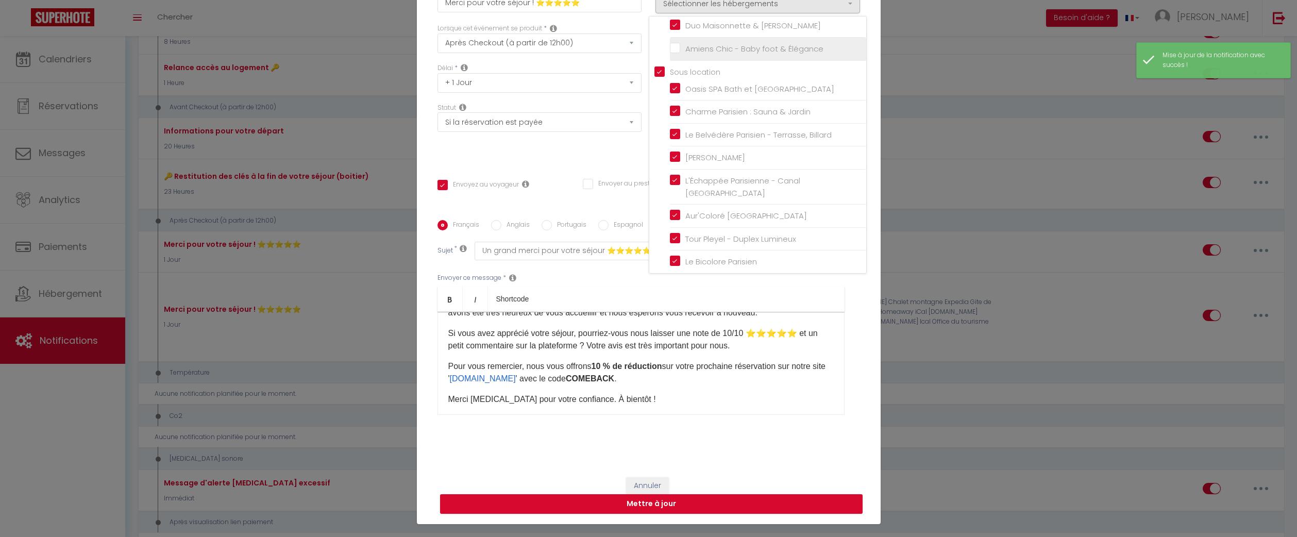
click at [704, 54] on input "Amiens Chic - Baby foot & Élégance" at bounding box center [768, 49] width 196 height 10
click at [715, 501] on button "Mettre à jour" at bounding box center [651, 504] width 423 height 20
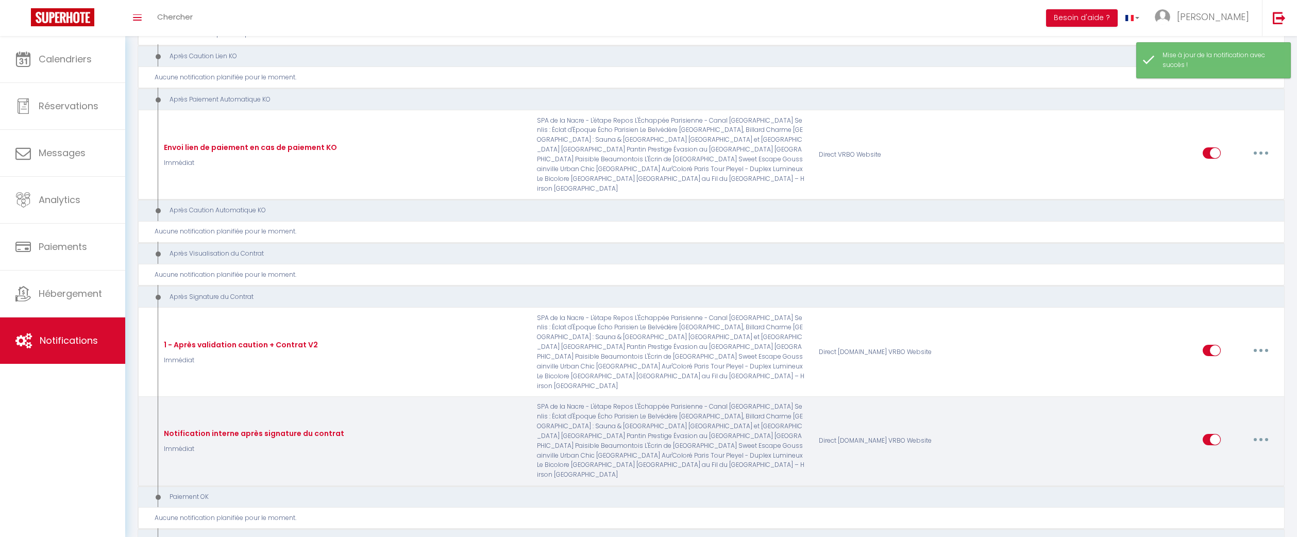
scroll to position [1180, 0]
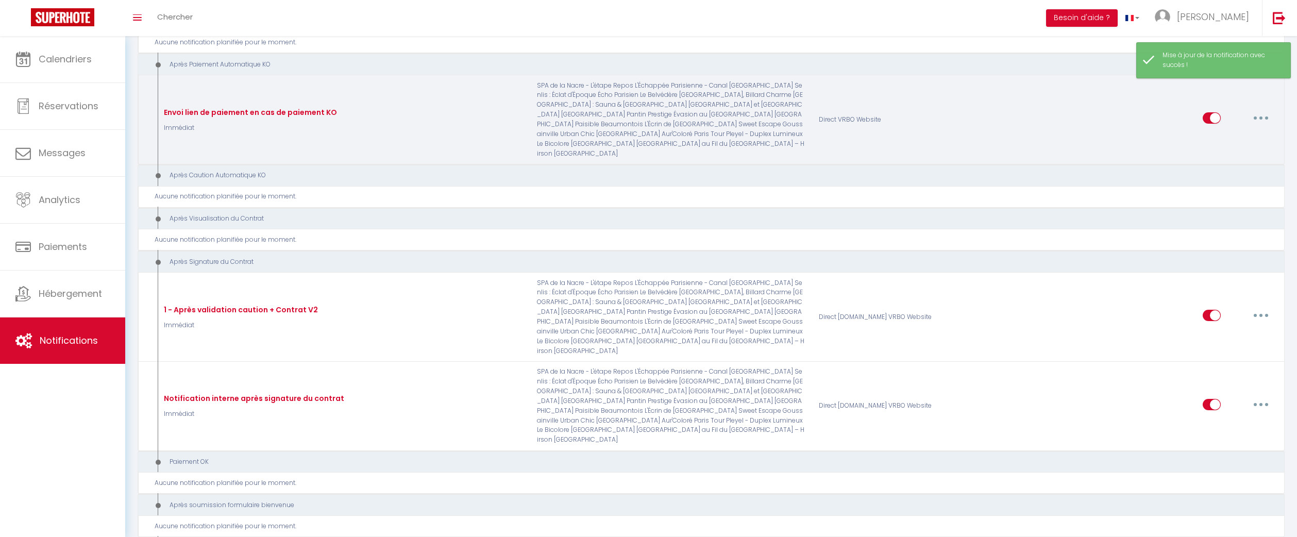
click at [1250, 123] on button "button" at bounding box center [1261, 118] width 29 height 16
click at [1217, 140] on link "Editer" at bounding box center [1234, 142] width 76 height 18
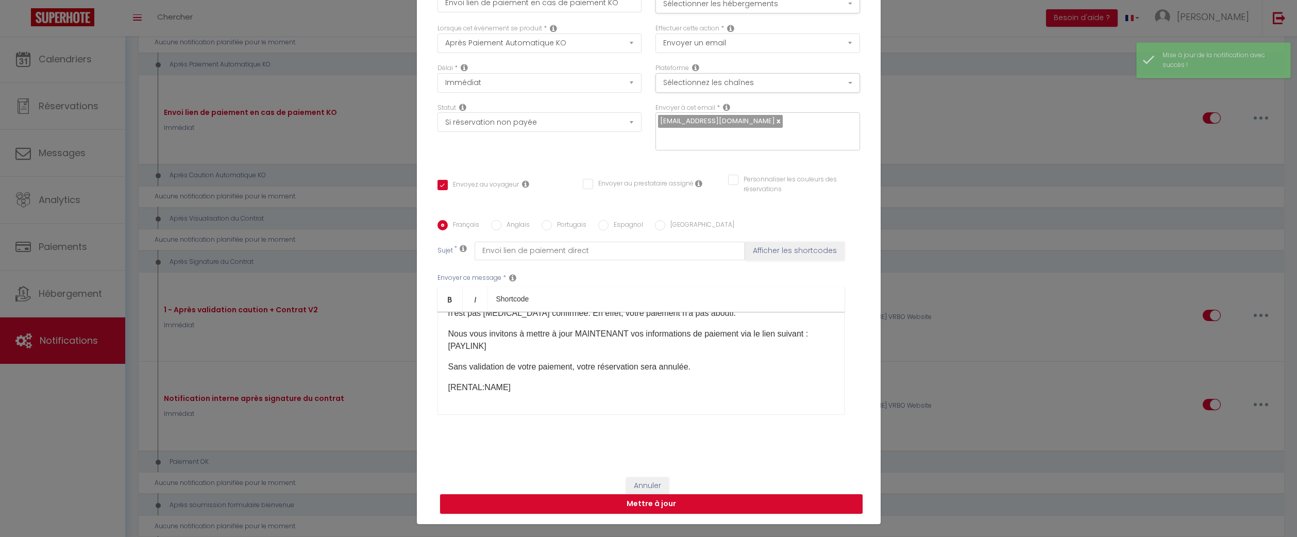
scroll to position [28, 0]
click at [777, 13] on button "Sélectionner les hébergements" at bounding box center [757, 4] width 205 height 20
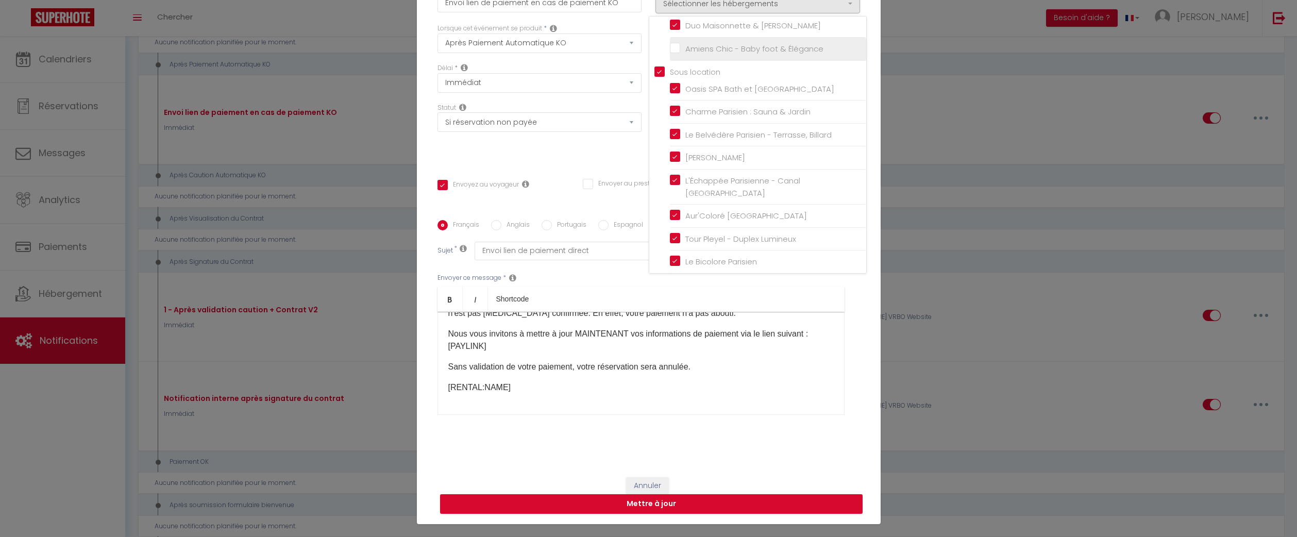
click at [680, 51] on label "Amiens Chic - Baby foot & Élégance" at bounding box center [751, 49] width 143 height 12
click at [679, 51] on input "Amiens Chic - Baby foot & Élégance" at bounding box center [768, 49] width 196 height 10
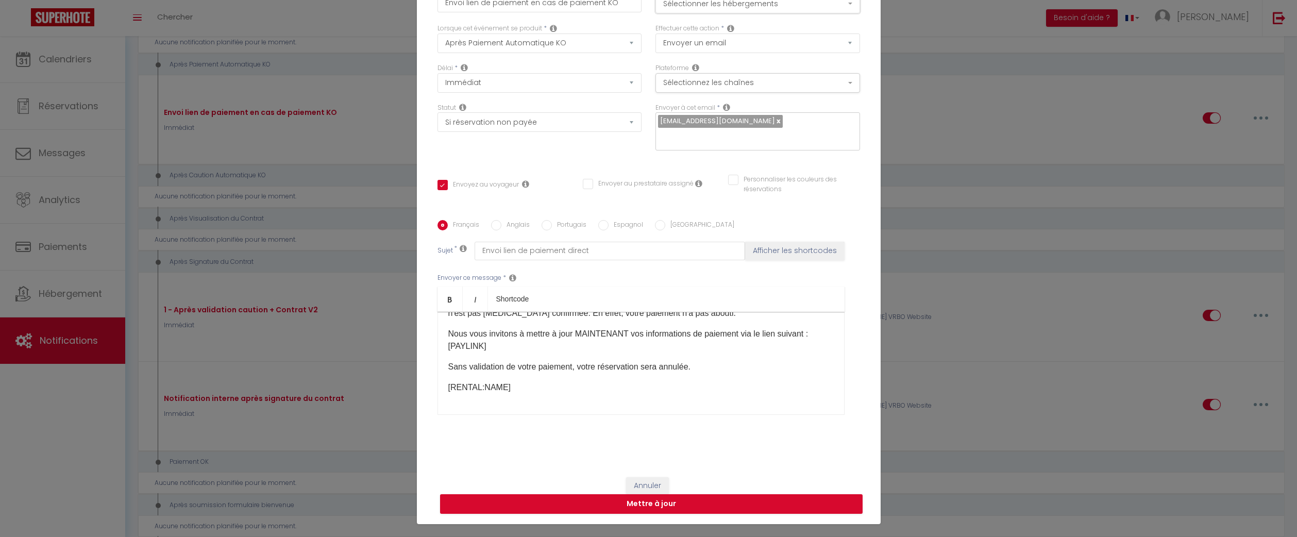
click at [758, 11] on button "Sélectionner les hébergements" at bounding box center [757, 4] width 205 height 20
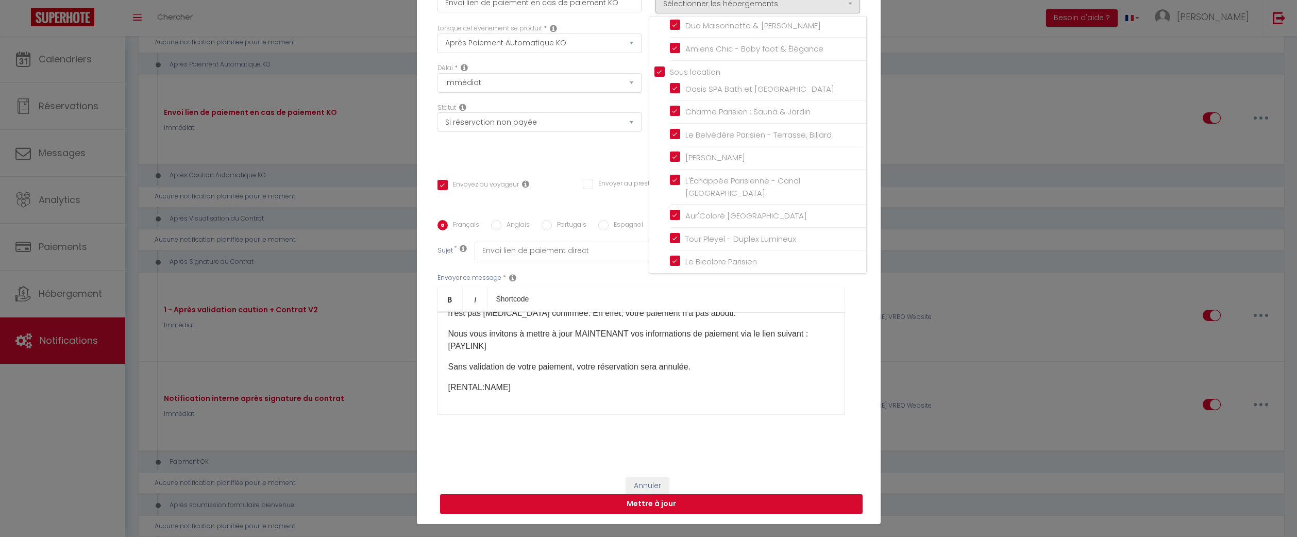
click at [744, 497] on button "Mettre à jour" at bounding box center [651, 504] width 423 height 20
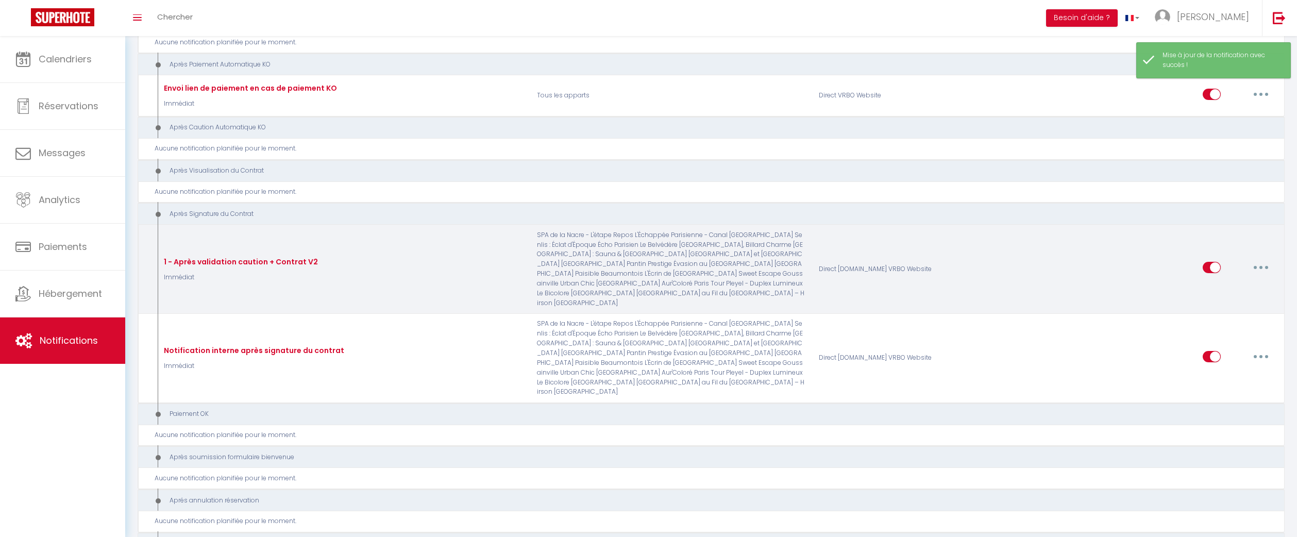
click at [1256, 273] on button "button" at bounding box center [1261, 267] width 29 height 16
click at [1230, 294] on link "Editer" at bounding box center [1234, 291] width 76 height 18
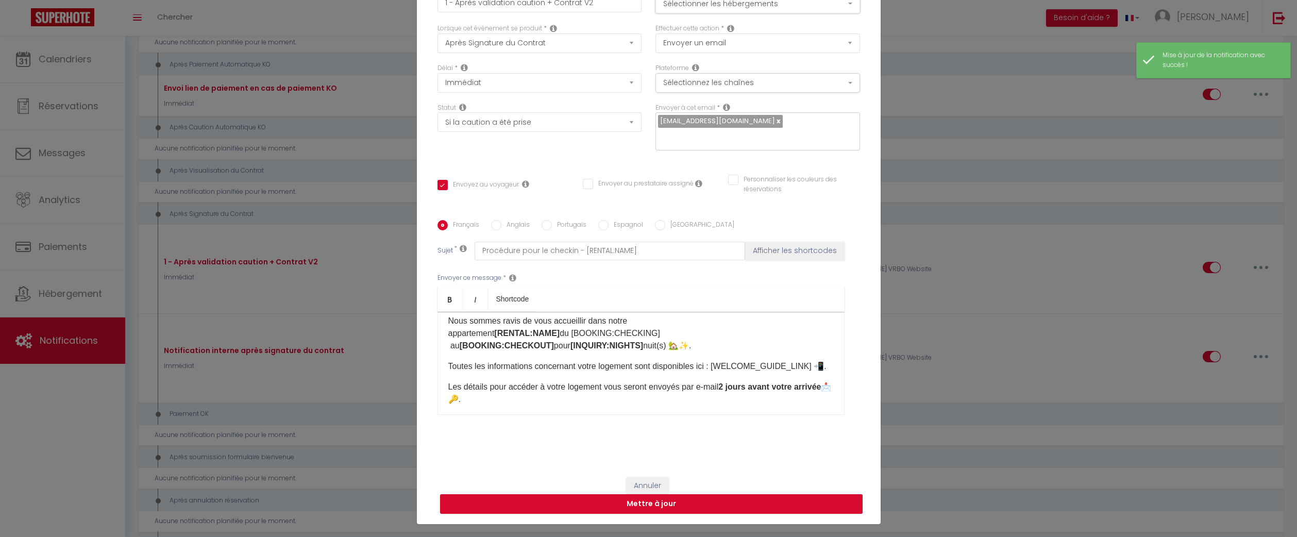
click at [727, 13] on button "Sélectionner les hébergements" at bounding box center [757, 4] width 205 height 20
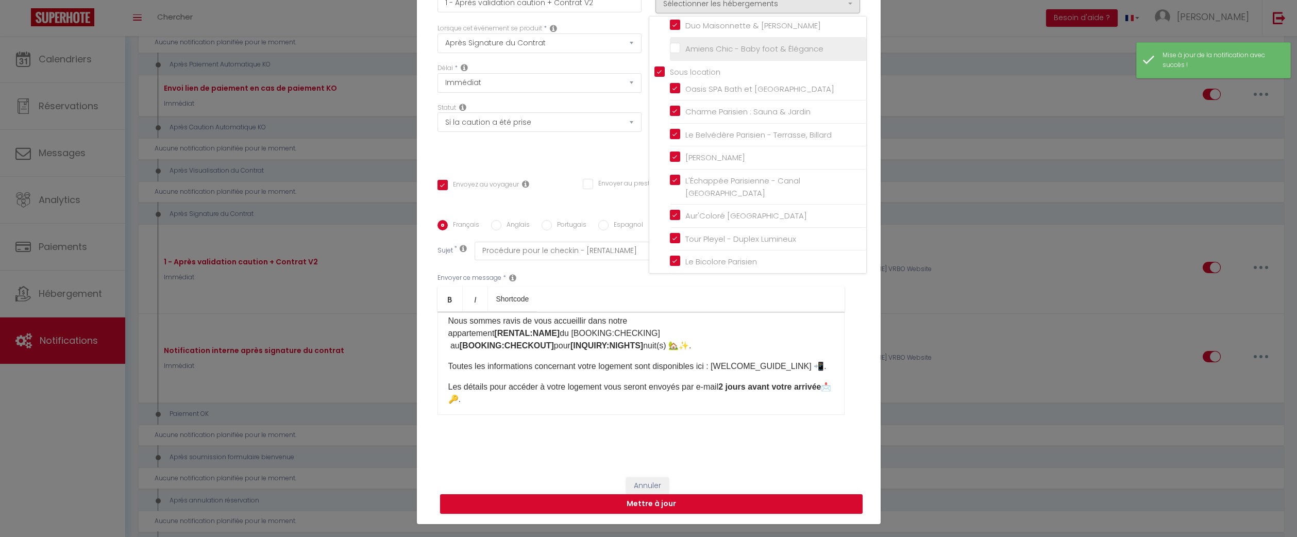
click at [670, 54] on input "Amiens Chic - Baby foot & Élégance" at bounding box center [768, 49] width 196 height 10
click at [751, 494] on button "Mettre à jour" at bounding box center [651, 504] width 423 height 20
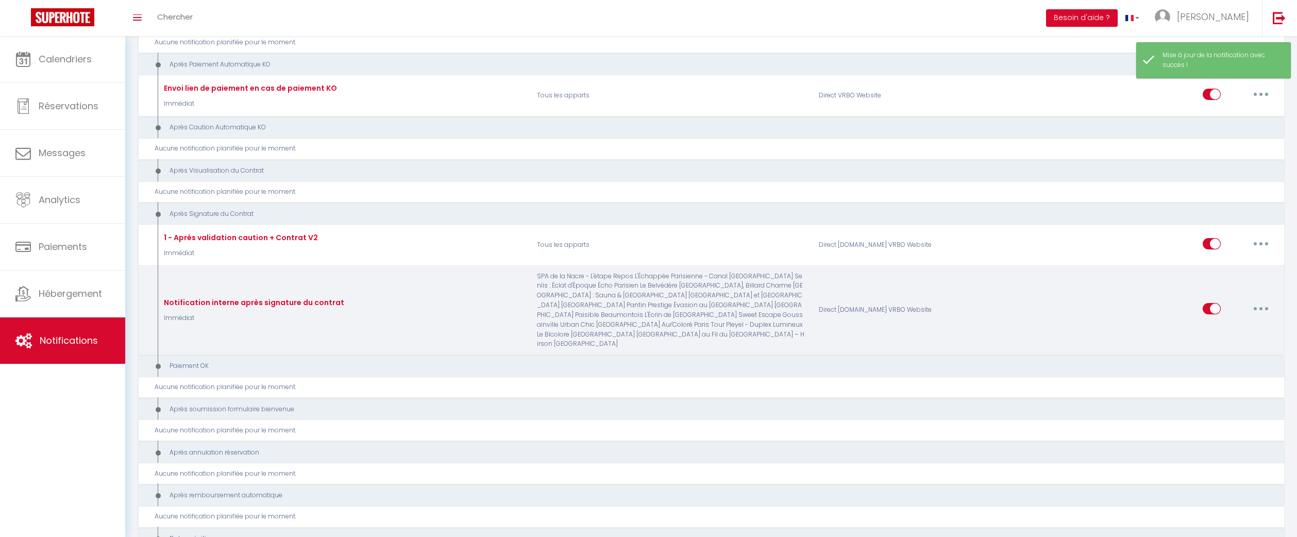
click at [1263, 316] on button "button" at bounding box center [1261, 308] width 29 height 16
click at [1214, 335] on link "Editer" at bounding box center [1234, 332] width 76 height 18
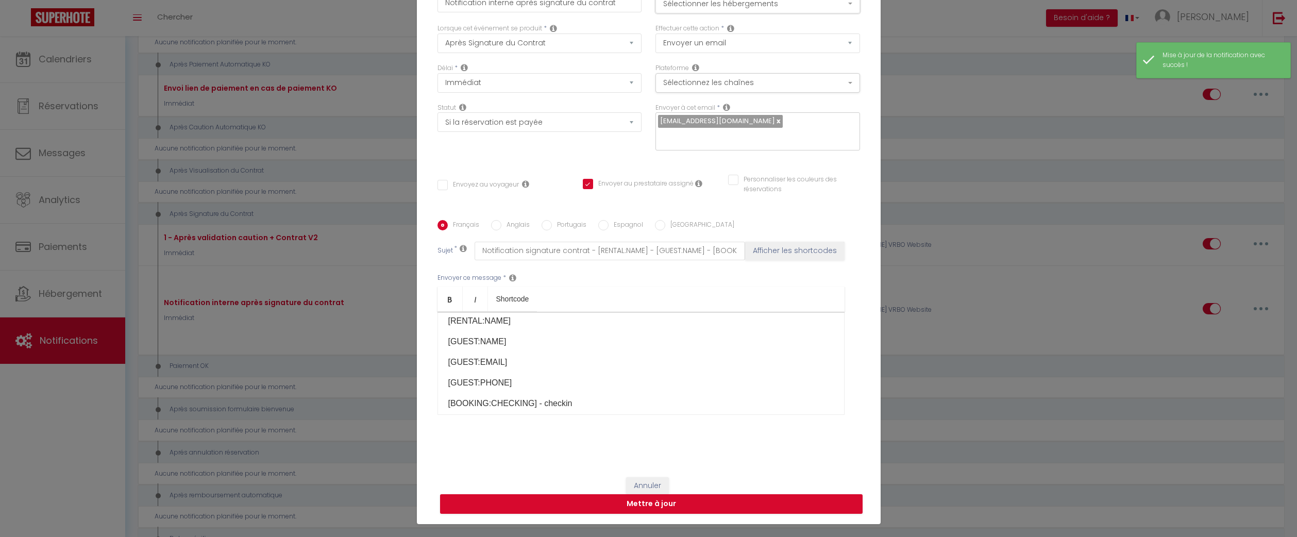
click at [713, 7] on button "Sélectionner les hébergements" at bounding box center [757, 4] width 205 height 20
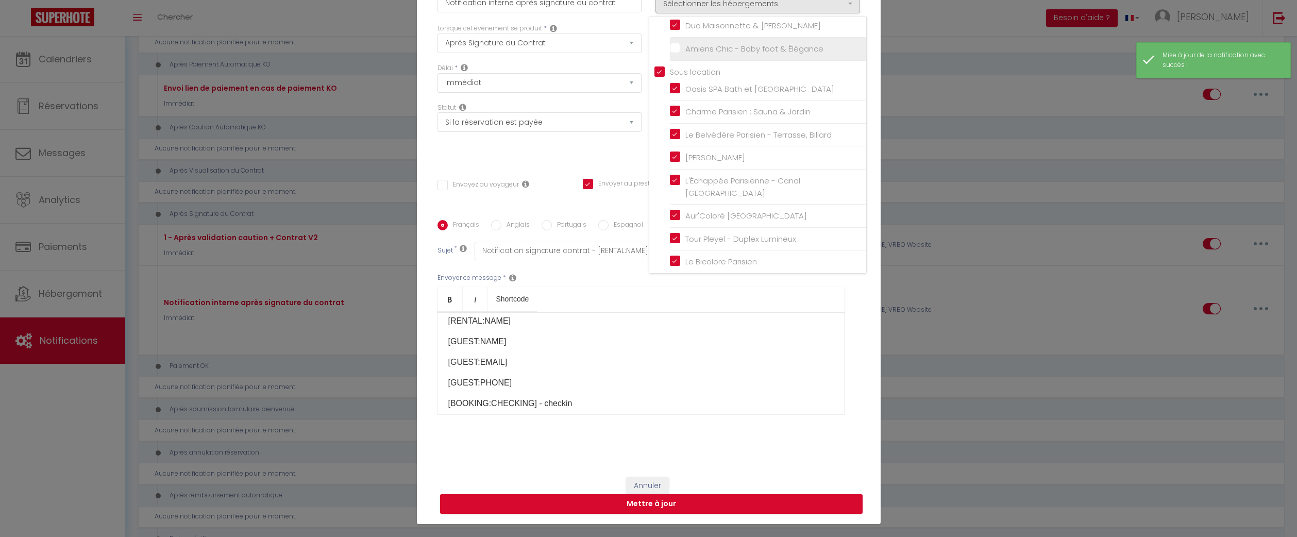
click at [672, 54] on input "Amiens Chic - Baby foot & Élégance" at bounding box center [768, 49] width 196 height 10
click at [754, 502] on button "Mettre à jour" at bounding box center [651, 504] width 423 height 20
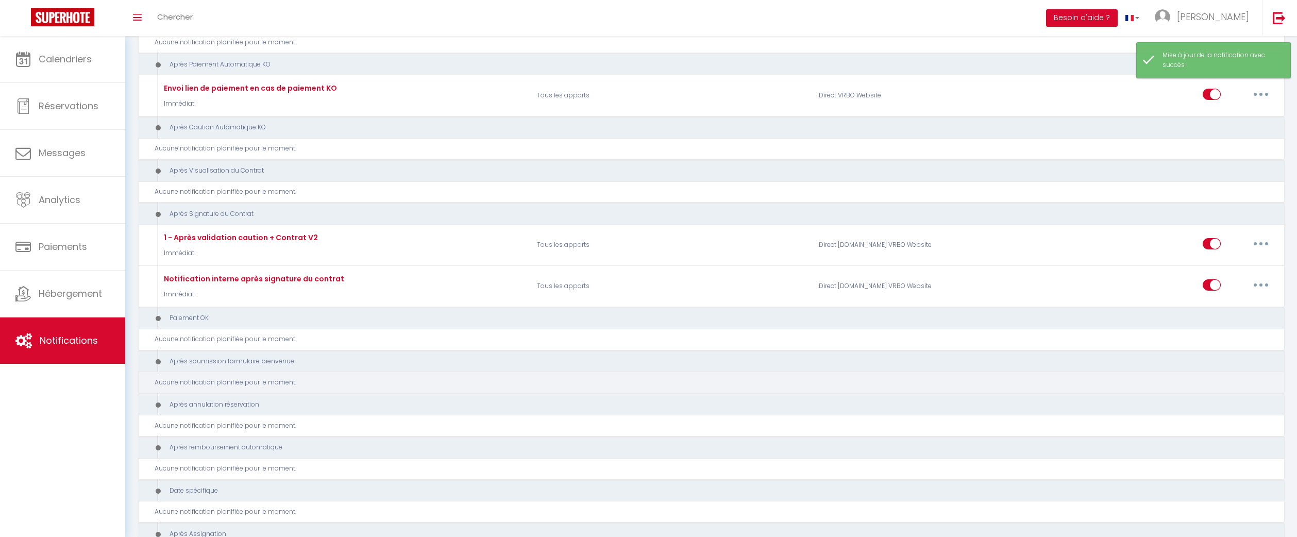
scroll to position [1469, 0]
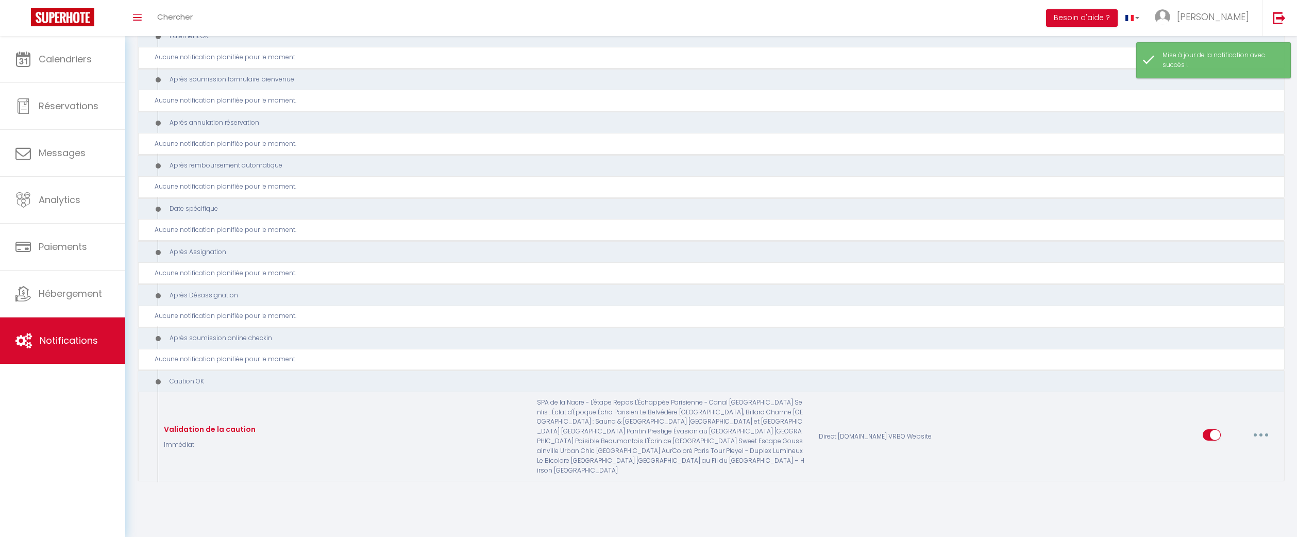
click at [1260, 436] on icon "button" at bounding box center [1260, 434] width 3 height 3
click at [1231, 351] on link "Editer" at bounding box center [1234, 353] width 76 height 18
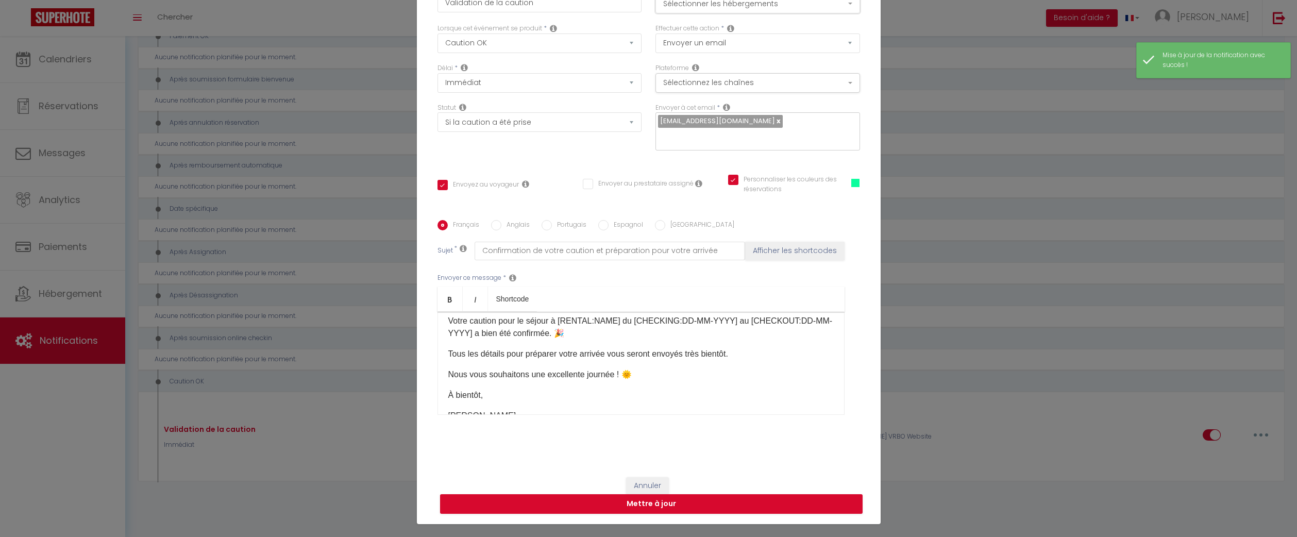
click at [794, 9] on button "Sélectionner les hébergements" at bounding box center [757, 4] width 205 height 20
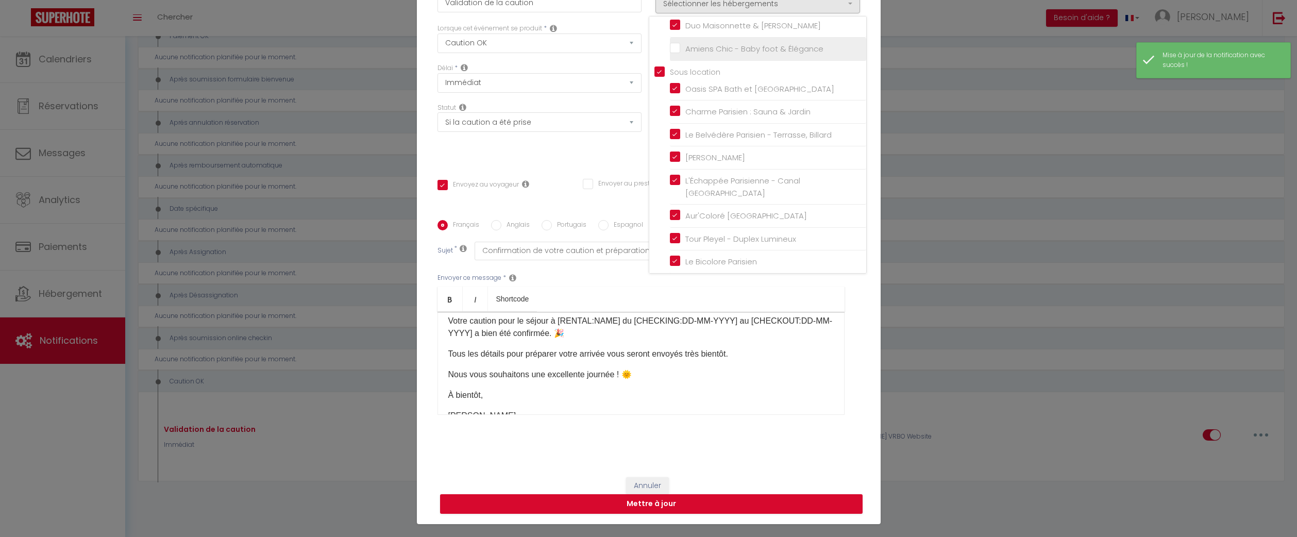
click at [675, 53] on input "Amiens Chic - Baby foot & Élégance" at bounding box center [768, 49] width 196 height 10
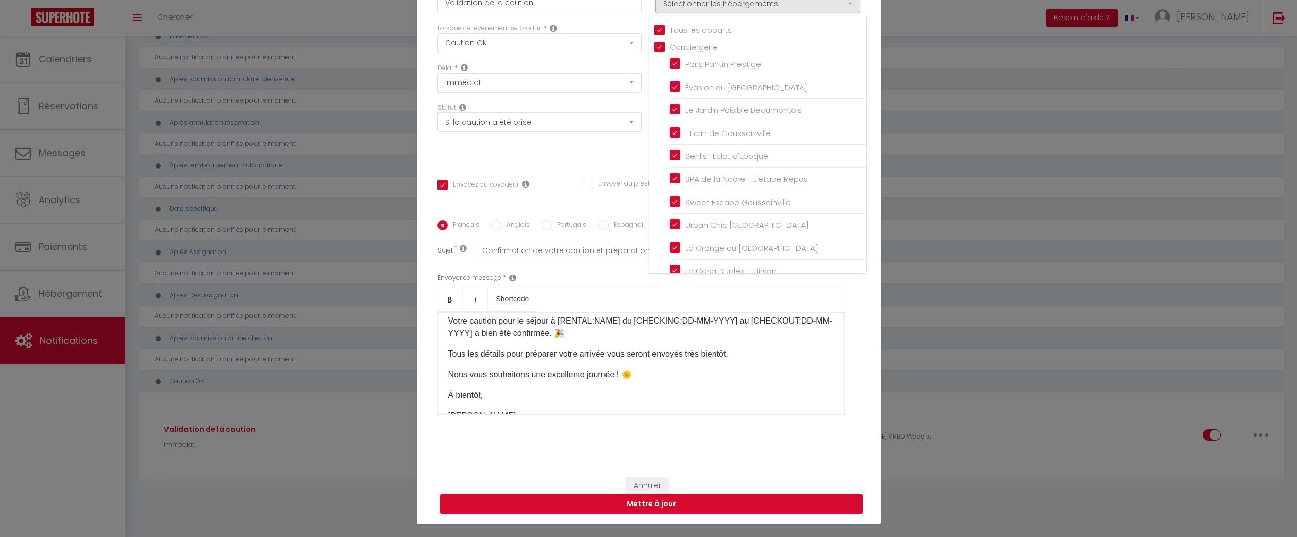
scroll to position [291, 0]
click at [726, 495] on button "Mettre à jour" at bounding box center [651, 504] width 423 height 20
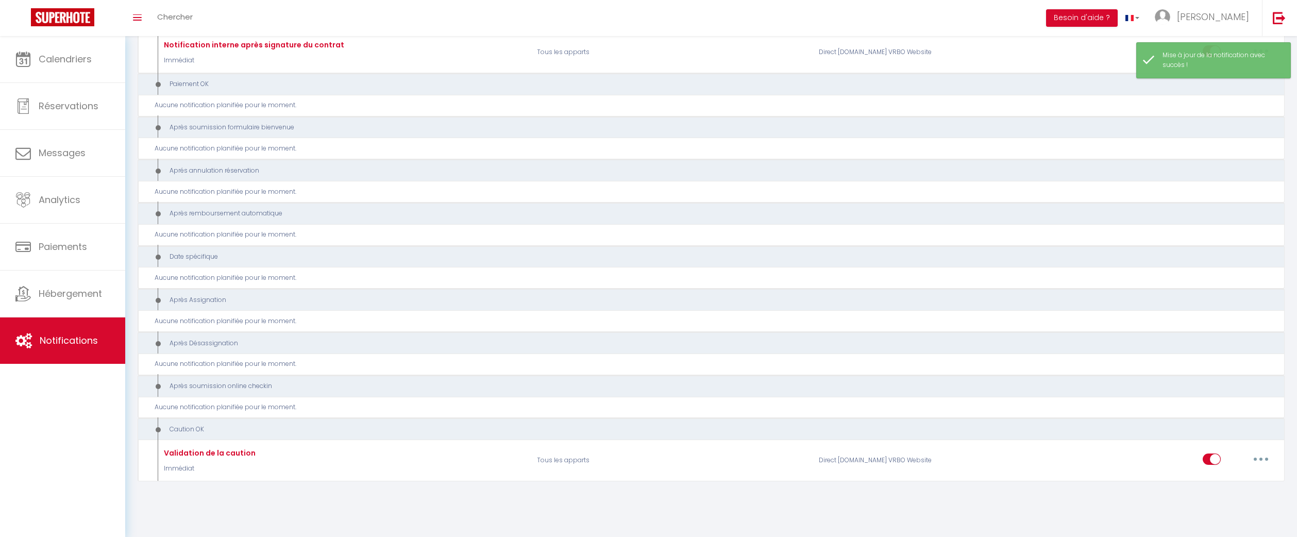
scroll to position [0, 0]
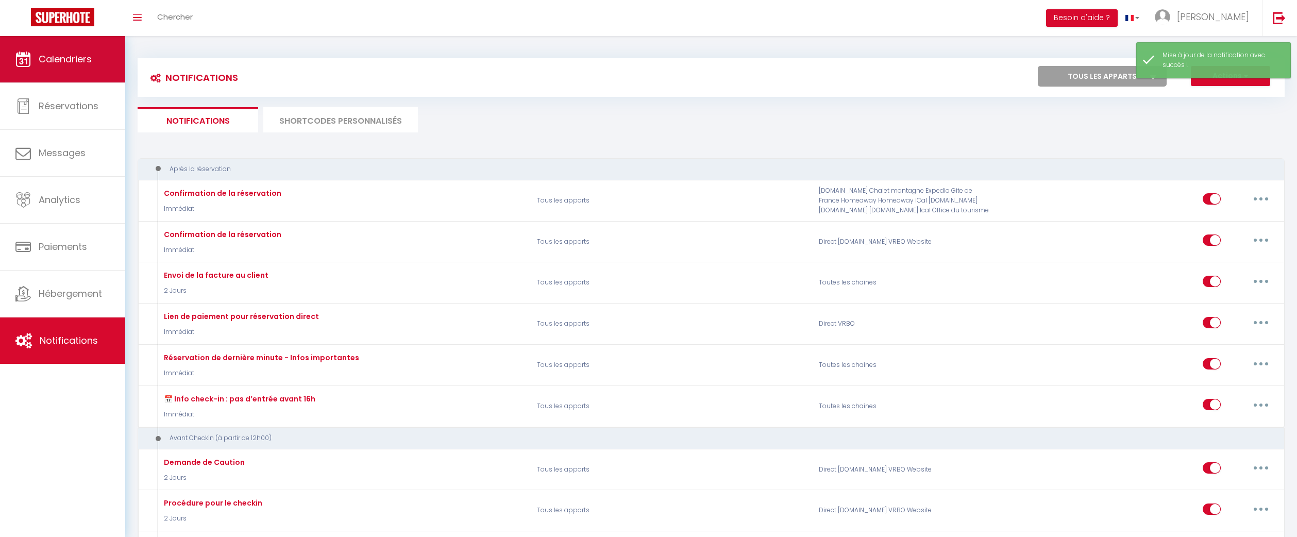
click at [90, 75] on link "Calendriers" at bounding box center [62, 59] width 125 height 46
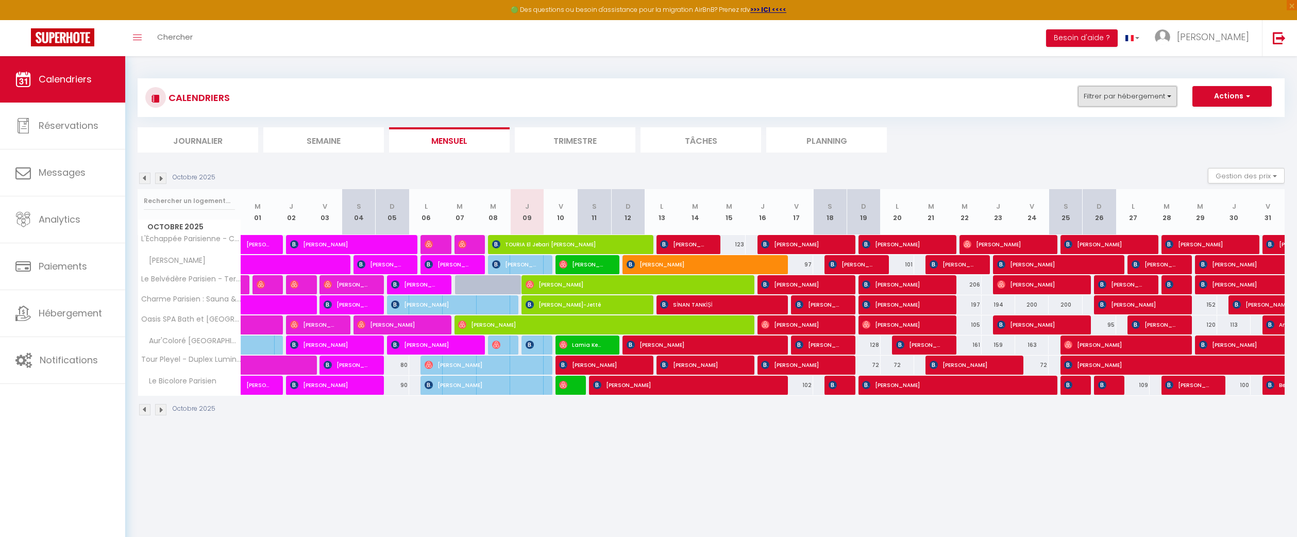
click at [1141, 92] on button "Filtrer par hébergement" at bounding box center [1127, 96] width 99 height 21
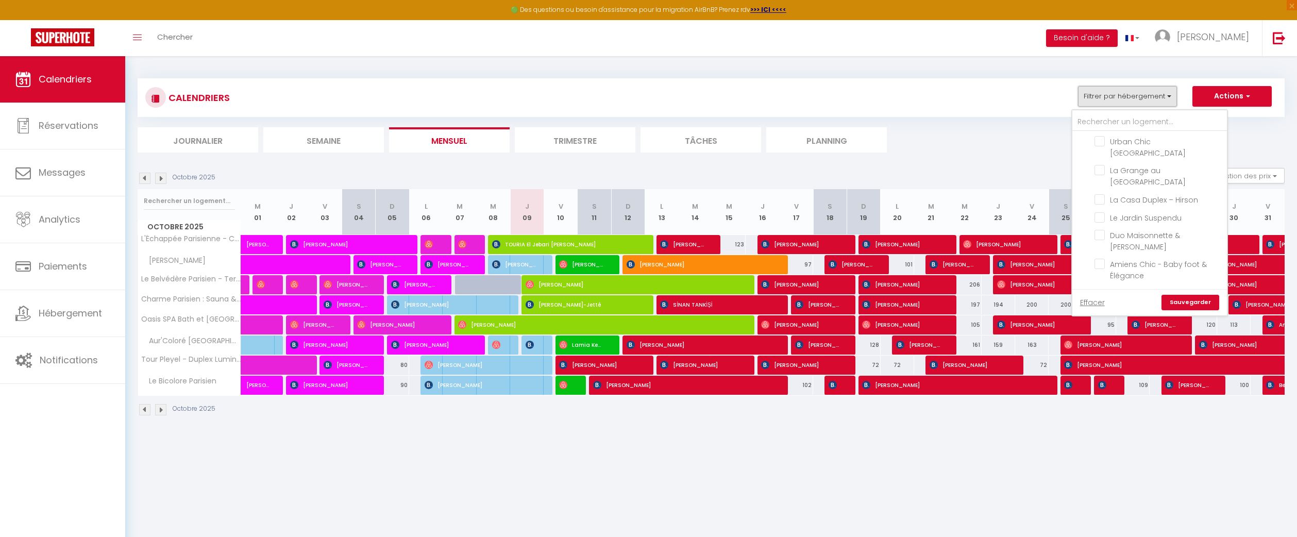
scroll to position [182, 0]
click at [1087, 287] on input "Sous location" at bounding box center [1160, 292] width 155 height 10
click at [1097, 251] on input "Amiens Chic - Baby foot & Élégance" at bounding box center [1159, 256] width 129 height 10
click at [1189, 300] on link "Sauvegarder" at bounding box center [1191, 302] width 58 height 15
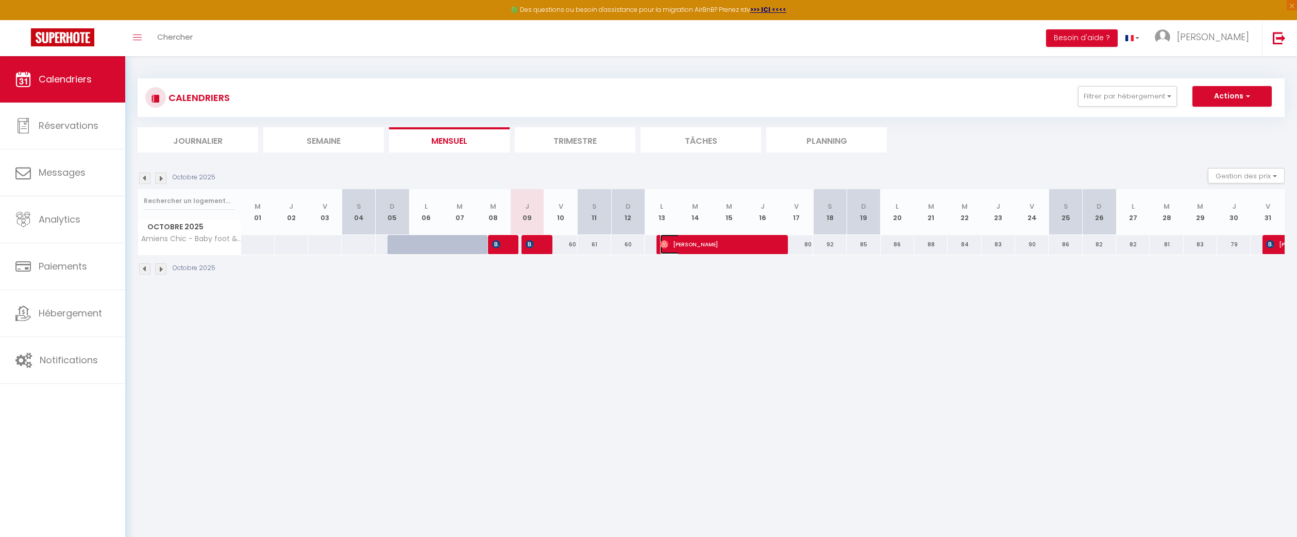
click at [727, 244] on span "Ludovic Gardez" at bounding box center [716, 244] width 112 height 20
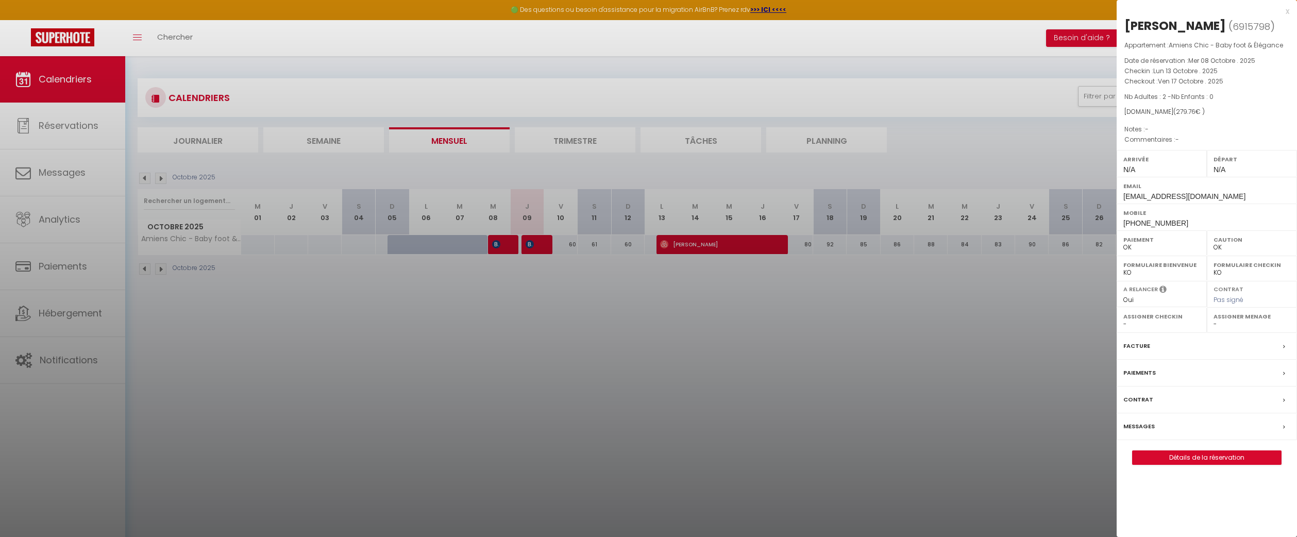
click at [1203, 431] on div "Messages" at bounding box center [1207, 426] width 180 height 27
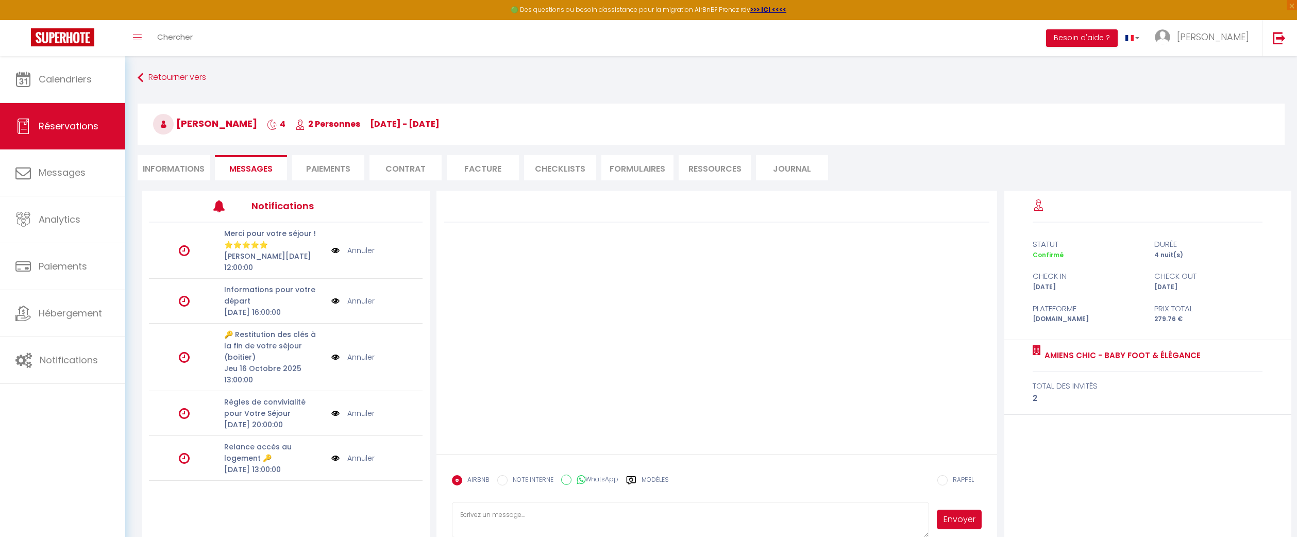
scroll to position [56, 0]
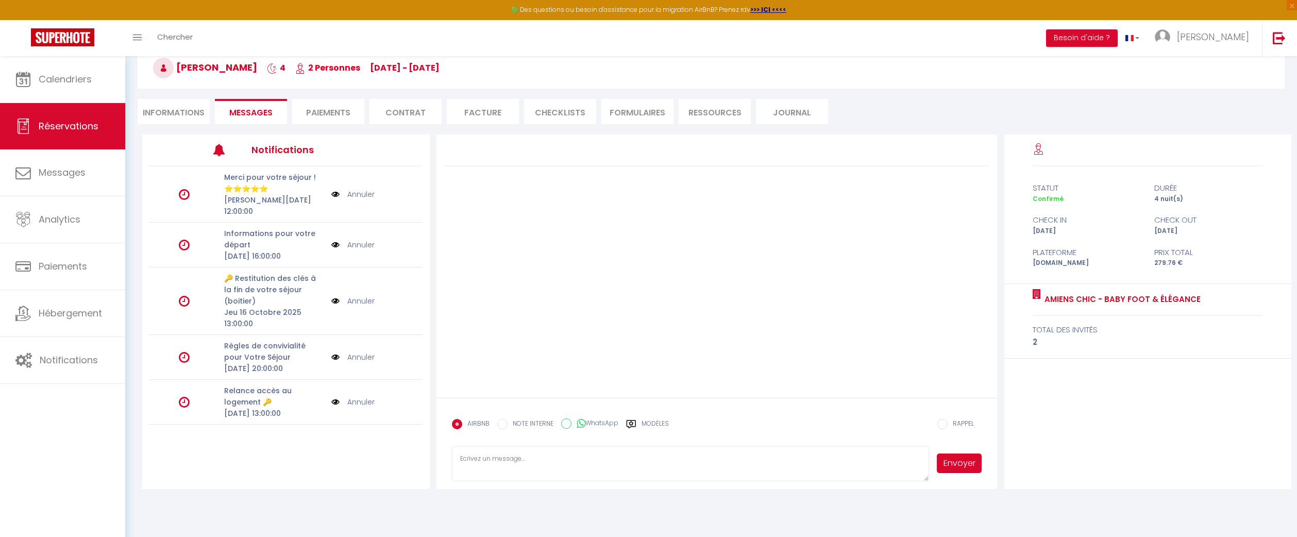
click at [649, 424] on label "Modèles" at bounding box center [655, 428] width 27 height 18
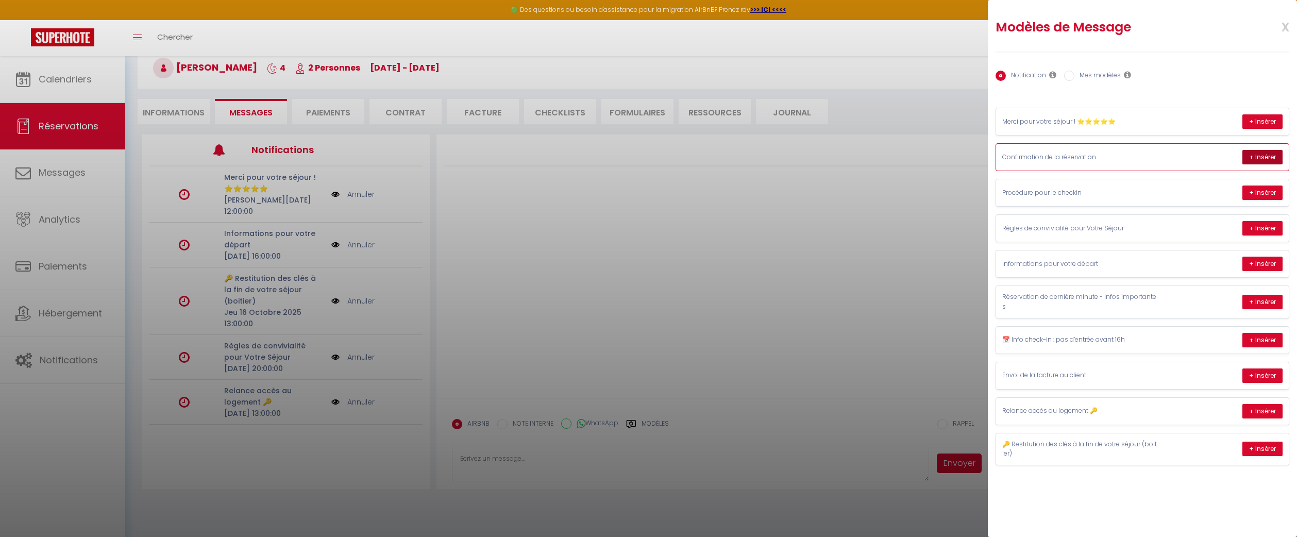
click at [1271, 159] on button "+ Insérer" at bounding box center [1262, 157] width 40 height 14
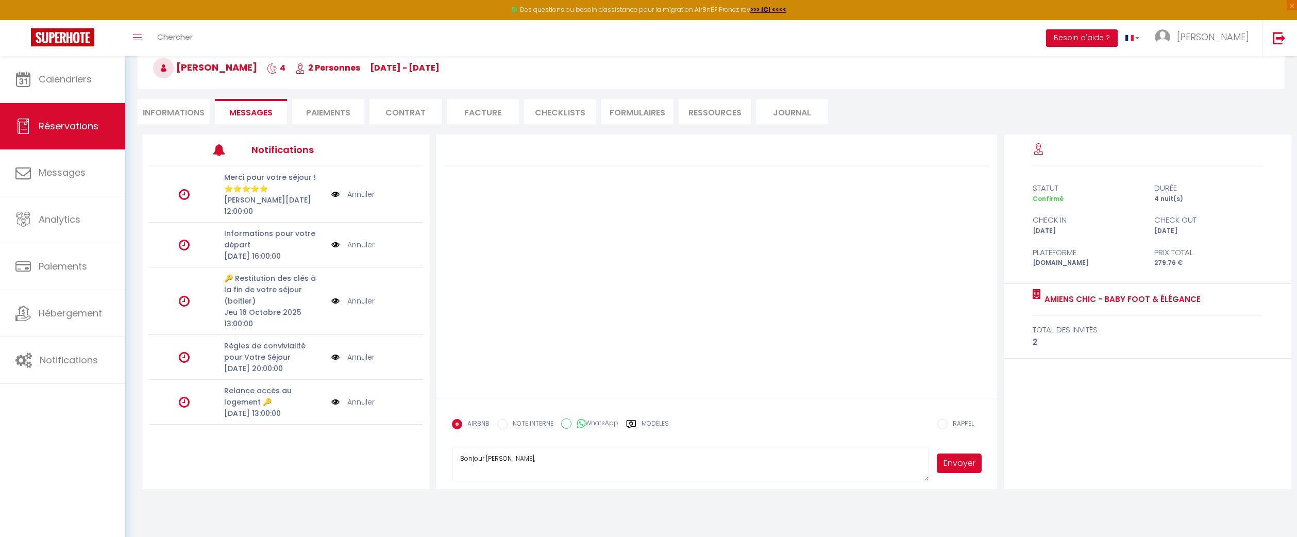
click at [958, 467] on button "Envoyer" at bounding box center [959, 463] width 45 height 20
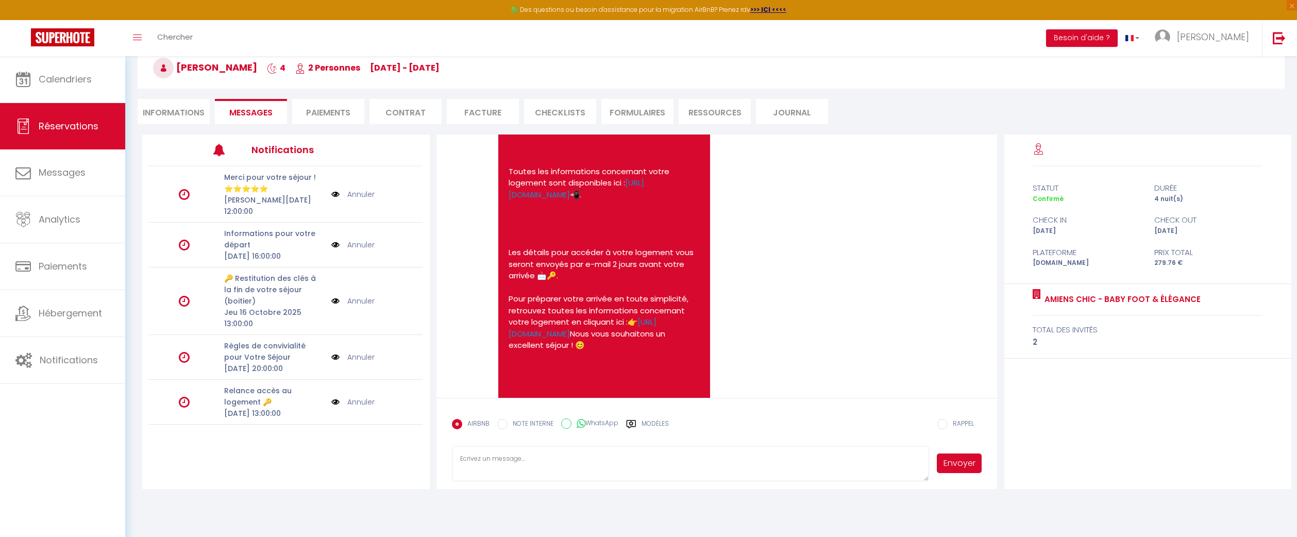
scroll to position [153, 0]
click at [587, 201] on link "https://conciergery.fr/welcome-guide-amiens-chic-baby-foot-elegance/" at bounding box center [577, 192] width 136 height 23
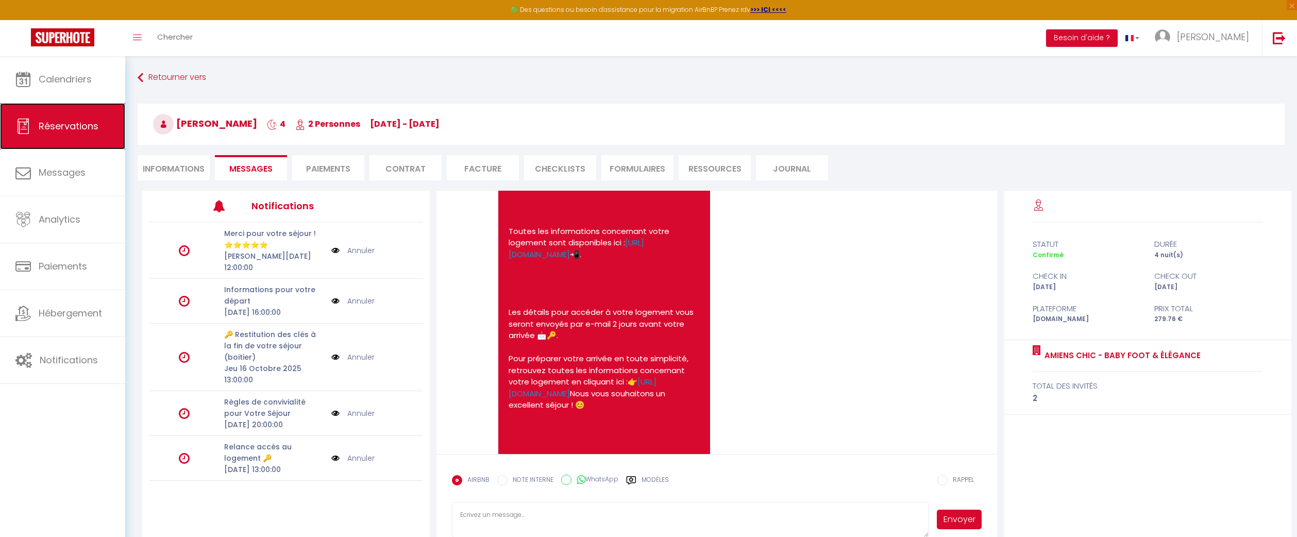
click at [73, 127] on span "Réservations" at bounding box center [69, 126] width 60 height 13
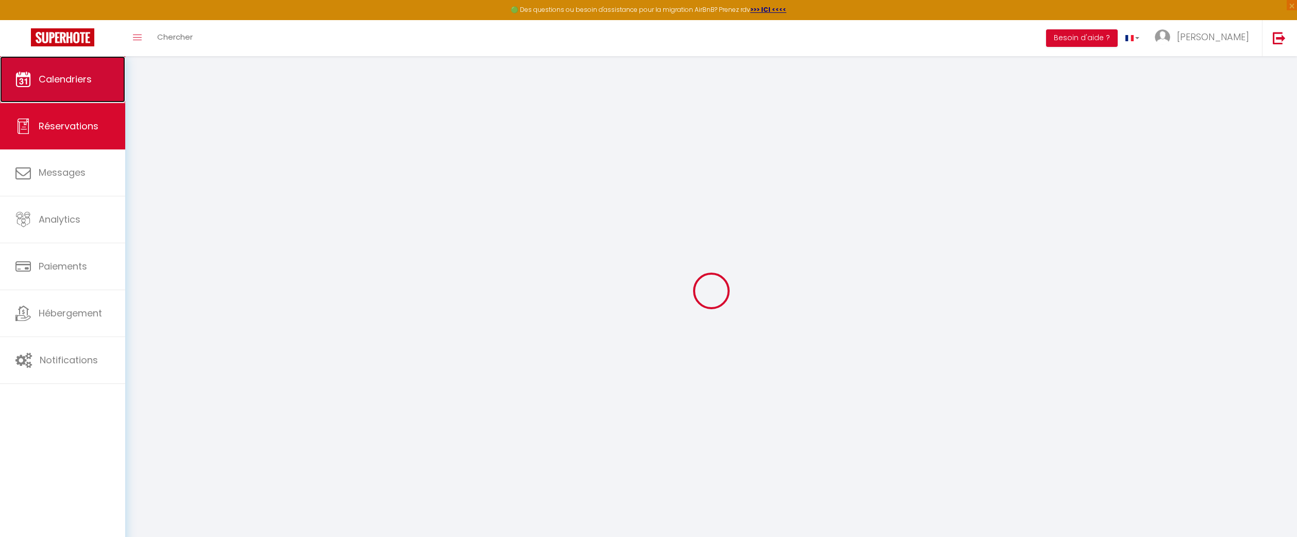
click at [87, 68] on link "Calendriers" at bounding box center [62, 79] width 125 height 46
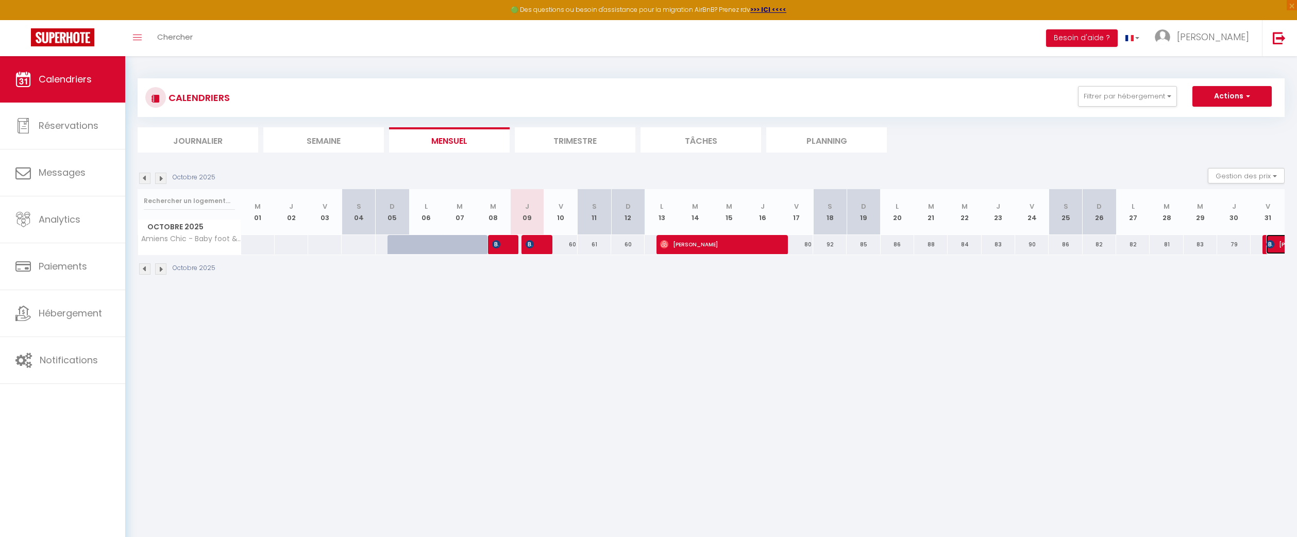
click at [1273, 245] on img at bounding box center [1270, 244] width 8 height 8
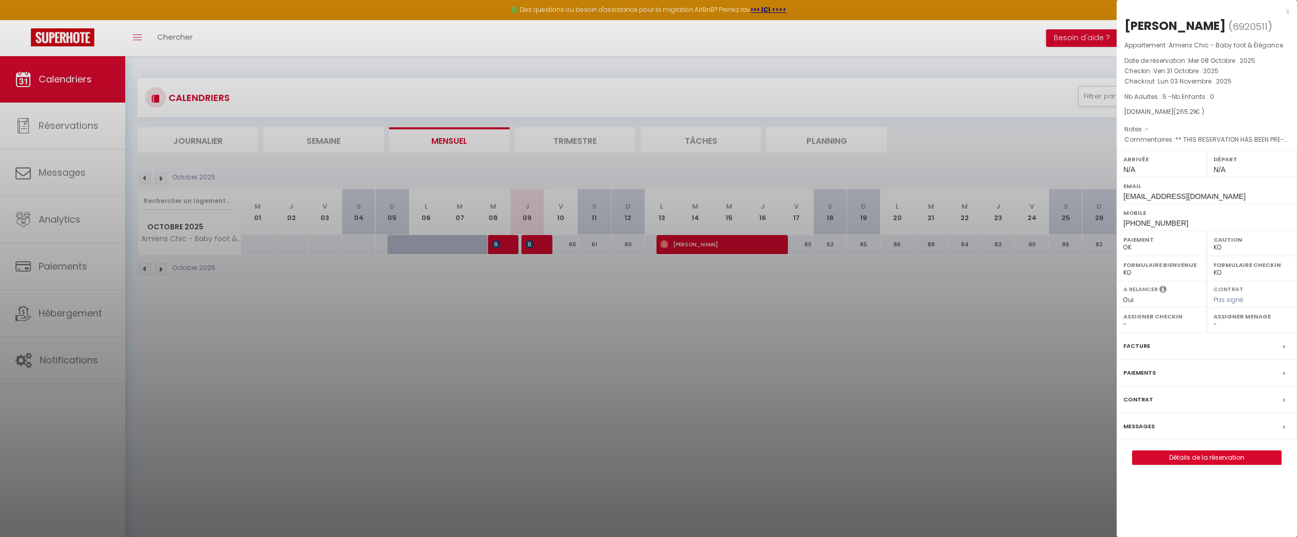
click at [1171, 431] on div "Messages" at bounding box center [1207, 426] width 180 height 27
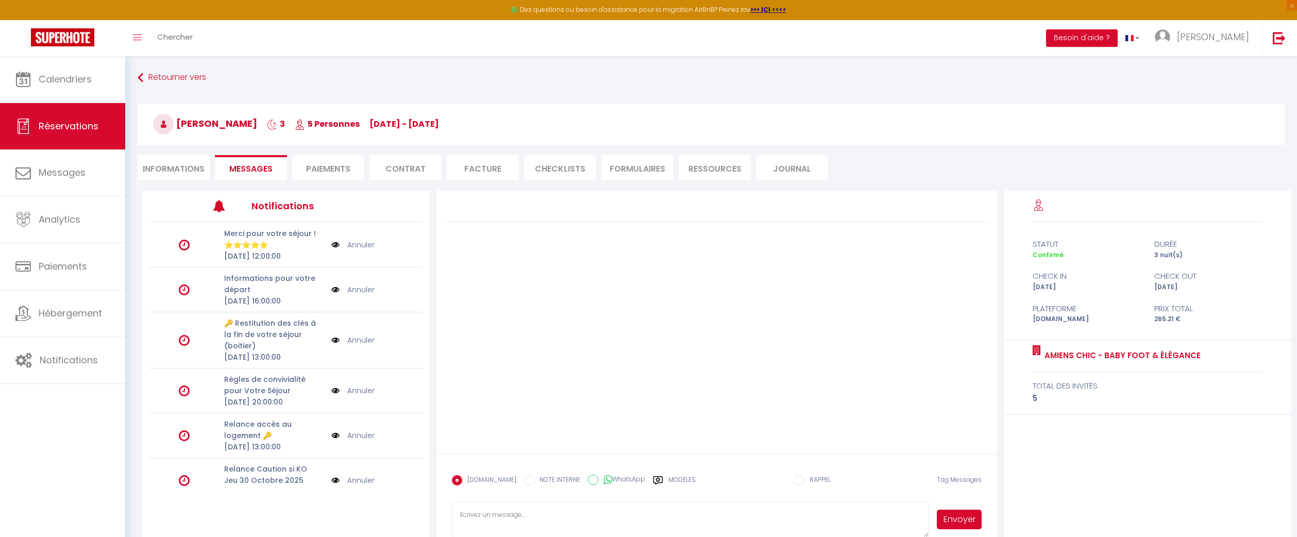
click at [672, 484] on label "Modèles" at bounding box center [681, 484] width 27 height 18
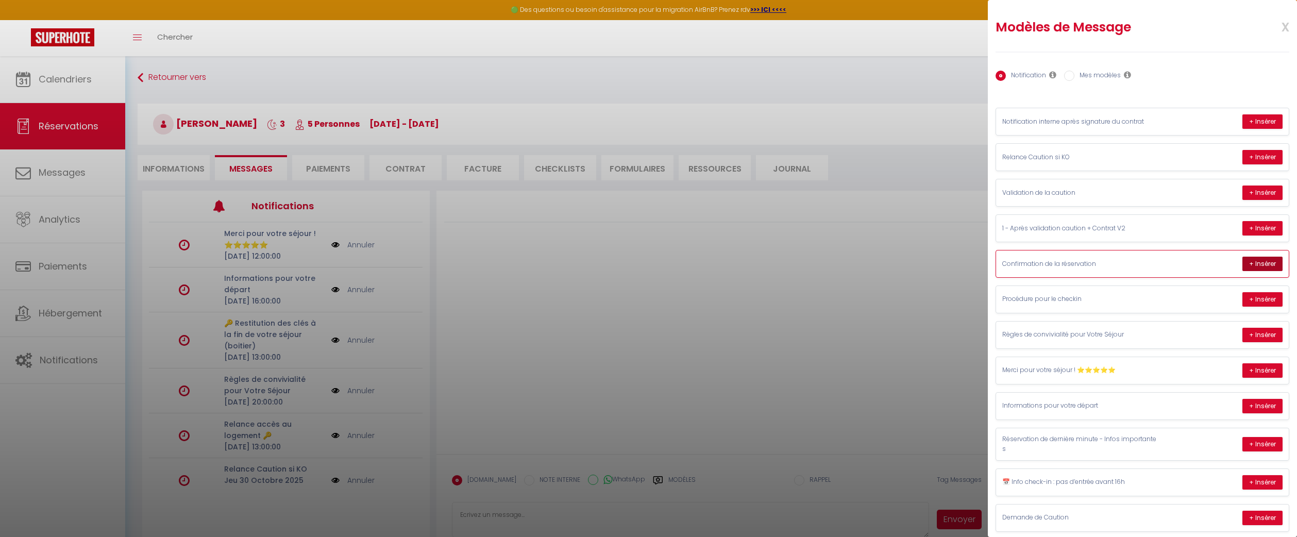
click at [1264, 262] on button "+ Insérer" at bounding box center [1262, 264] width 40 height 14
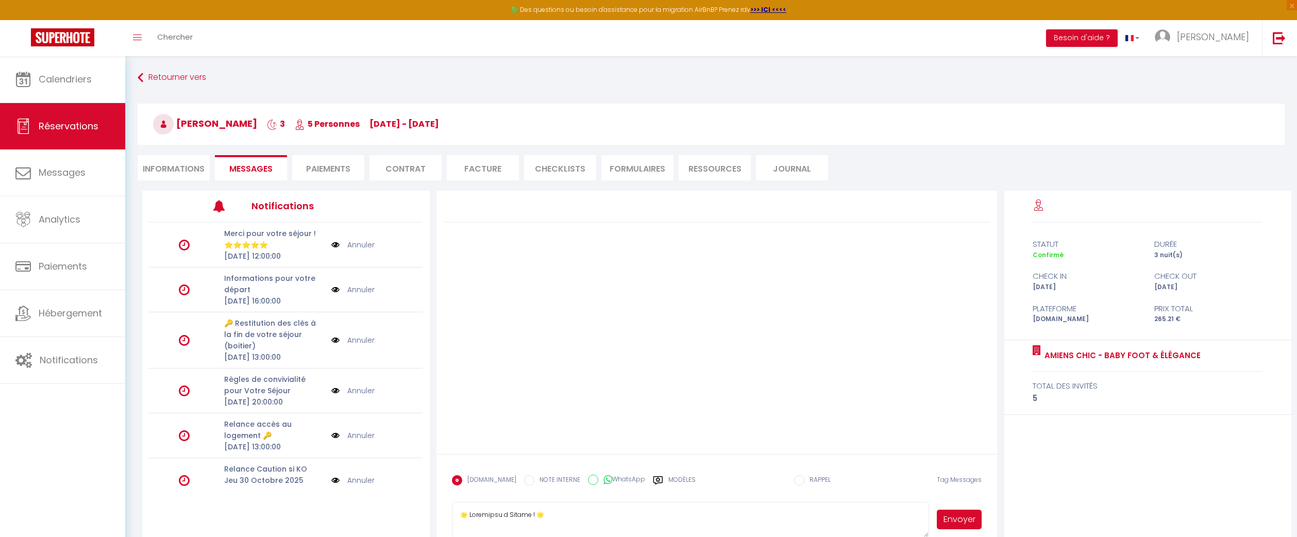
click at [959, 523] on button "Envoyer" at bounding box center [959, 520] width 45 height 20
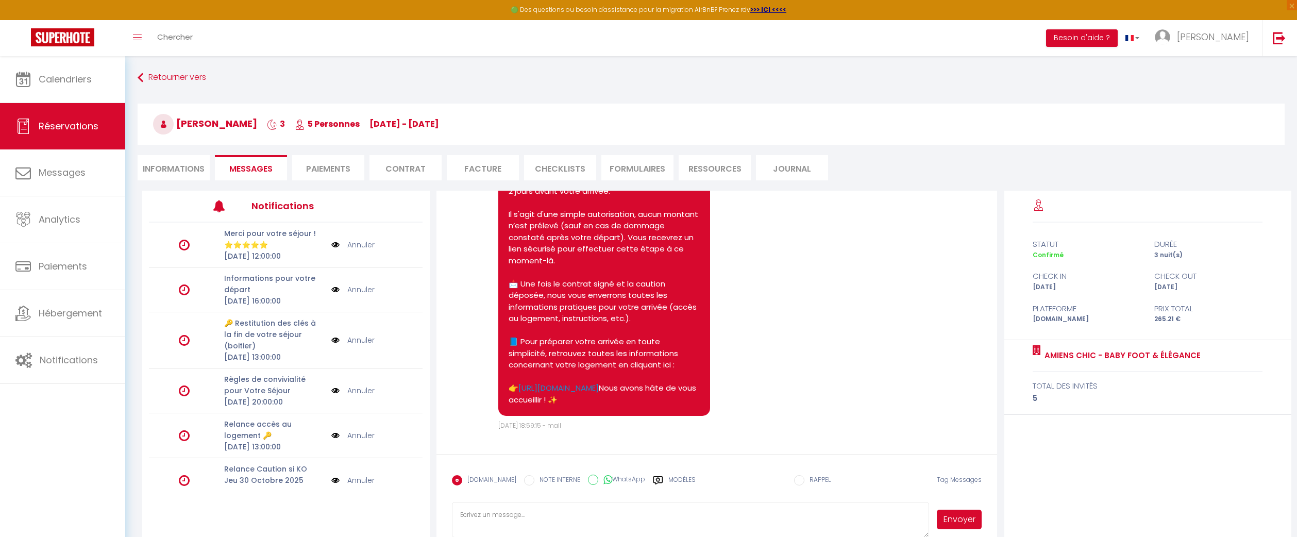
scroll to position [267, 0]
click at [576, 364] on pre "🌟 Bienvenue à Amiens ! 🌟 Bonjour Annick, Nous sommes ravis de vous accueillir à…" at bounding box center [605, 208] width 192 height 394
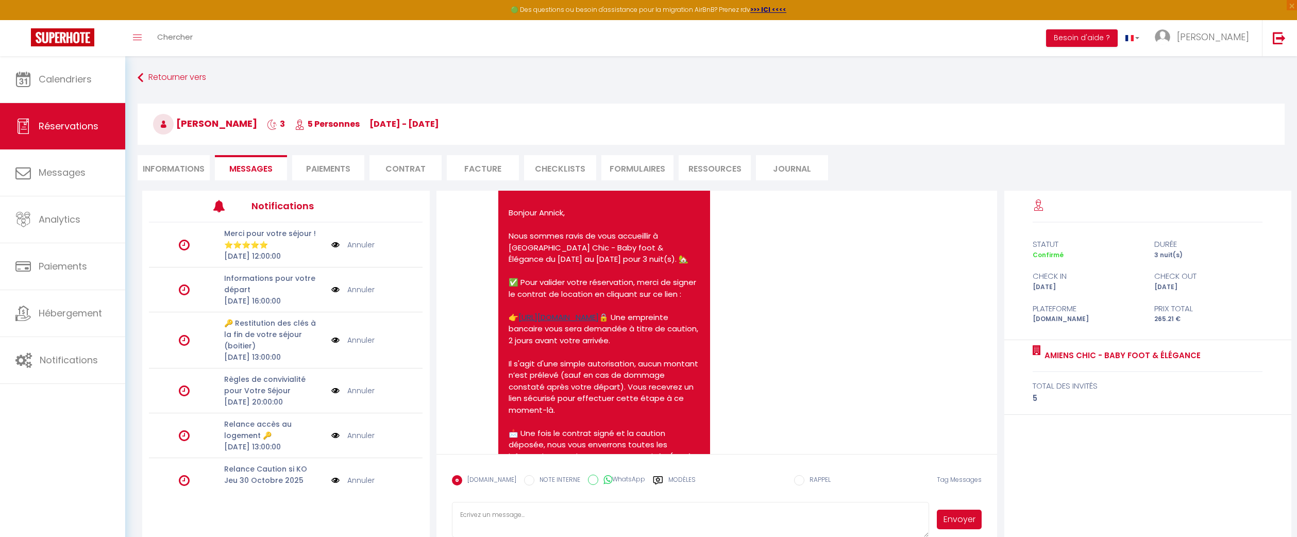
scroll to position [101, 0]
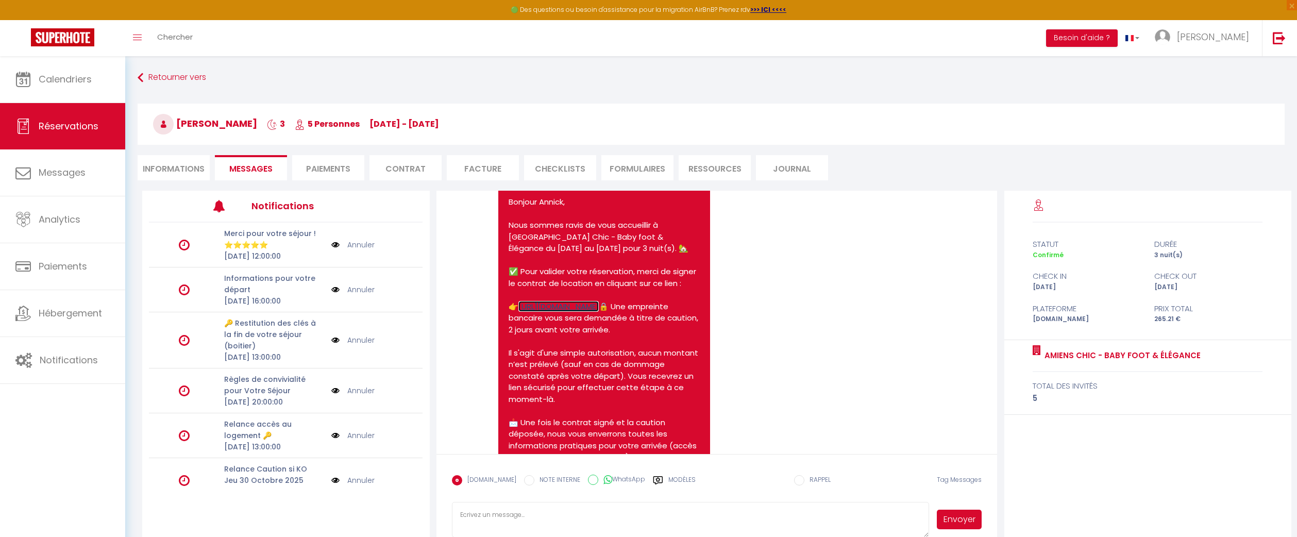
click at [597, 312] on link "https://superhote.com/applink/booking/3bONyxdAzW/contract" at bounding box center [558, 306] width 80 height 11
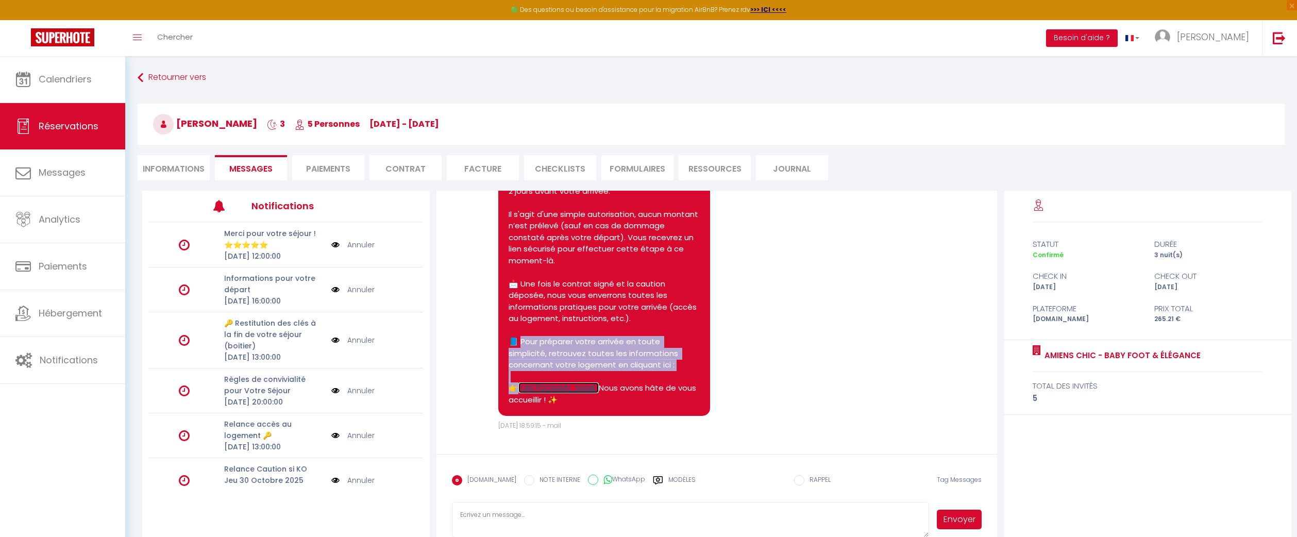
click at [590, 382] on link "https://conciergery.fr/welcome-guide-amiens-chic-baby-foot-elegance/" at bounding box center [558, 387] width 80 height 11
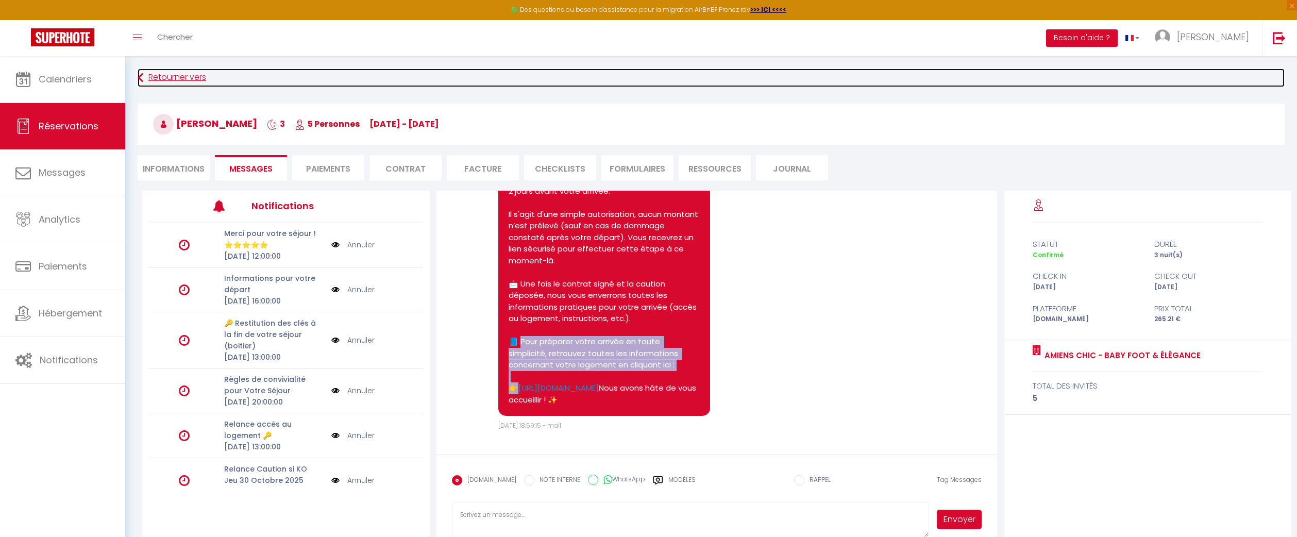
click at [165, 80] on link "Retourner vers" at bounding box center [711, 78] width 1147 height 19
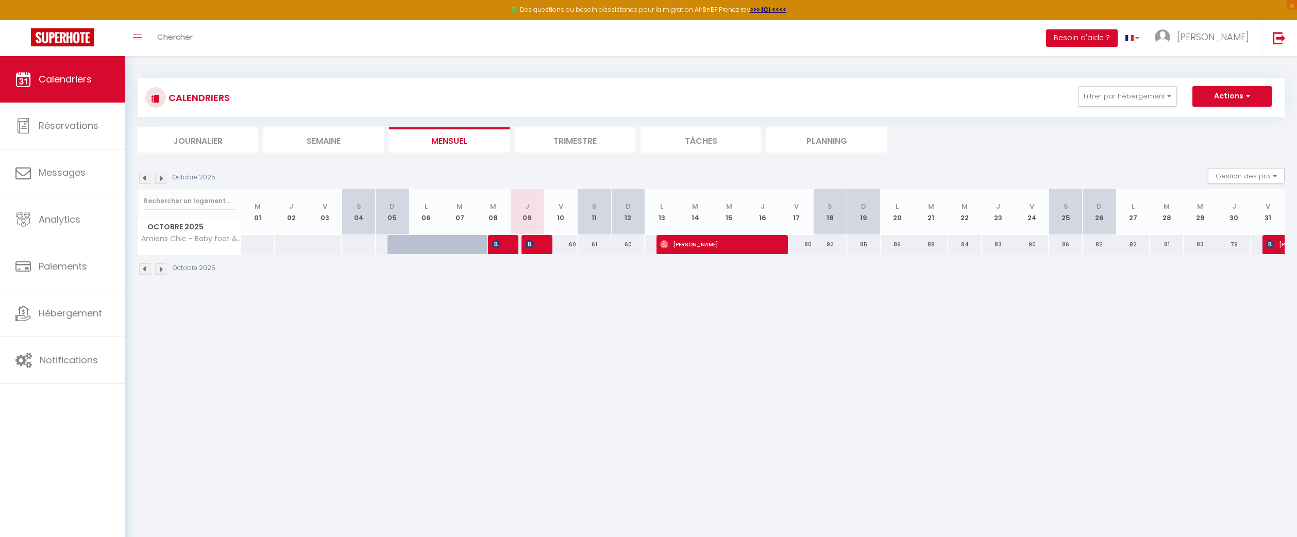
click at [161, 178] on img at bounding box center [160, 178] width 11 height 11
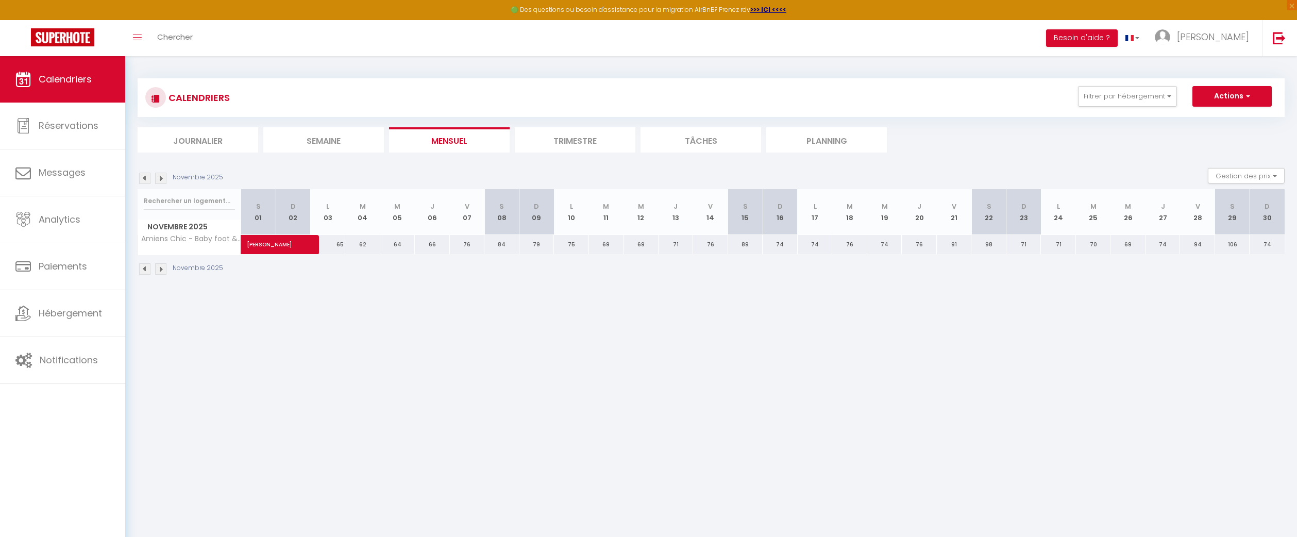
click at [161, 178] on img at bounding box center [160, 178] width 11 height 11
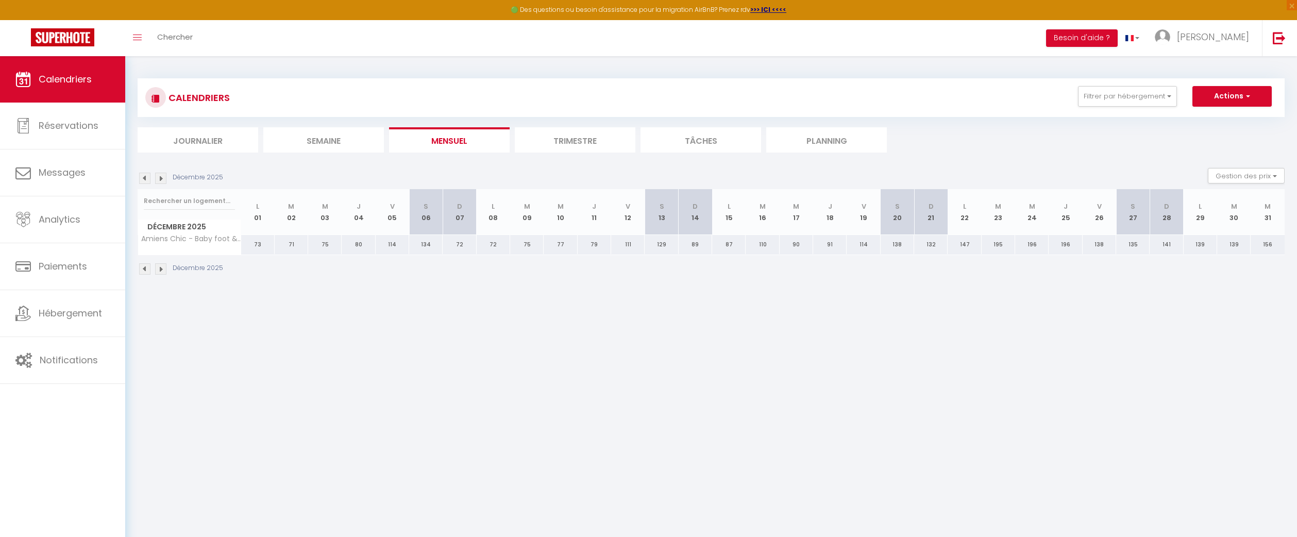
click at [143, 180] on img at bounding box center [144, 178] width 11 height 11
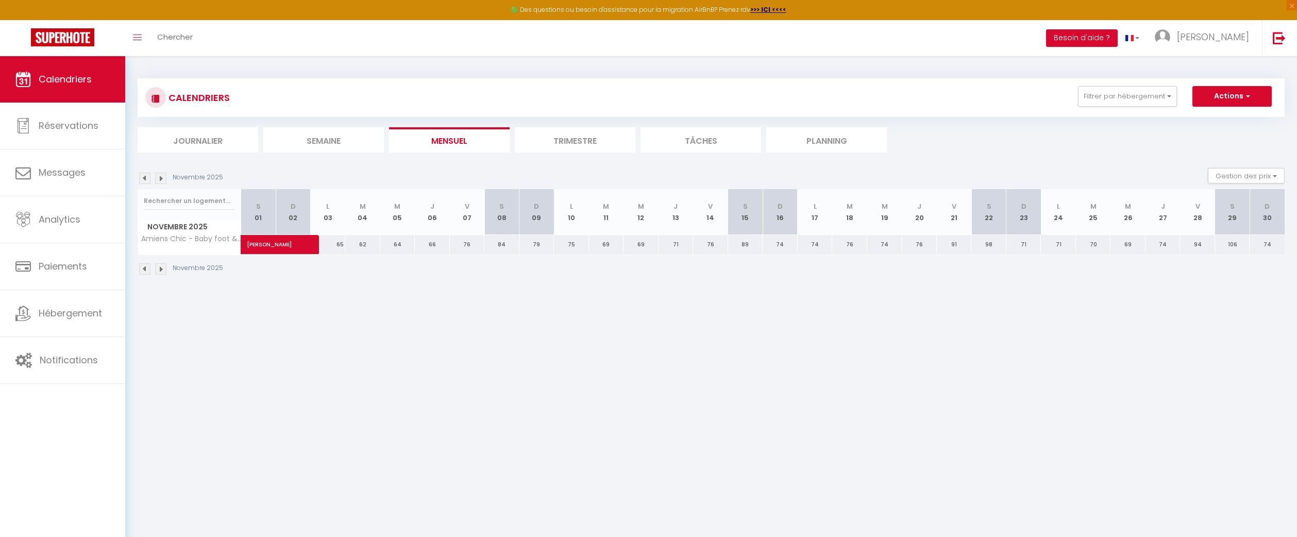
click at [143, 180] on img at bounding box center [144, 178] width 11 height 11
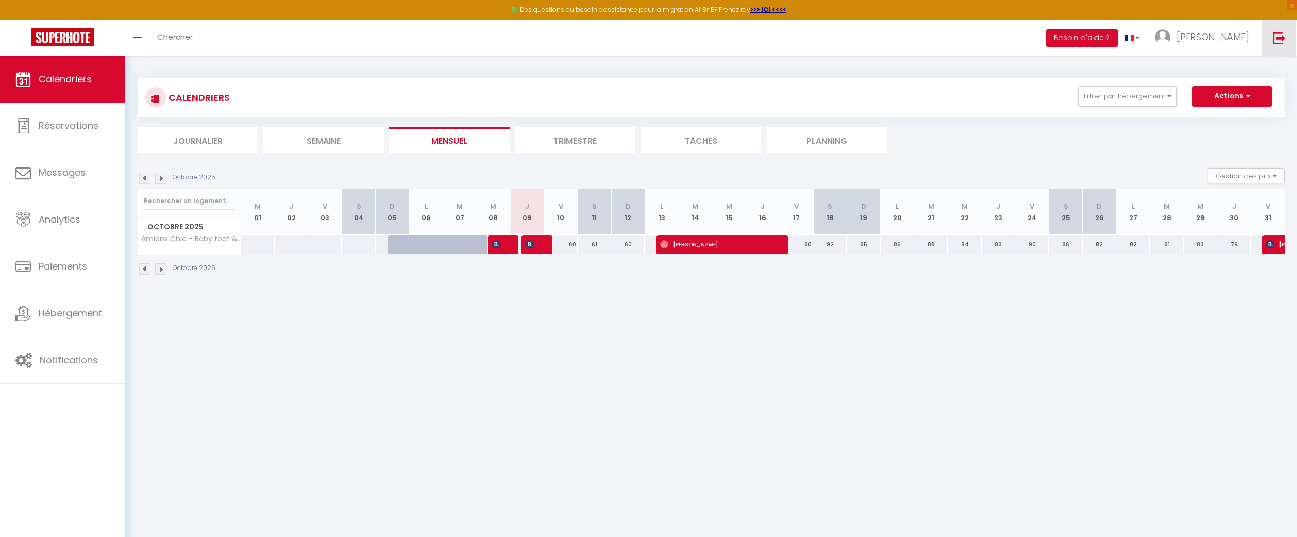
click at [1294, 47] on link at bounding box center [1279, 38] width 34 height 36
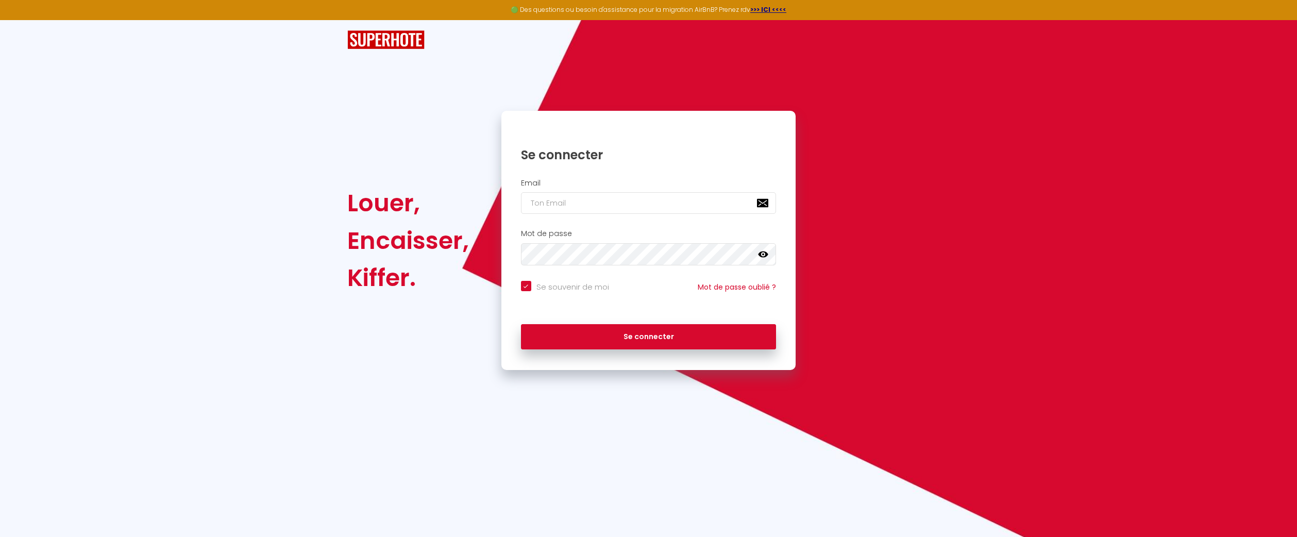
click at [1294, 47] on div "Louer, Encaisser, Kiffer. Se connecter Email Mot de passe false Se souvenir de …" at bounding box center [648, 195] width 1297 height 350
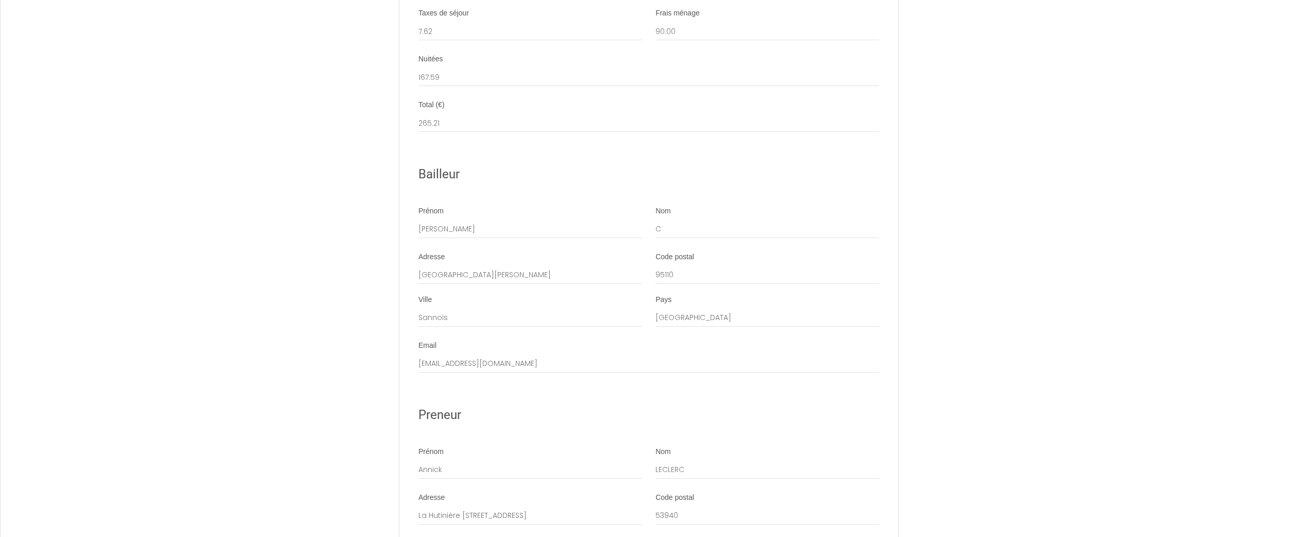
scroll to position [1067, 0]
